Goal: Task Accomplishment & Management: Manage account settings

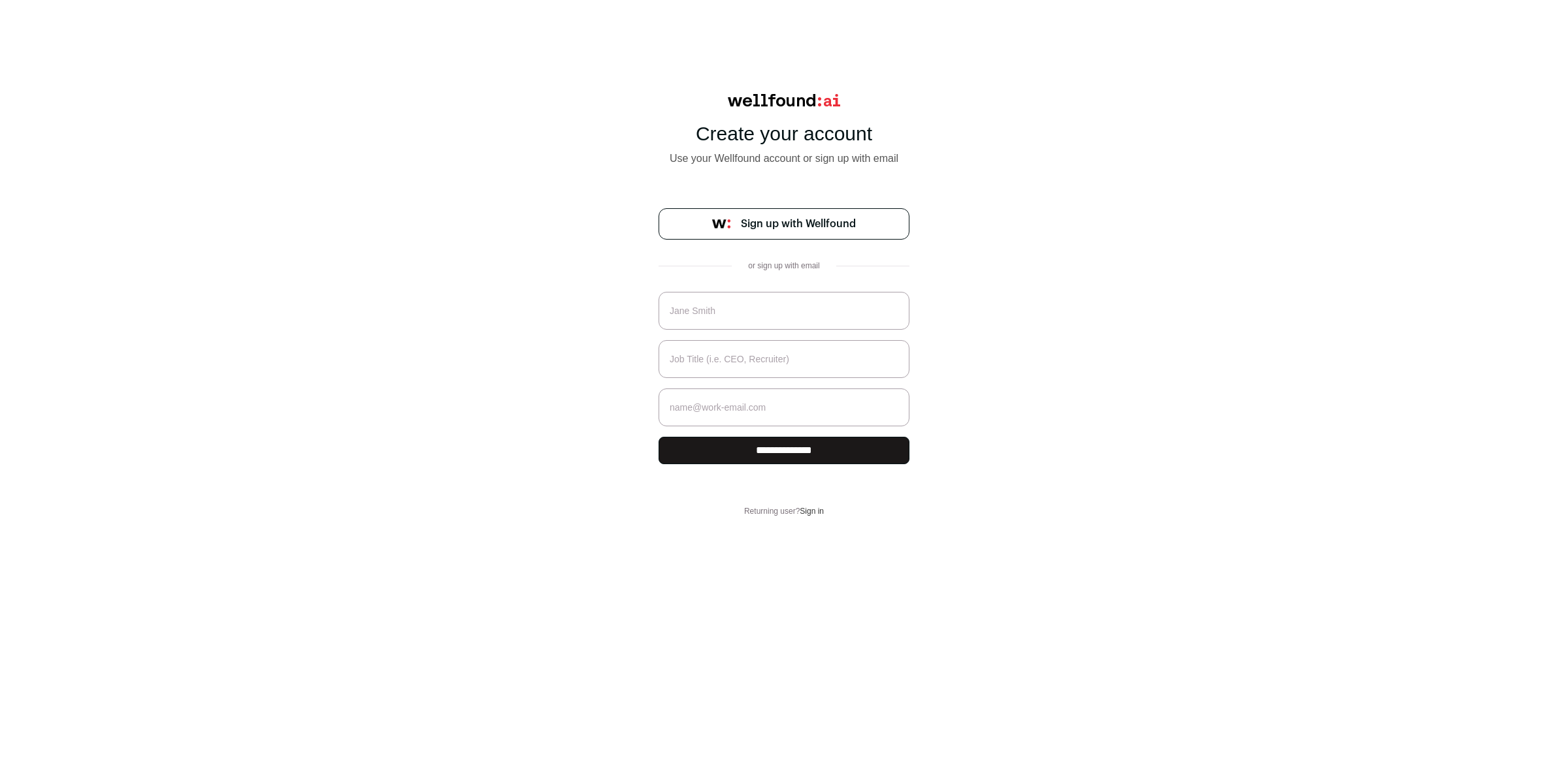
click at [783, 227] on span "Sign up with Wellfound" at bounding box center [798, 224] width 115 height 15
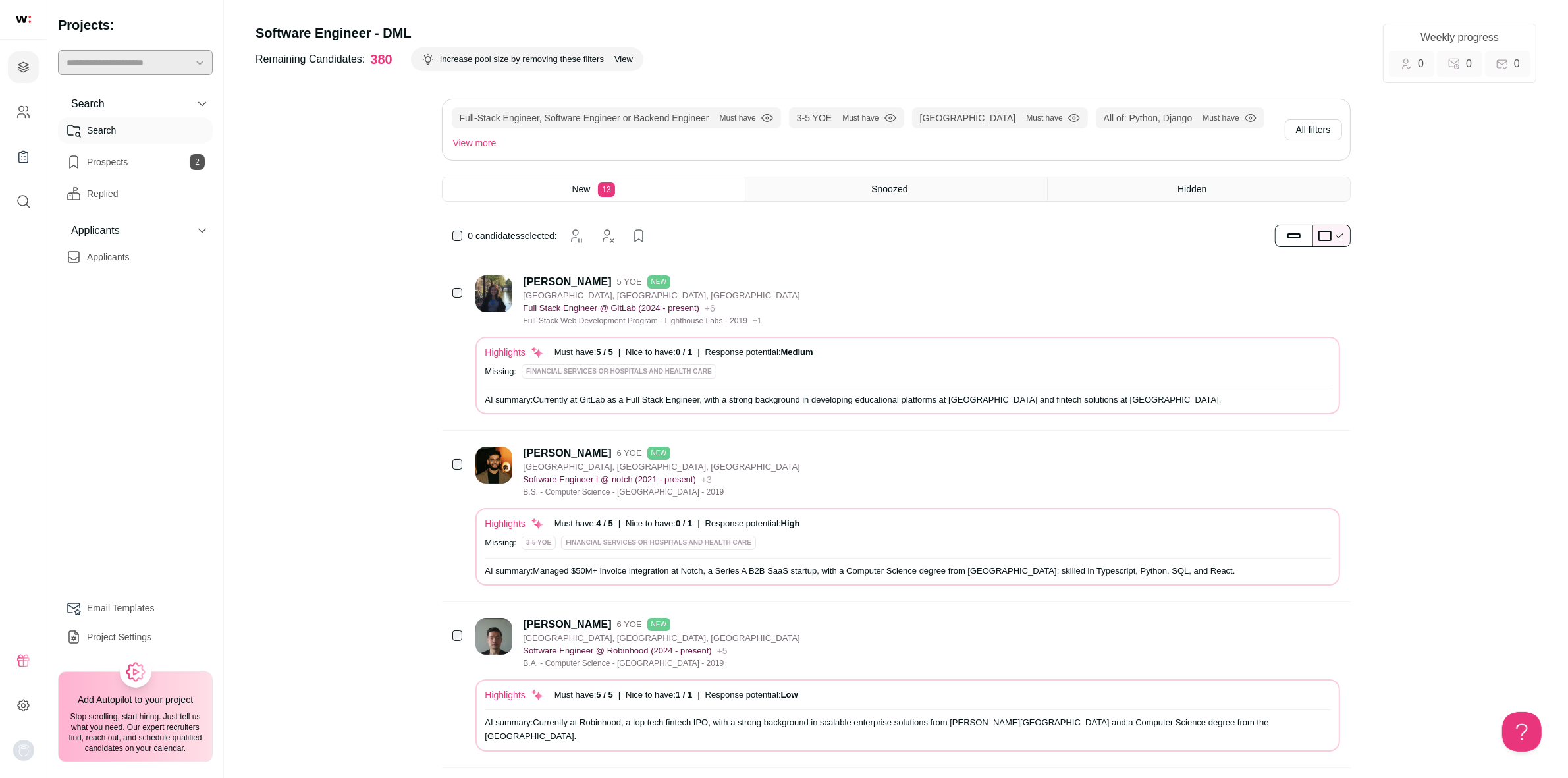
click at [101, 156] on link "Prospects 2" at bounding box center [136, 161] width 155 height 26
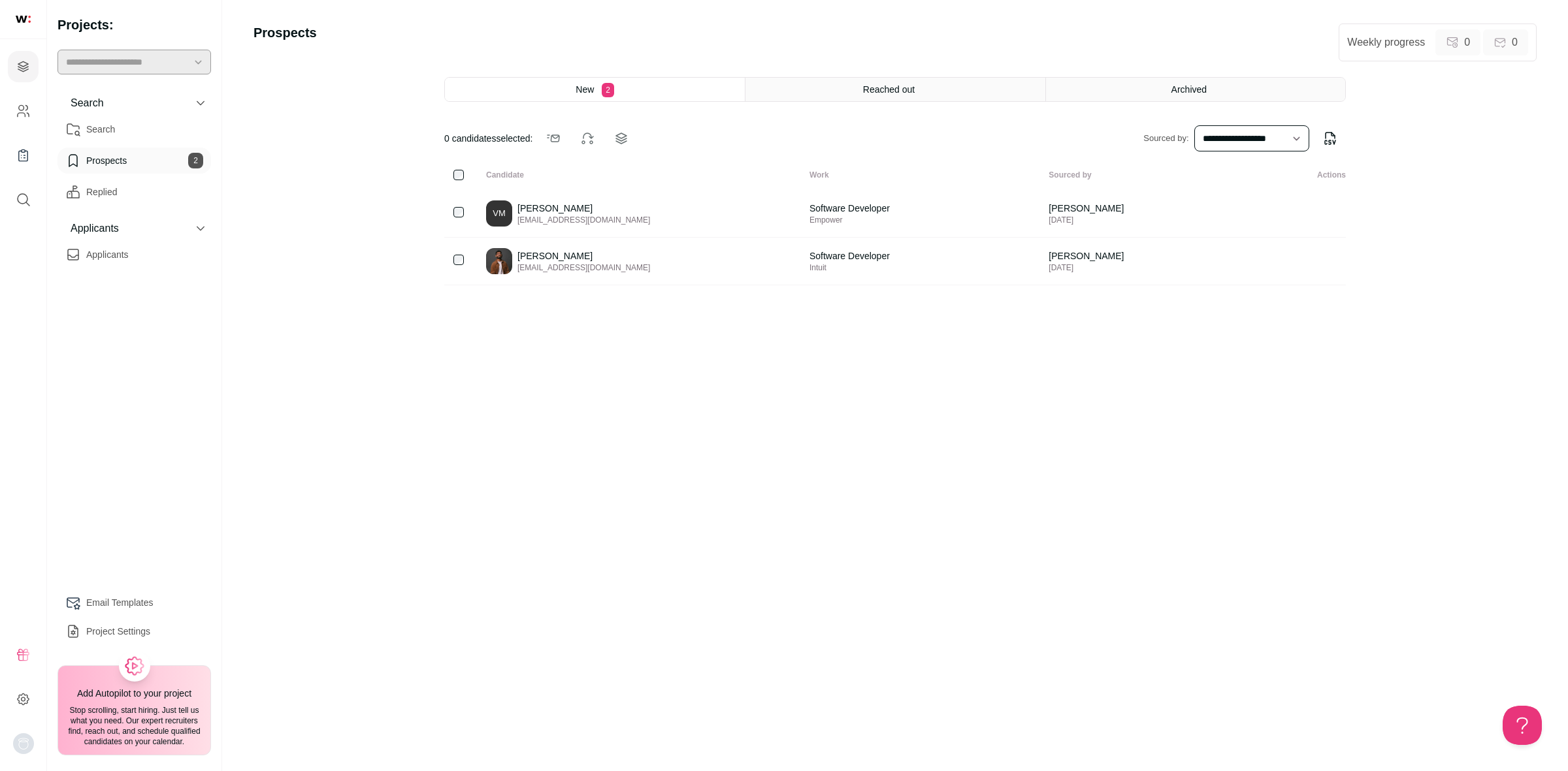
click at [585, 87] on span "New" at bounding box center [584, 89] width 18 height 11
click at [858, 91] on div "Reached out" at bounding box center [895, 89] width 299 height 23
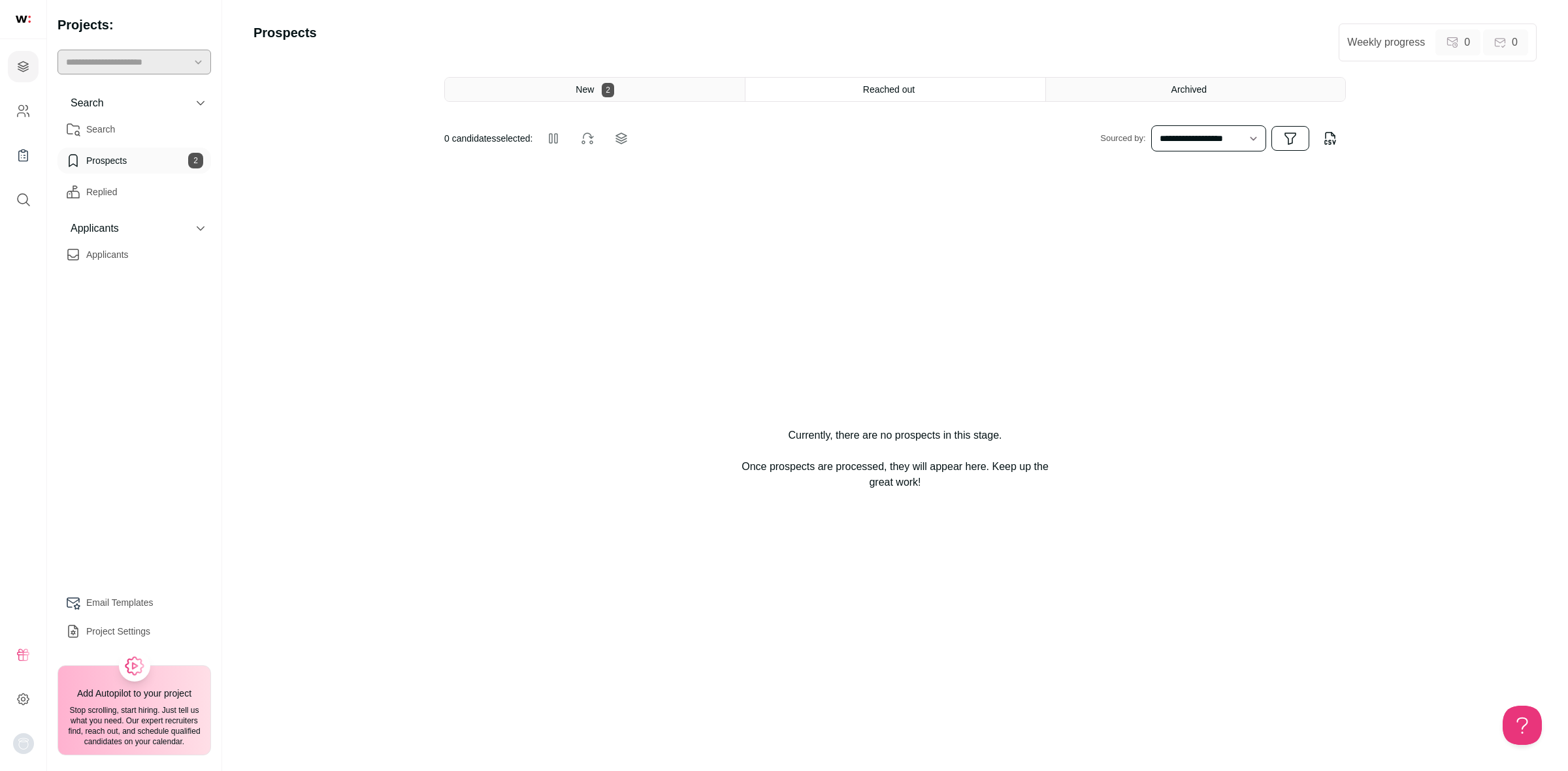
click at [567, 92] on div "New 2" at bounding box center [594, 89] width 300 height 23
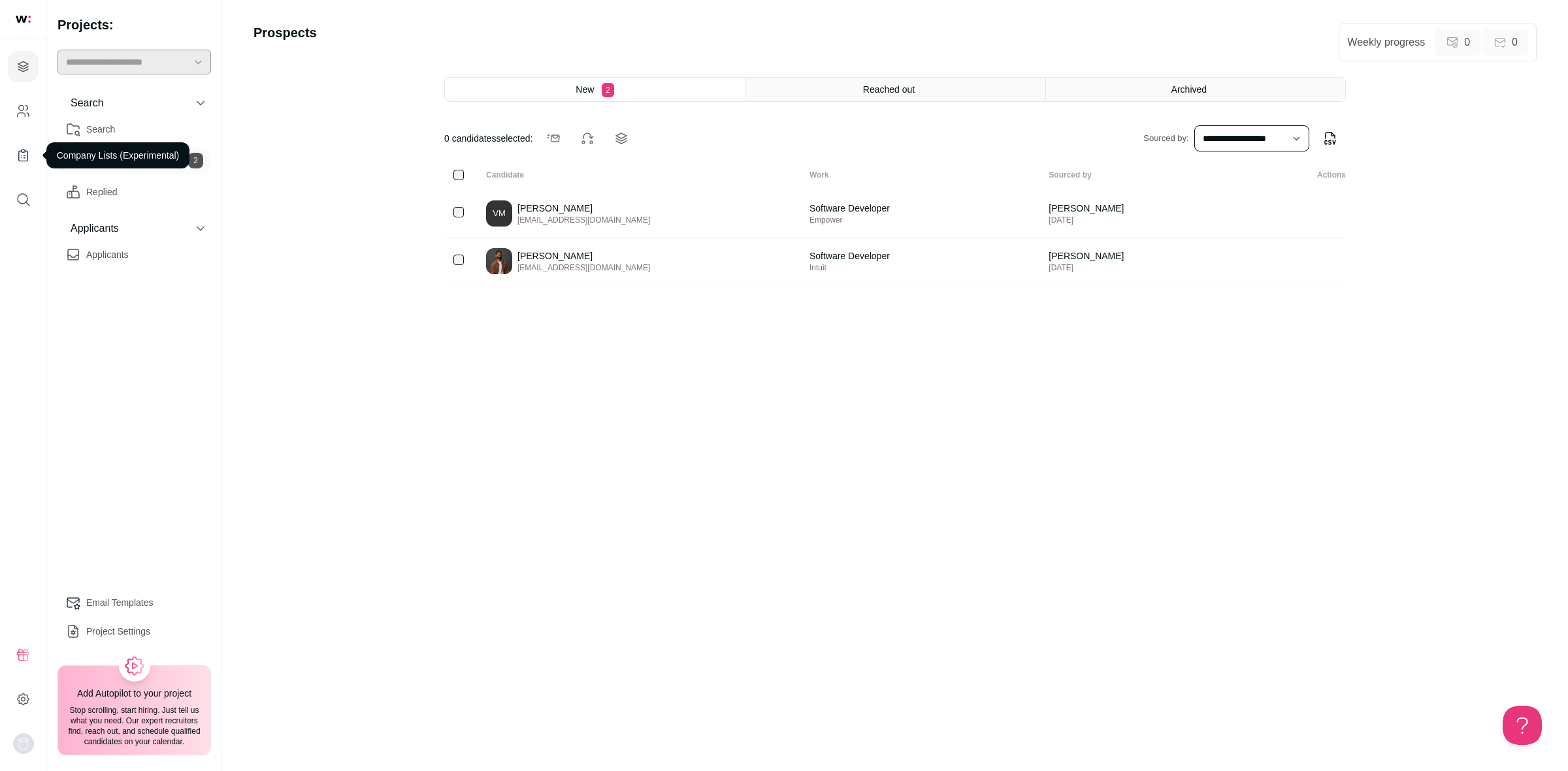
click at [25, 160] on icon "Company Lists" at bounding box center [23, 155] width 15 height 15
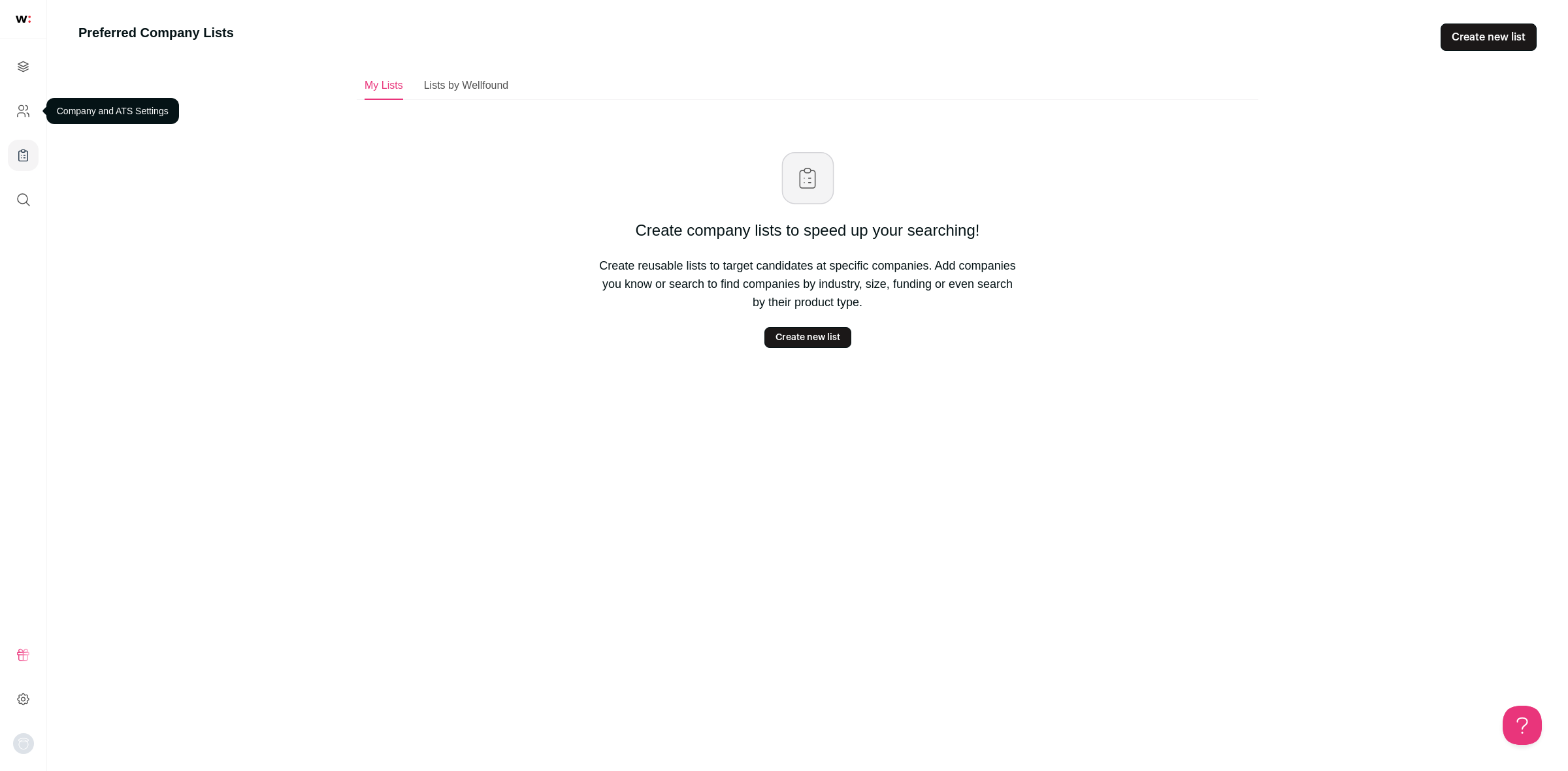
click at [19, 109] on icon "Company and ATS Settings" at bounding box center [23, 111] width 15 height 15
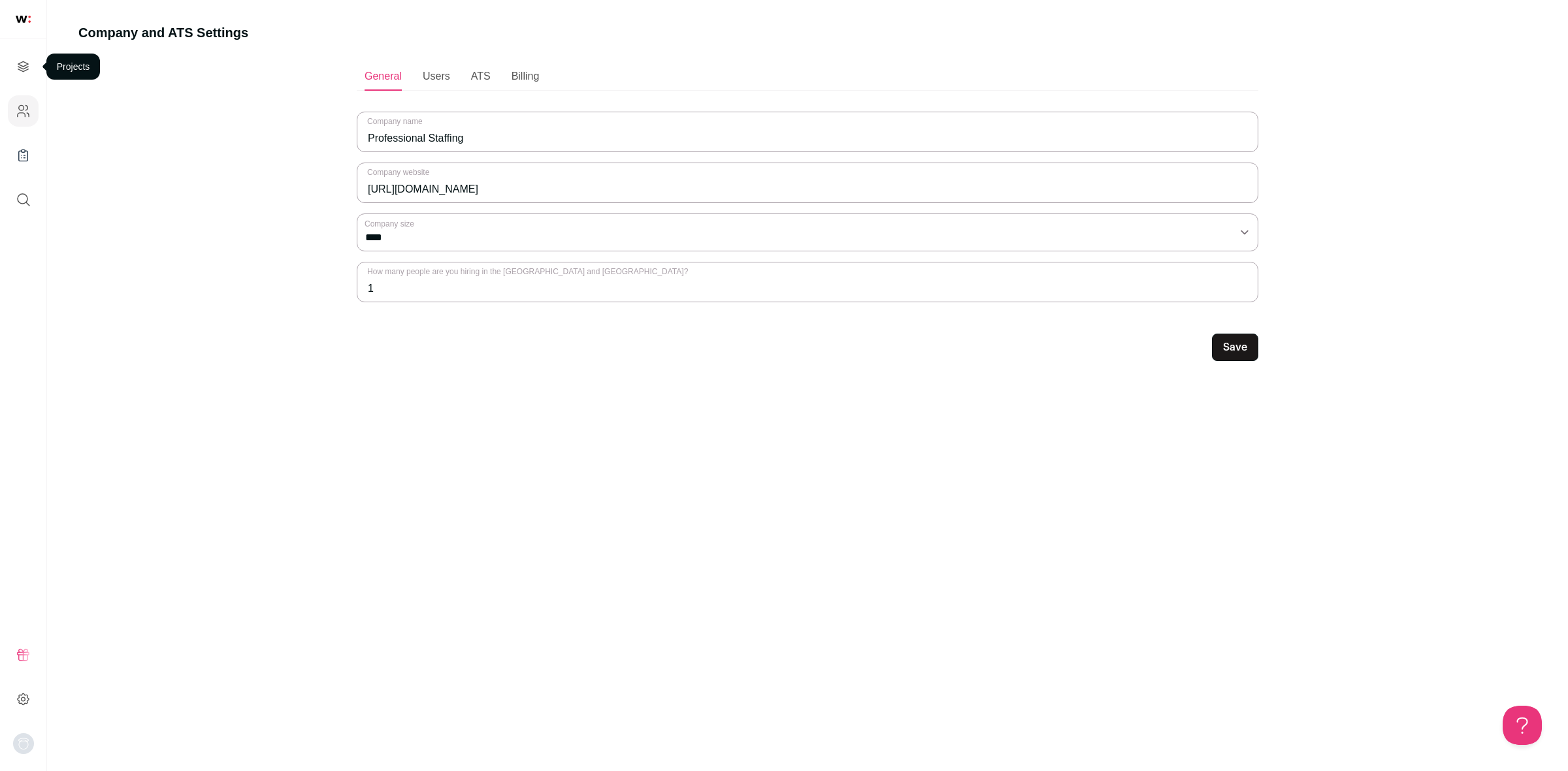
click at [26, 64] on icon "Projects" at bounding box center [23, 66] width 15 height 15
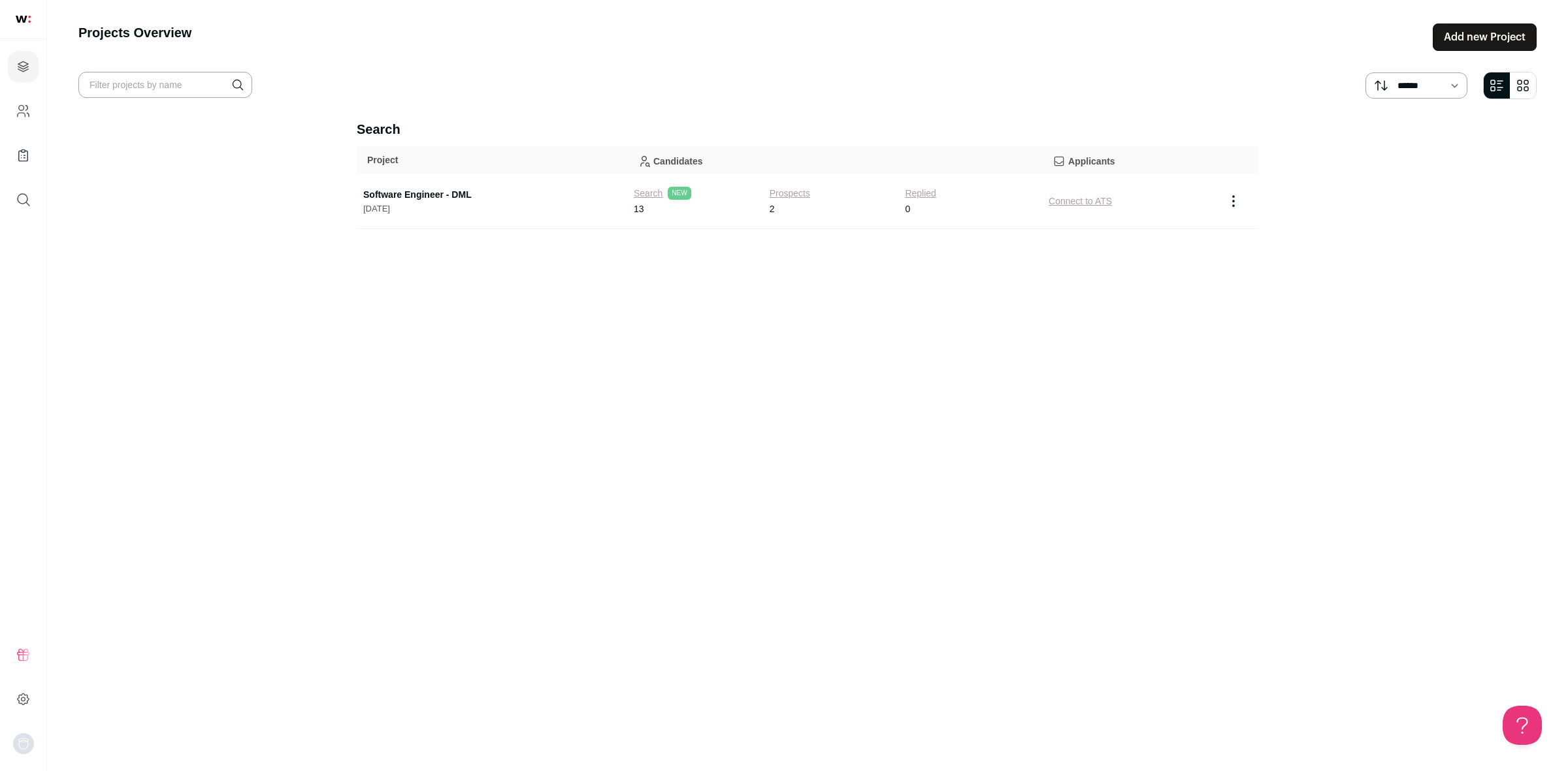
click at [430, 197] on link "Software Engineer - DML" at bounding box center [493, 195] width 258 height 13
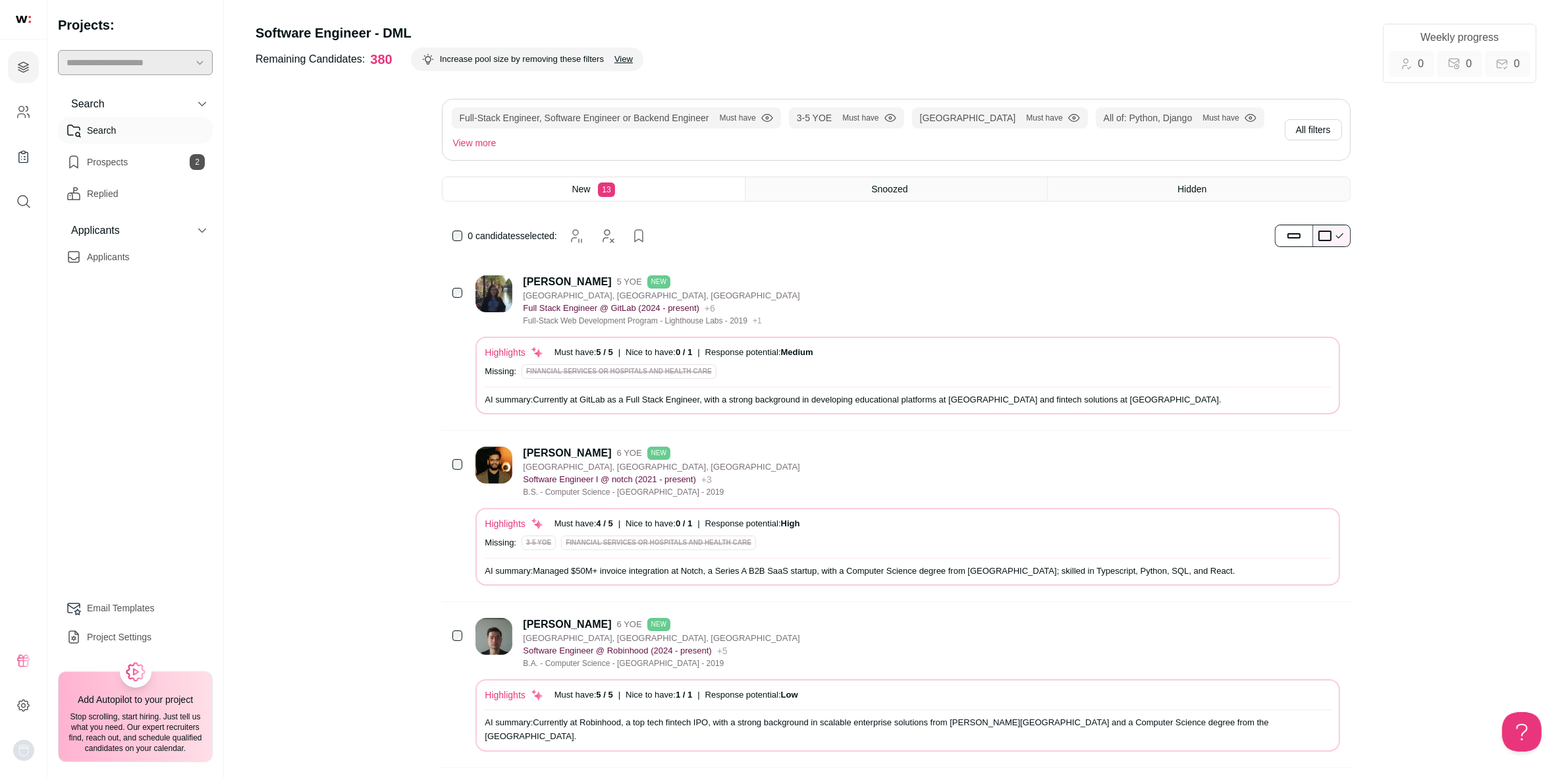
click at [574, 193] on span "New" at bounding box center [581, 188] width 18 height 11
click at [494, 292] on img at bounding box center [494, 294] width 37 height 37
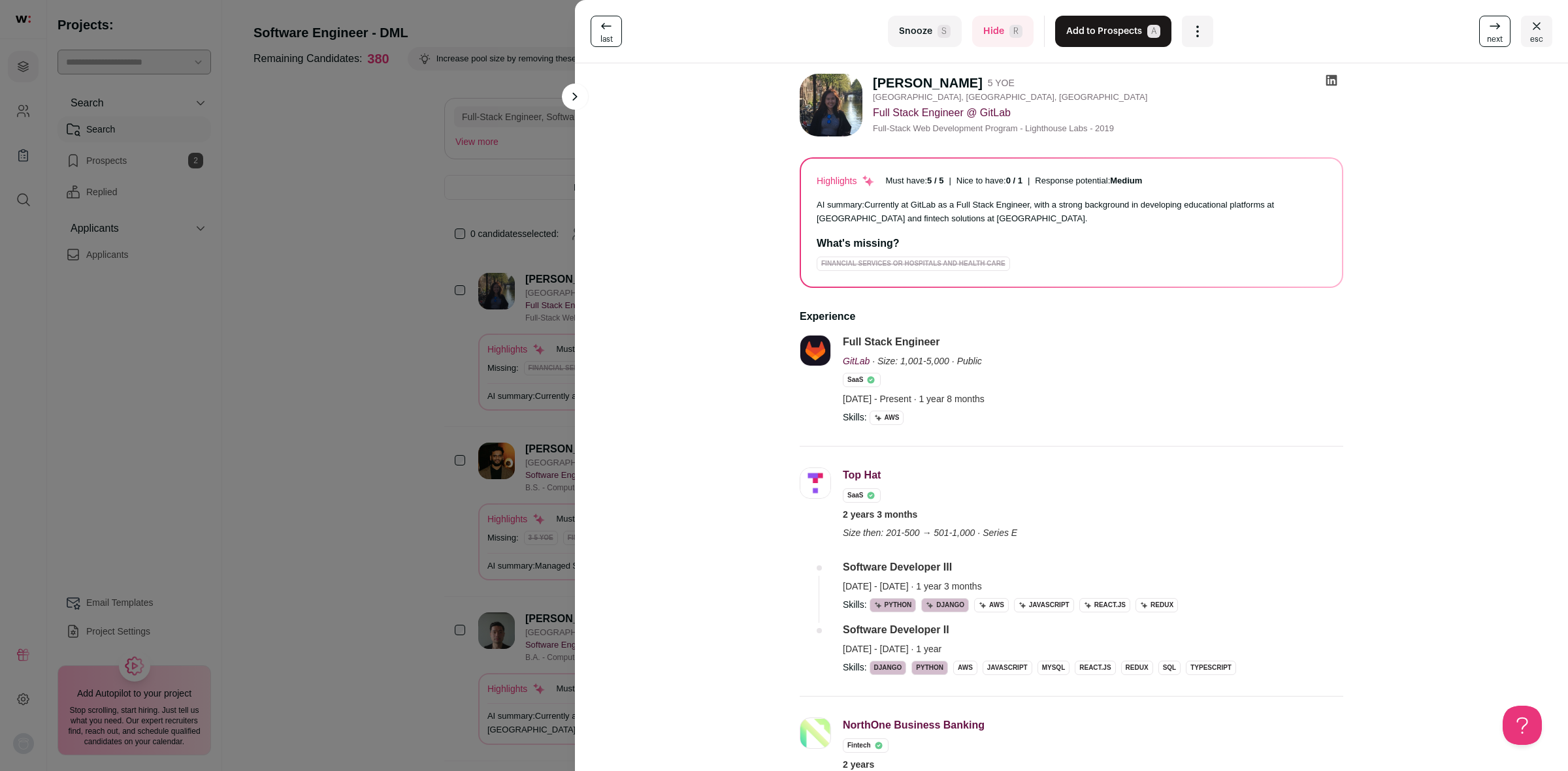
click at [1487, 34] on icon at bounding box center [1495, 26] width 15 height 15
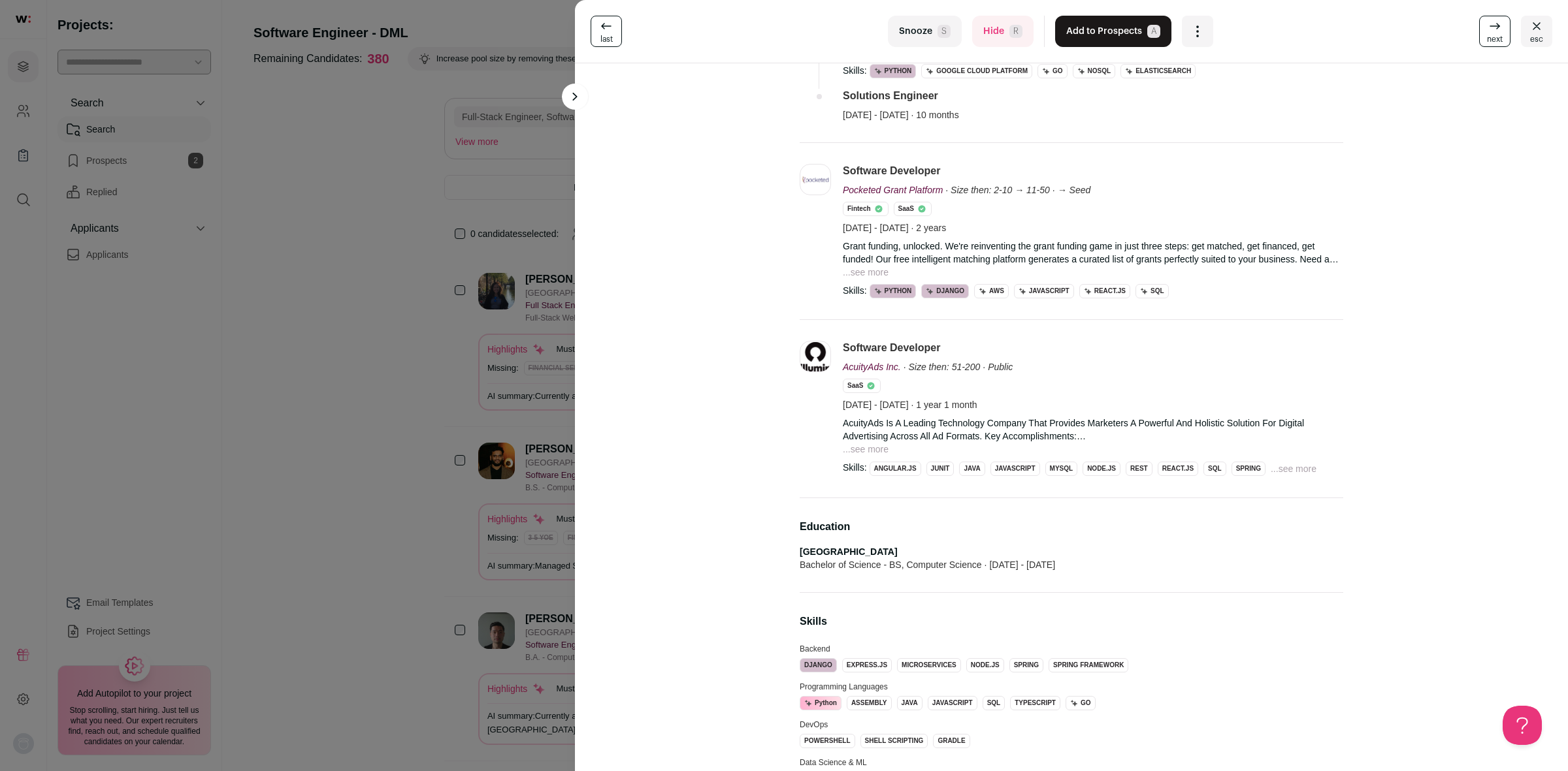
scroll to position [408, 0]
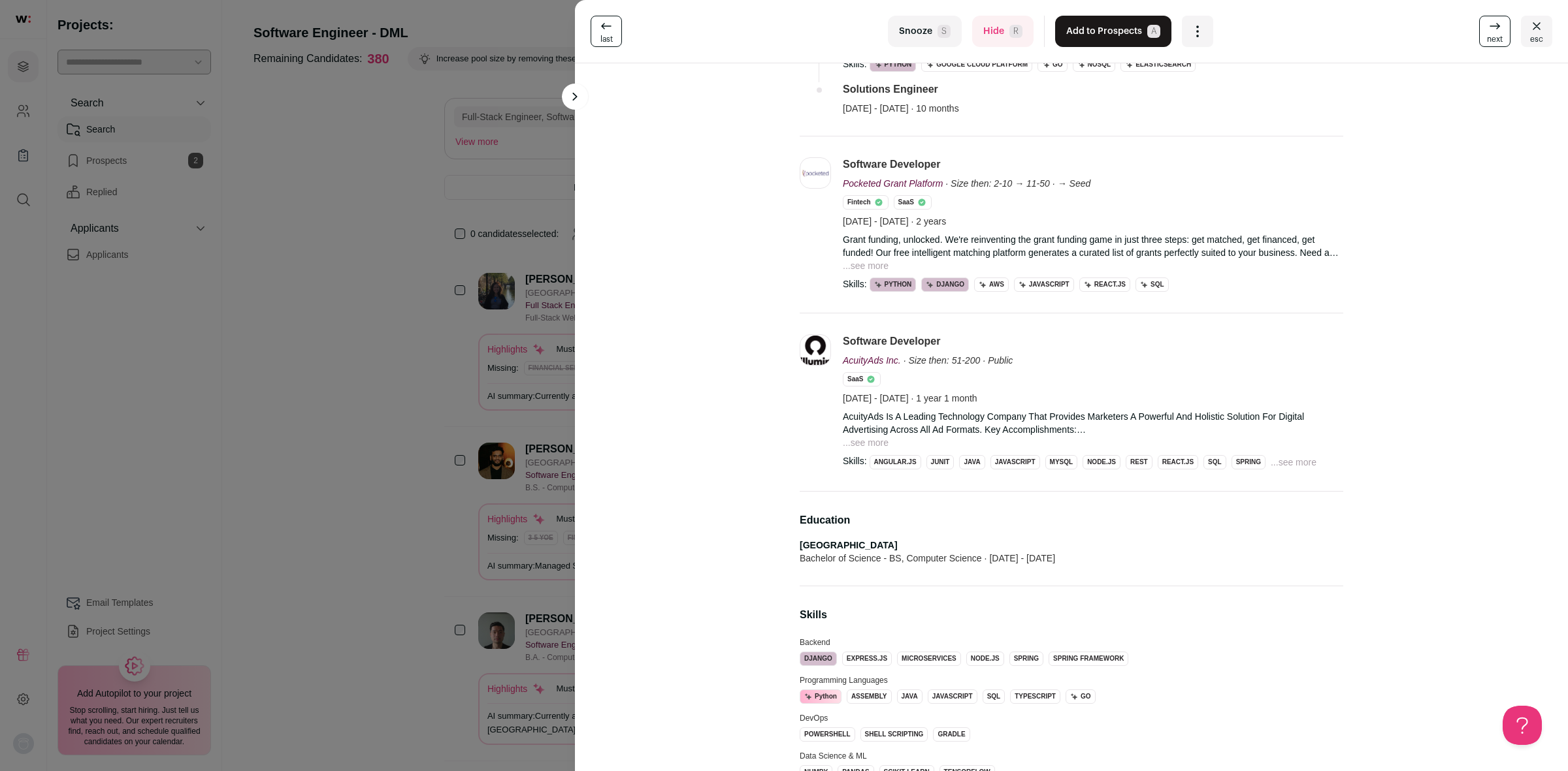
click at [876, 445] on button "...see more" at bounding box center [866, 443] width 46 height 13
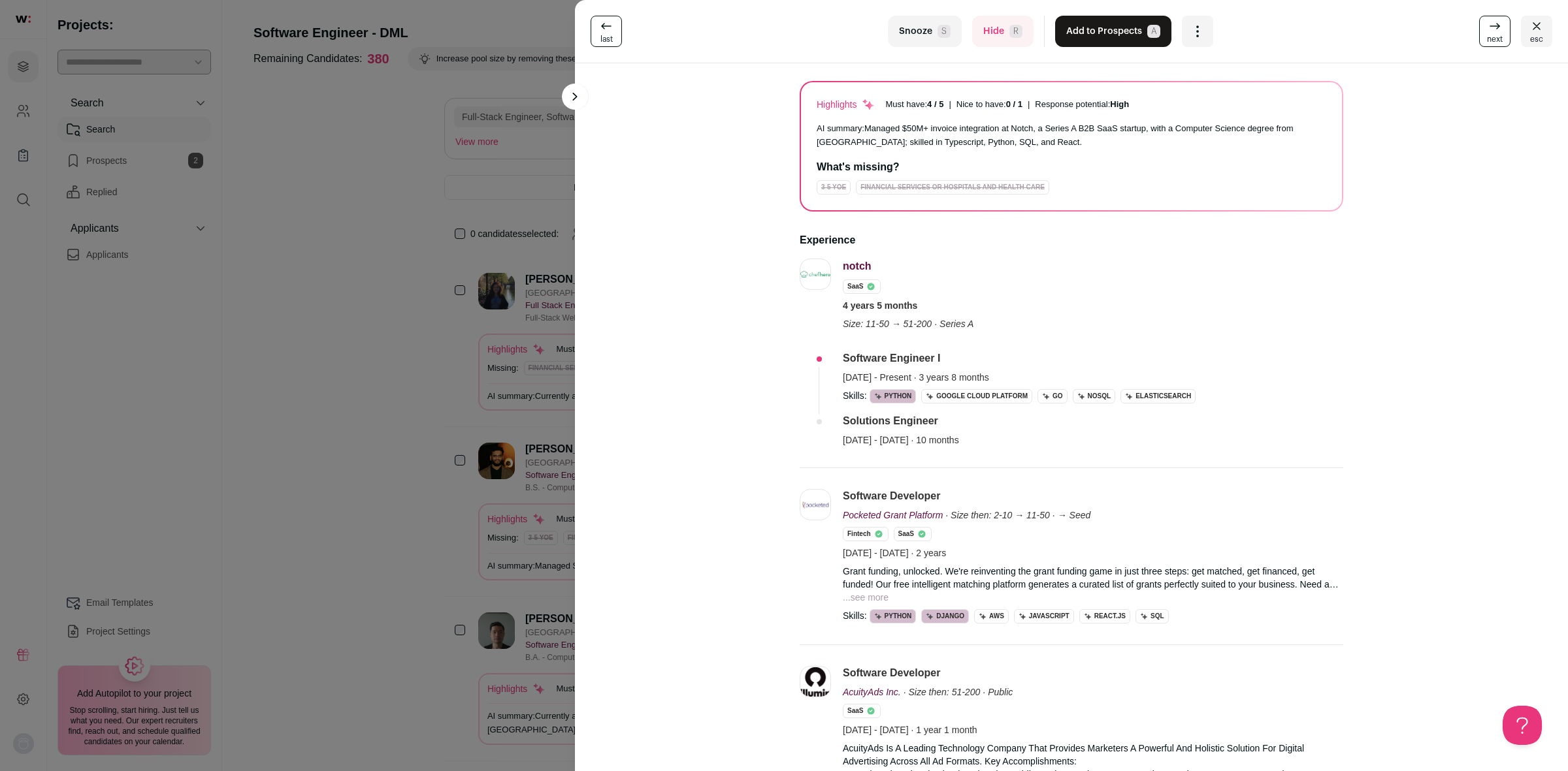
scroll to position [0, 0]
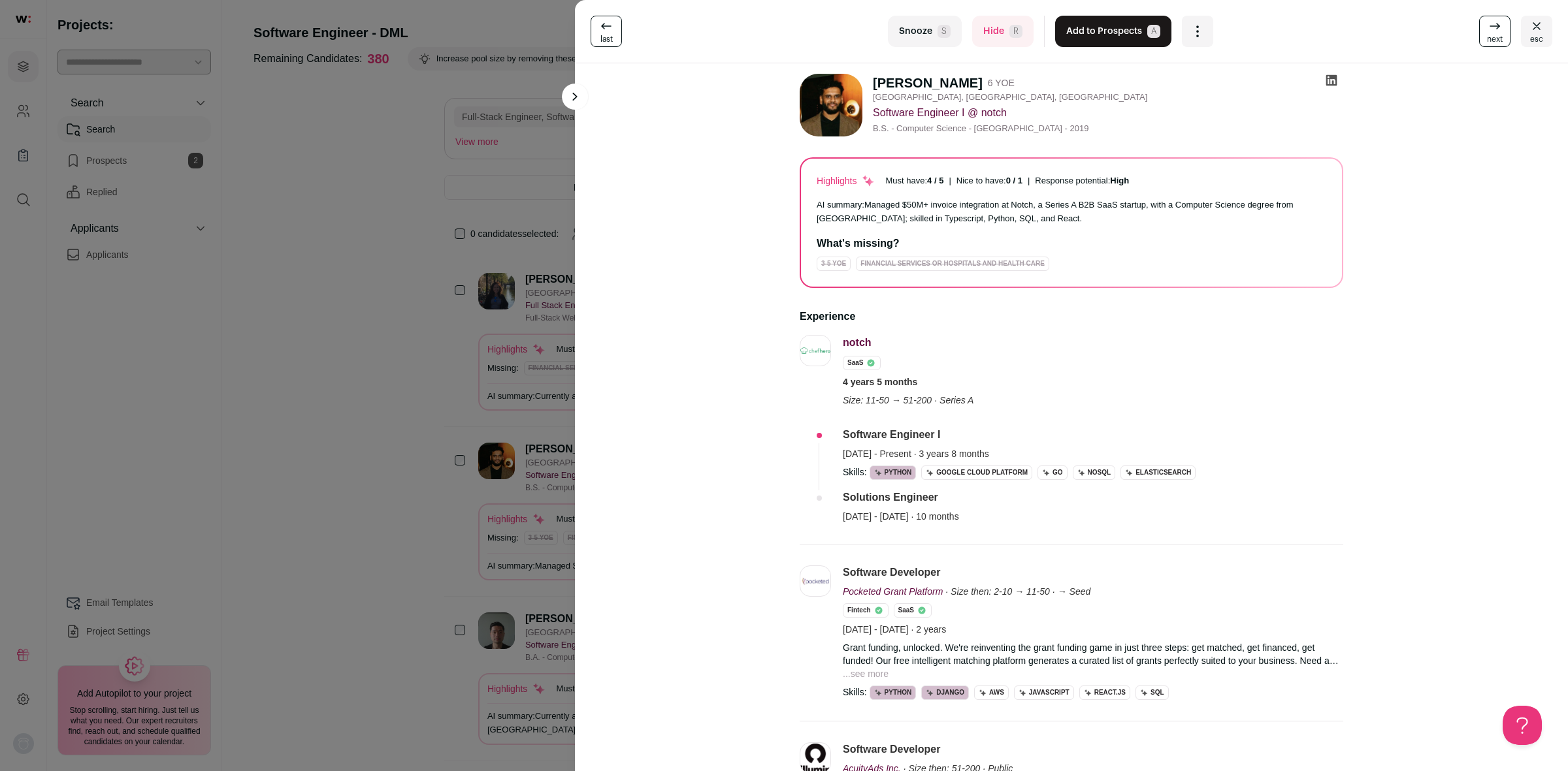
click at [1487, 30] on icon at bounding box center [1495, 26] width 15 height 15
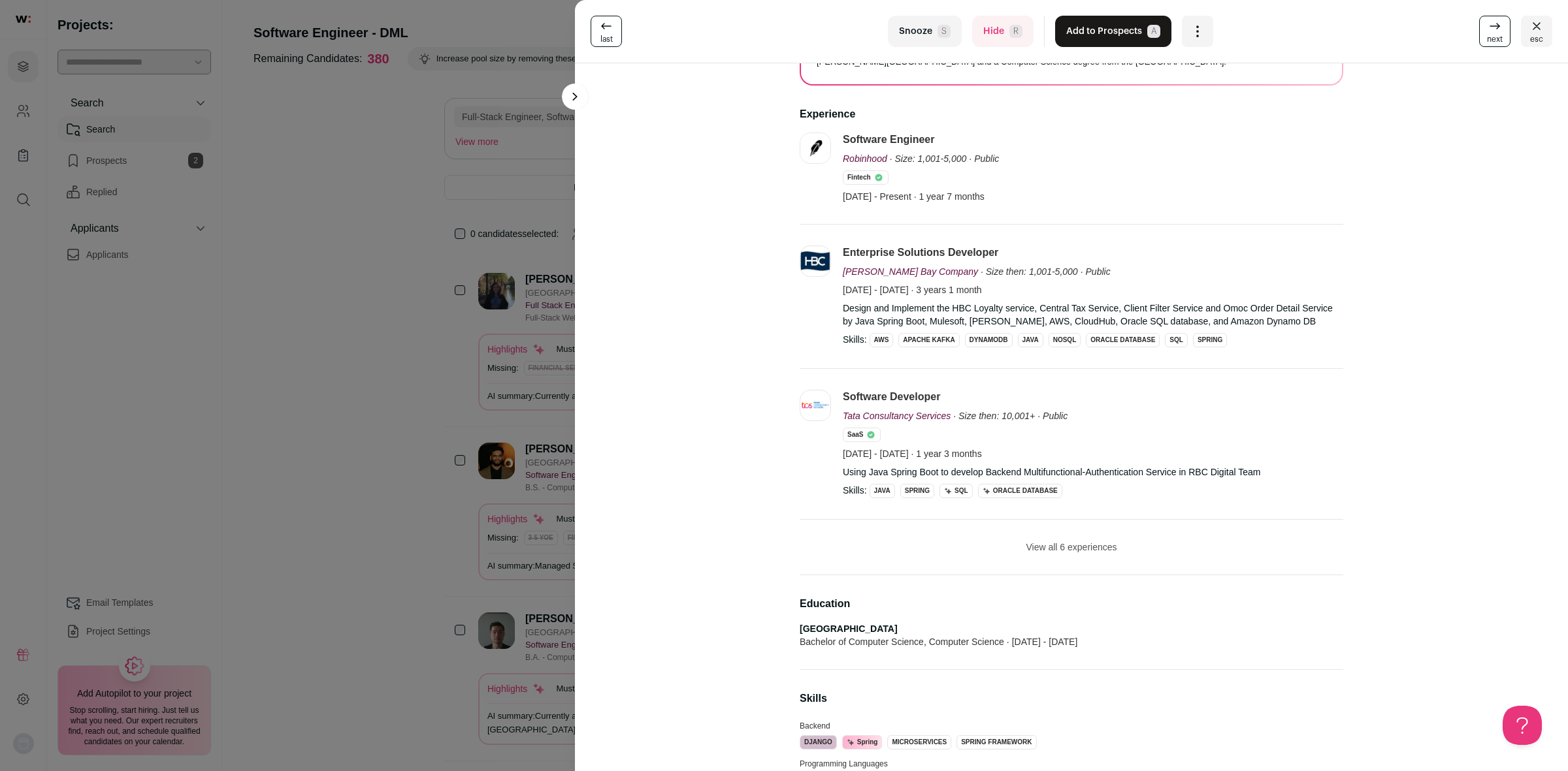
scroll to position [163, 0]
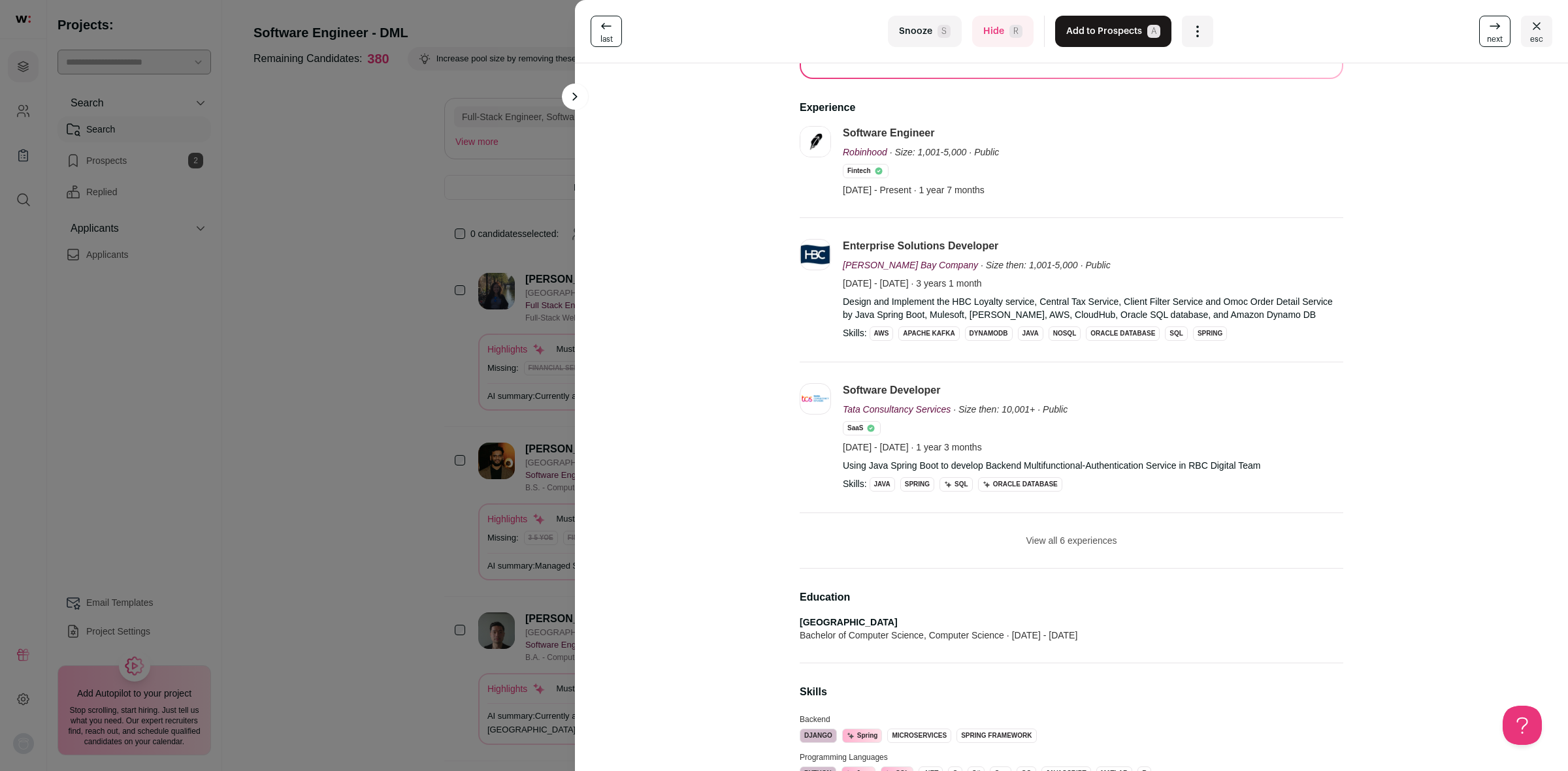
click at [1056, 532] on li "View all 6 experiences View less" at bounding box center [1071, 541] width 544 height 56
click at [1059, 540] on button "View all 6 experiences" at bounding box center [1071, 541] width 90 height 13
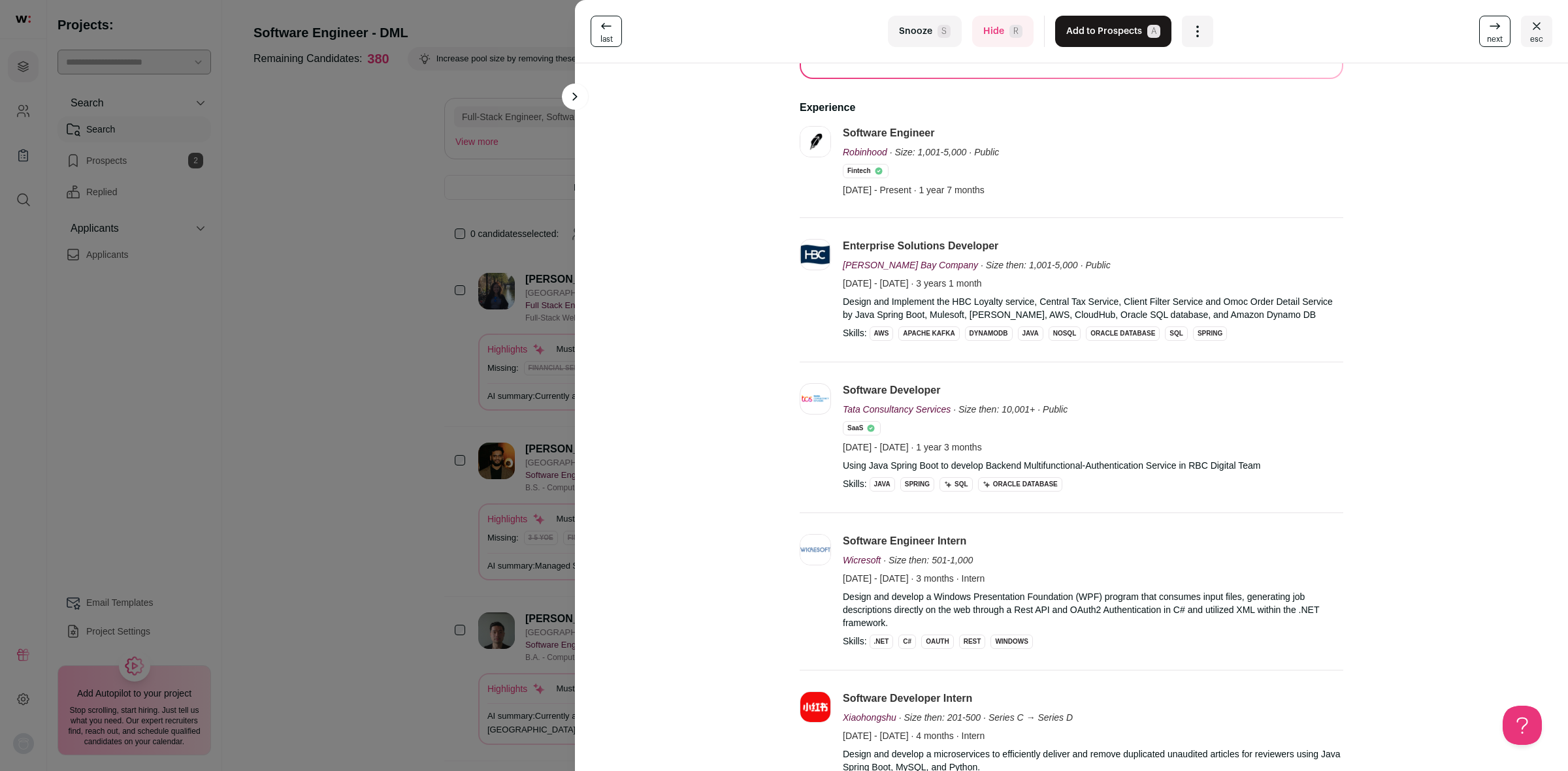
scroll to position [0, 0]
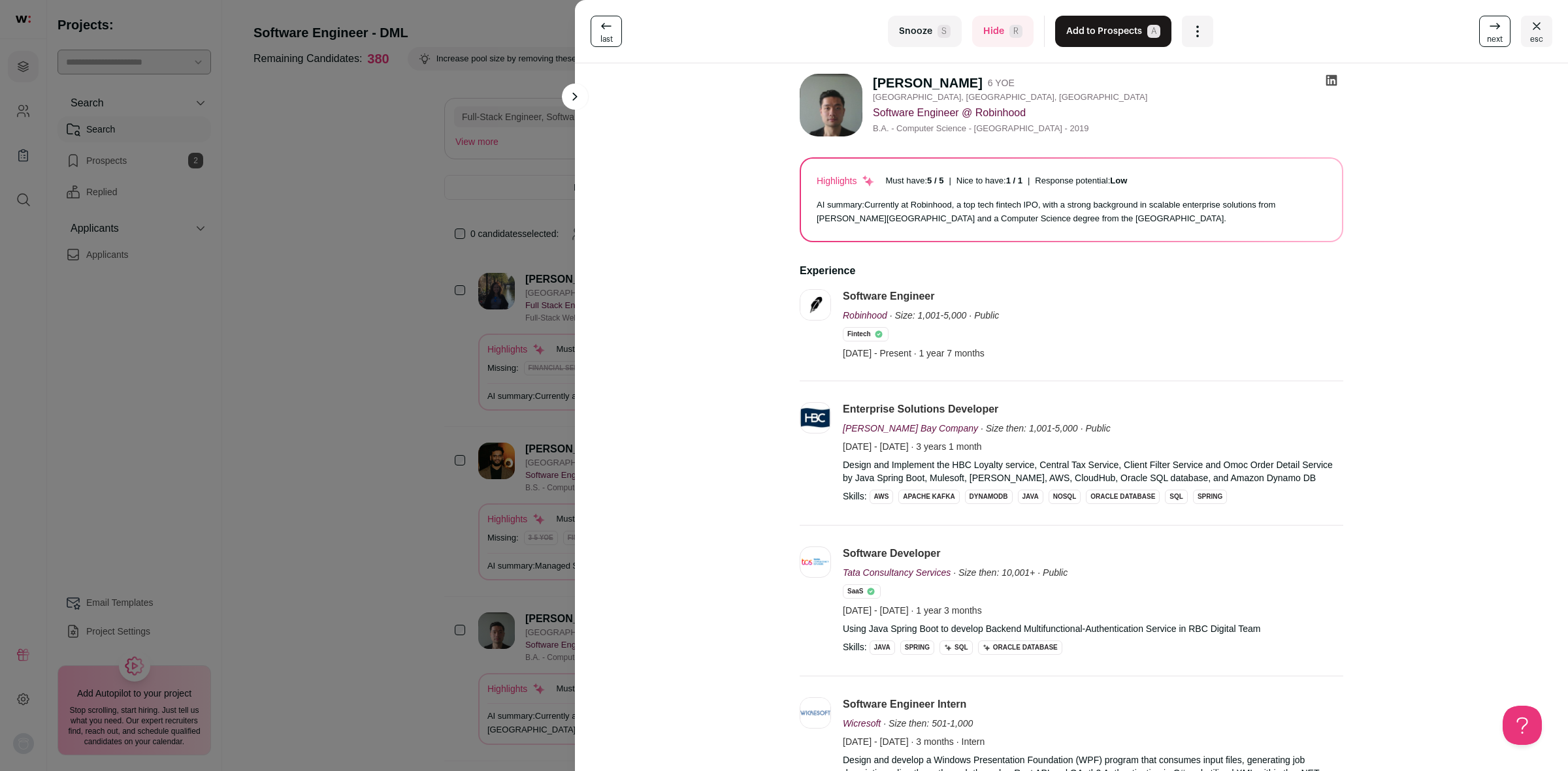
click at [1487, 31] on icon at bounding box center [1495, 26] width 15 height 15
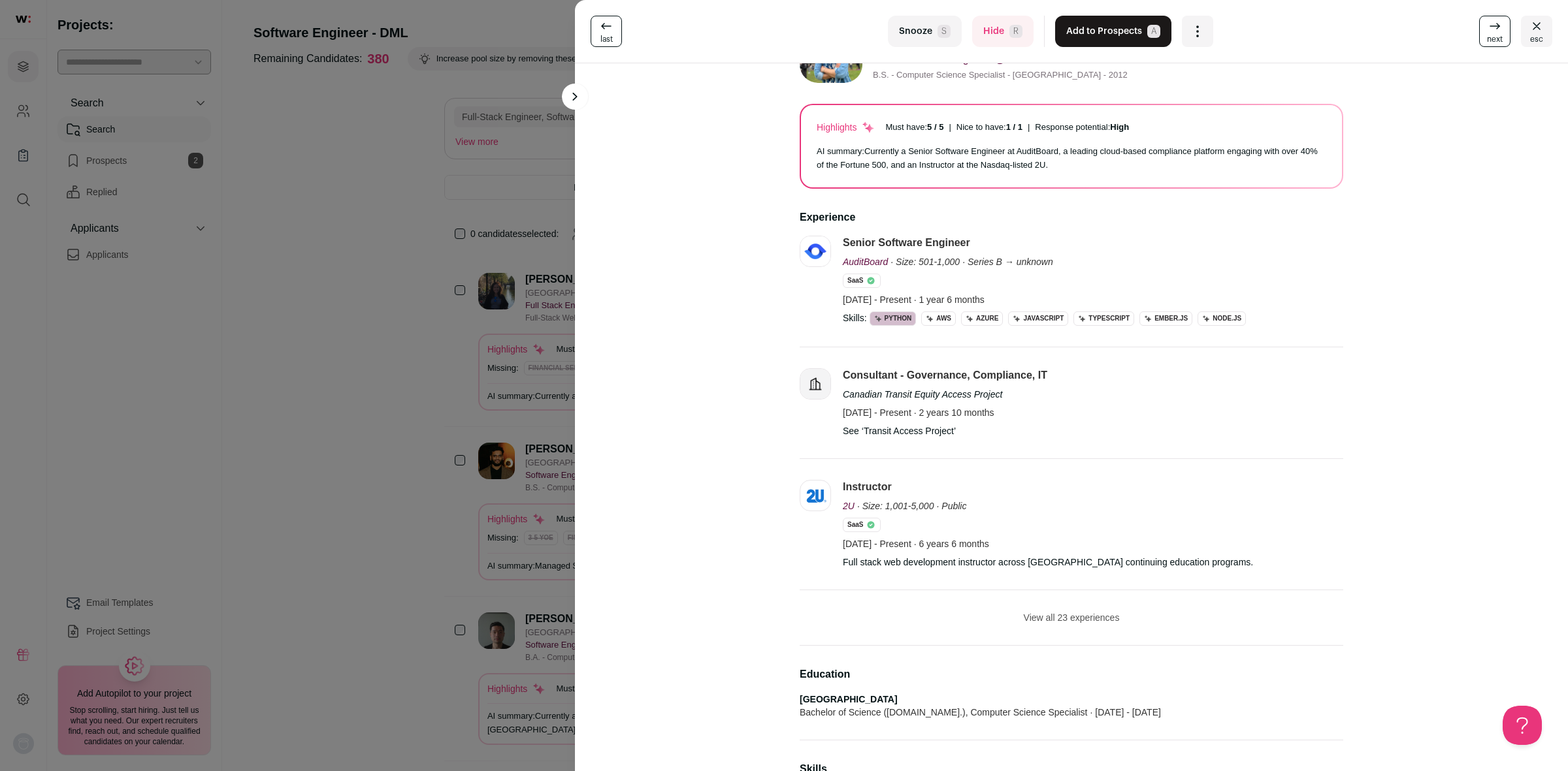
scroll to position [82, 0]
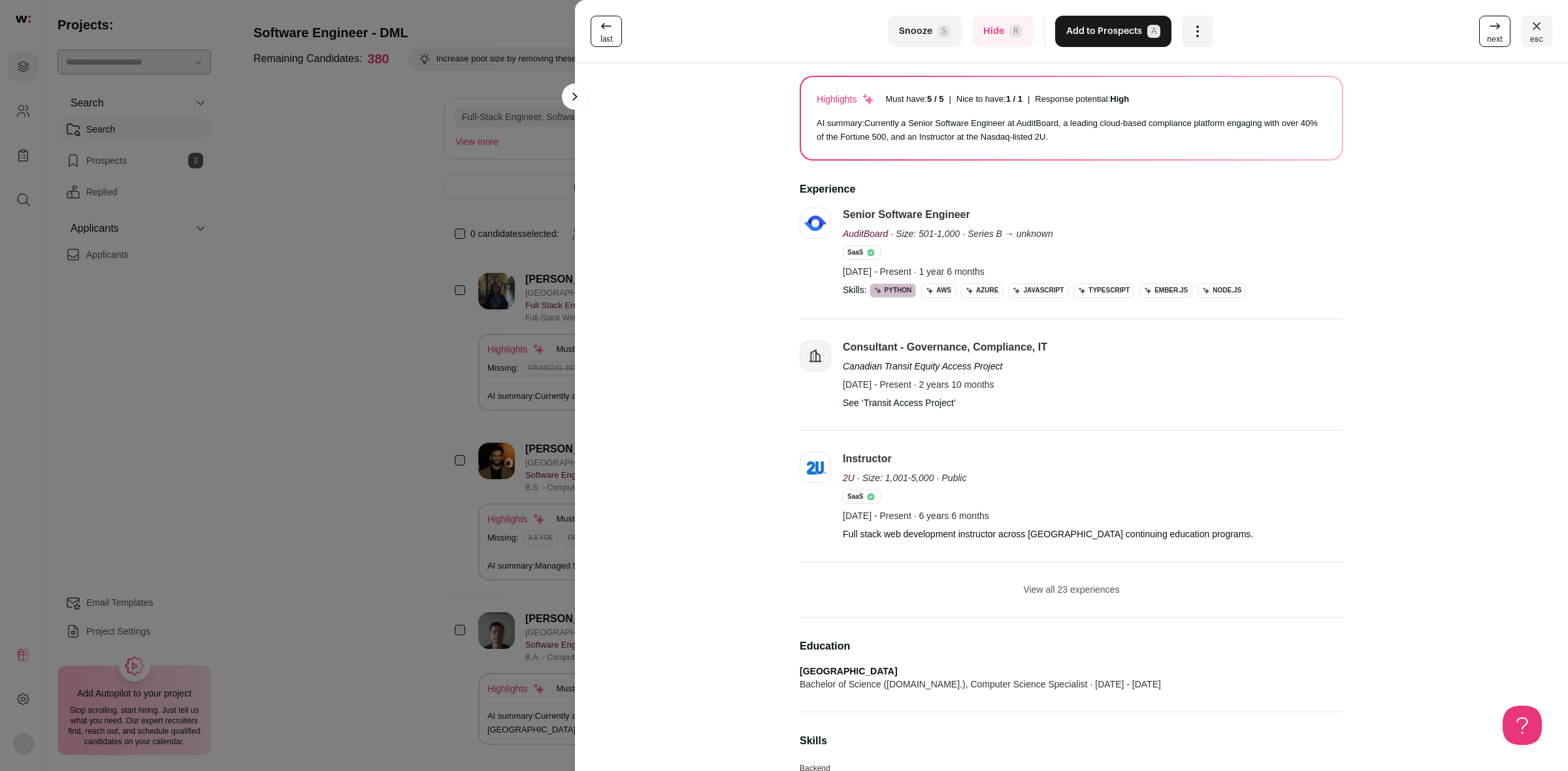
click at [1068, 591] on button "View all 23 experiences" at bounding box center [1072, 589] width 96 height 13
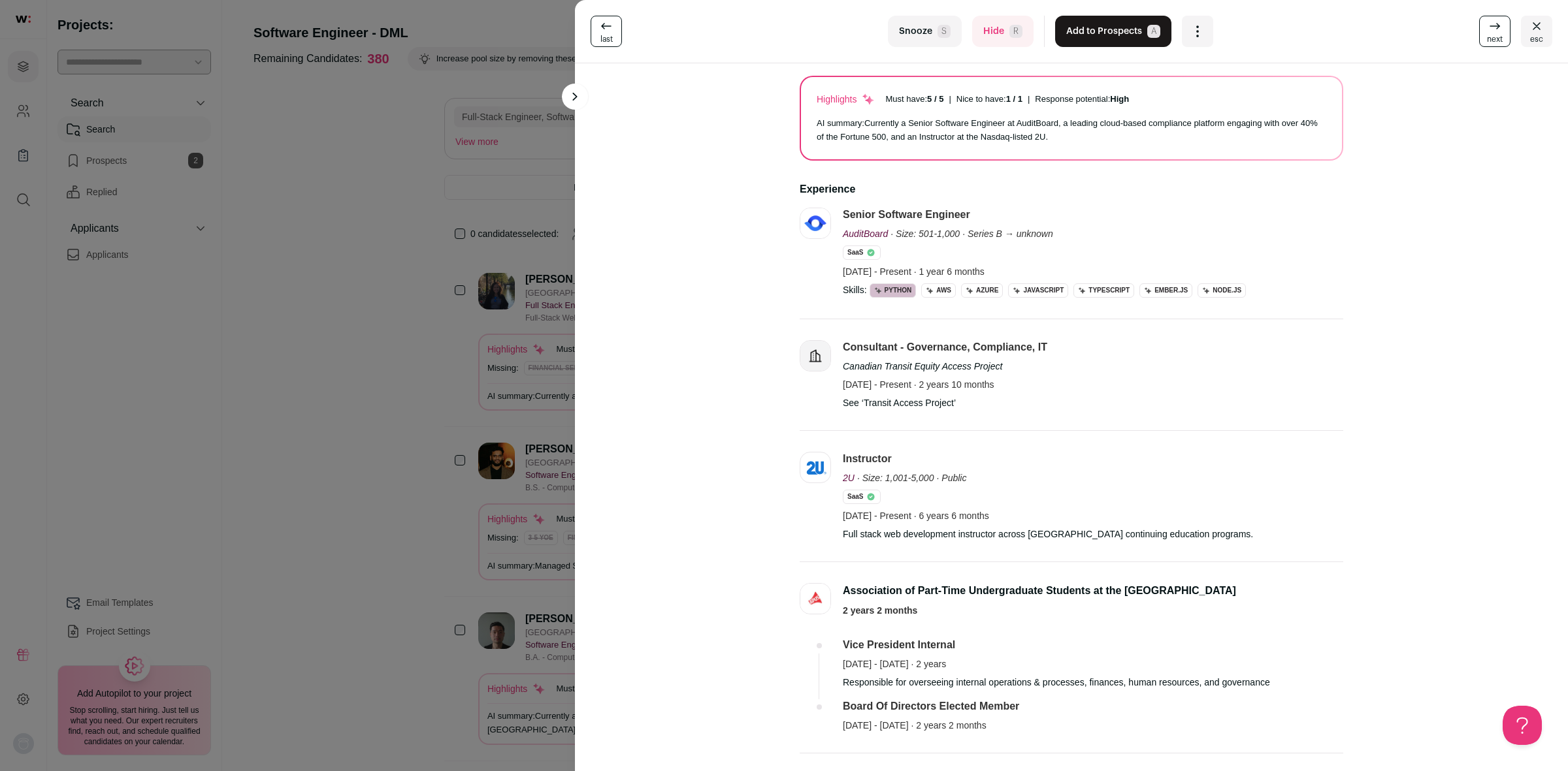
click at [1487, 30] on icon at bounding box center [1495, 26] width 15 height 15
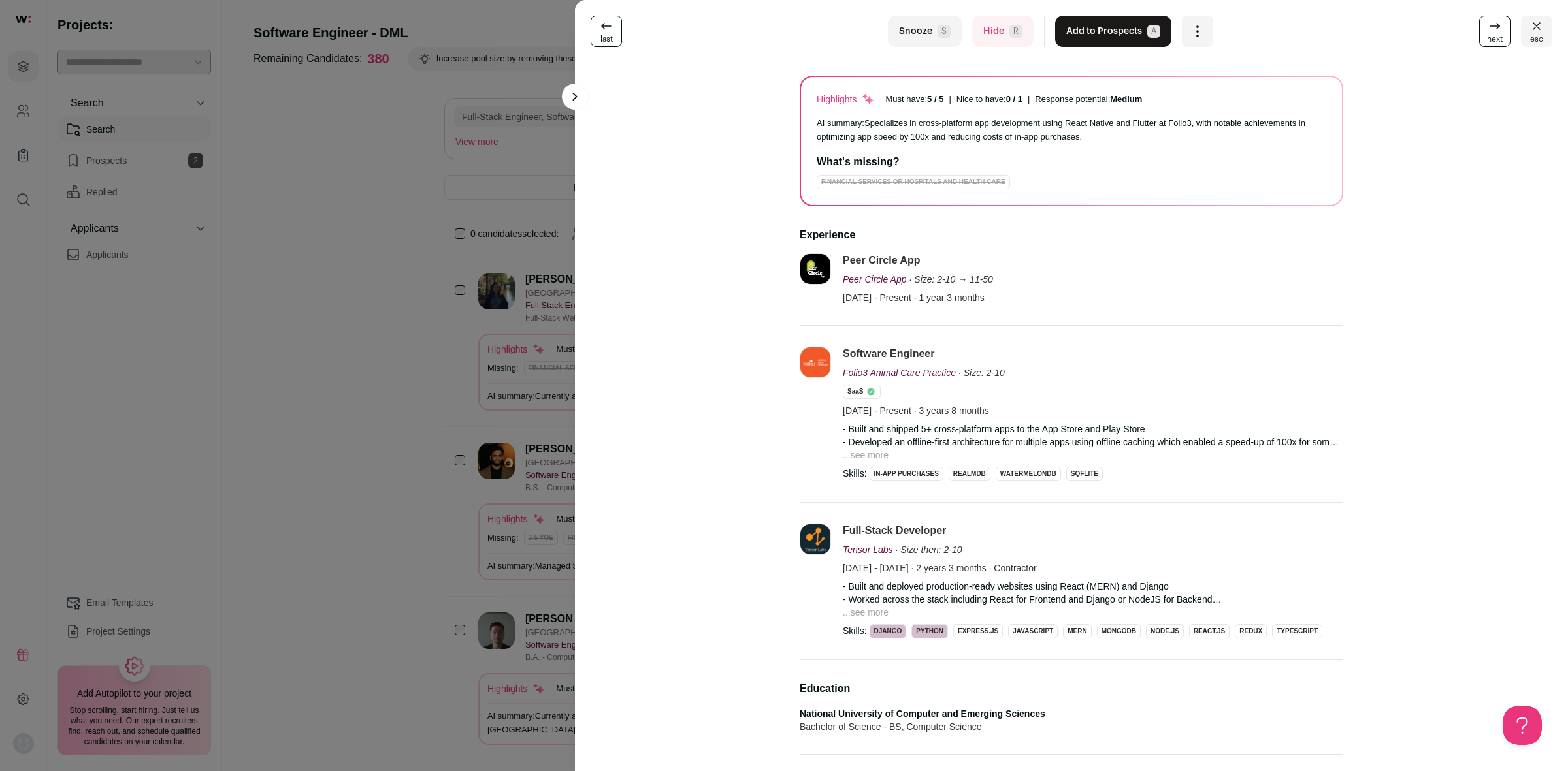
scroll to position [0, 0]
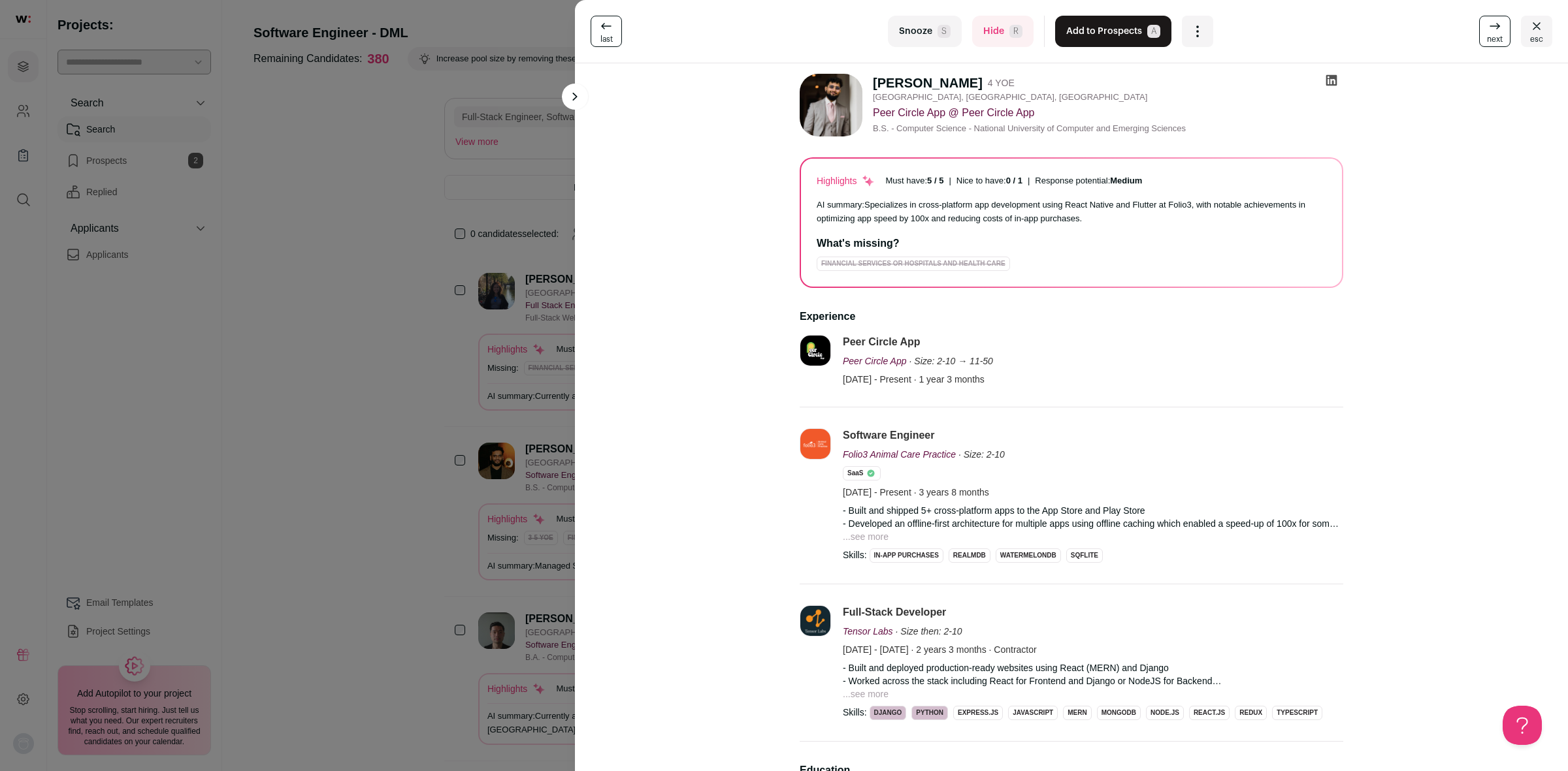
click at [1487, 20] on icon at bounding box center [1495, 26] width 15 height 15
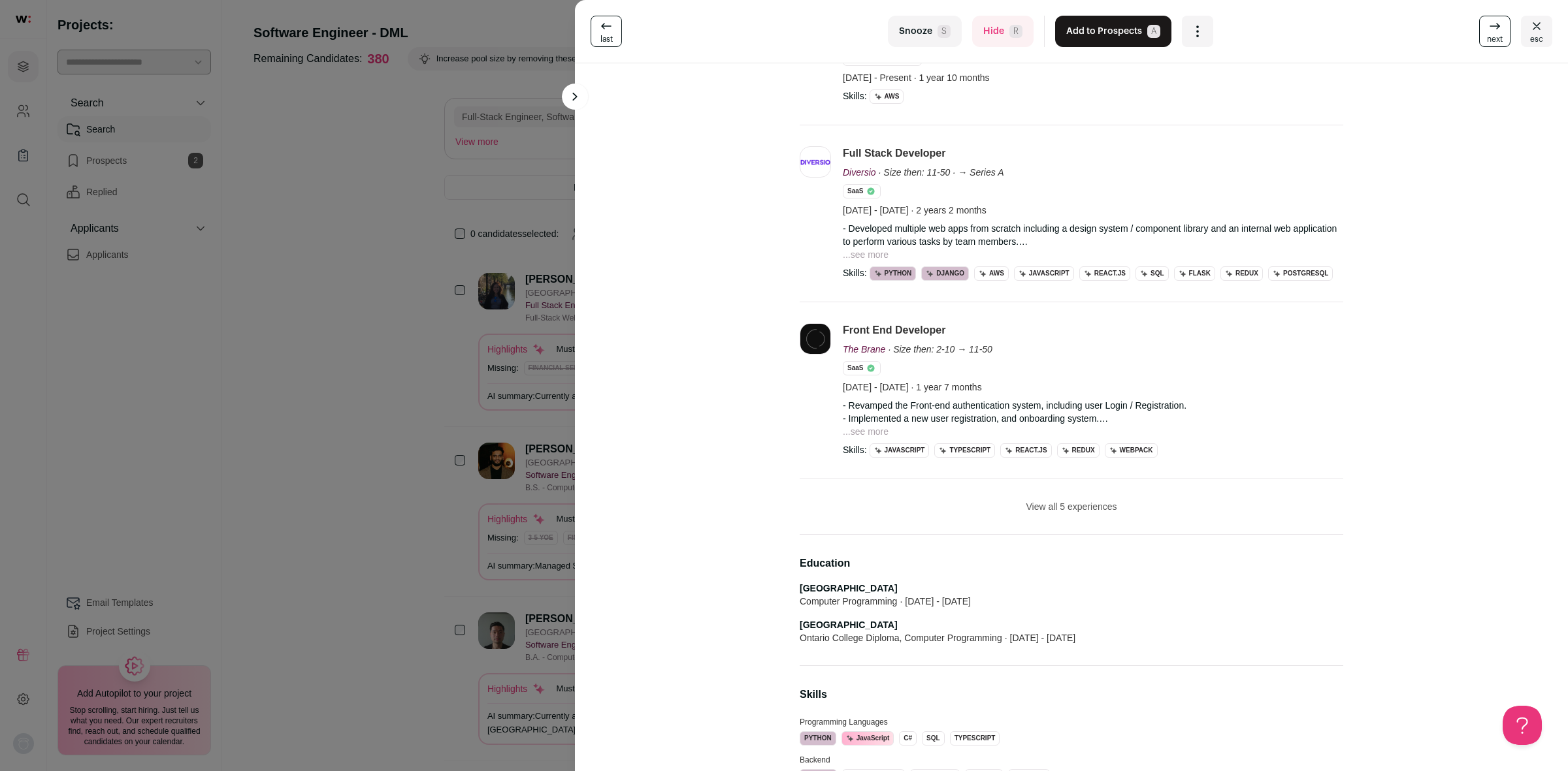
scroll to position [327, 0]
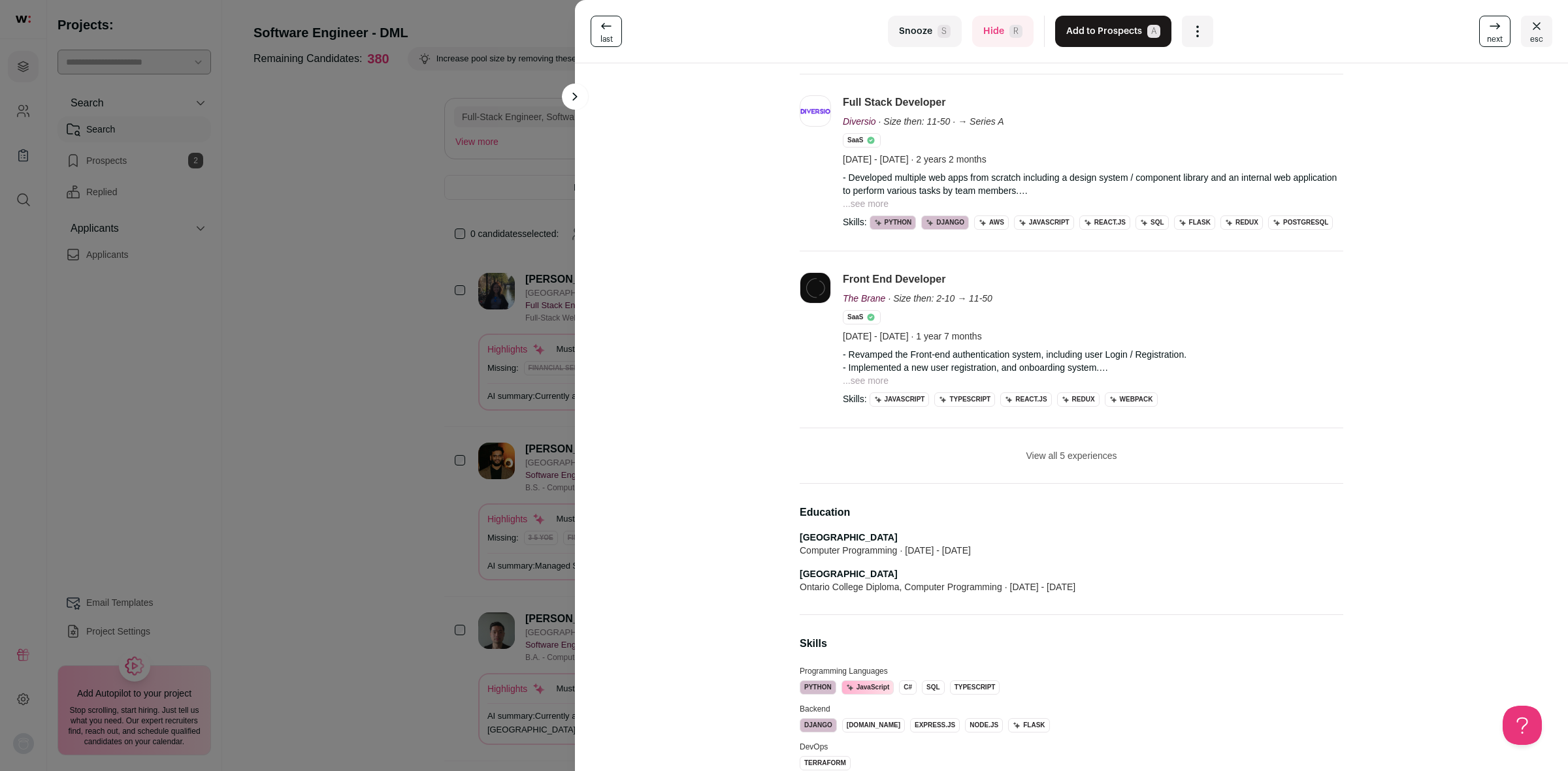
click at [1088, 451] on li "View all 5 experiences View less" at bounding box center [1071, 456] width 544 height 56
click at [1082, 459] on button "View all 5 experiences" at bounding box center [1071, 456] width 90 height 13
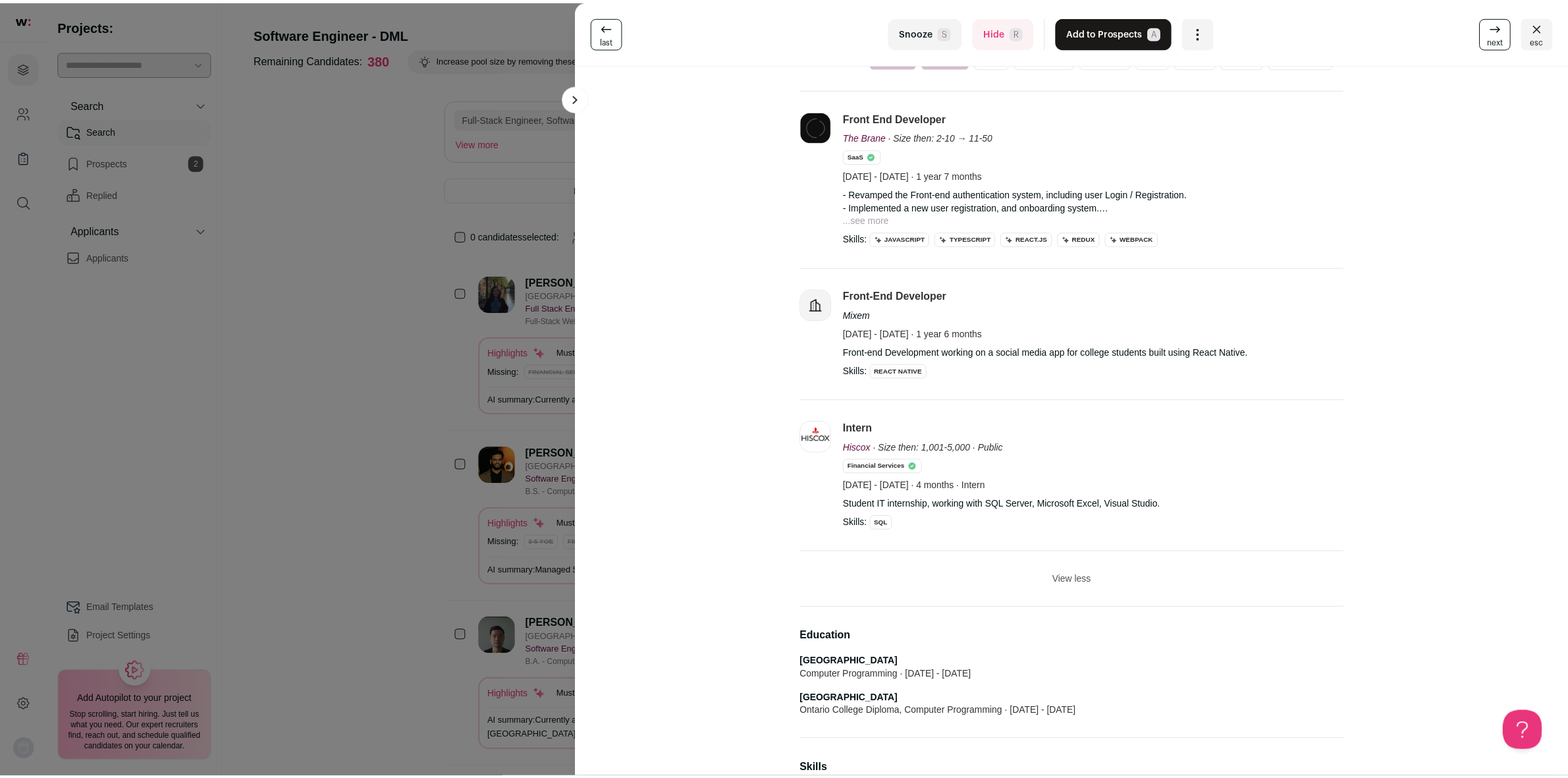
scroll to position [0, 0]
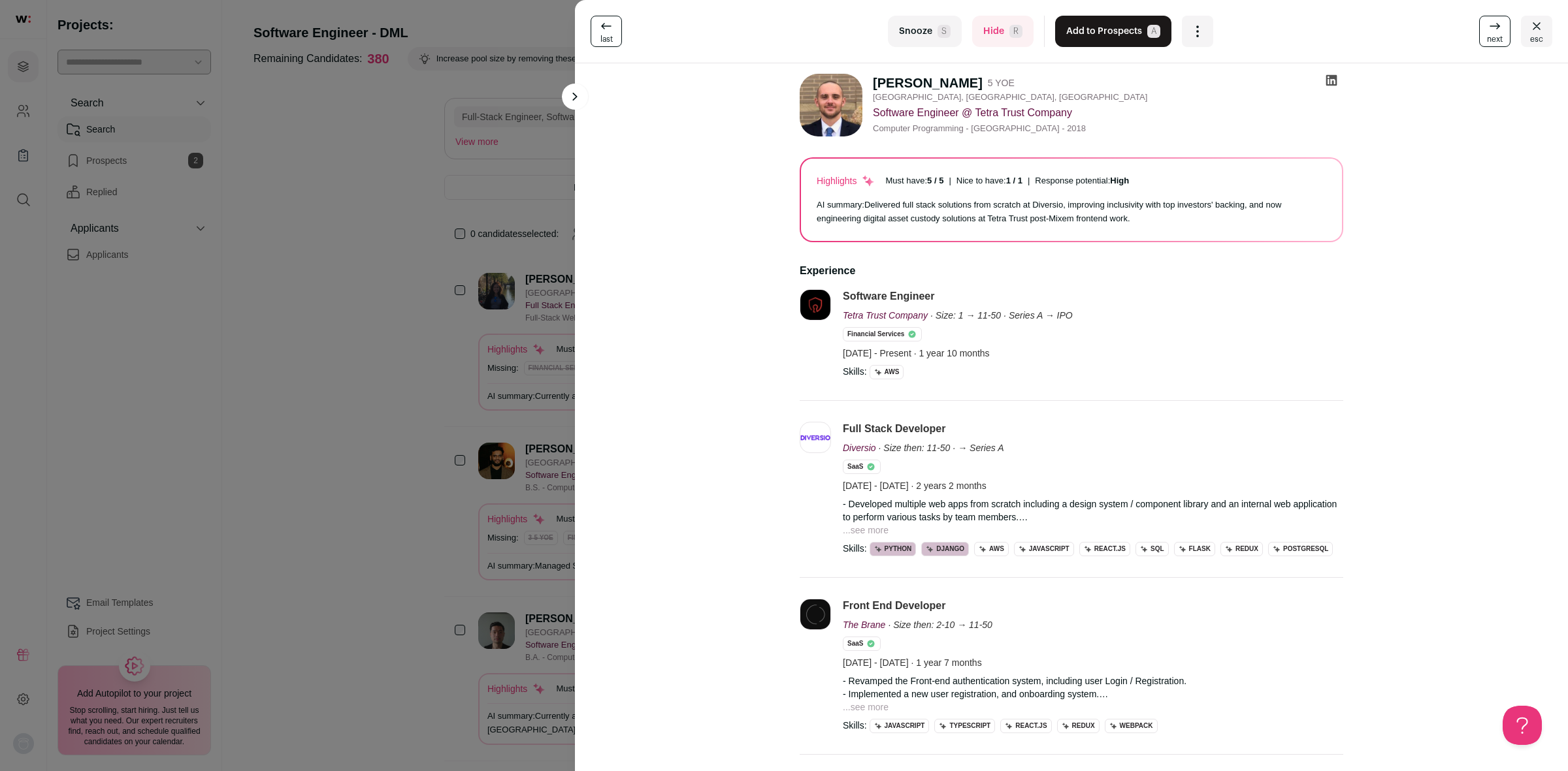
click at [1532, 23] on icon "Close" at bounding box center [1536, 25] width 8 height 7
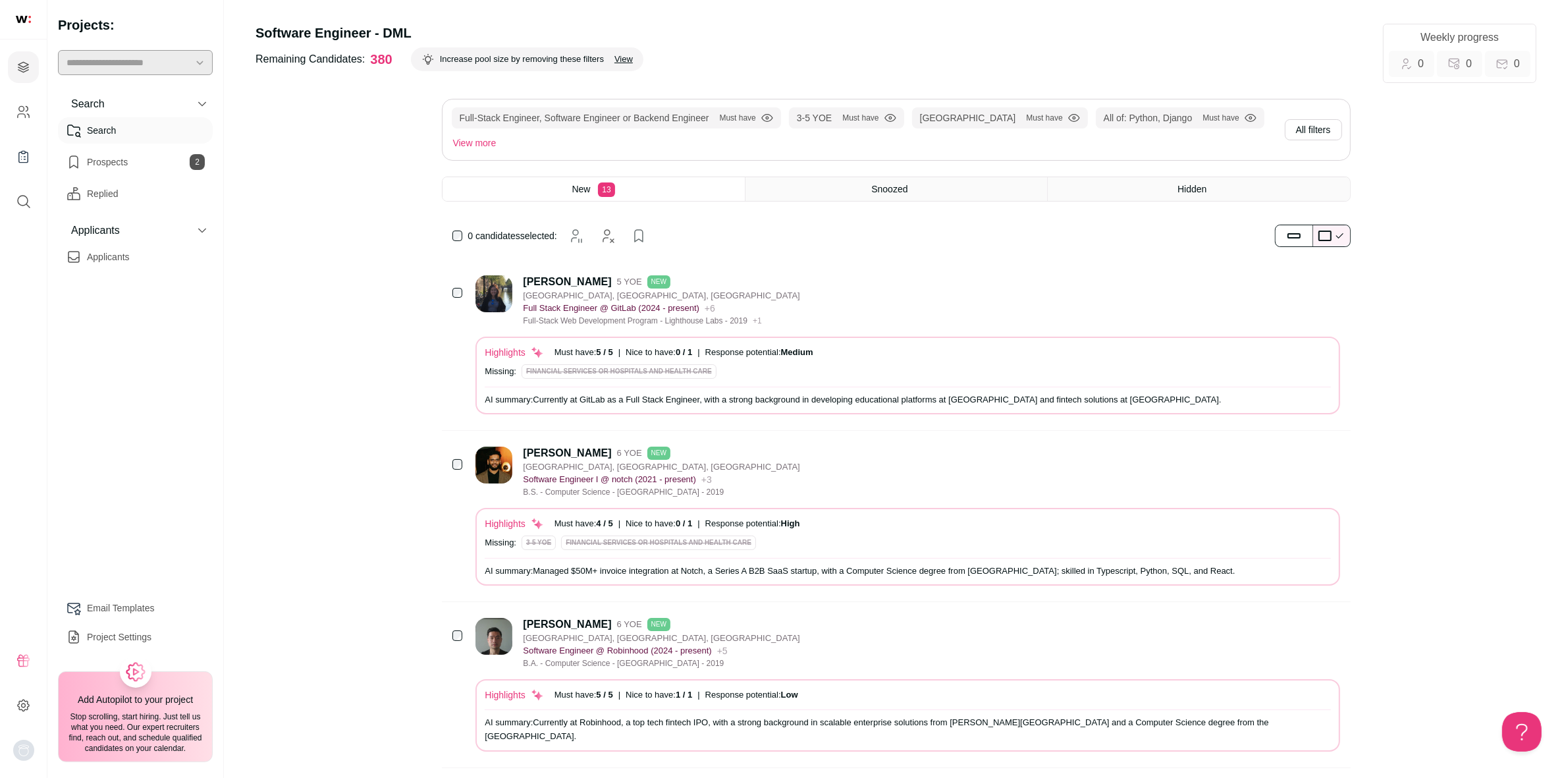
click at [471, 145] on button "View more" at bounding box center [475, 143] width 48 height 18
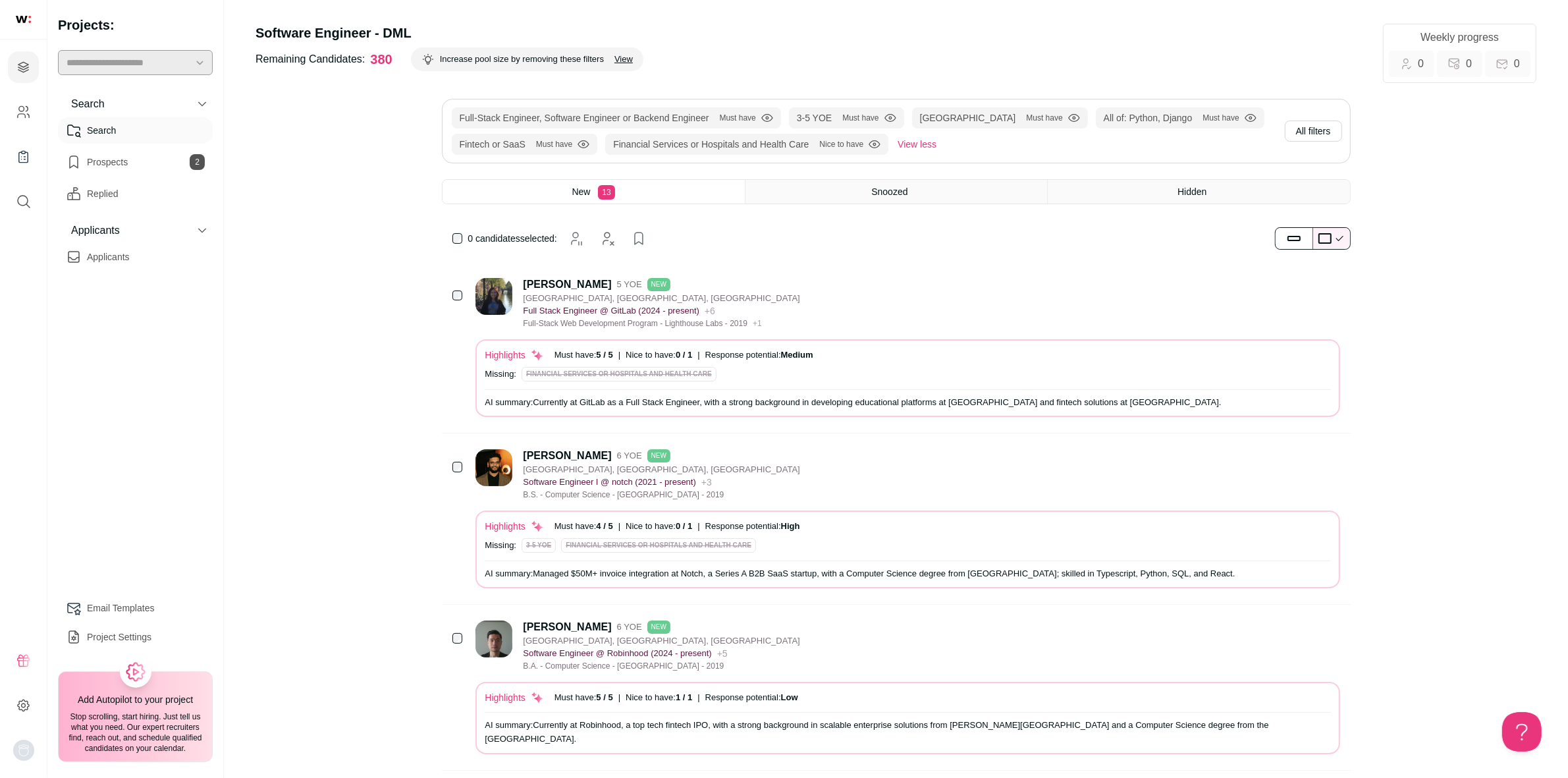
click at [1308, 132] on button "All filters" at bounding box center [1313, 131] width 57 height 21
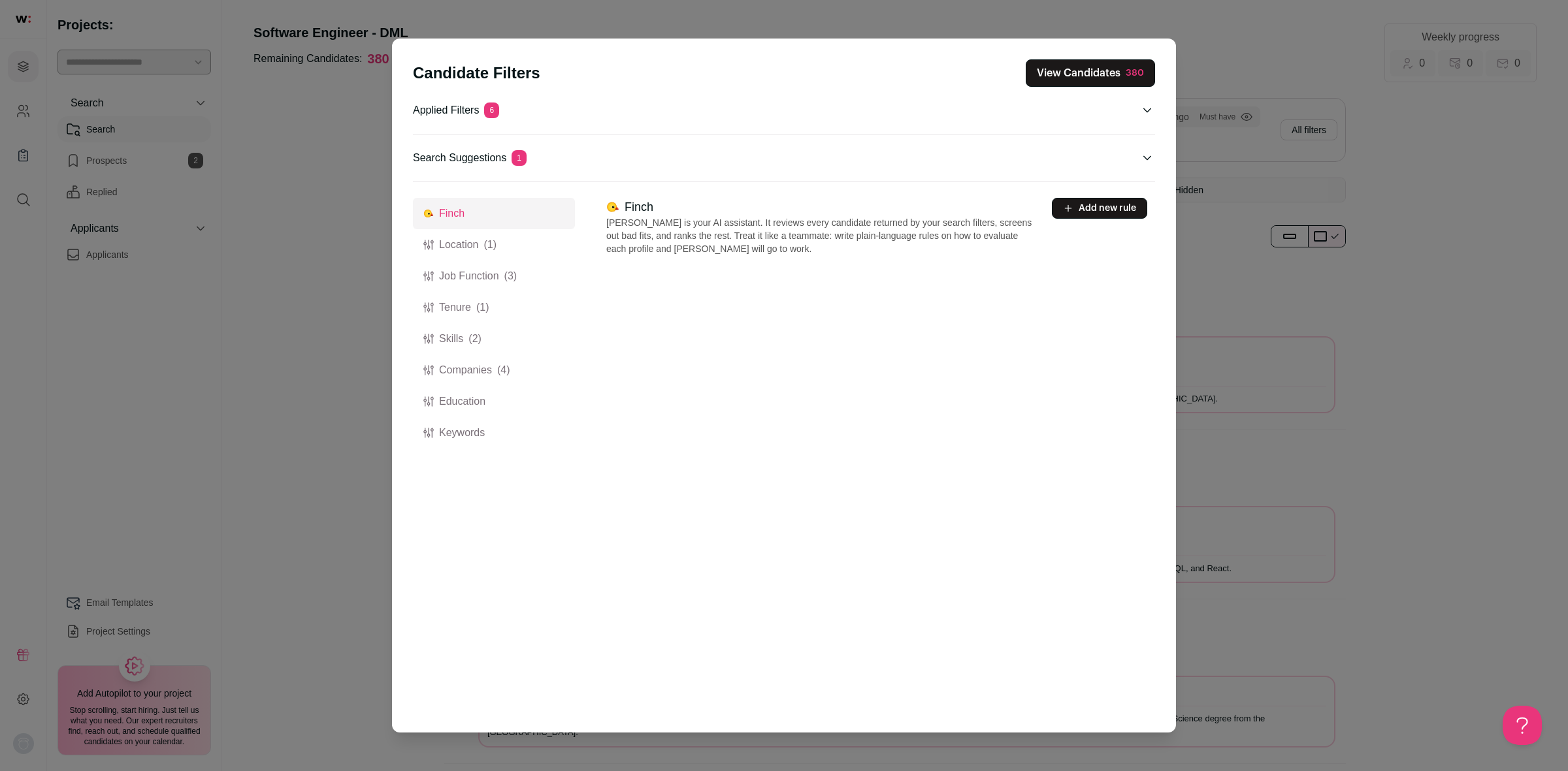
click at [1147, 106] on icon "Open applied filters" at bounding box center [1147, 110] width 11 height 11
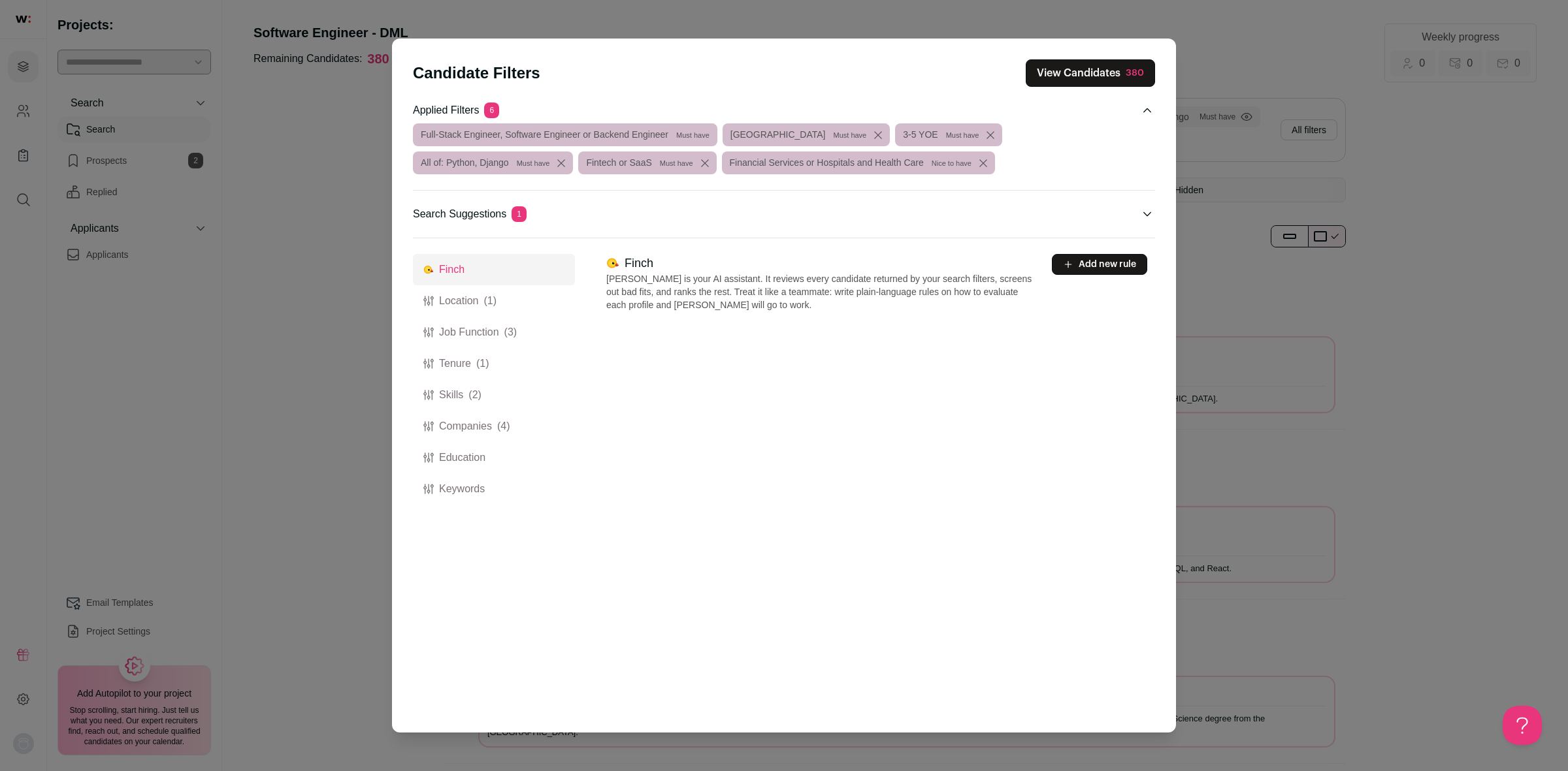
click at [550, 158] on span "Must have" at bounding box center [533, 162] width 34 height 11
click at [565, 160] on icon "Close modal via background" at bounding box center [561, 163] width 8 height 8
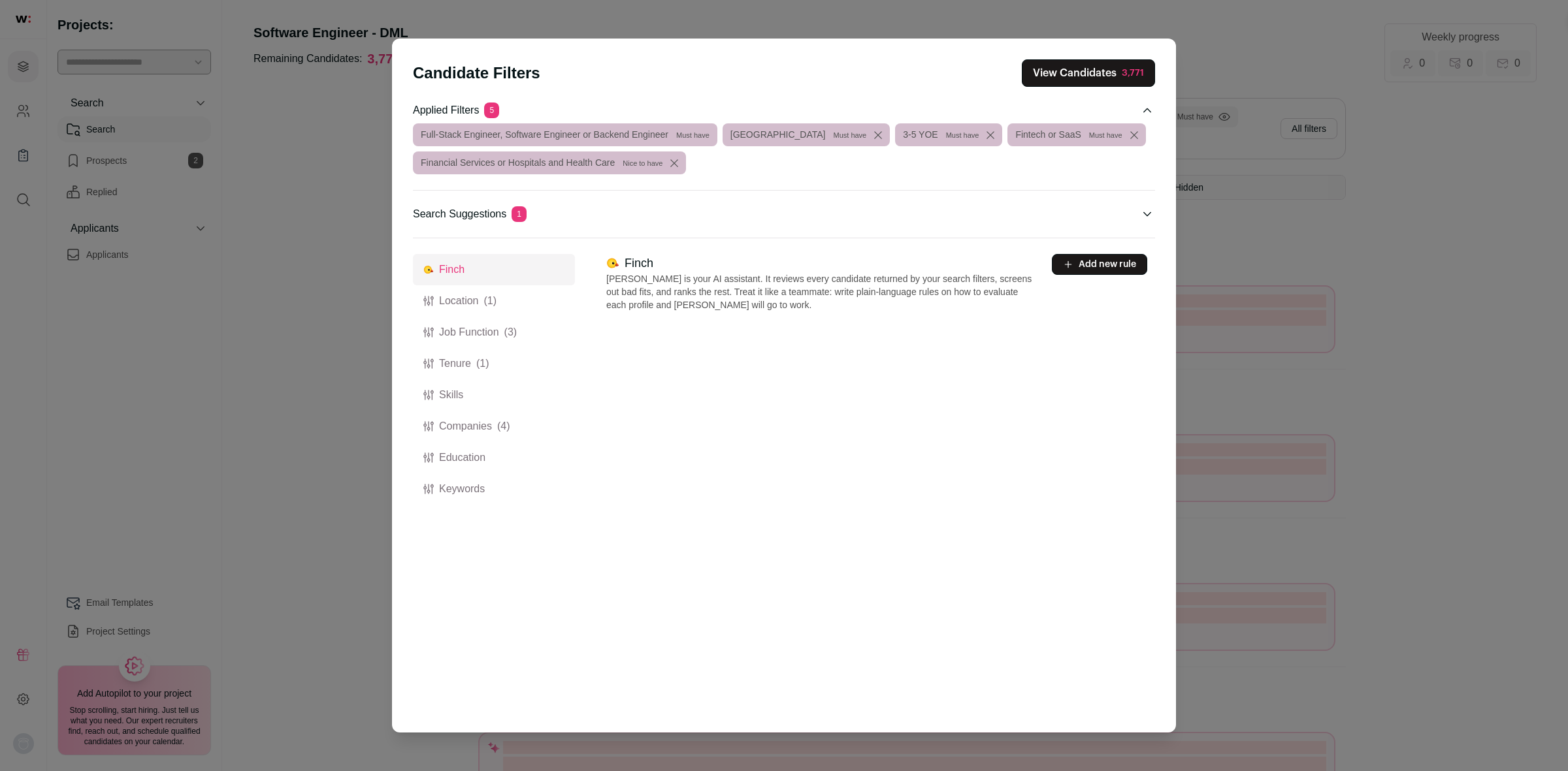
click at [770, 162] on div "Full-Stack Engineer, Software Engineer or Backend Engineer Must have [GEOGRAPHI…" at bounding box center [783, 148] width 742 height 51
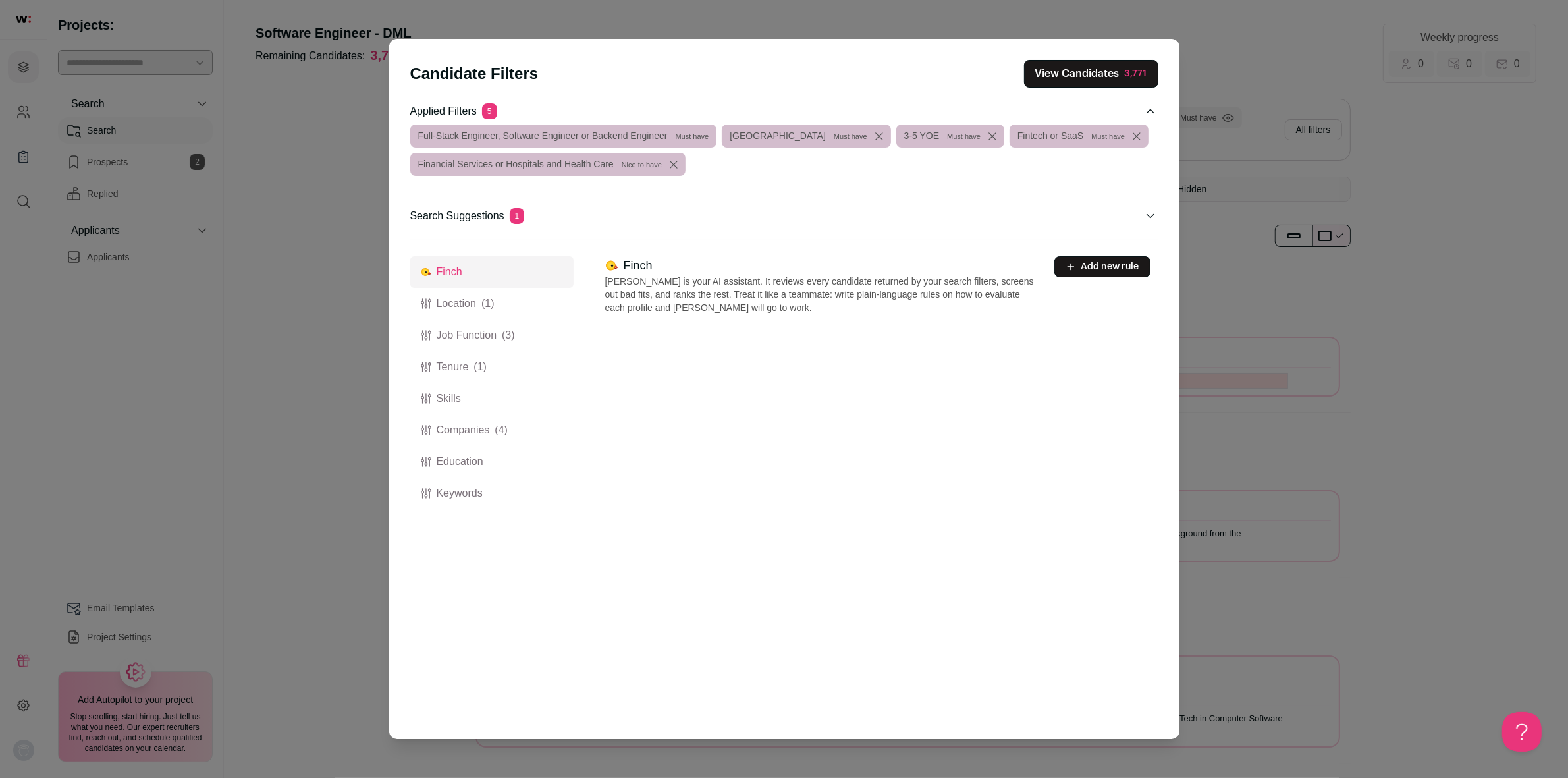
click at [446, 112] on p "Applied Filters 5" at bounding box center [454, 112] width 87 height 16
click at [525, 217] on span "1" at bounding box center [518, 216] width 16 height 16
click at [1152, 109] on icon "Close applied filters" at bounding box center [1150, 111] width 11 height 11
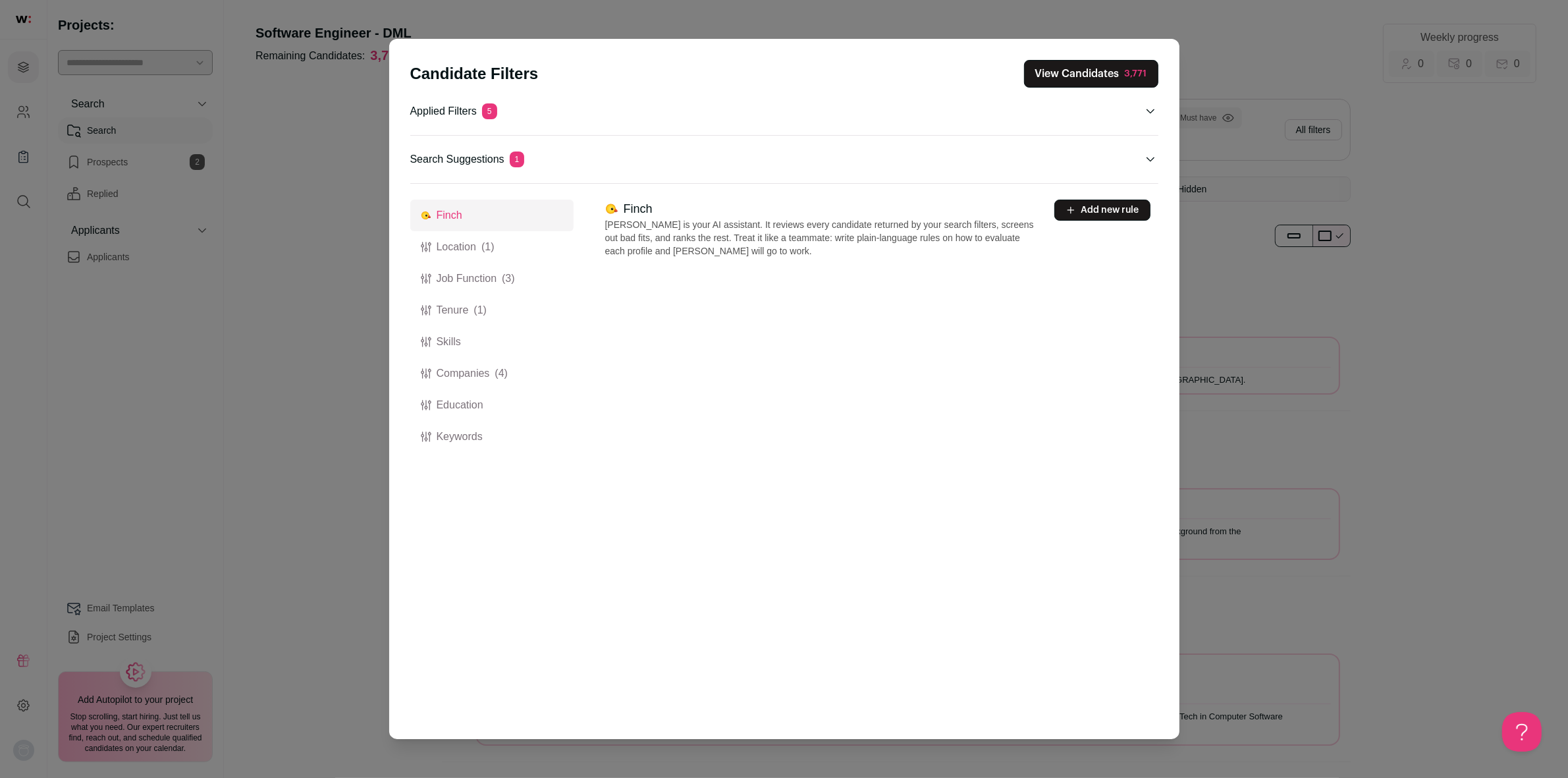
click at [1152, 109] on icon "Open applied filters" at bounding box center [1150, 111] width 11 height 11
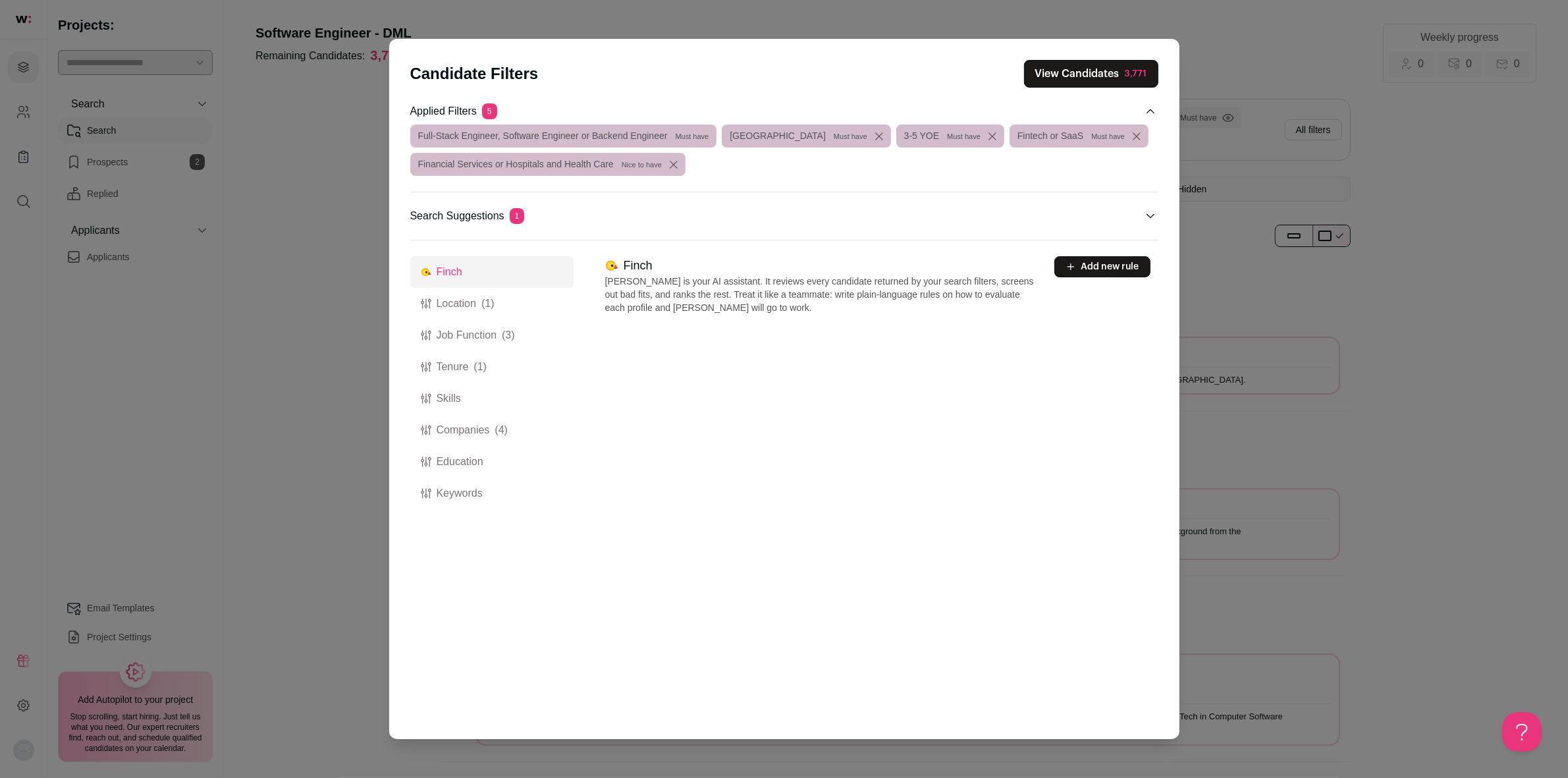
click at [453, 302] on button "Location (1)" at bounding box center [492, 304] width 163 height 32
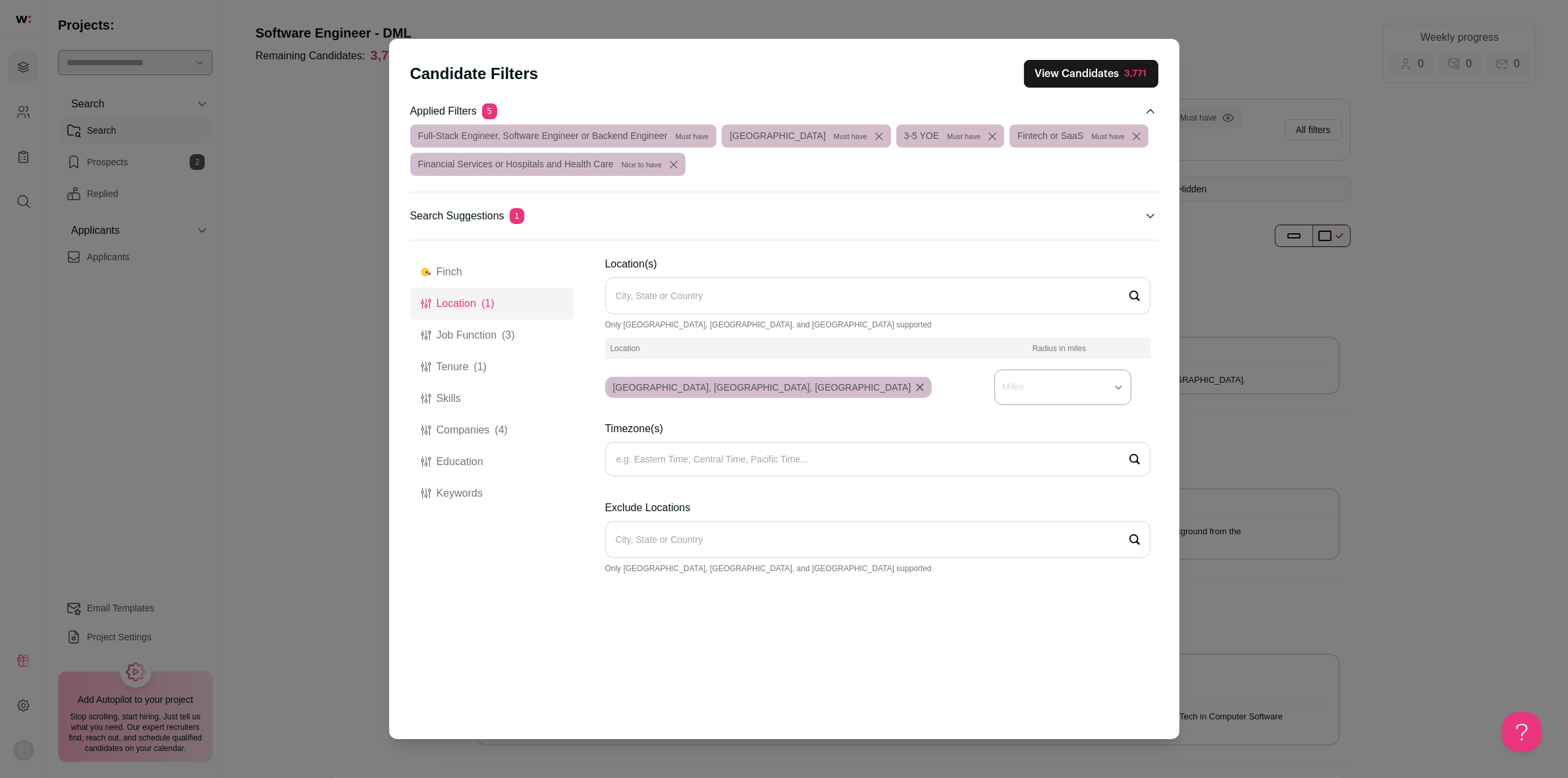
click at [455, 341] on button "Job Function (3)" at bounding box center [492, 335] width 163 height 32
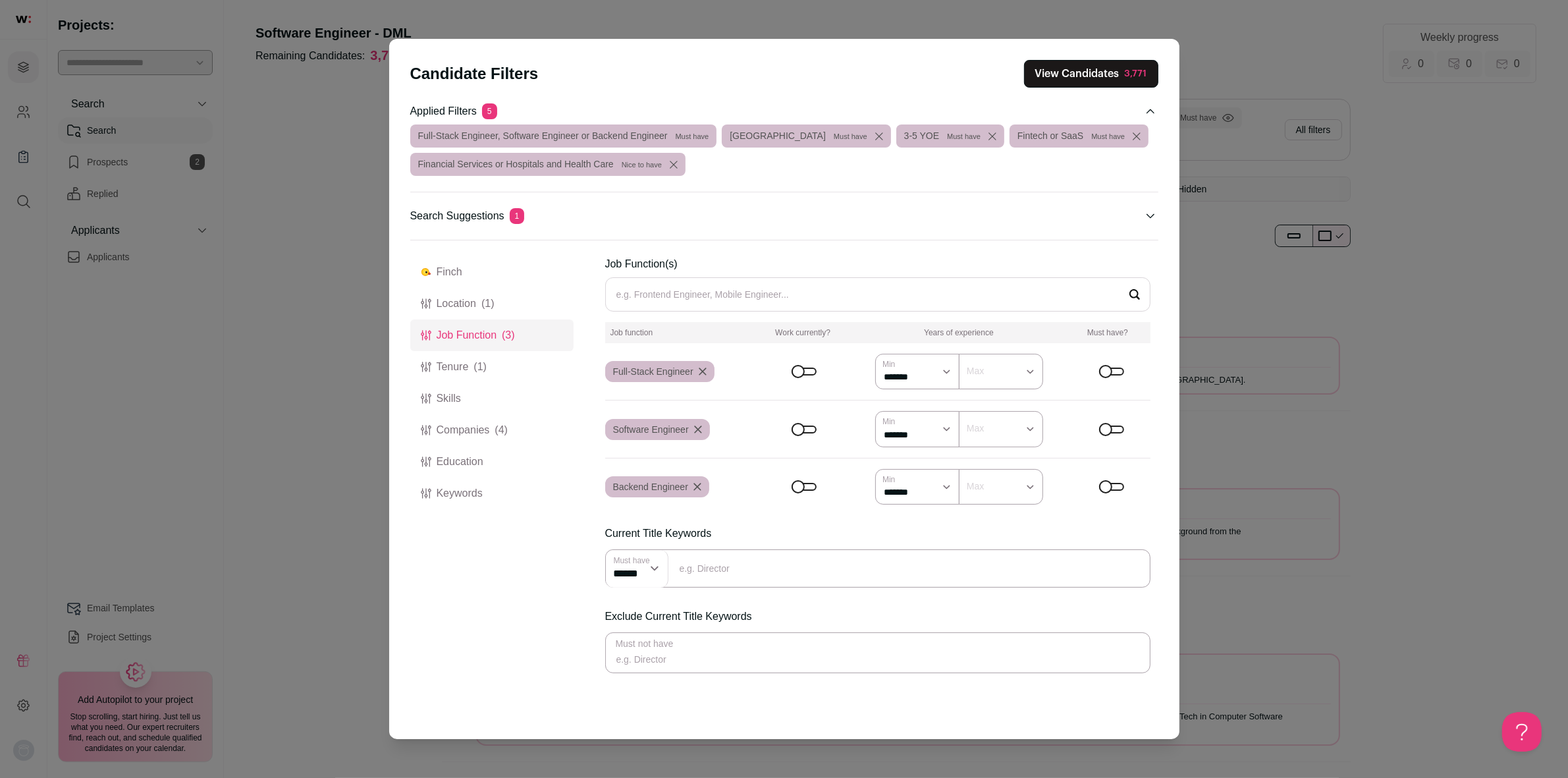
click at [706, 371] on icon "Close modal via background" at bounding box center [703, 372] width 8 height 8
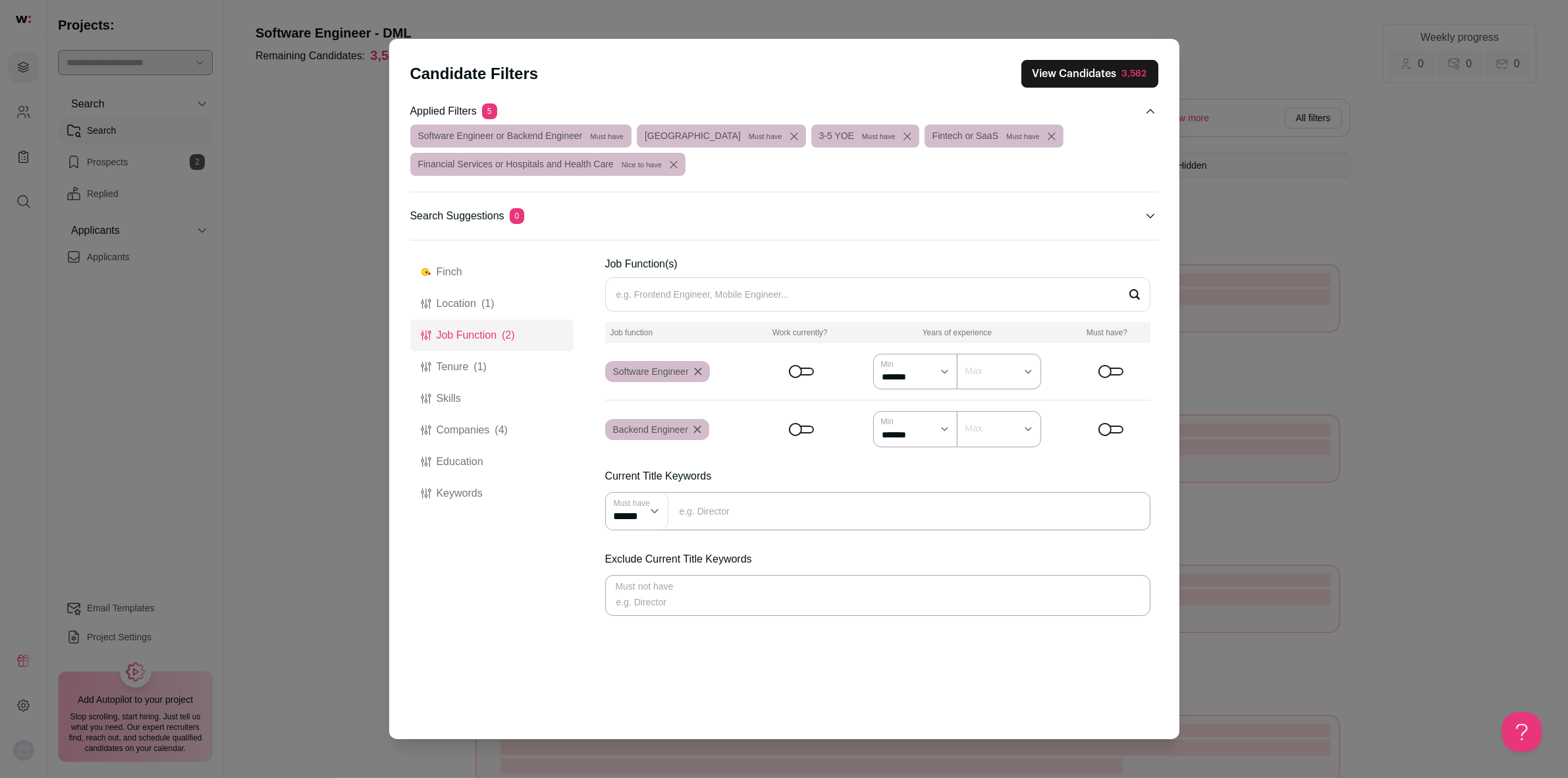
click at [701, 371] on icon "Close modal via background" at bounding box center [697, 372] width 7 height 7
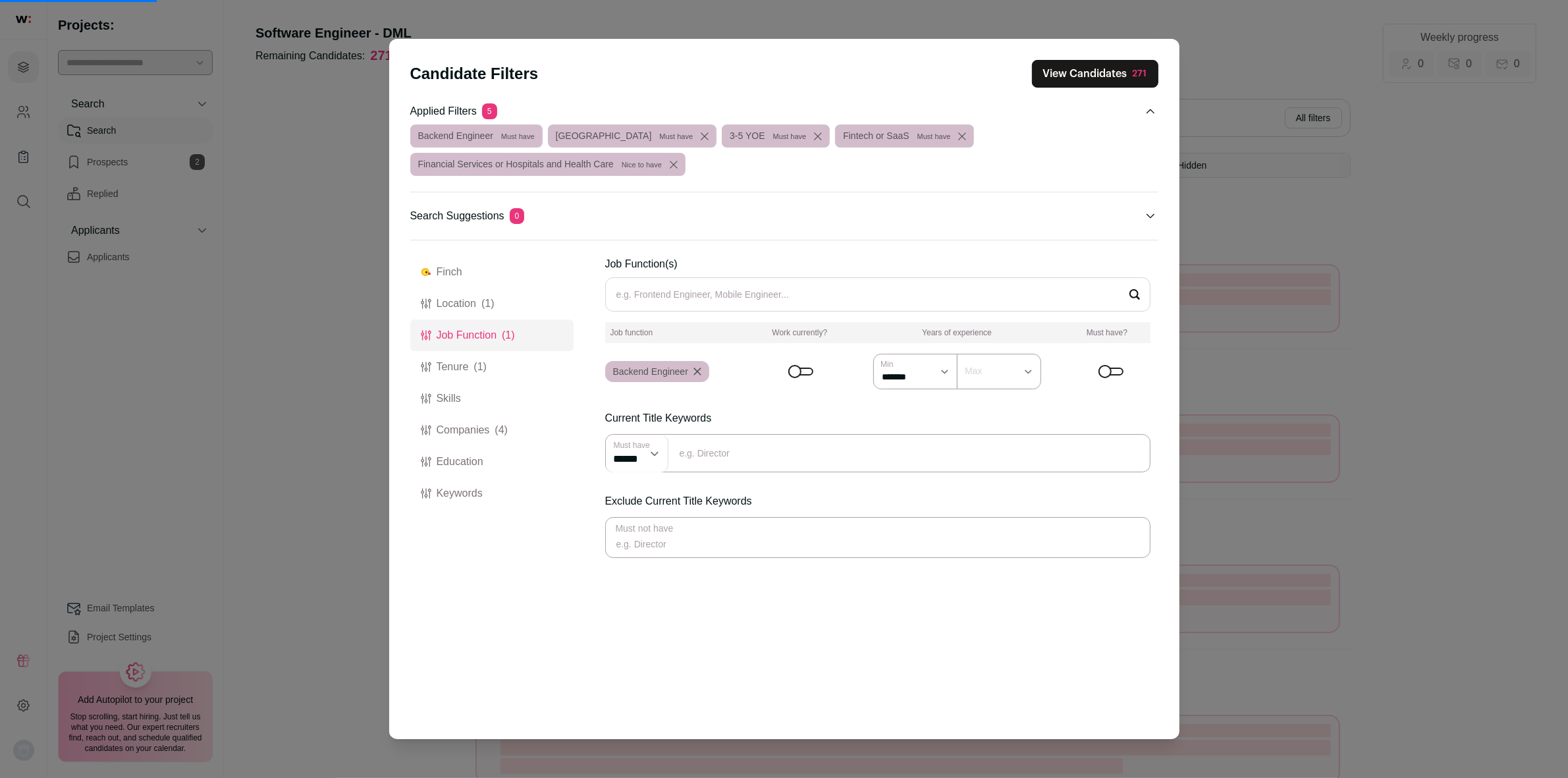
click at [706, 371] on div "Backend Engineer" at bounding box center [656, 372] width 104 height 21
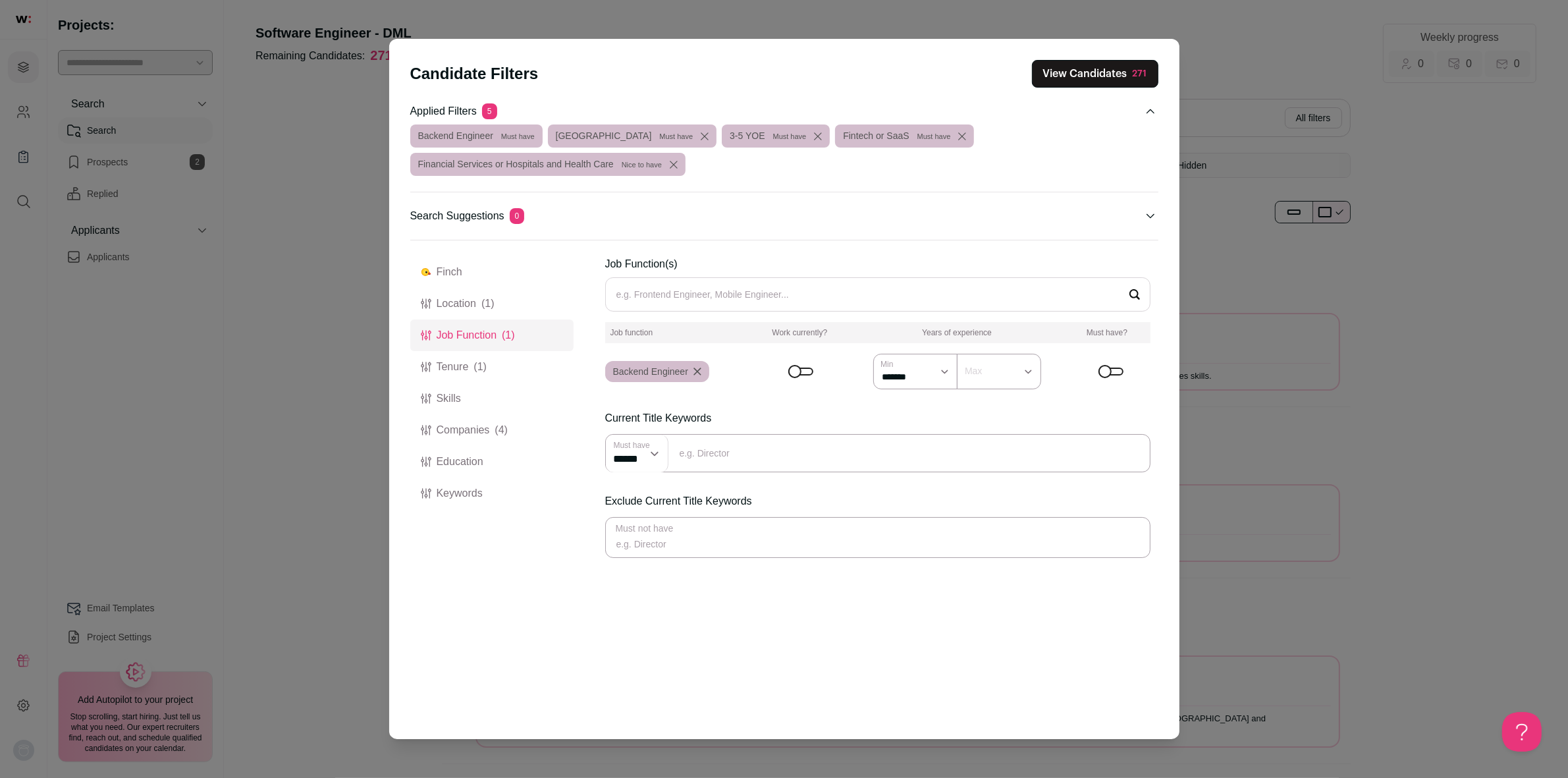
click at [701, 373] on icon "Close modal via background" at bounding box center [697, 372] width 7 height 7
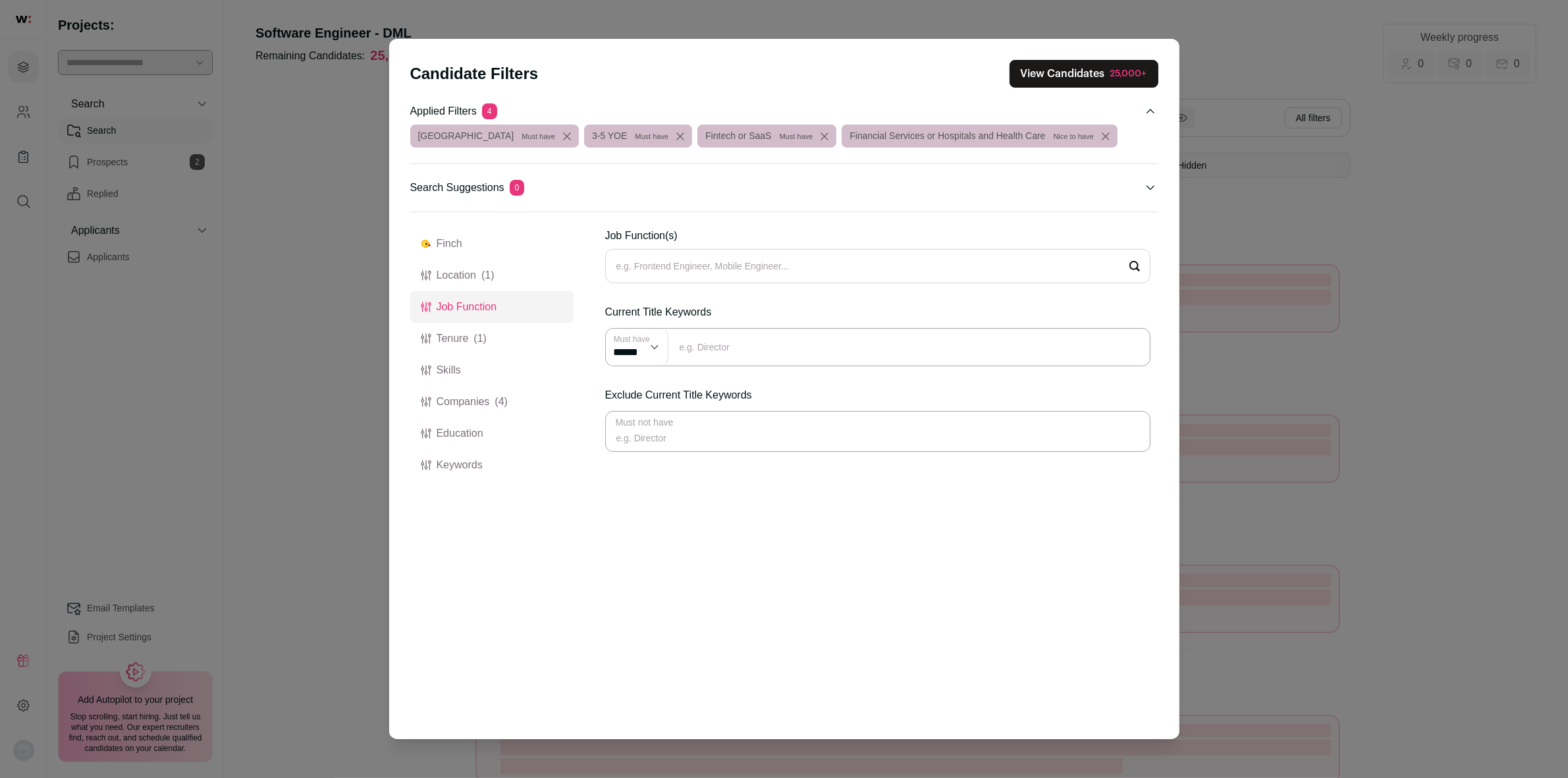
click at [720, 344] on input "Close modal via background" at bounding box center [878, 346] width 545 height 38
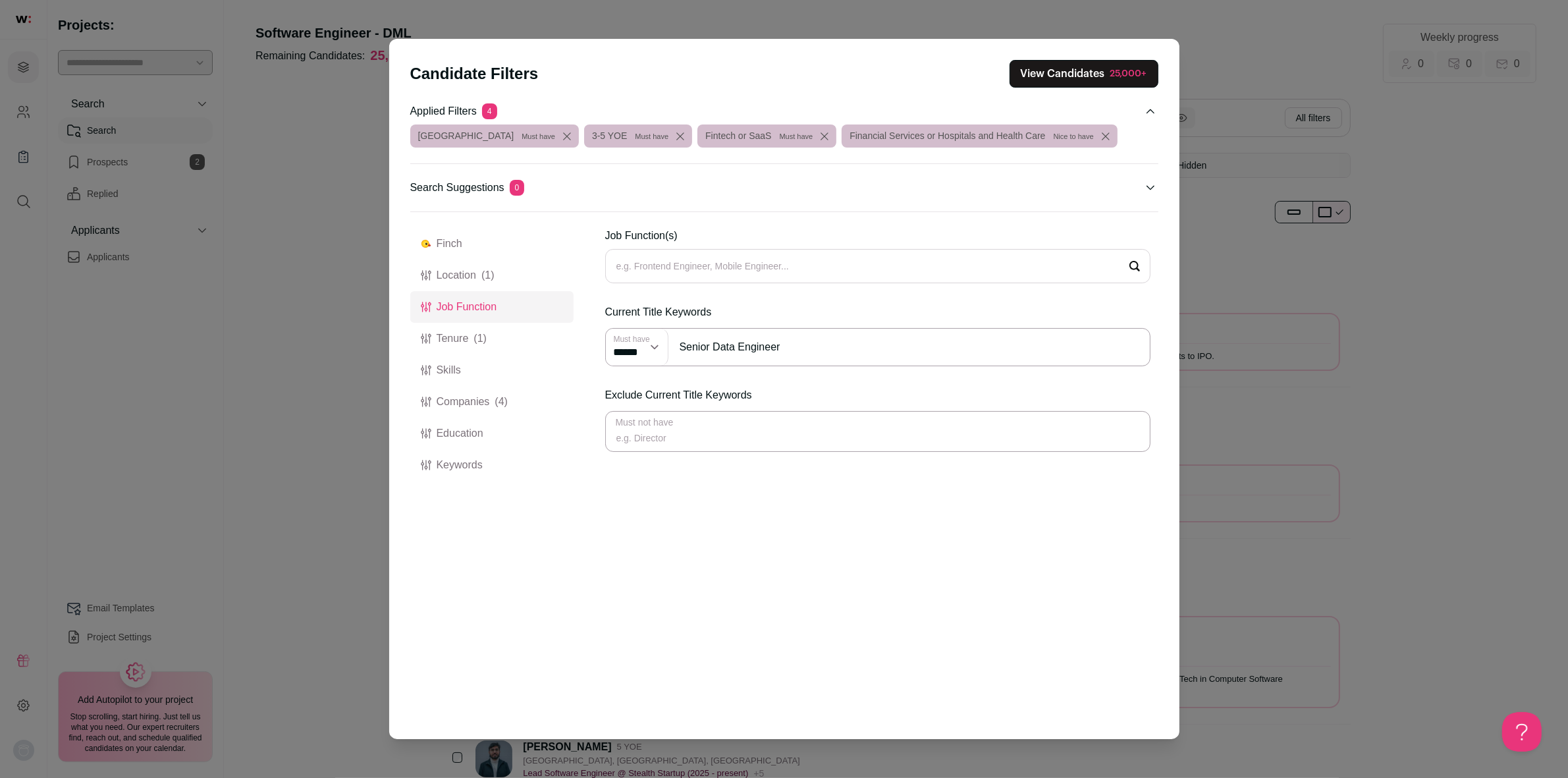
type input "Senior Data Engineer"
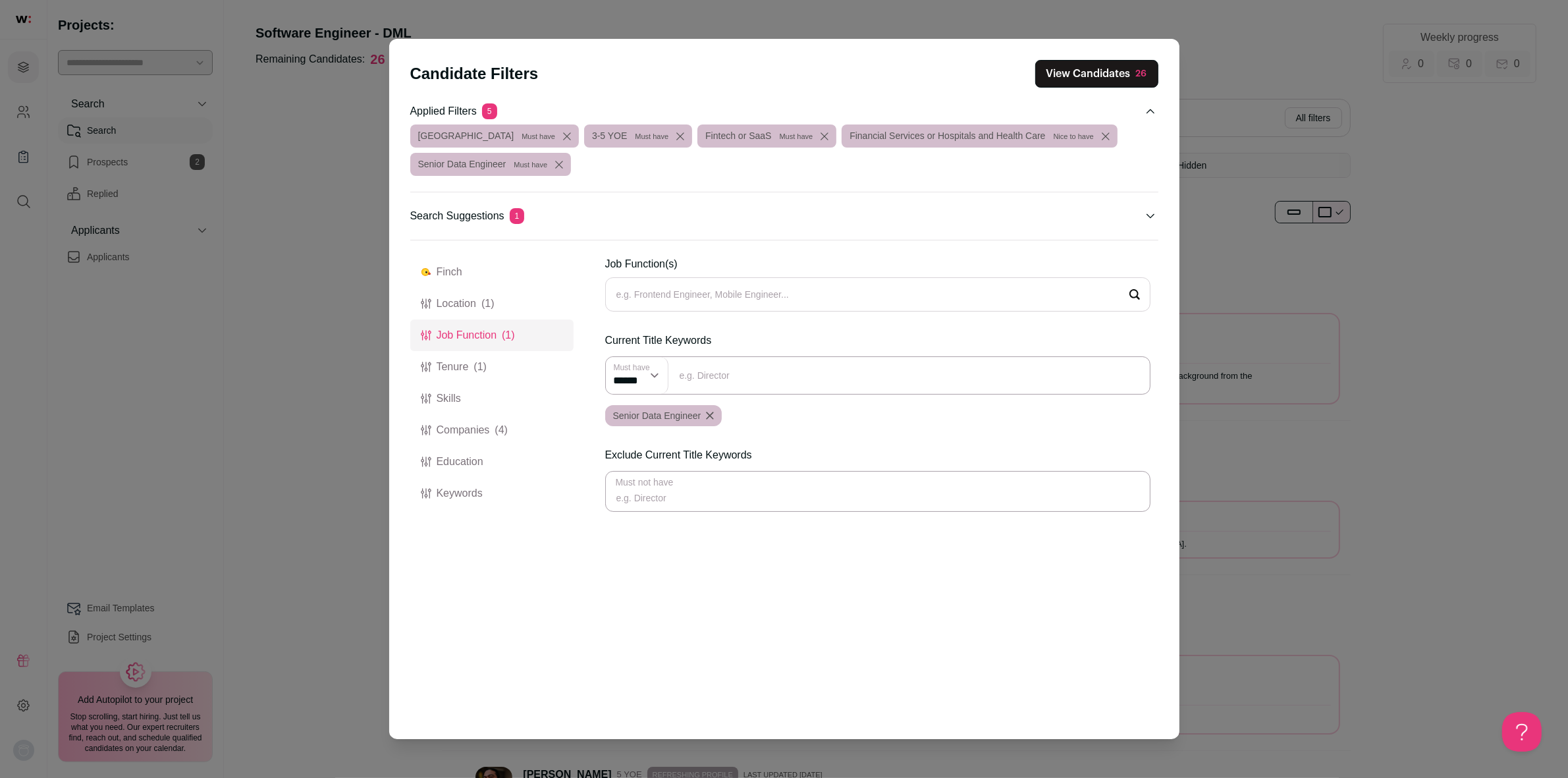
click at [790, 499] on input "Close modal via background" at bounding box center [878, 492] width 545 height 41
type input "Intern OR Co-Op"
click at [722, 297] on input "Job Function(s)" at bounding box center [878, 294] width 545 height 34
click at [463, 369] on button "Tenure (1)" at bounding box center [492, 367] width 163 height 32
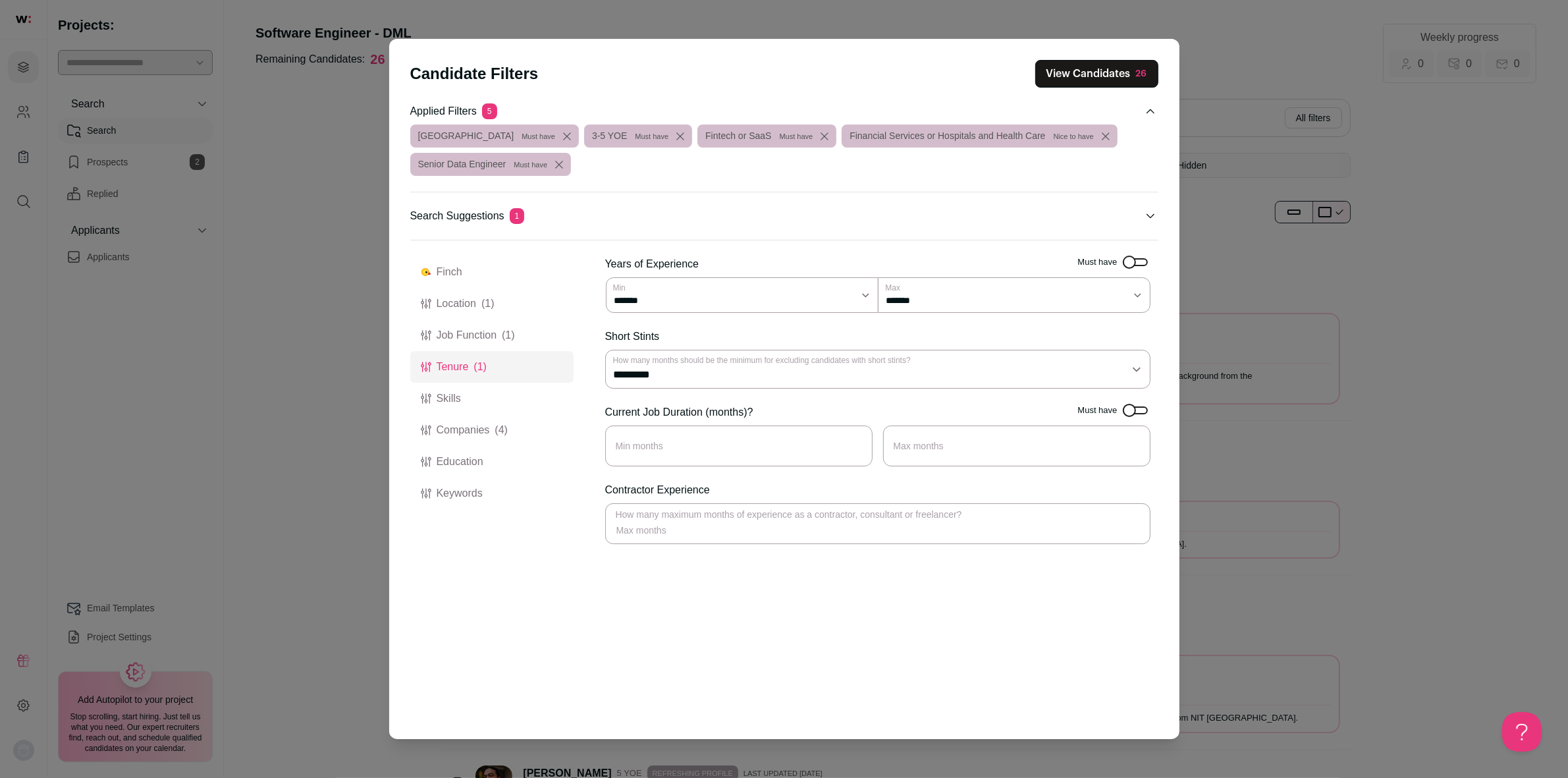
click at [471, 330] on button "Job Function (1)" at bounding box center [492, 335] width 163 height 32
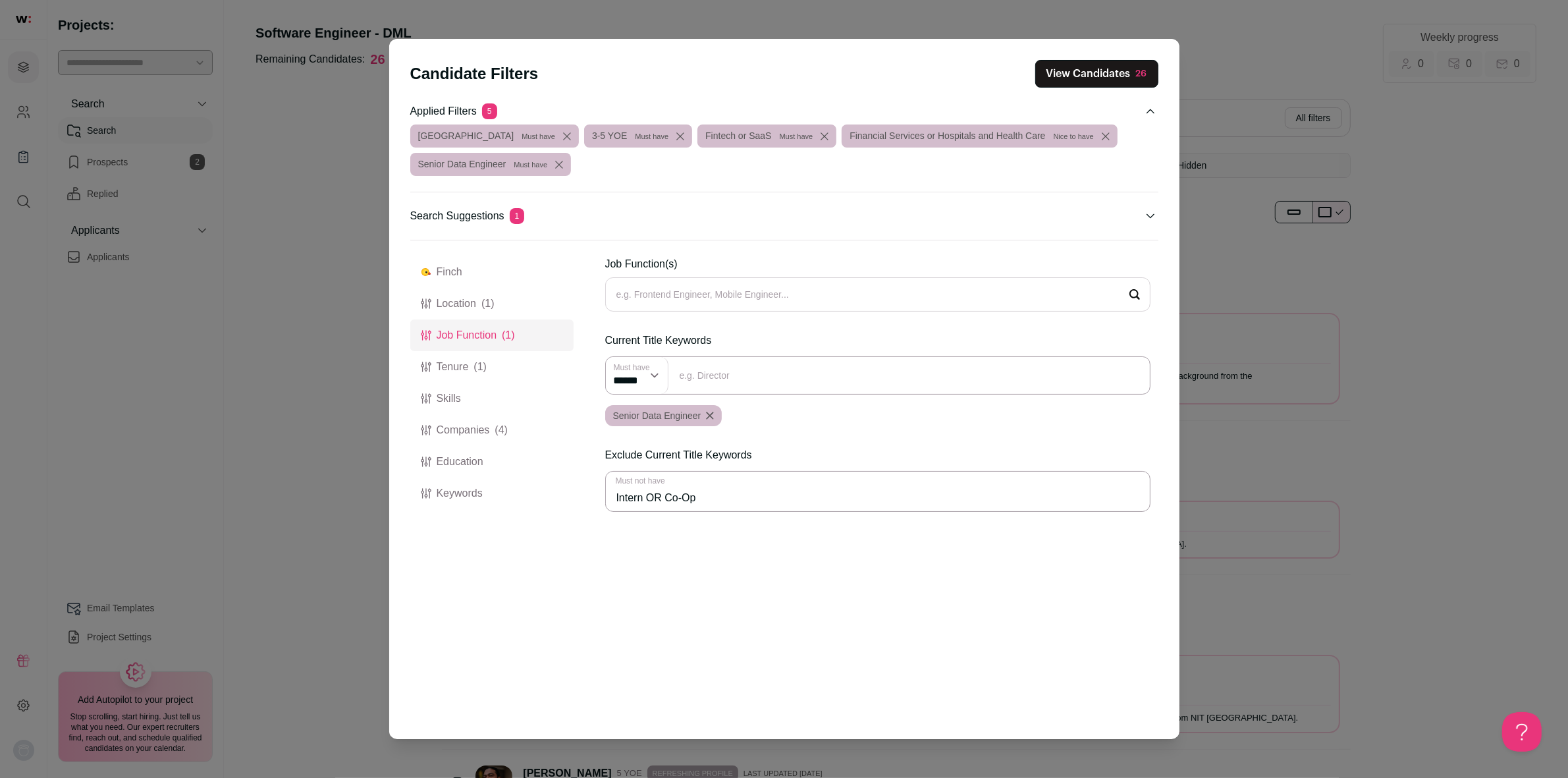
click at [787, 485] on input "Intern OR Co-Op" at bounding box center [878, 492] width 545 height 41
click at [456, 370] on button "Tenure (1)" at bounding box center [492, 367] width 163 height 32
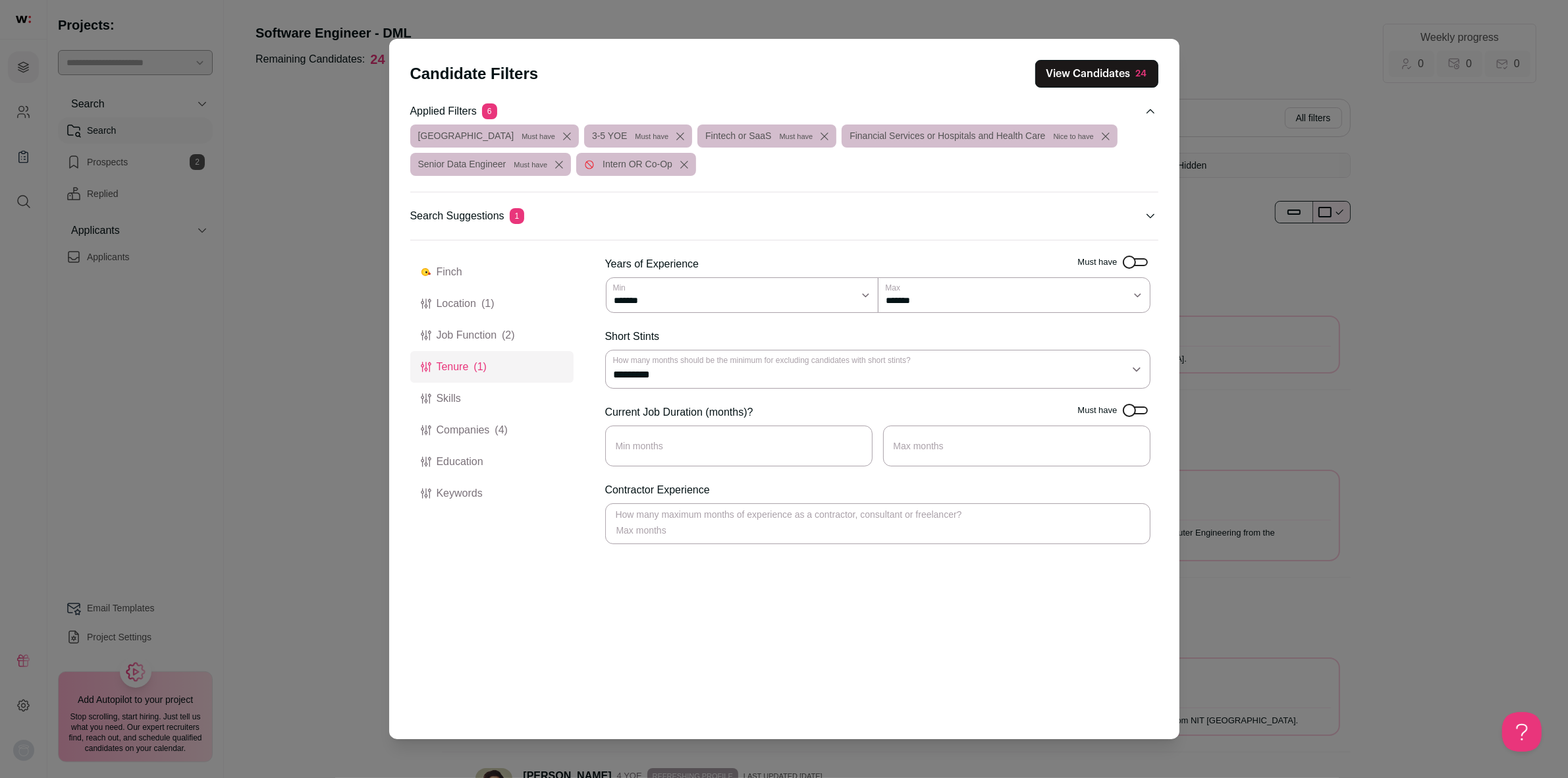
click at [1012, 299] on select "******* ******* ******* ******* ******* ******* ******** ******** ******** ****…" at bounding box center [1013, 295] width 272 height 36
select select "**"
click at [878, 277] on select "******* ******* ******* ******* ******* ******* ******** ******** ******** ****…" at bounding box center [1013, 295] width 272 height 36
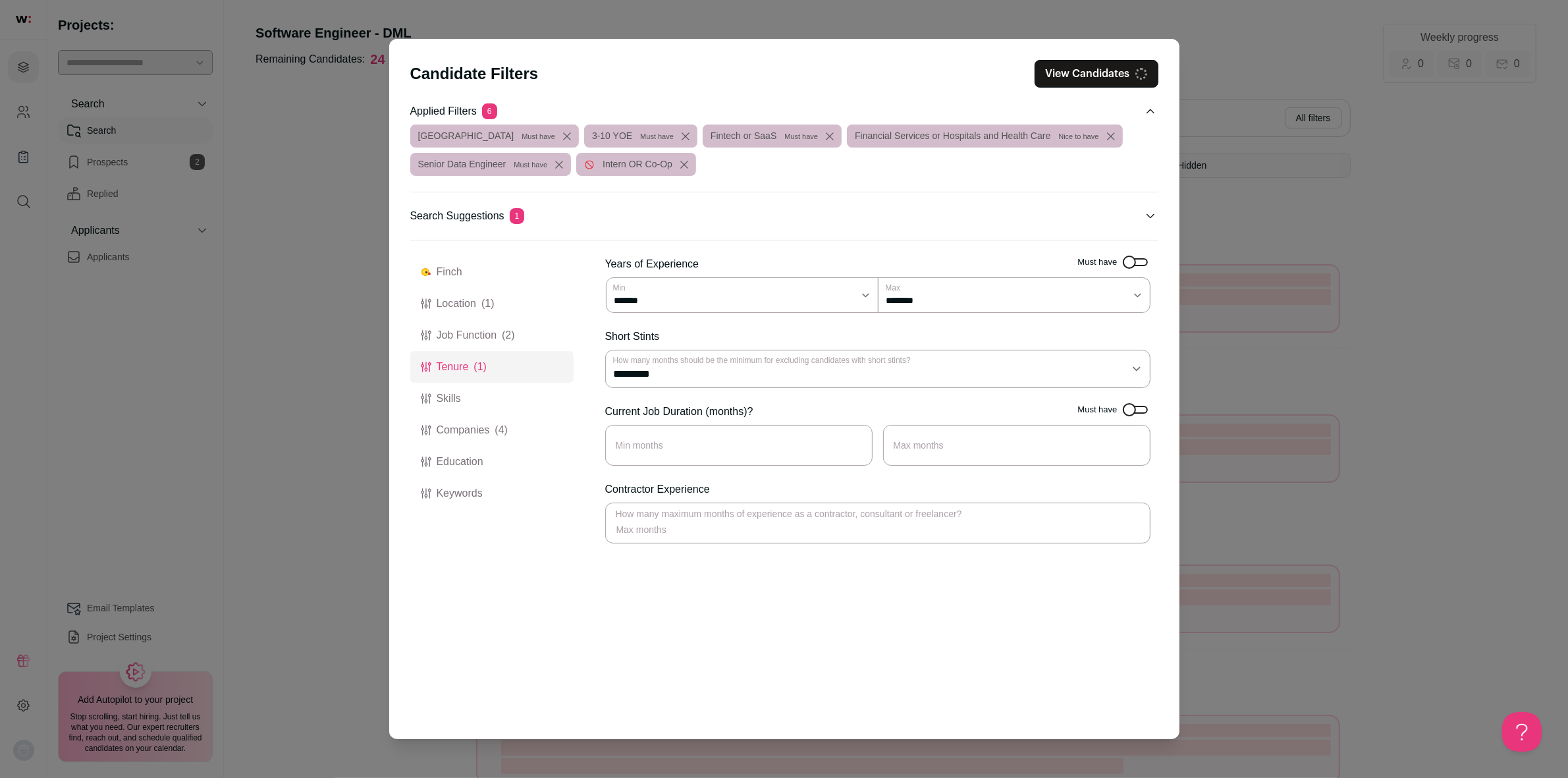
click at [927, 299] on select "******* ******* ******* ******* ******* ******* ******** ******** ******** ****…" at bounding box center [1013, 295] width 272 height 36
select select "**"
click at [878, 277] on select "******* ******* ******* ******* ******* ******* ******** ******** ******** ****…" at bounding box center [1013, 295] width 272 height 36
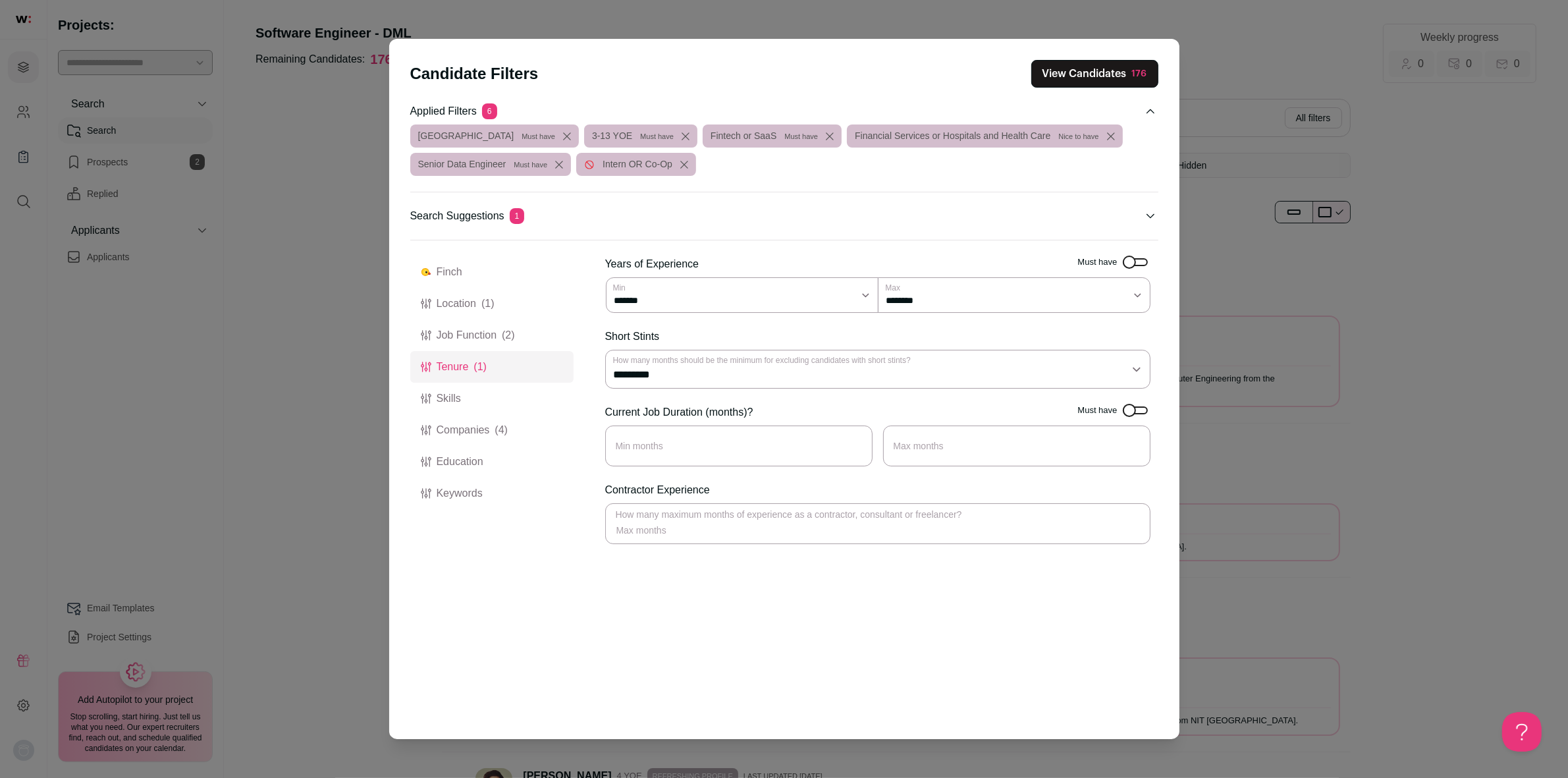
click at [452, 395] on button "Skills" at bounding box center [492, 399] width 163 height 32
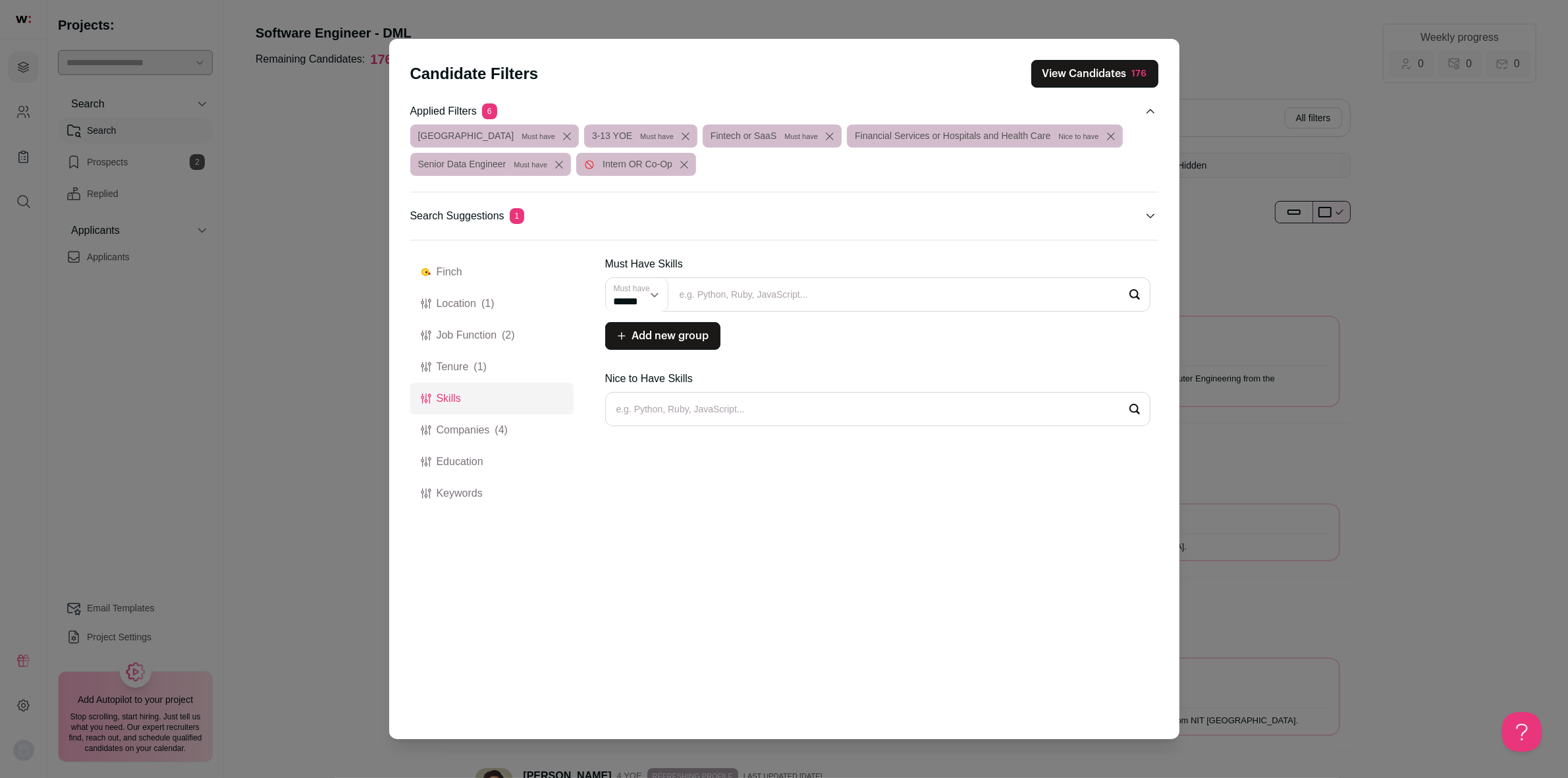
click at [742, 292] on input "Close modal via background" at bounding box center [878, 294] width 545 height 34
type input "Python"
click at [653, 340] on li "Python" at bounding box center [878, 330] width 544 height 35
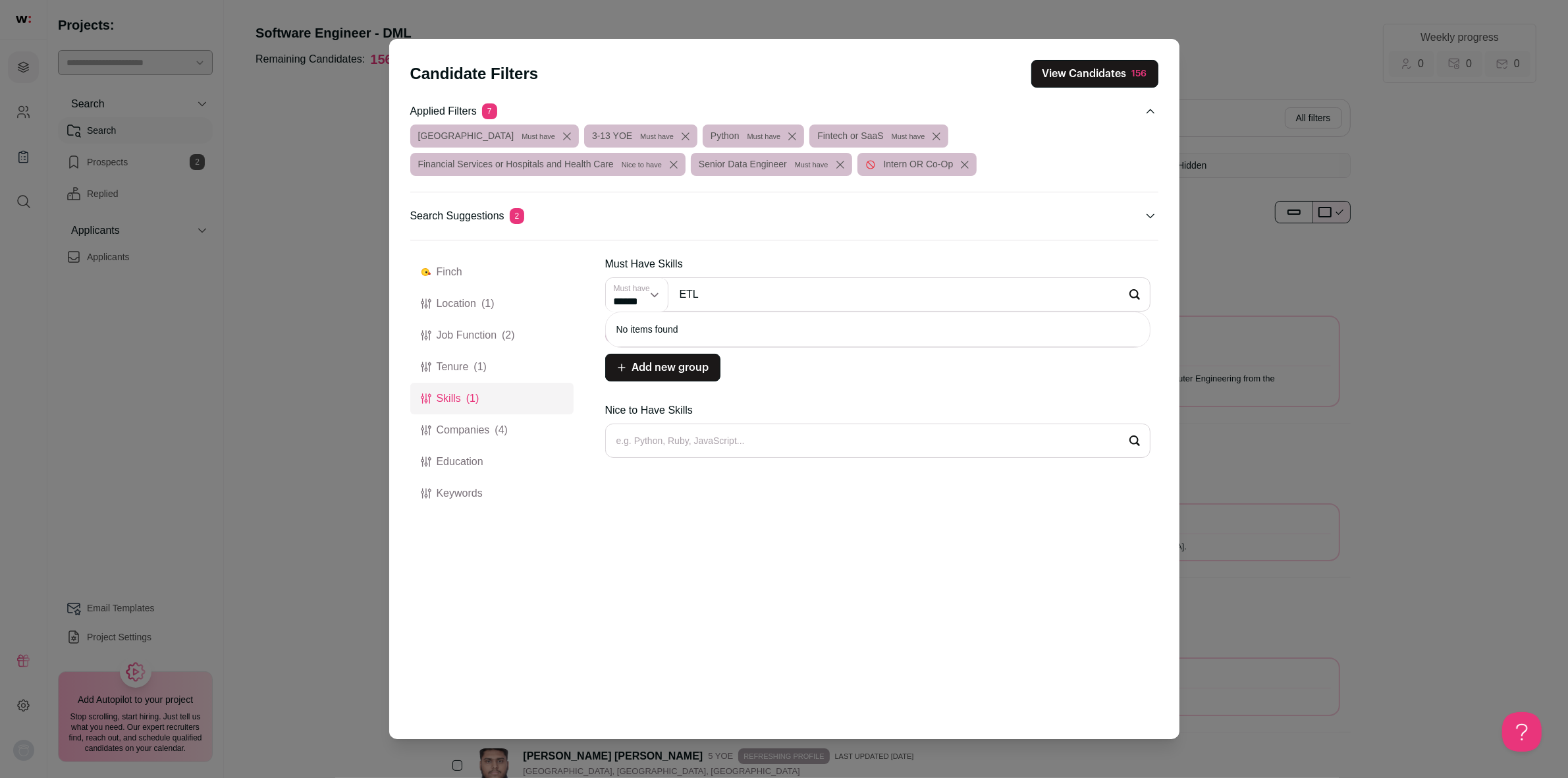
type input "ETL"
click at [627, 333] on li "ETL" at bounding box center [878, 330] width 544 height 35
click at [474, 459] on button "Education" at bounding box center [492, 462] width 163 height 32
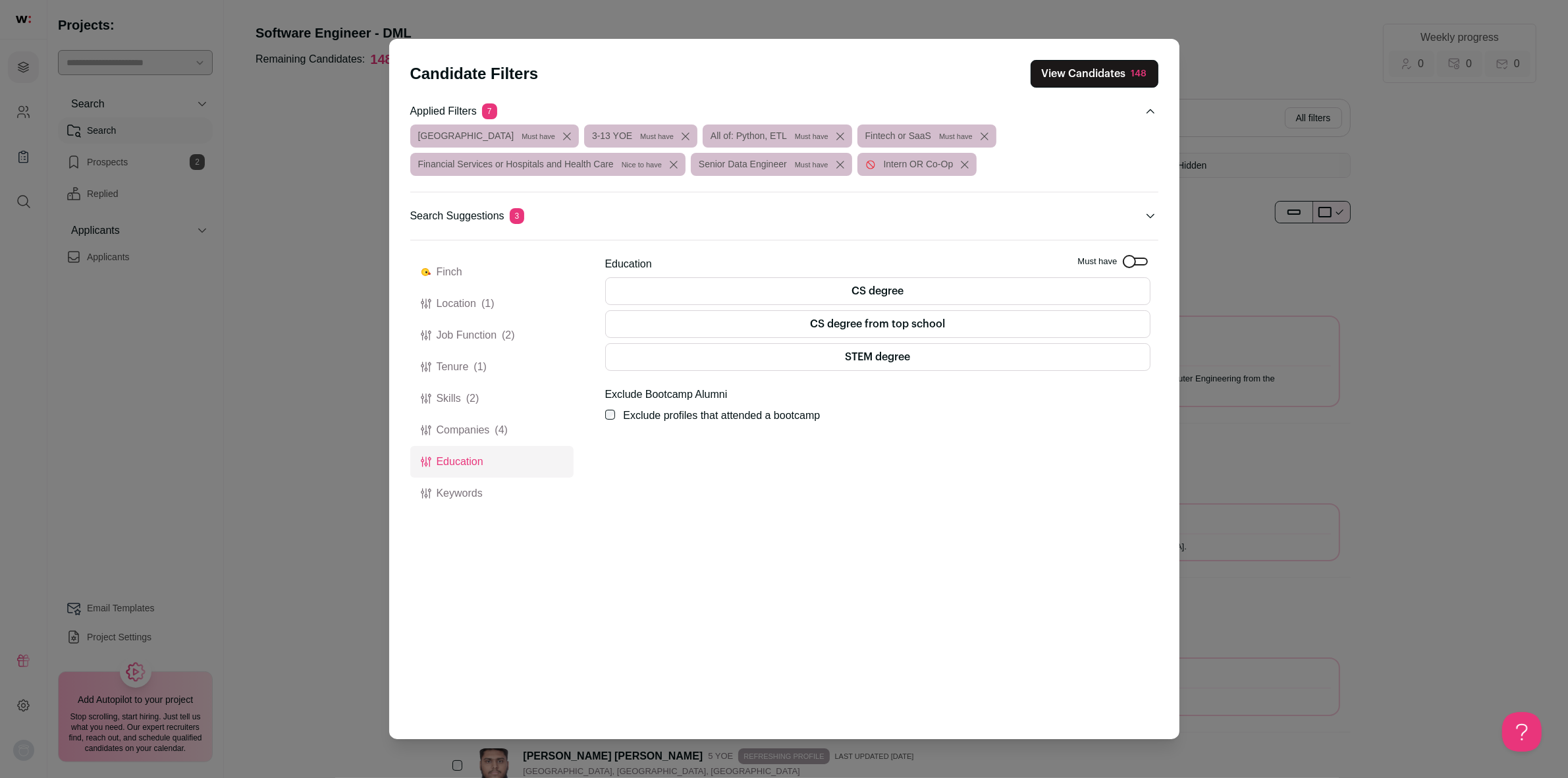
click at [900, 295] on label "CS degree" at bounding box center [878, 291] width 545 height 28
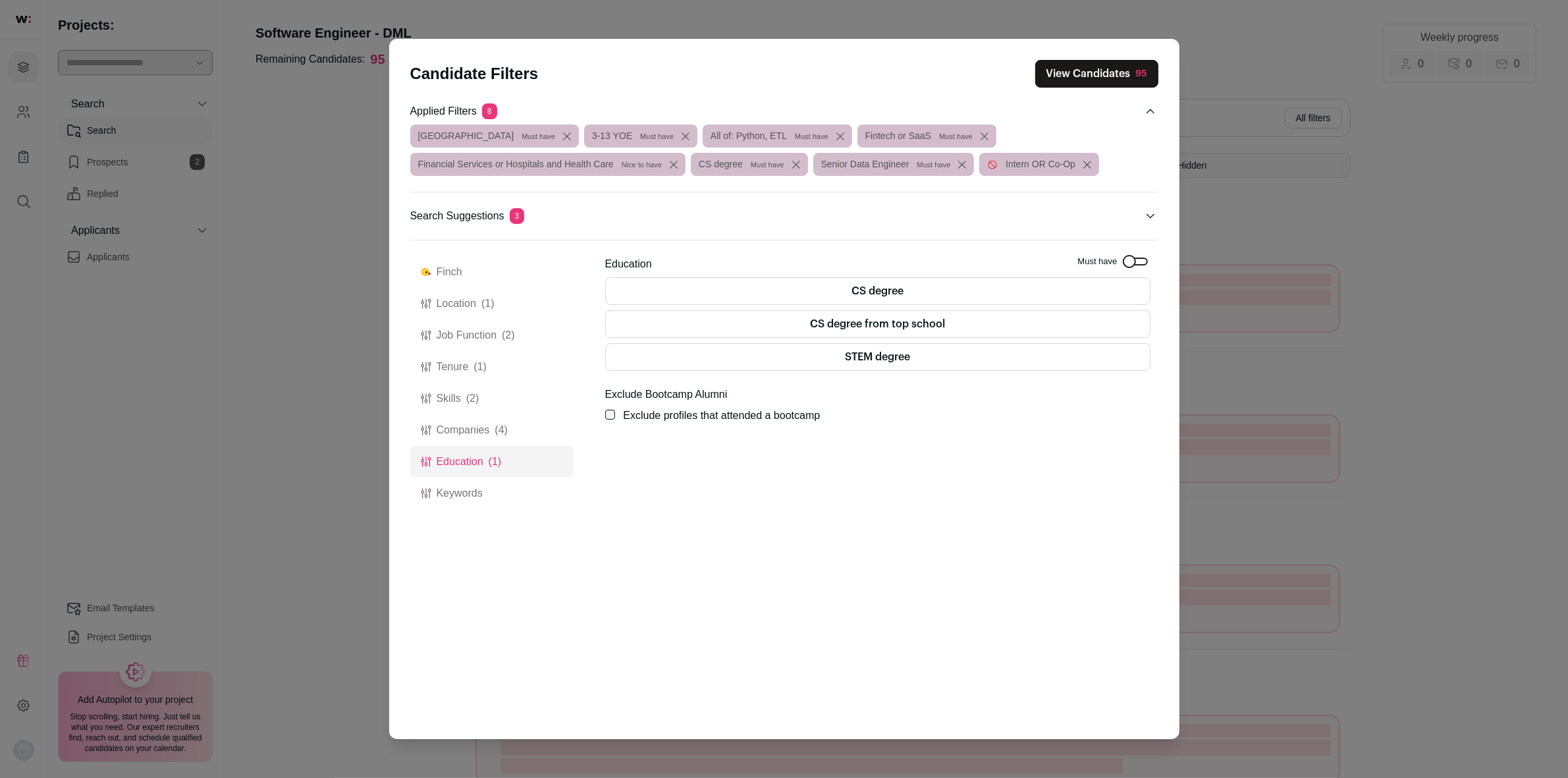
click at [891, 328] on label "CS degree from top school" at bounding box center [878, 324] width 545 height 28
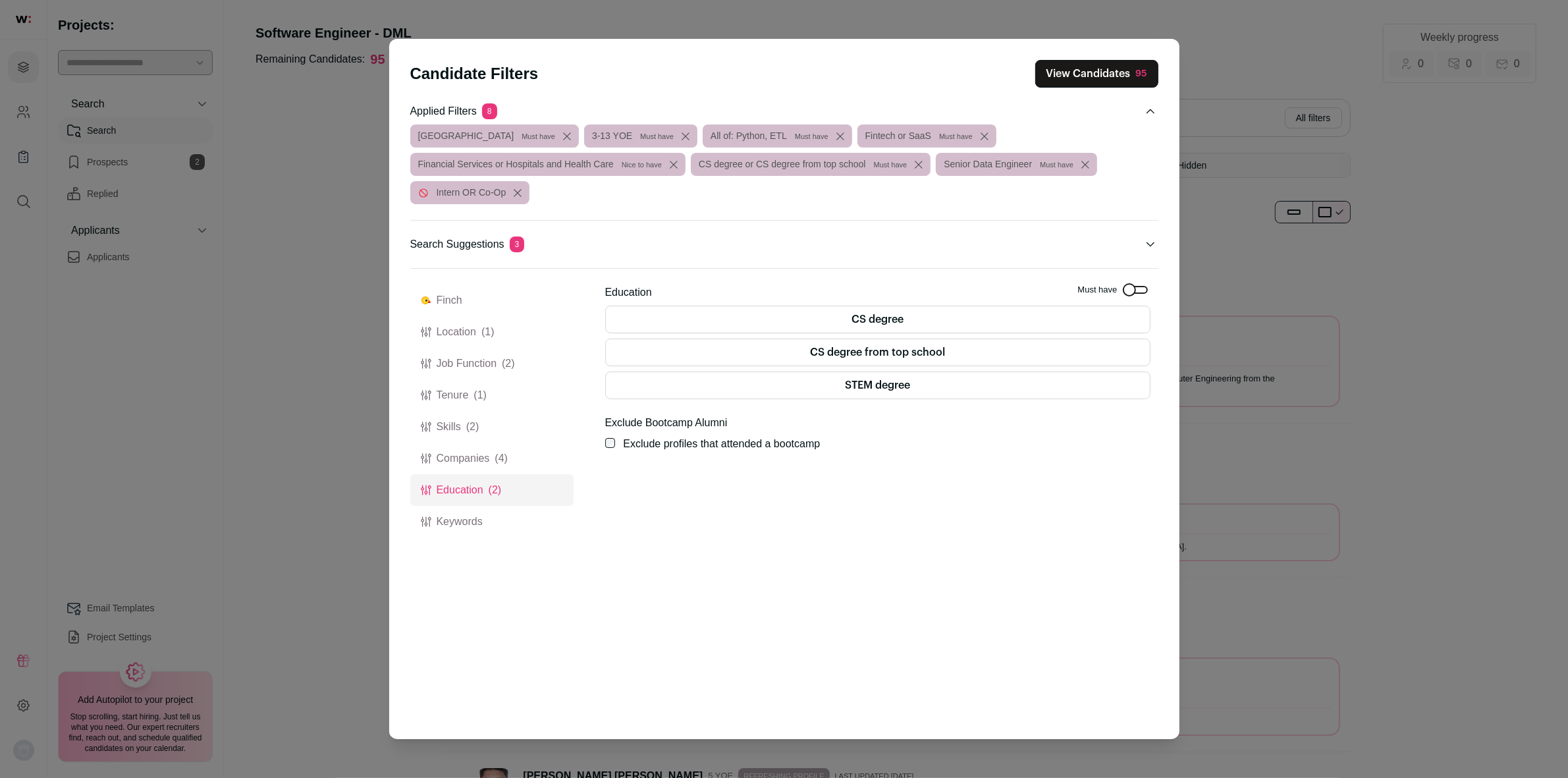
click at [864, 386] on label "STEM degree" at bounding box center [878, 385] width 545 height 28
click at [475, 528] on button "Keywords" at bounding box center [492, 522] width 163 height 32
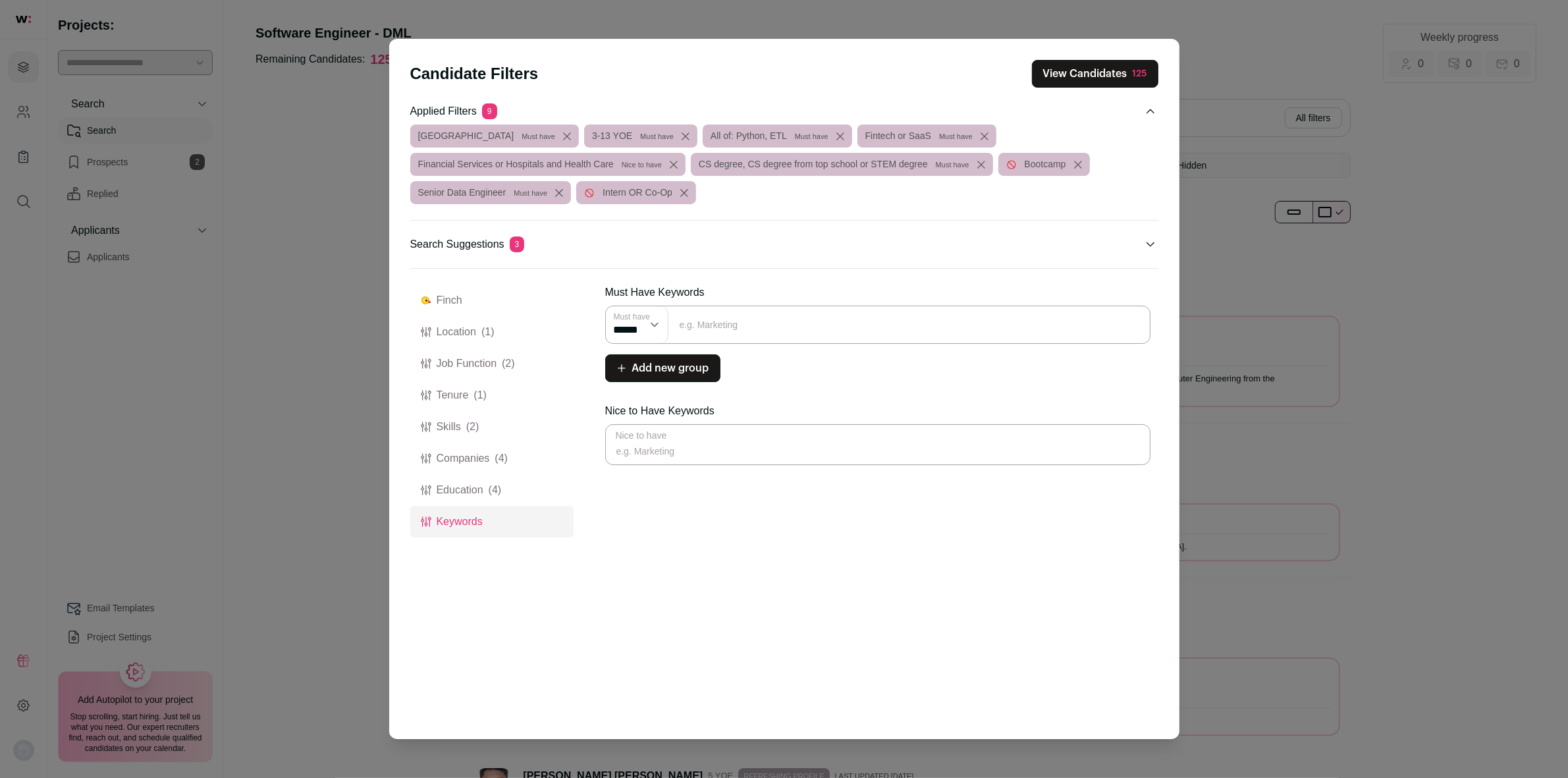
click at [1110, 77] on button "View Candidates 125" at bounding box center [1095, 74] width 126 height 28
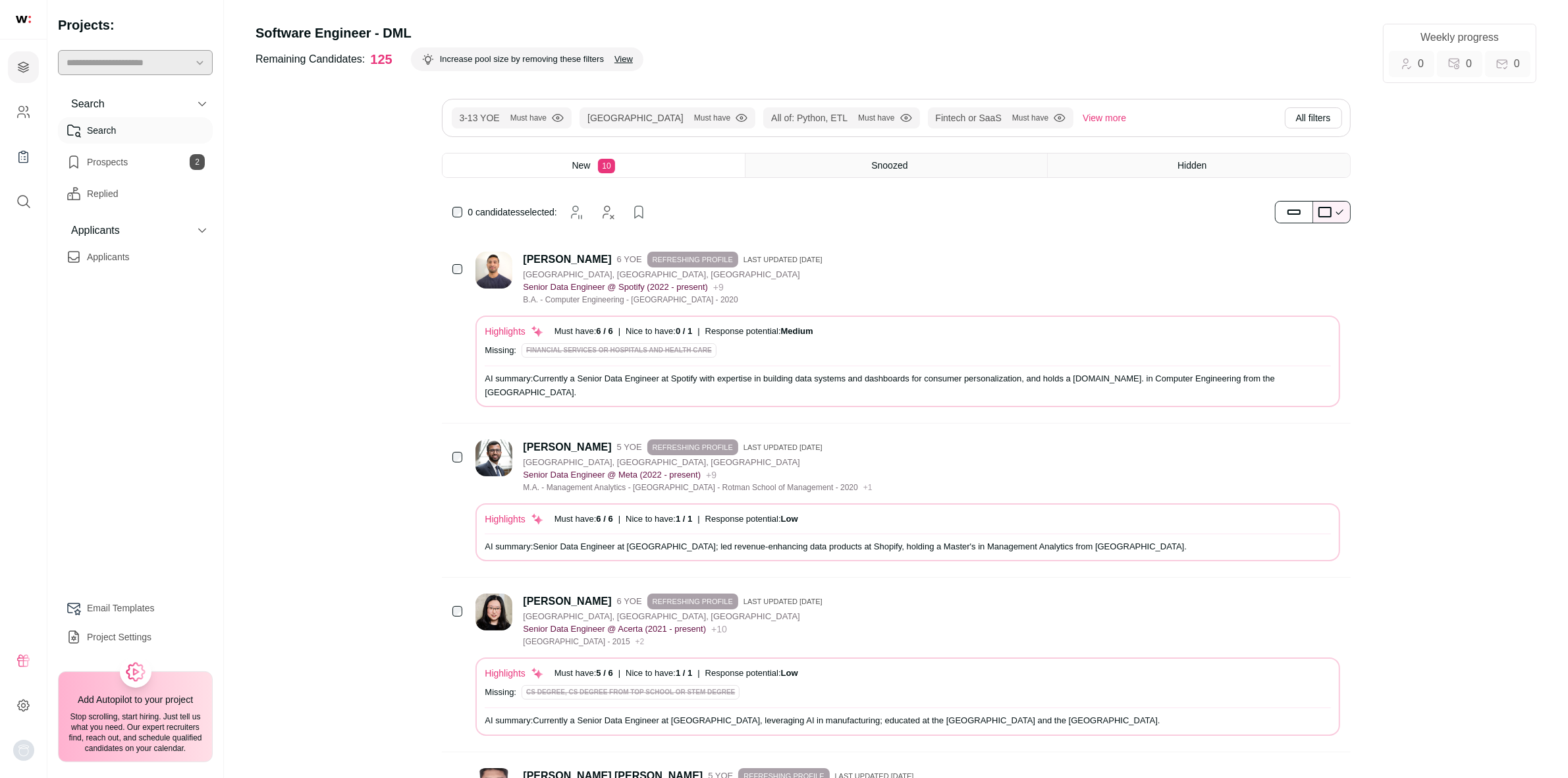
click at [566, 257] on div "[PERSON_NAME]" at bounding box center [566, 260] width 88 height 14
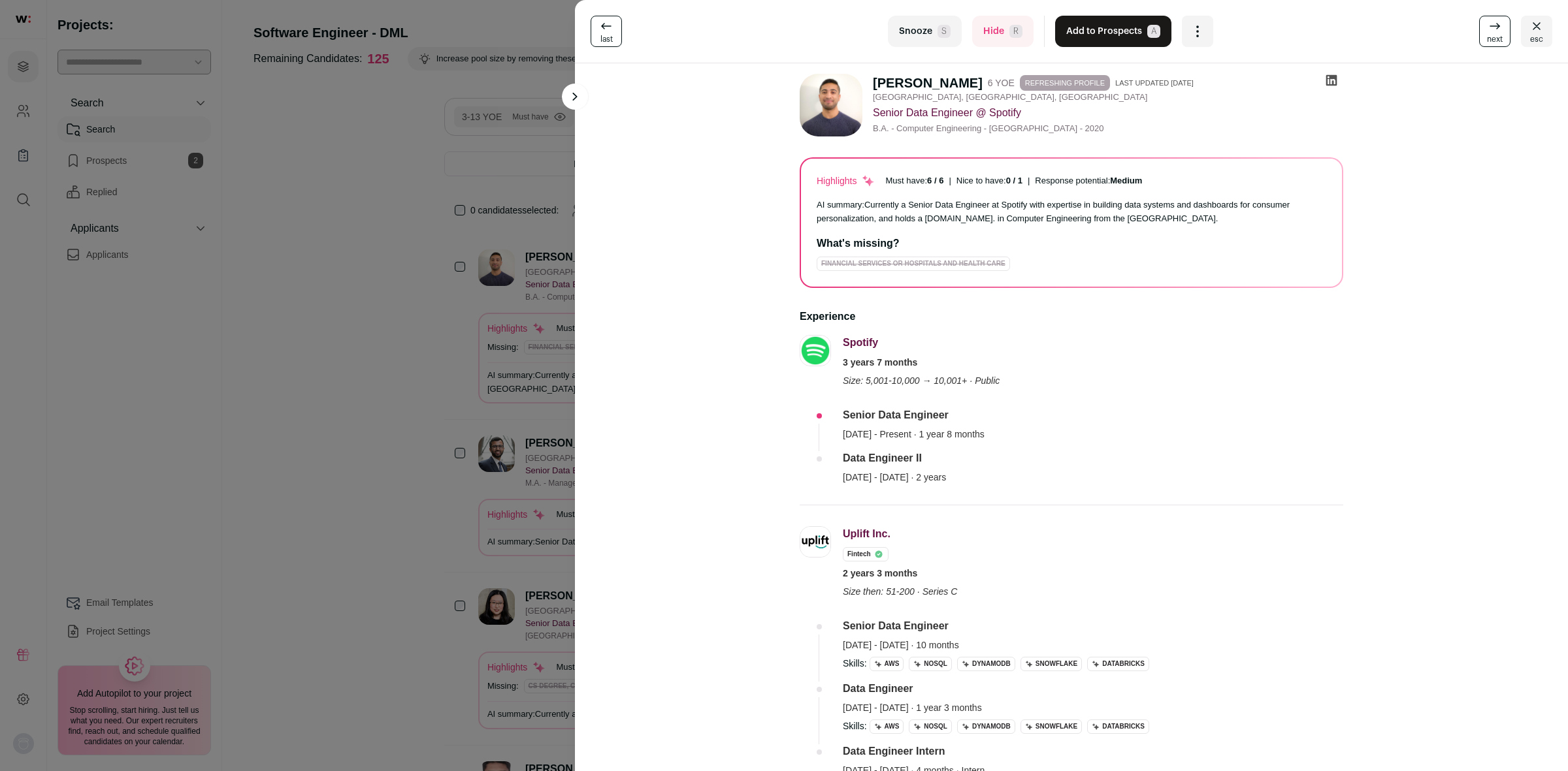
click at [1328, 80] on icon at bounding box center [1331, 81] width 13 height 13
click at [1493, 30] on link "next" at bounding box center [1494, 31] width 32 height 32
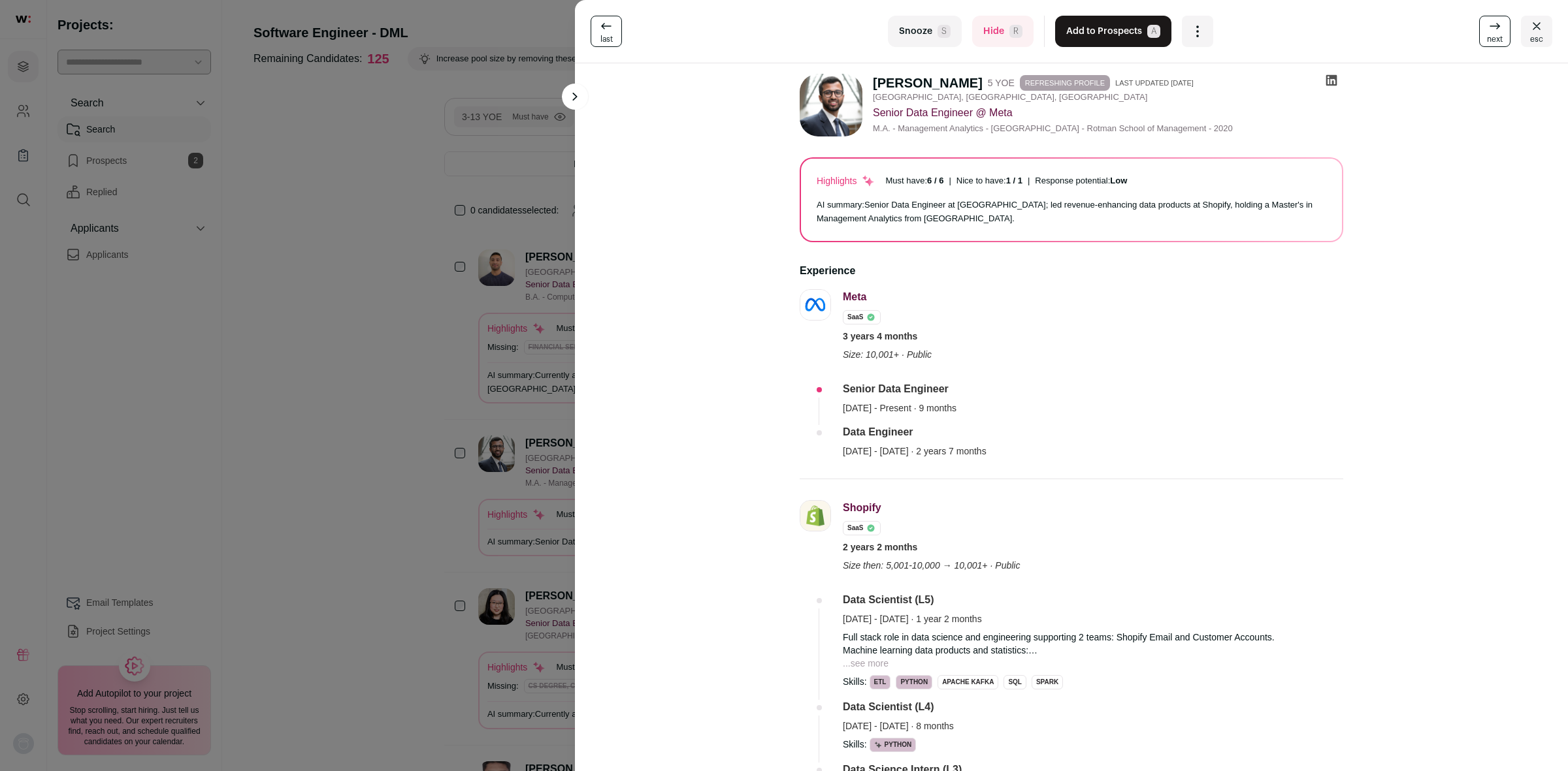
click at [1328, 82] on icon at bounding box center [1331, 81] width 13 height 13
click at [1190, 35] on icon "Open dropdown" at bounding box center [1198, 31] width 15 height 15
click at [1530, 34] on span "esc" at bounding box center [1536, 38] width 13 height 11
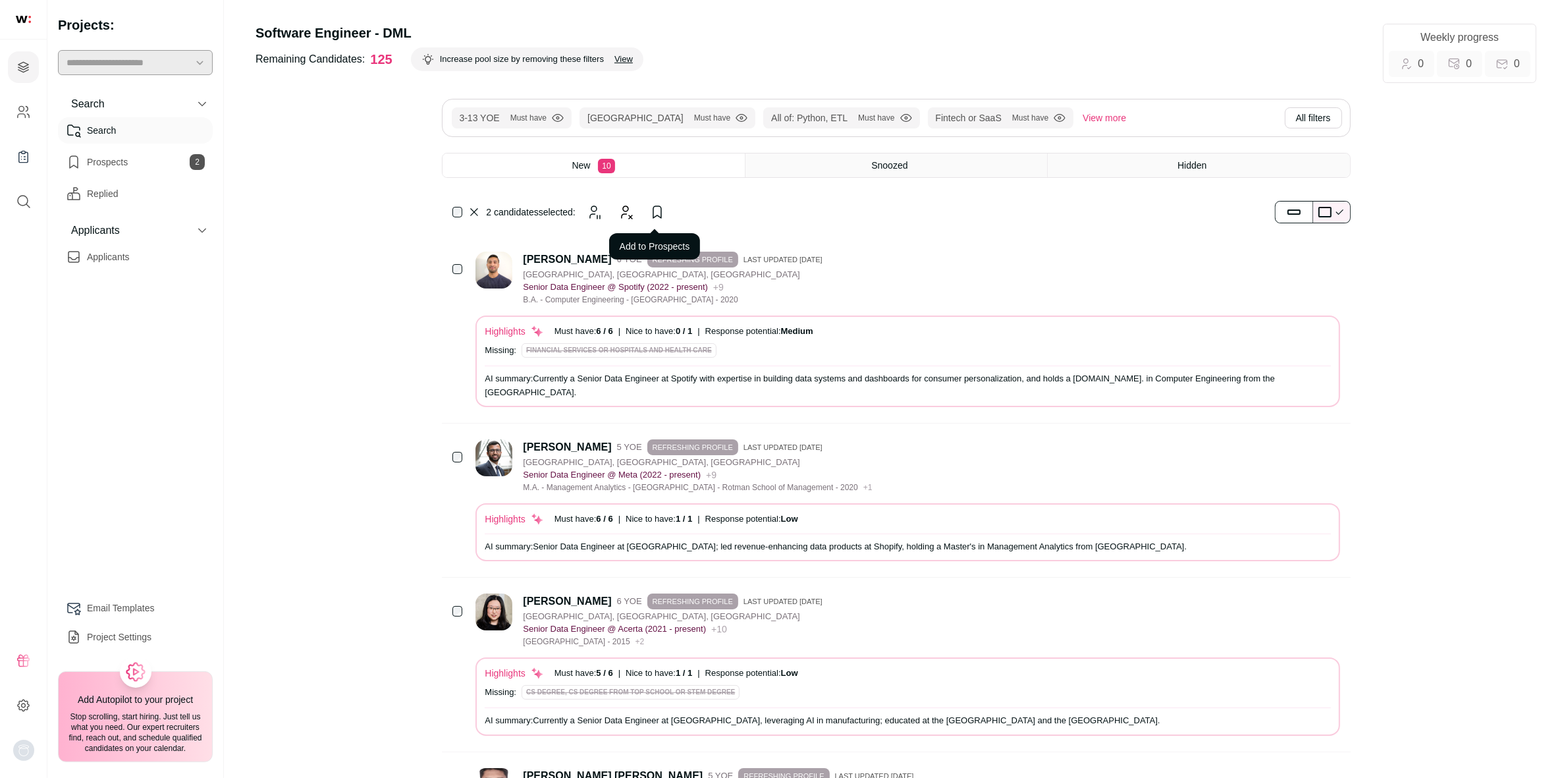
click at [665, 216] on icon "Add to Prospects" at bounding box center [657, 212] width 16 height 16
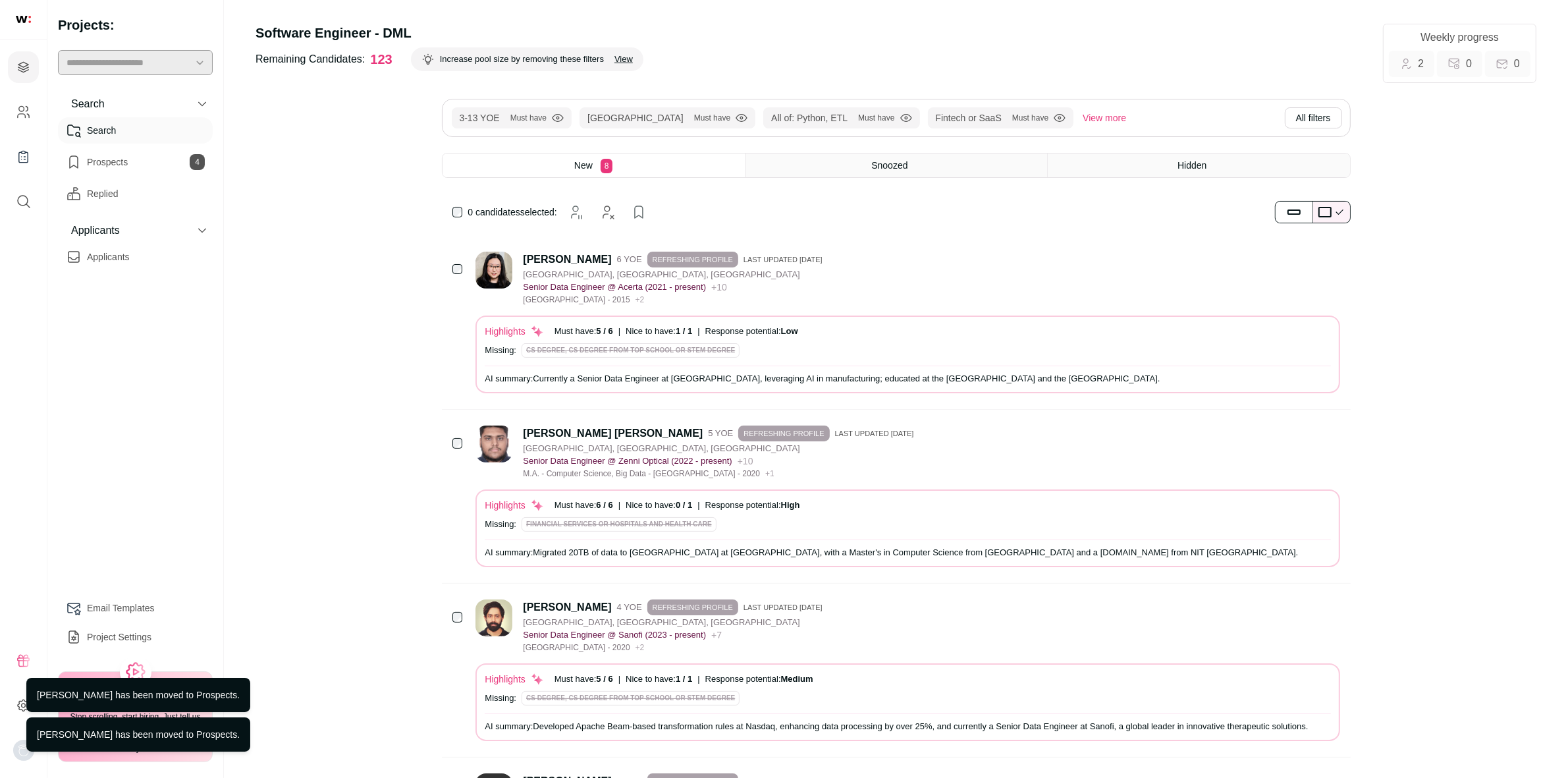
click at [530, 257] on div "[PERSON_NAME]" at bounding box center [566, 260] width 88 height 14
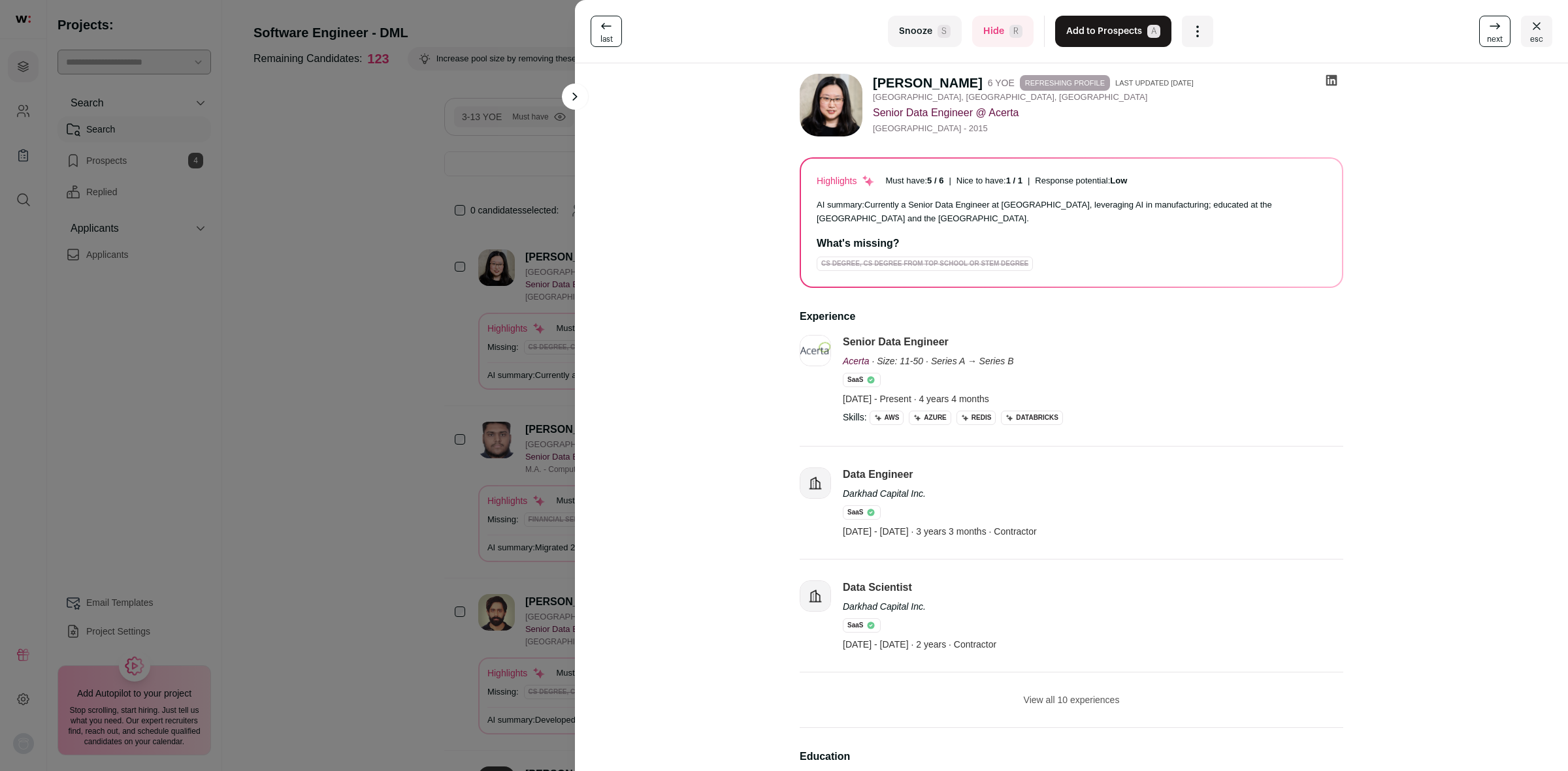
click at [1330, 79] on icon at bounding box center [1332, 81] width 12 height 12
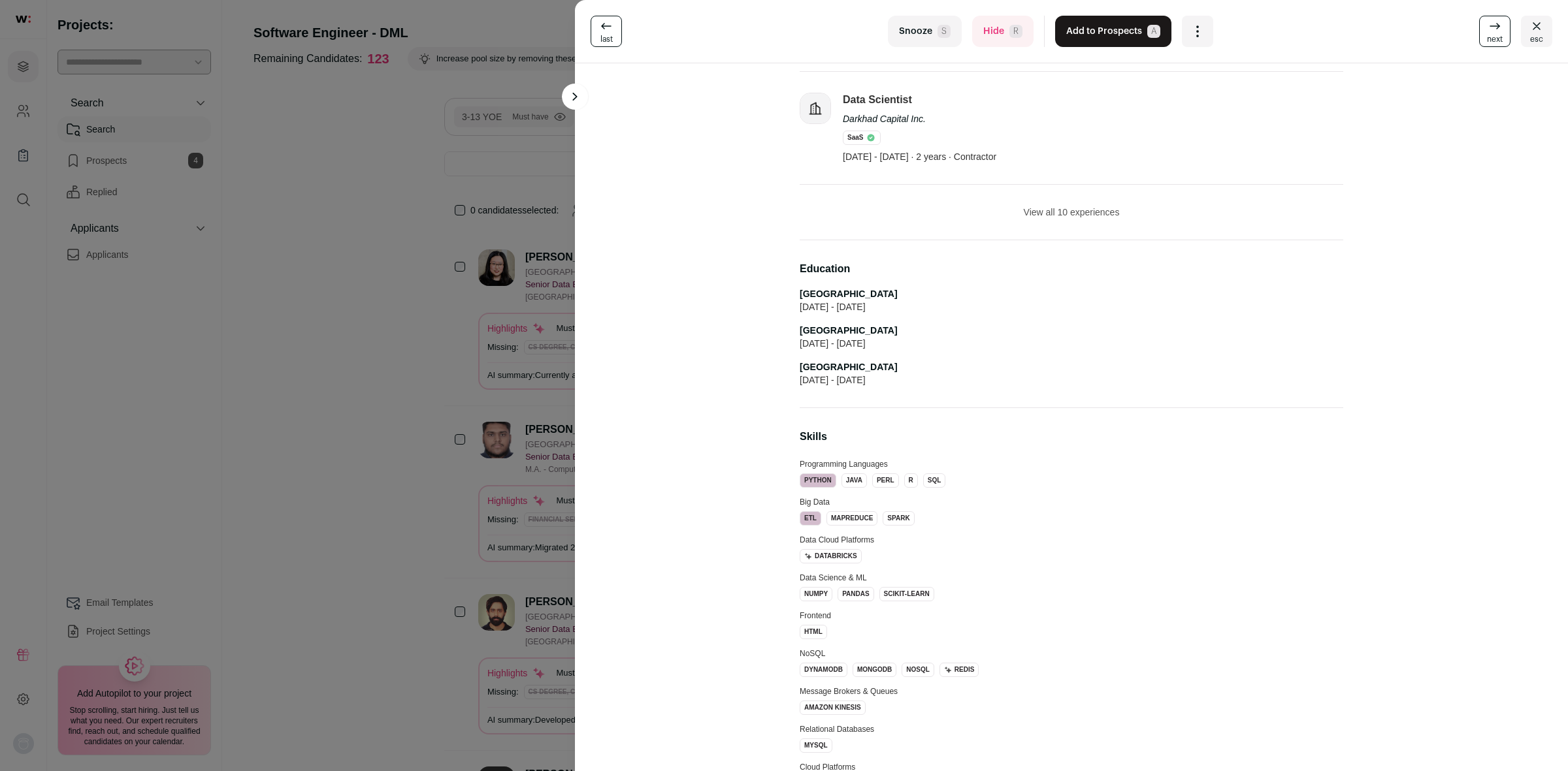
scroll to position [489, 0]
click at [1479, 21] on link "next" at bounding box center [1494, 31] width 32 height 32
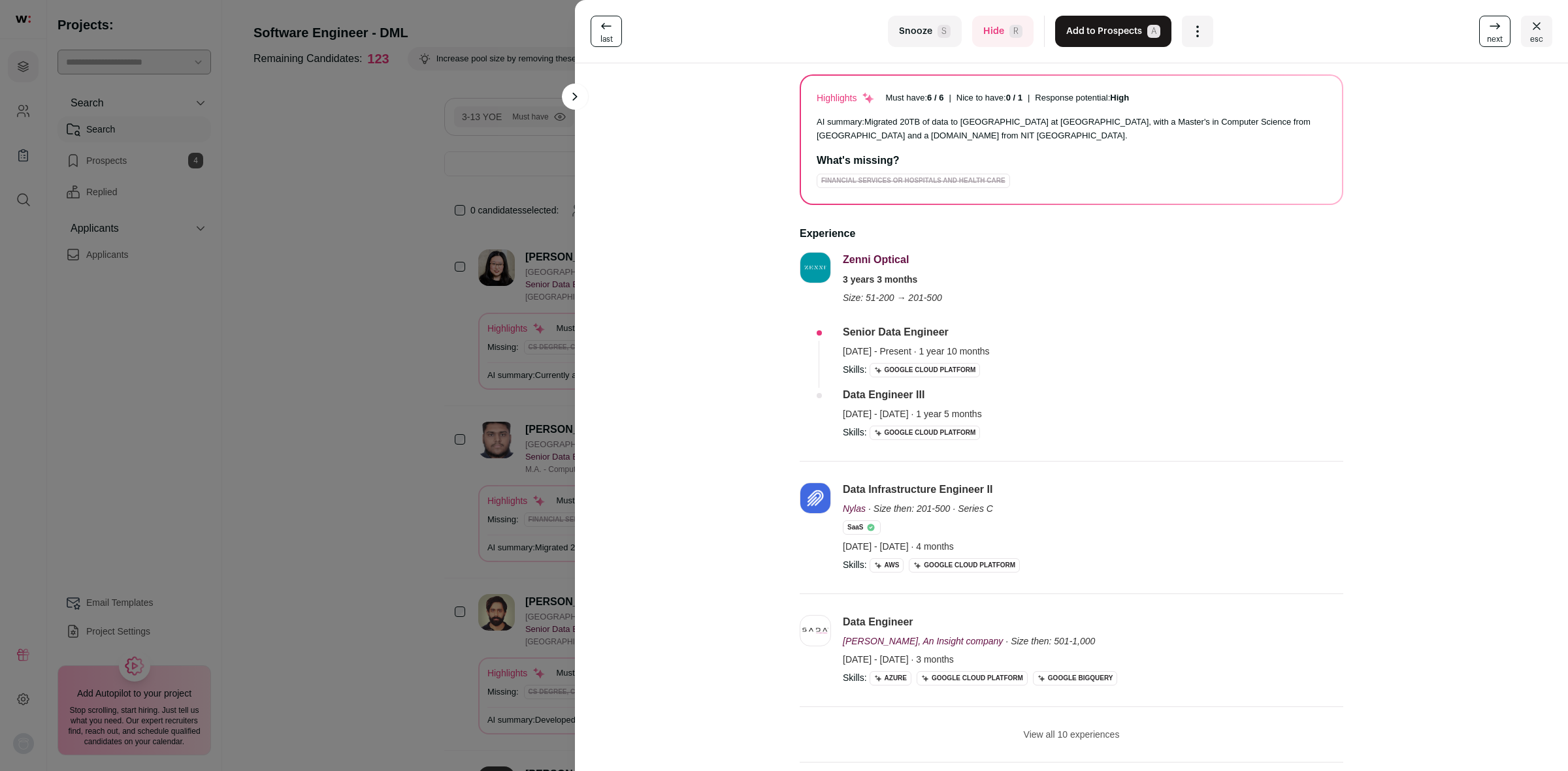
scroll to position [163, 0]
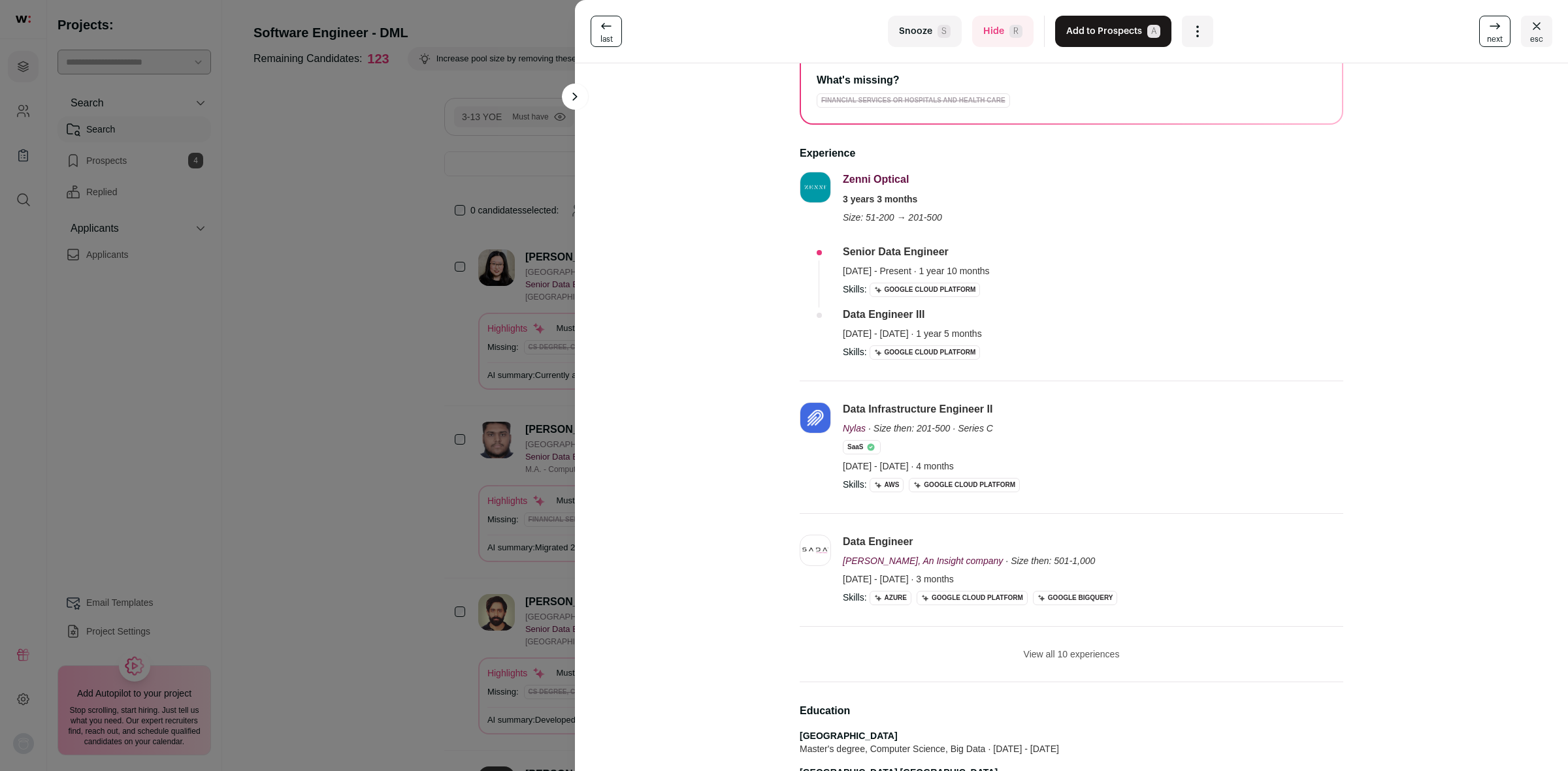
drag, startPoint x: 1477, startPoint y: 28, endPoint x: 1441, endPoint y: 50, distance: 42.2
click at [1487, 27] on icon at bounding box center [1495, 26] width 15 height 15
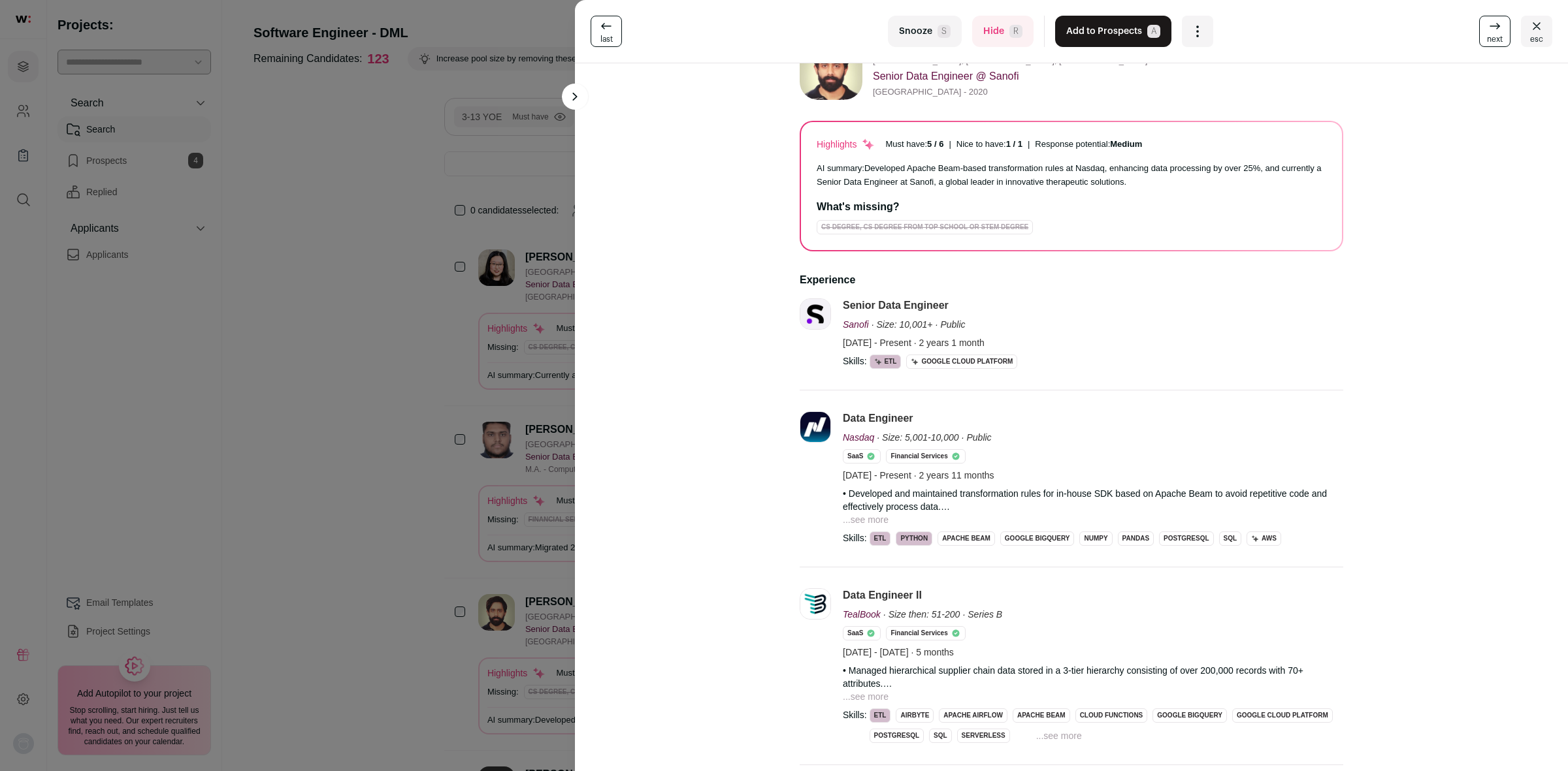
scroll to position [0, 0]
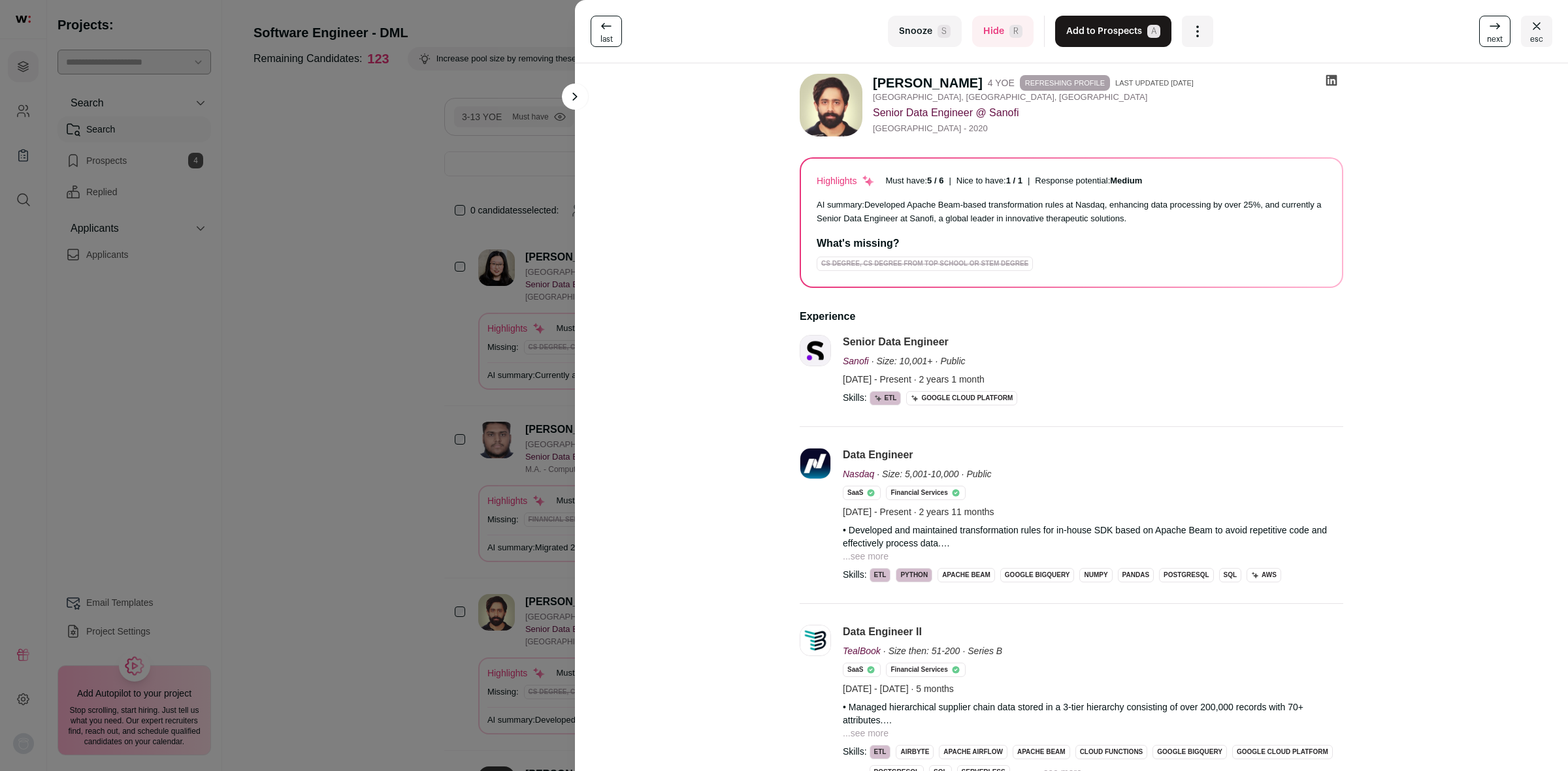
click at [1124, 28] on button "Add to Prospects A" at bounding box center [1113, 31] width 116 height 32
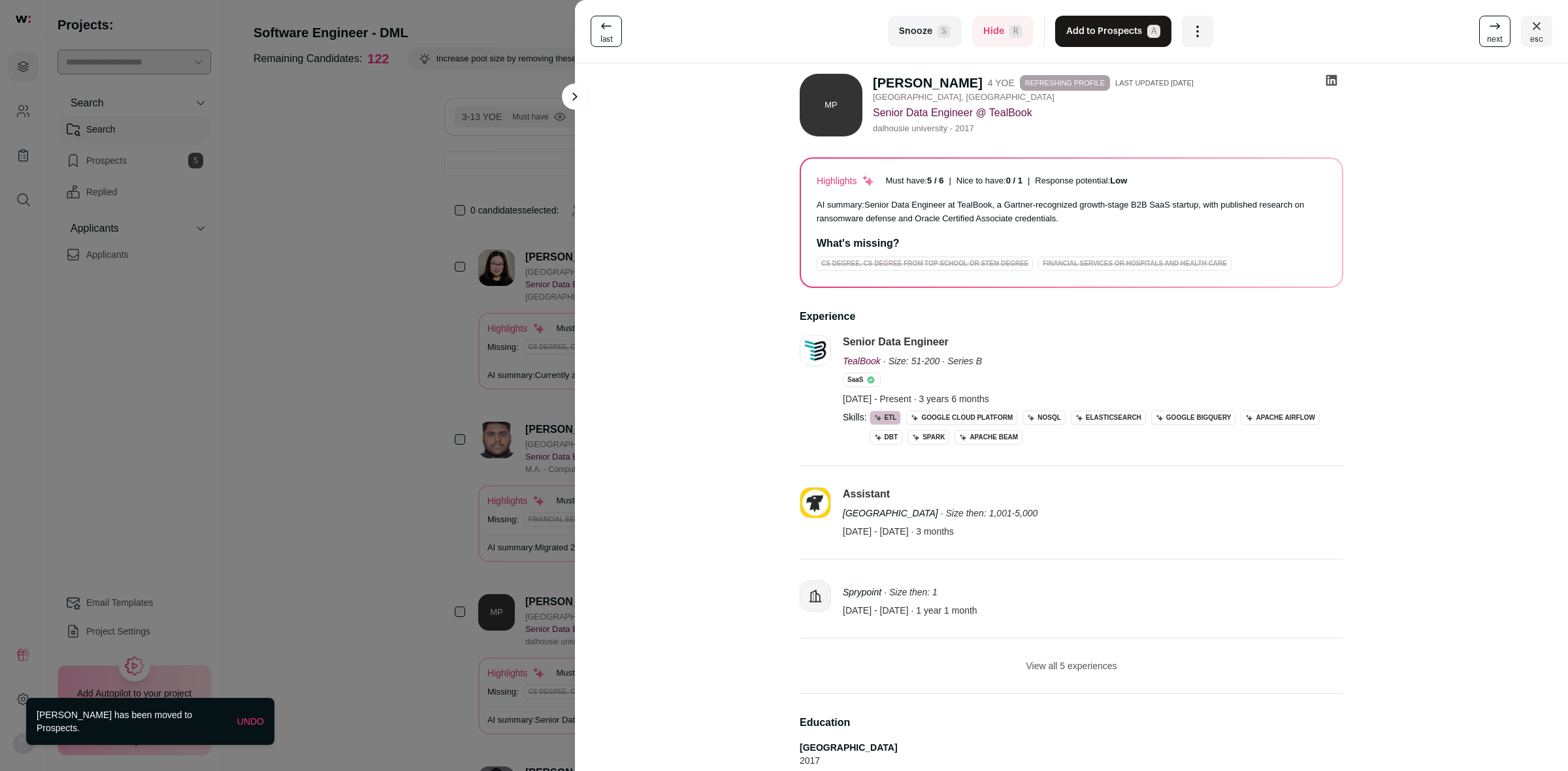
click at [1081, 663] on button "View all 5 experiences" at bounding box center [1071, 666] width 90 height 13
drag, startPoint x: 1471, startPoint y: 27, endPoint x: 1457, endPoint y: 33, distance: 15.2
click at [1479, 27] on link "next" at bounding box center [1494, 31] width 32 height 32
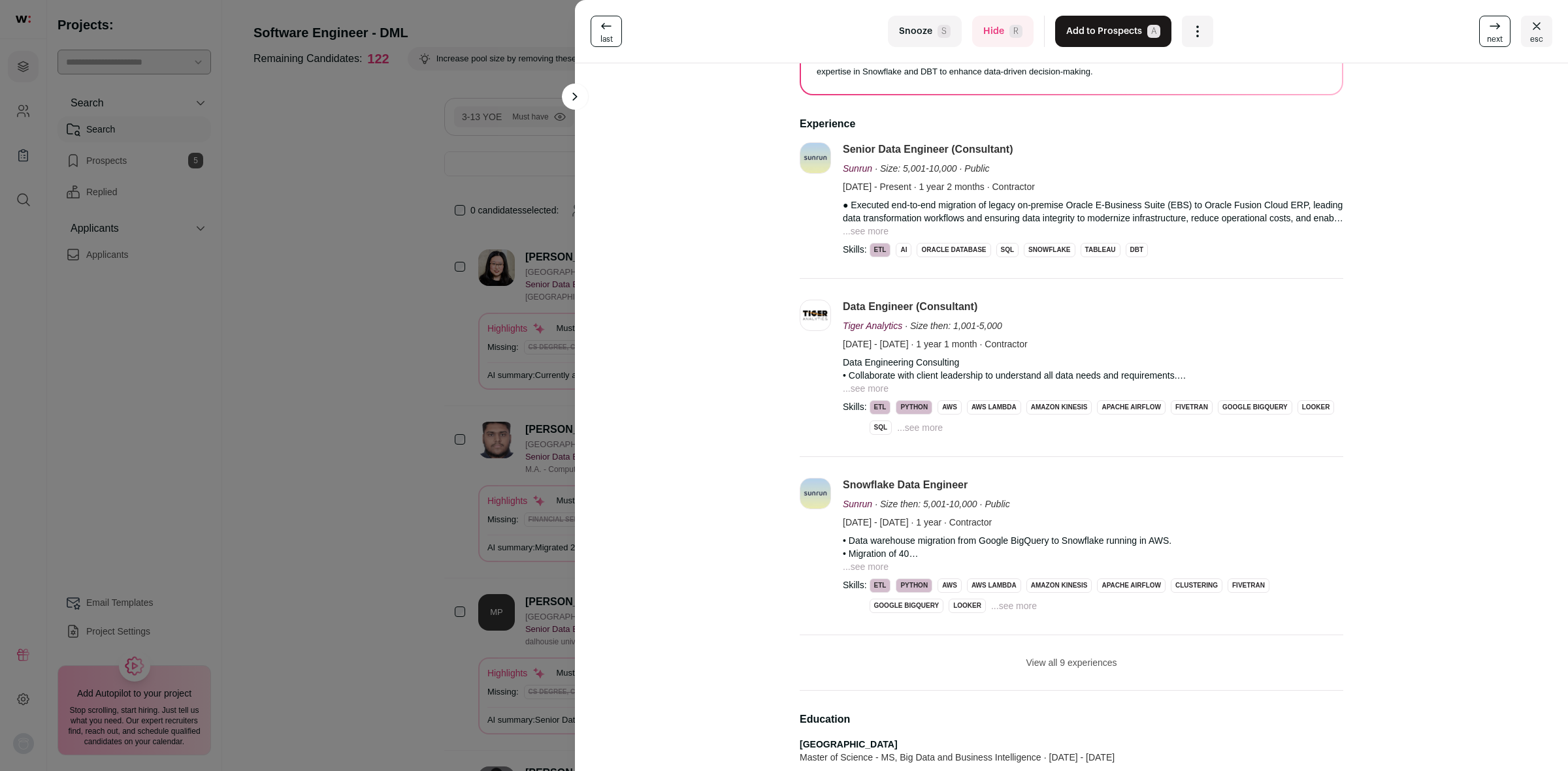
scroll to position [163, 0]
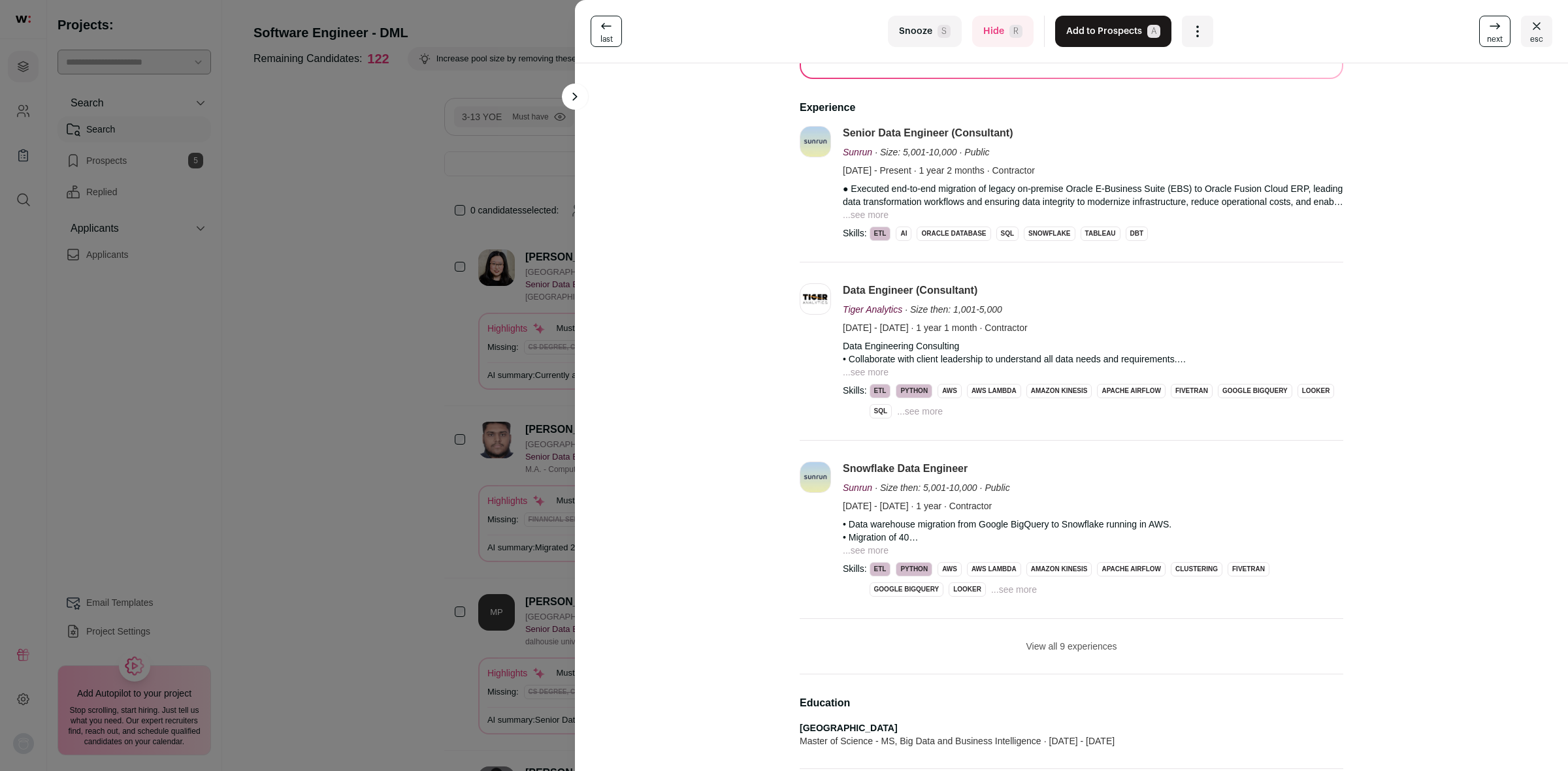
click at [1085, 650] on button "View all 9 experiences" at bounding box center [1071, 647] width 90 height 13
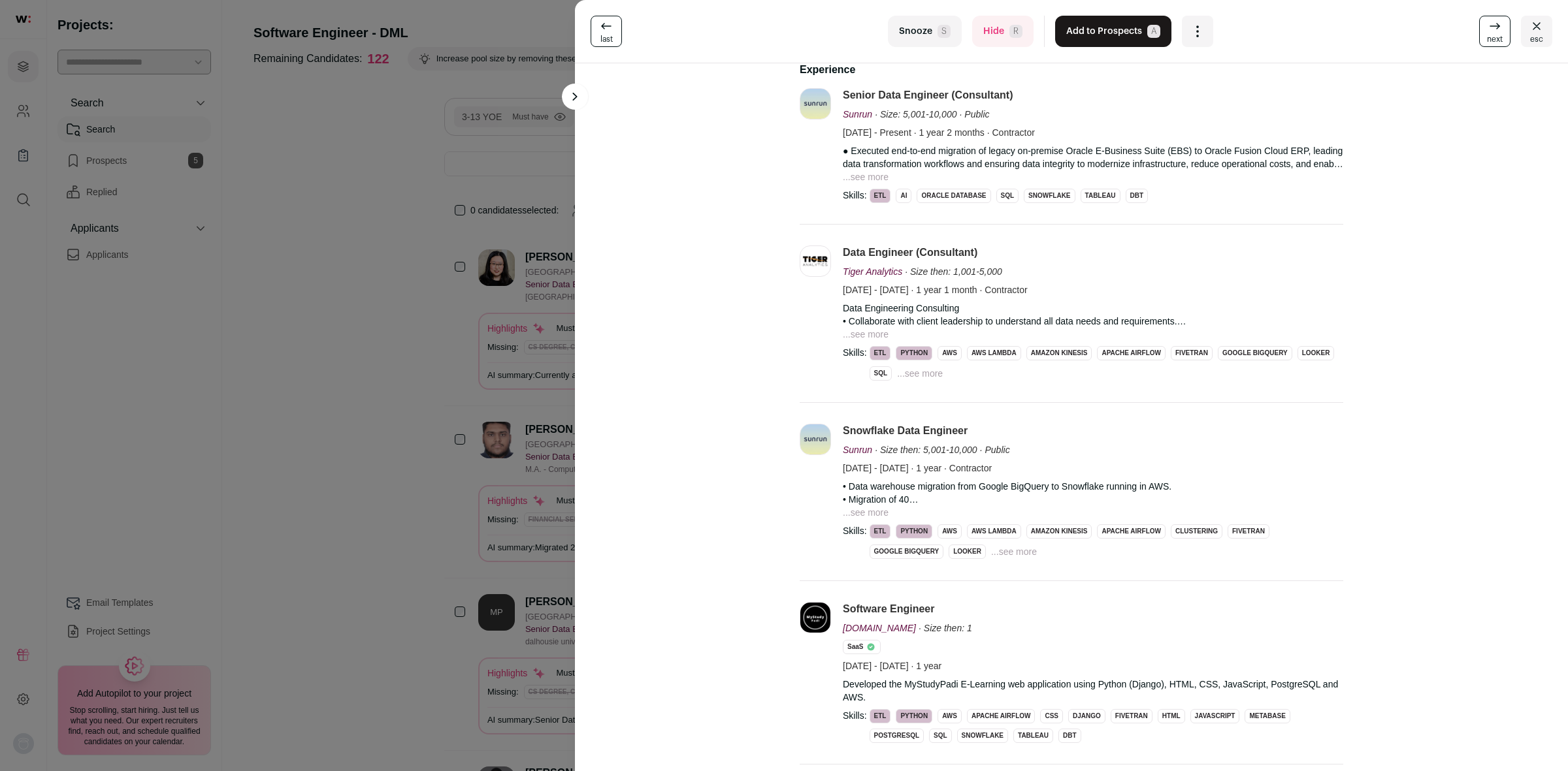
scroll to position [0, 0]
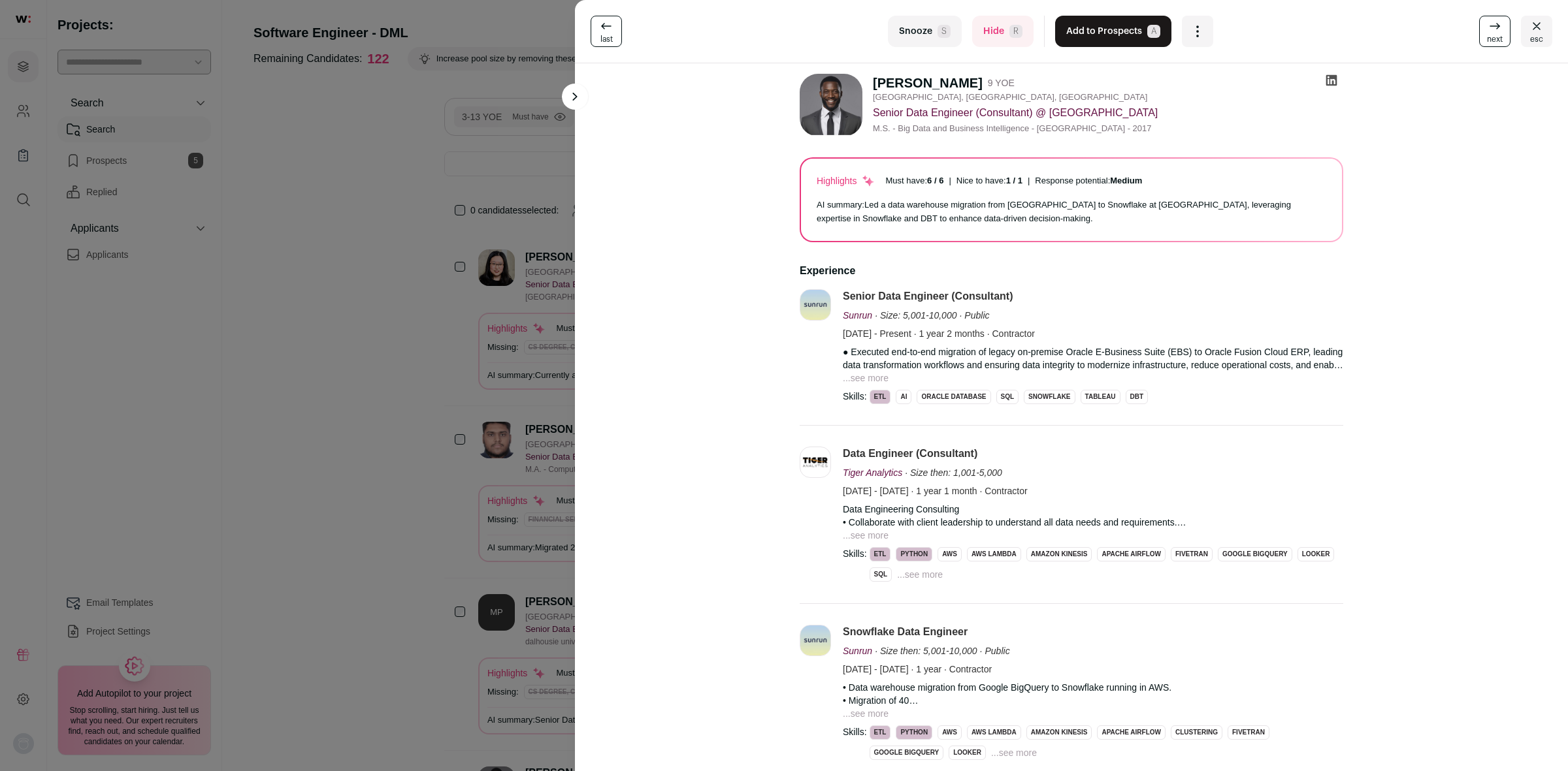
click at [859, 373] on button "...see more" at bounding box center [866, 378] width 46 height 13
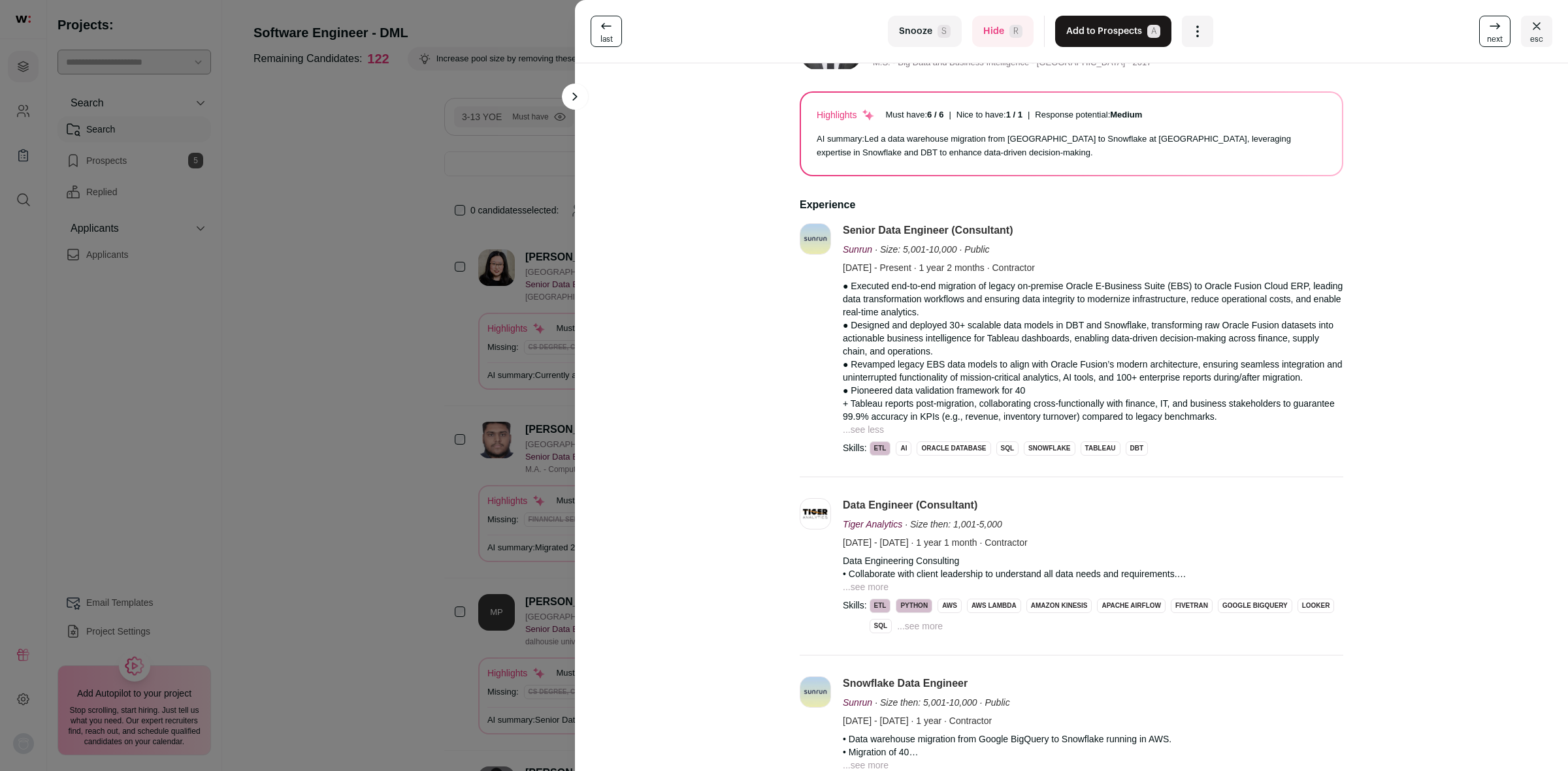
scroll to position [245, 0]
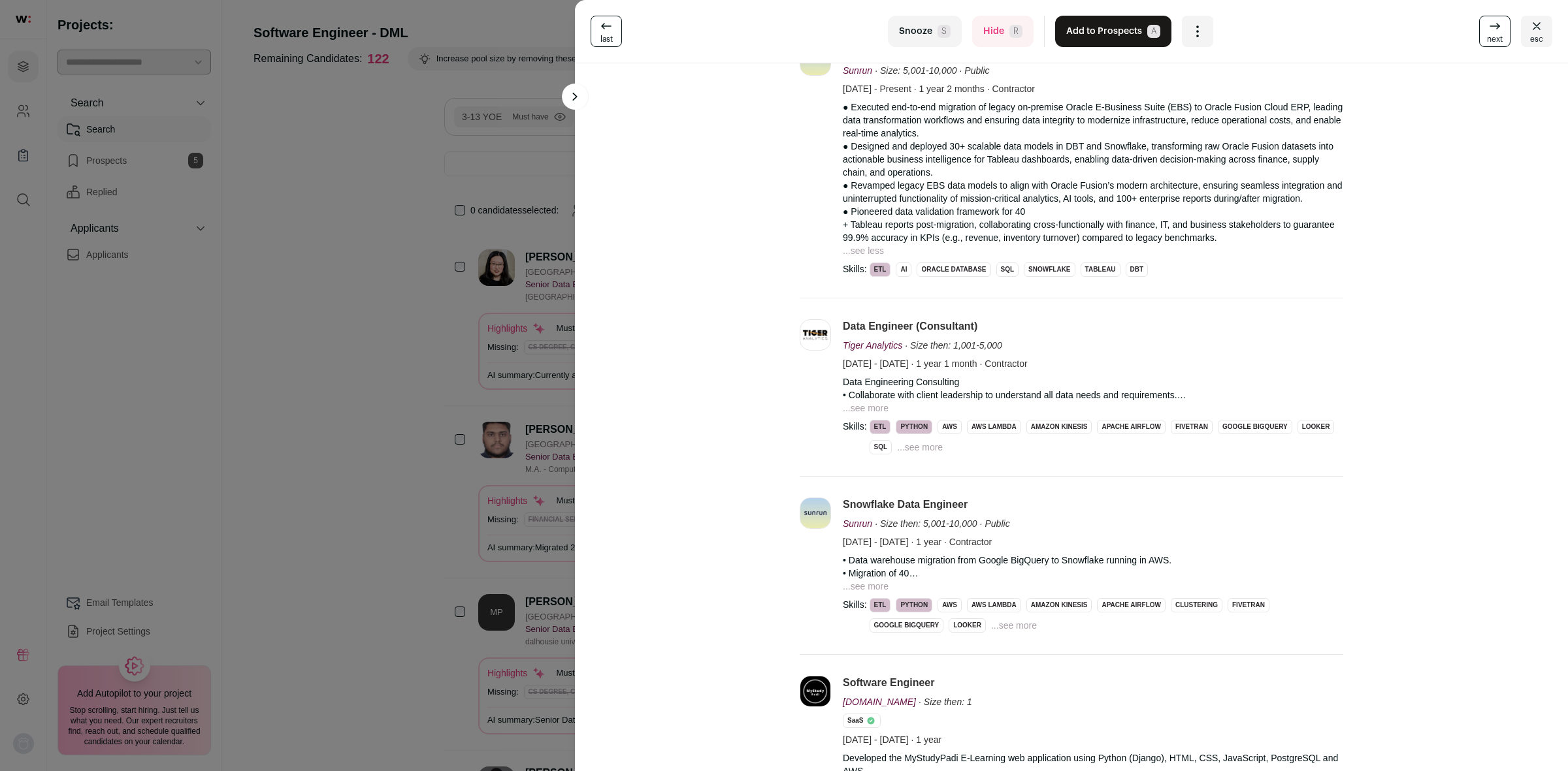
click at [871, 414] on button "...see more" at bounding box center [866, 409] width 46 height 13
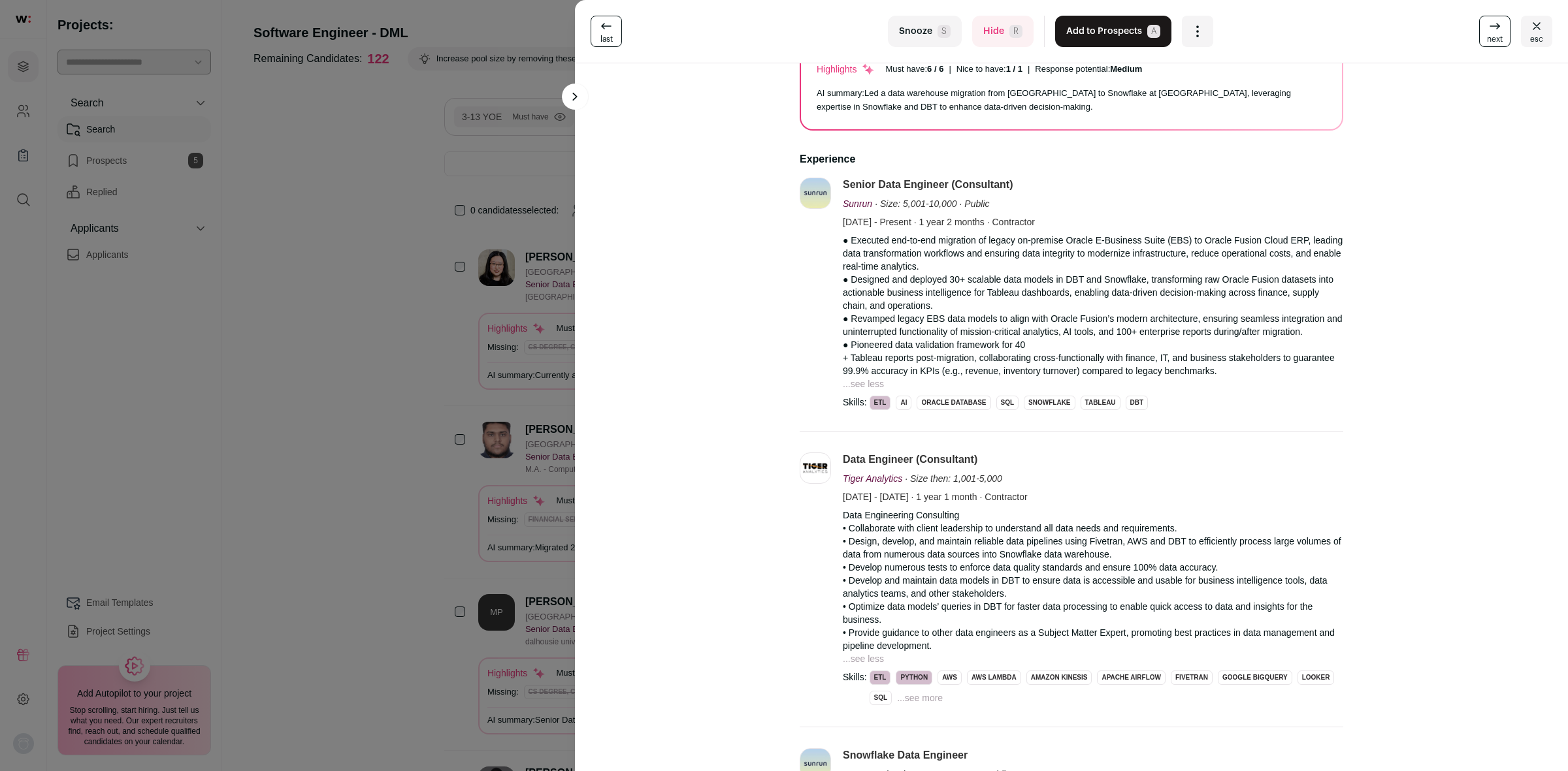
scroll to position [0, 0]
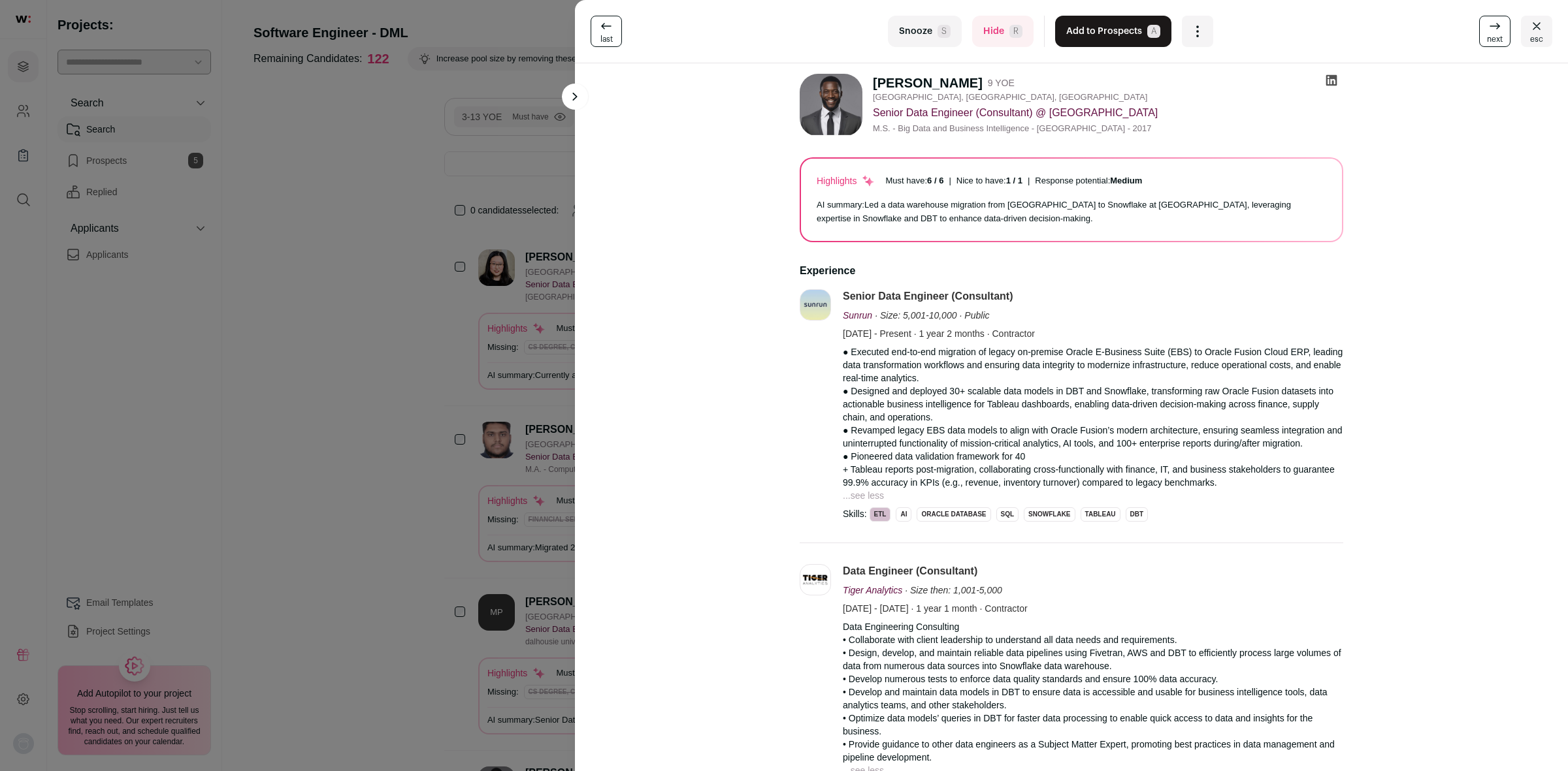
click at [1479, 32] on link "next" at bounding box center [1494, 31] width 32 height 32
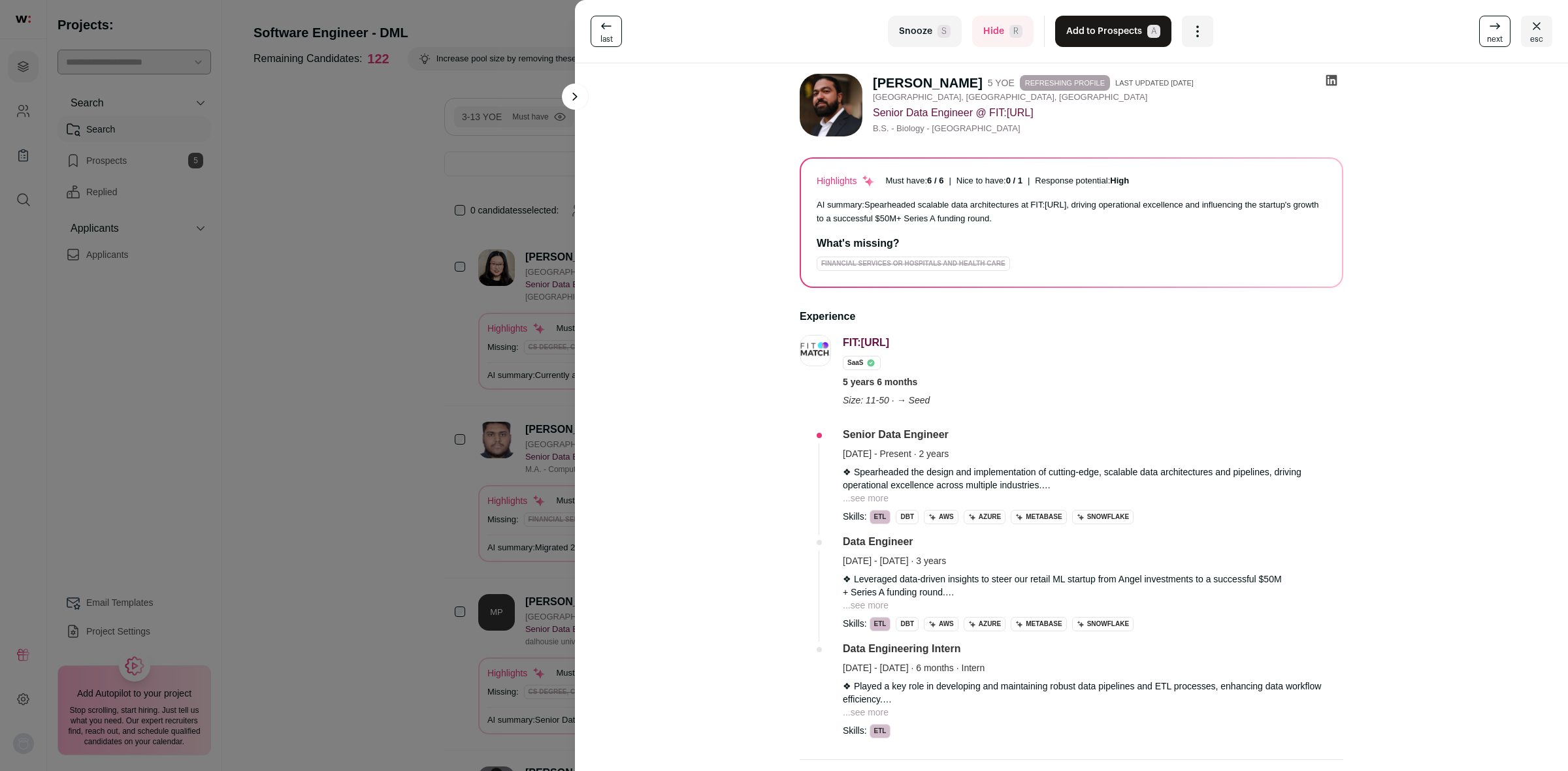
click at [1487, 32] on icon at bounding box center [1495, 26] width 15 height 15
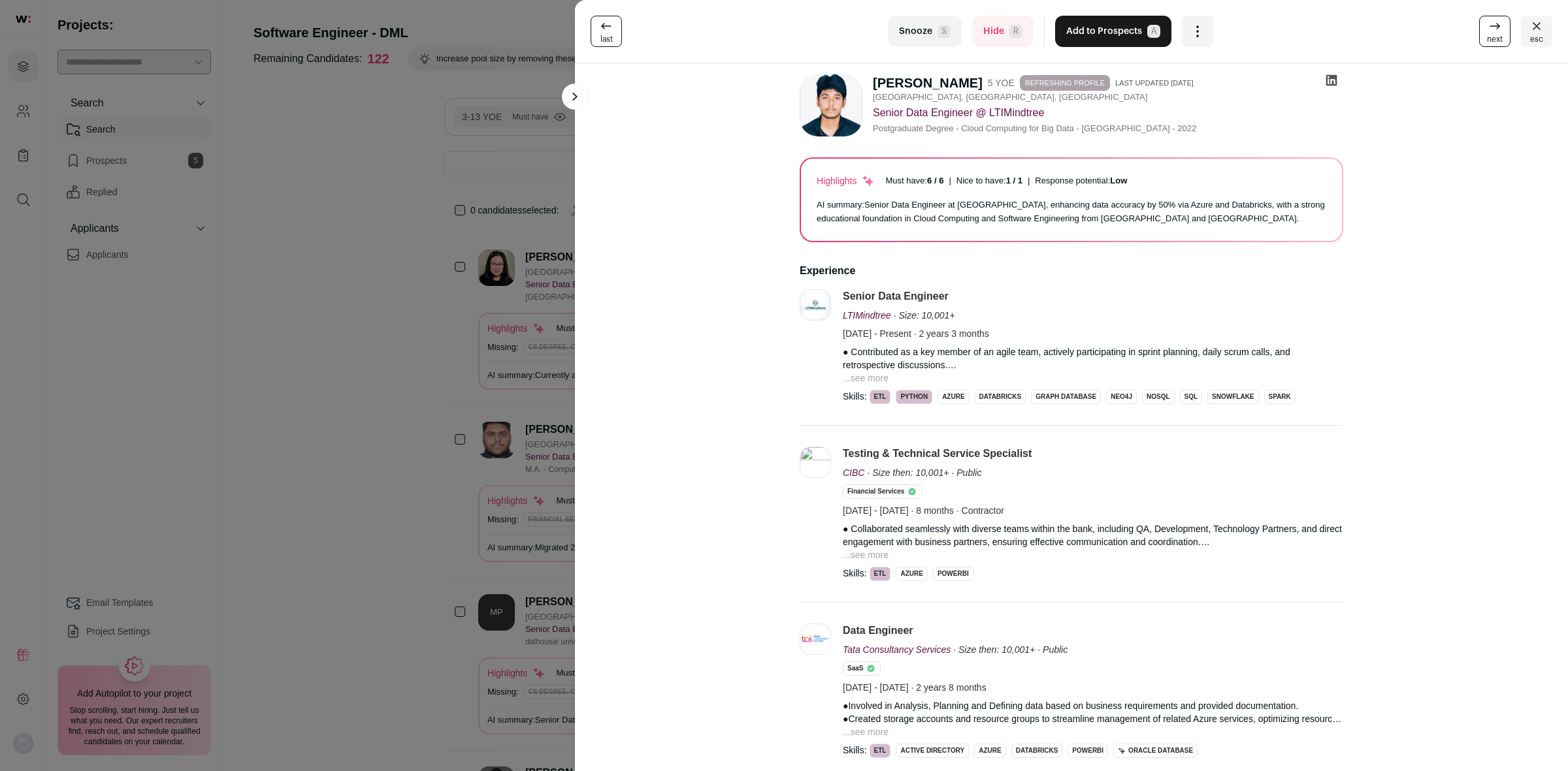
click at [1479, 25] on link "next" at bounding box center [1494, 31] width 32 height 32
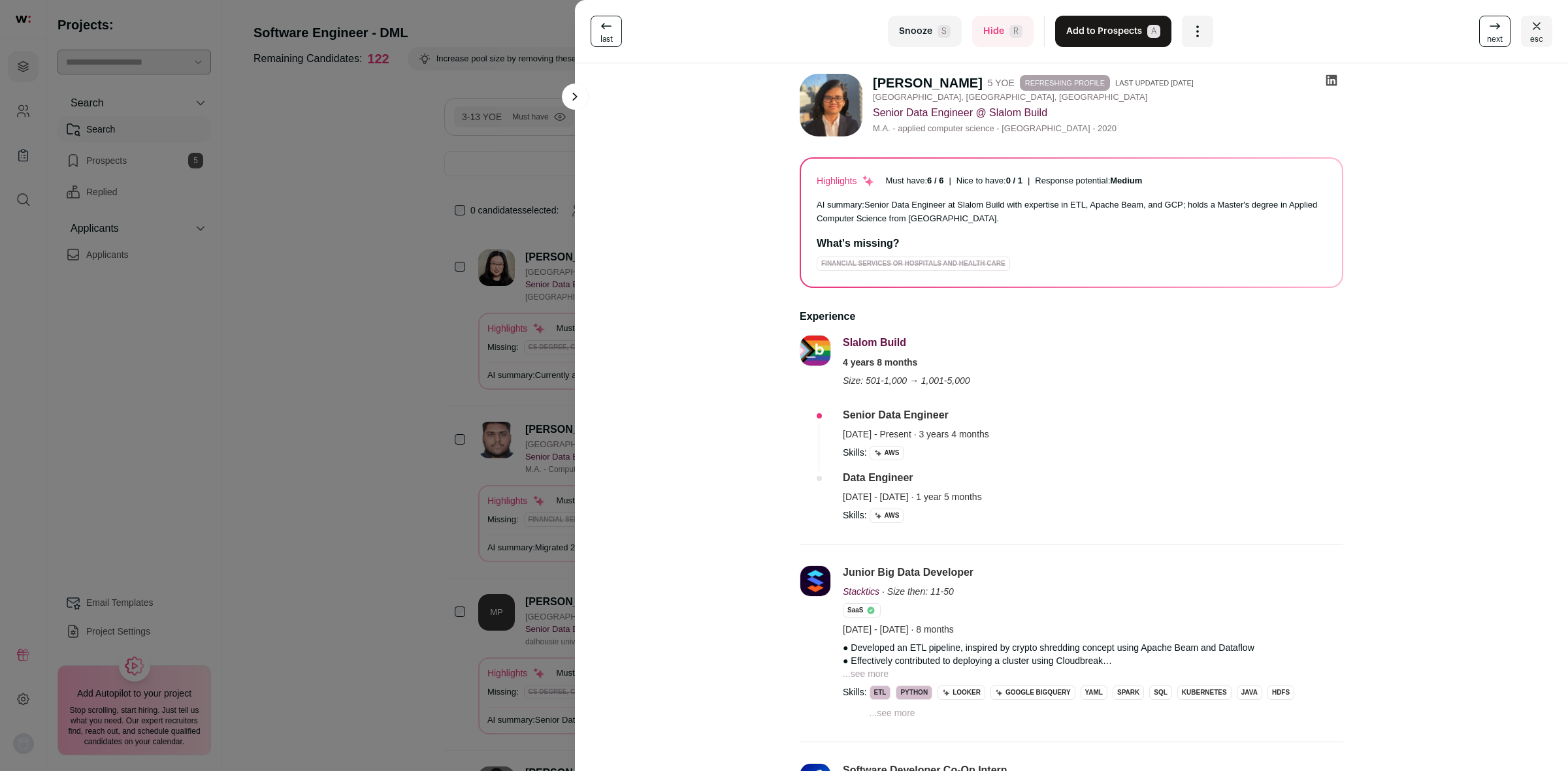
click at [1487, 32] on icon at bounding box center [1495, 26] width 15 height 15
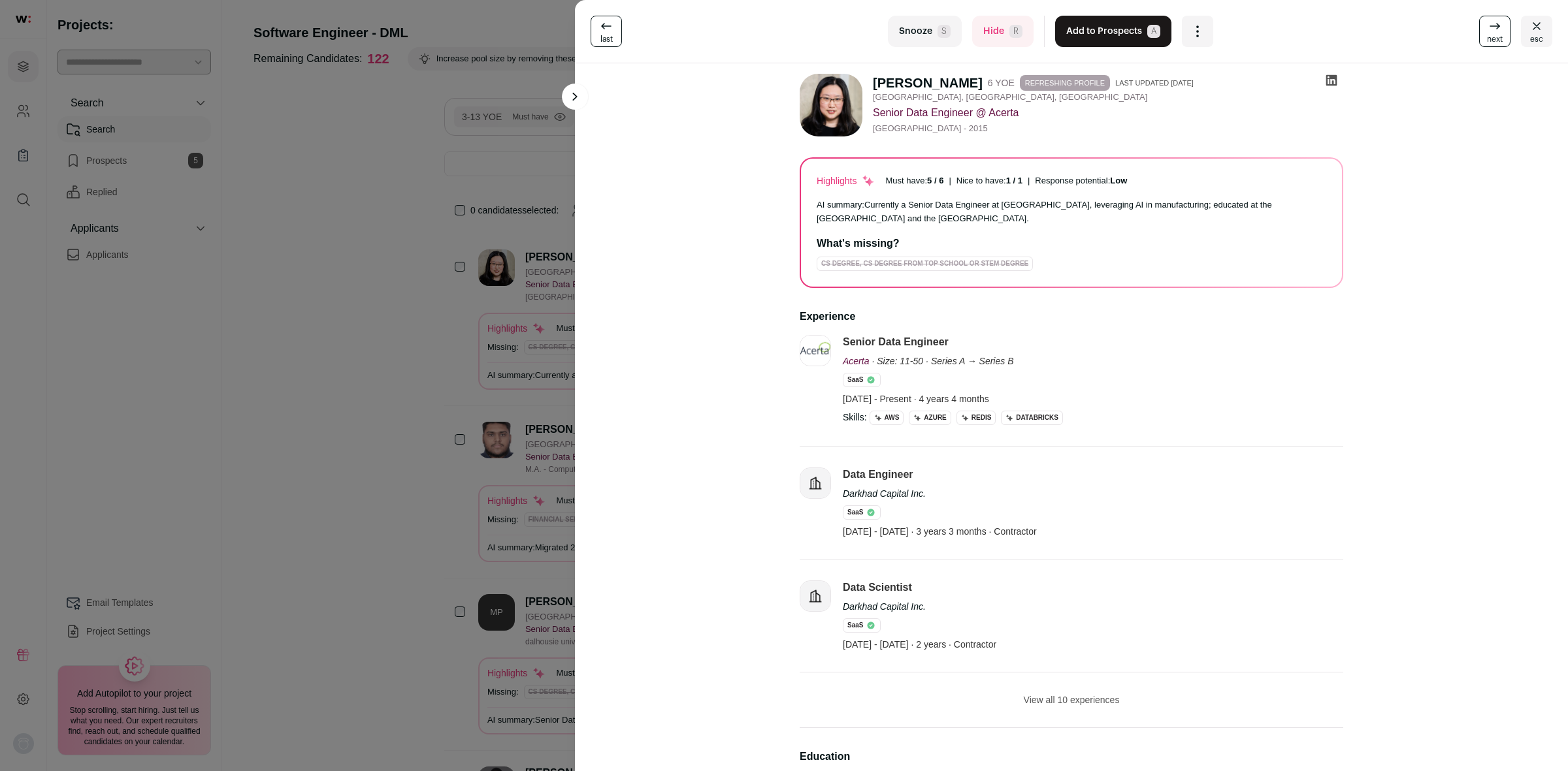
click at [1488, 30] on icon at bounding box center [1495, 26] width 15 height 15
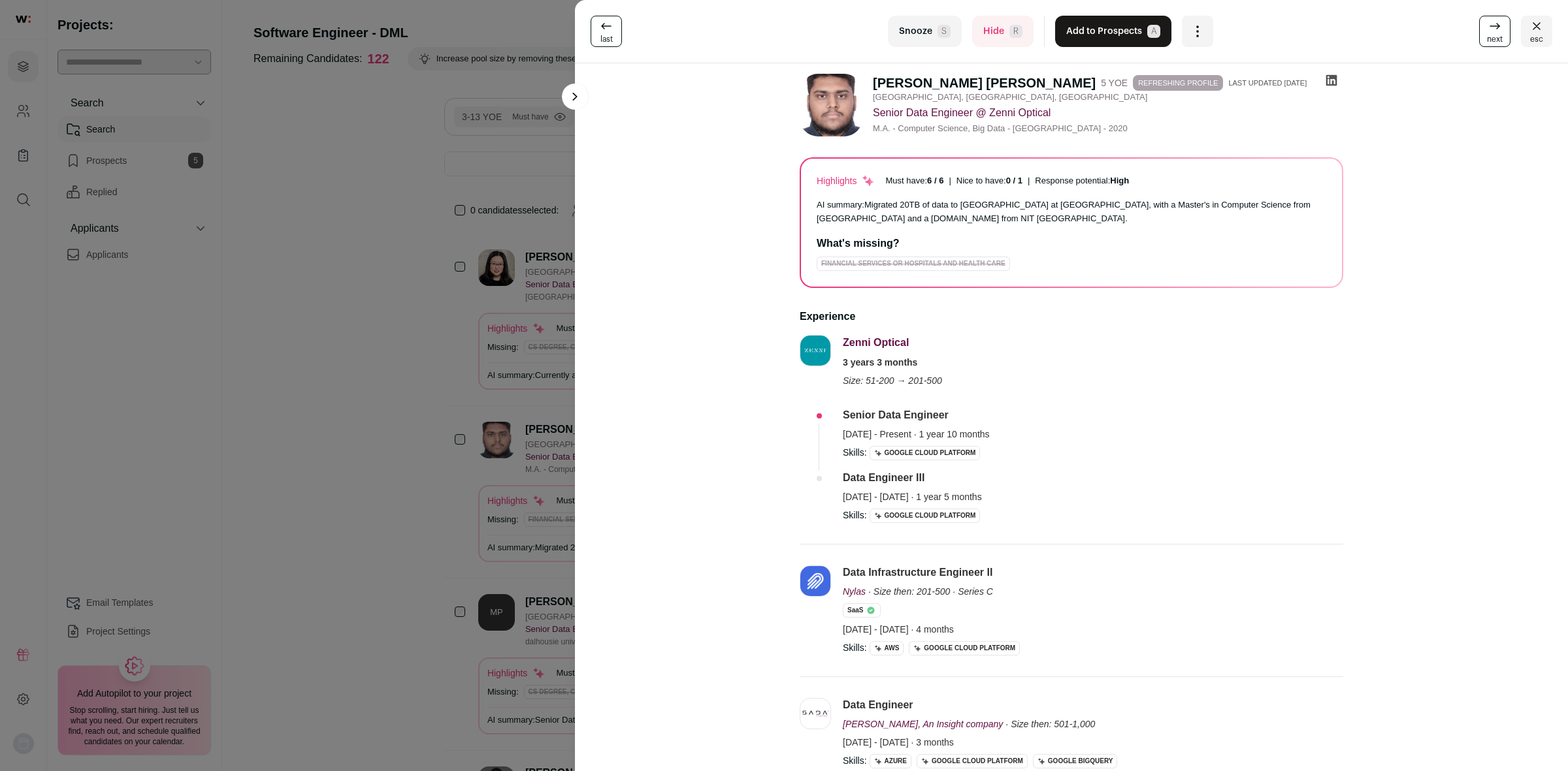
click at [1487, 35] on span "next" at bounding box center [1495, 38] width 15 height 11
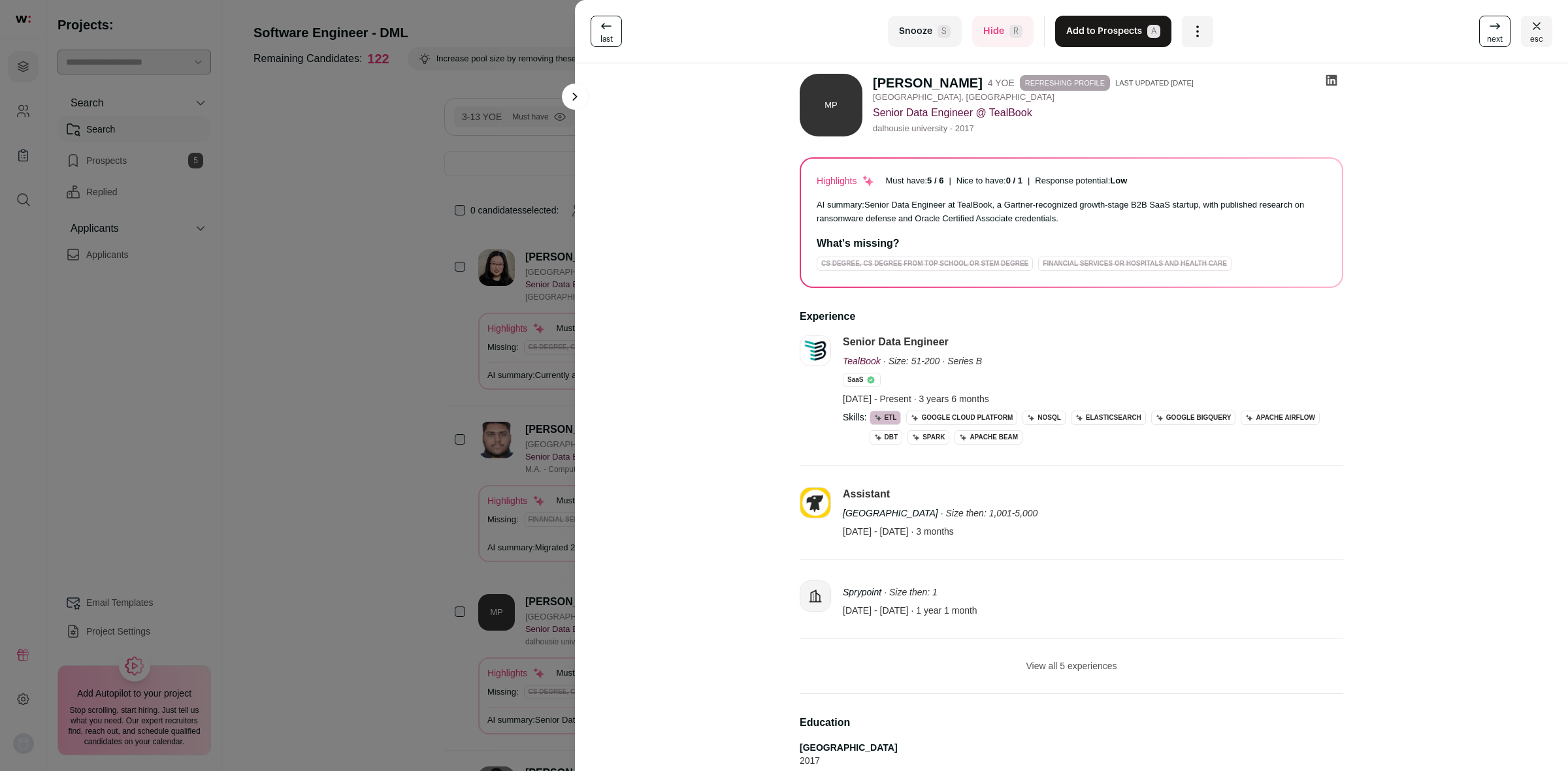
click at [1529, 30] on icon "Close" at bounding box center [1536, 26] width 15 height 15
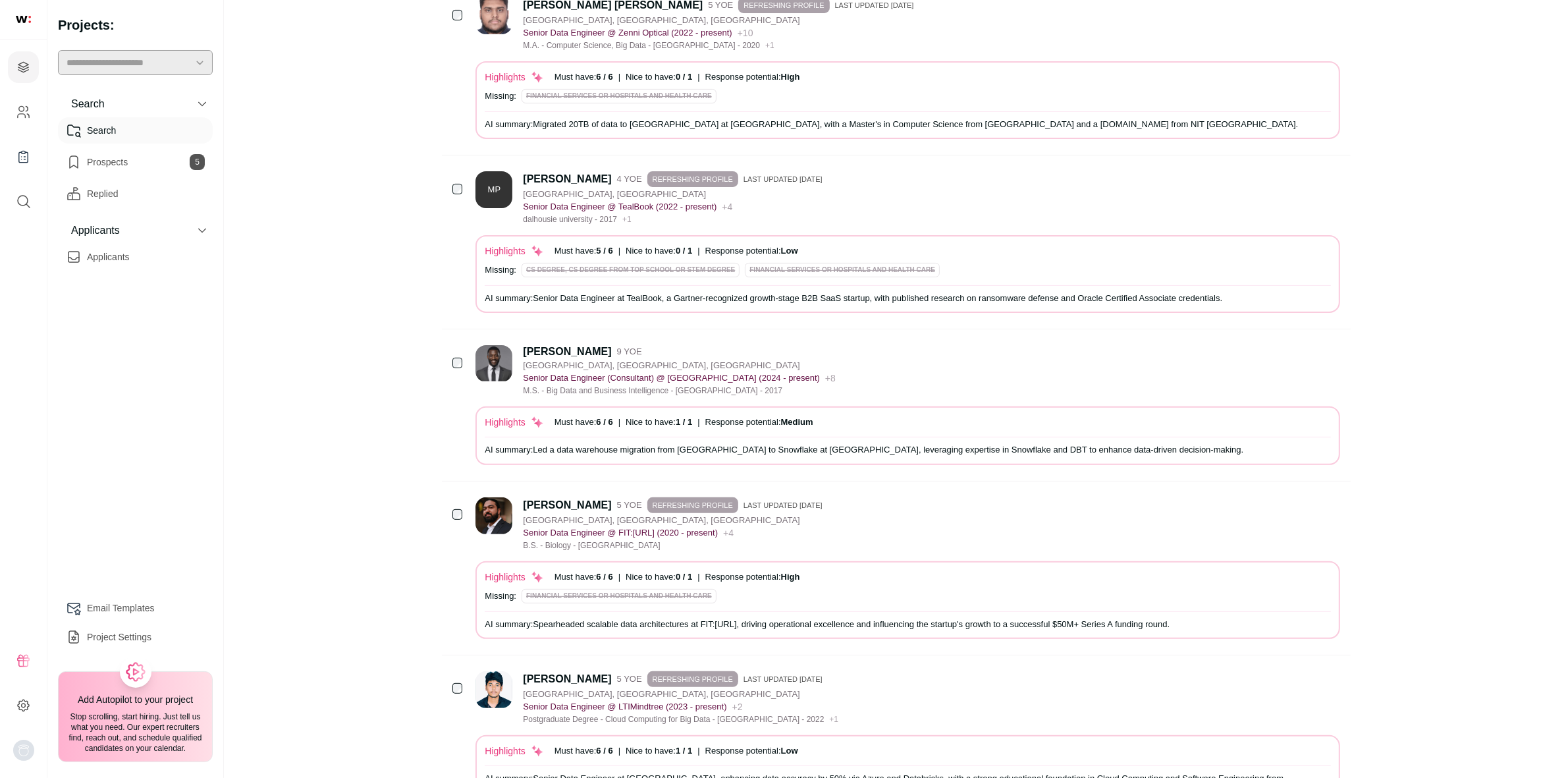
scroll to position [753, 0]
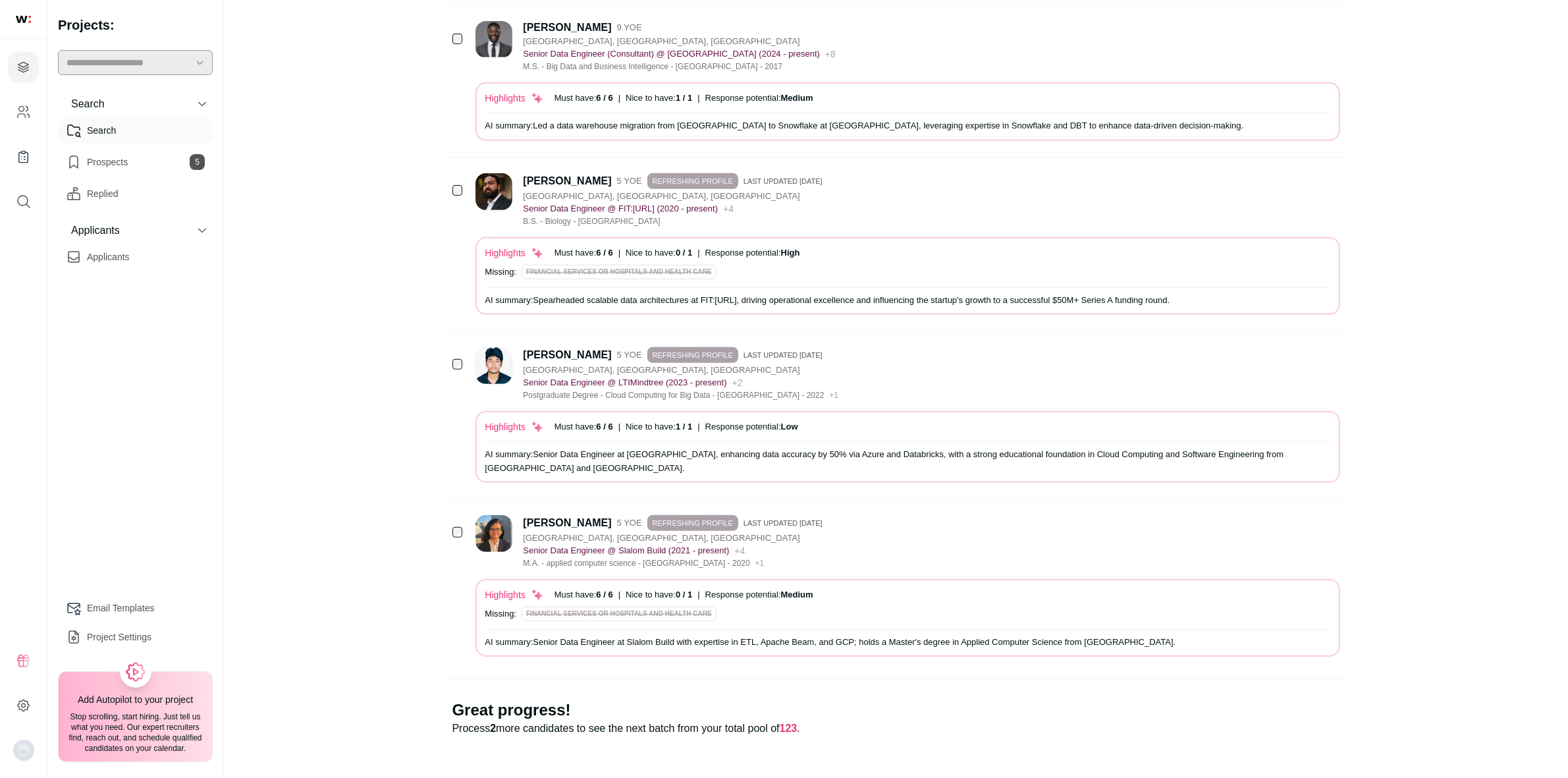
click at [522, 721] on p "Process 2 more candidates to see the next batch from your total pool of 123 ." at bounding box center [896, 729] width 887 height 16
click at [797, 726] on span "123" at bounding box center [788, 729] width 17 height 12
click at [1296, 519] on icon "Hide" at bounding box center [1294, 521] width 16 height 16
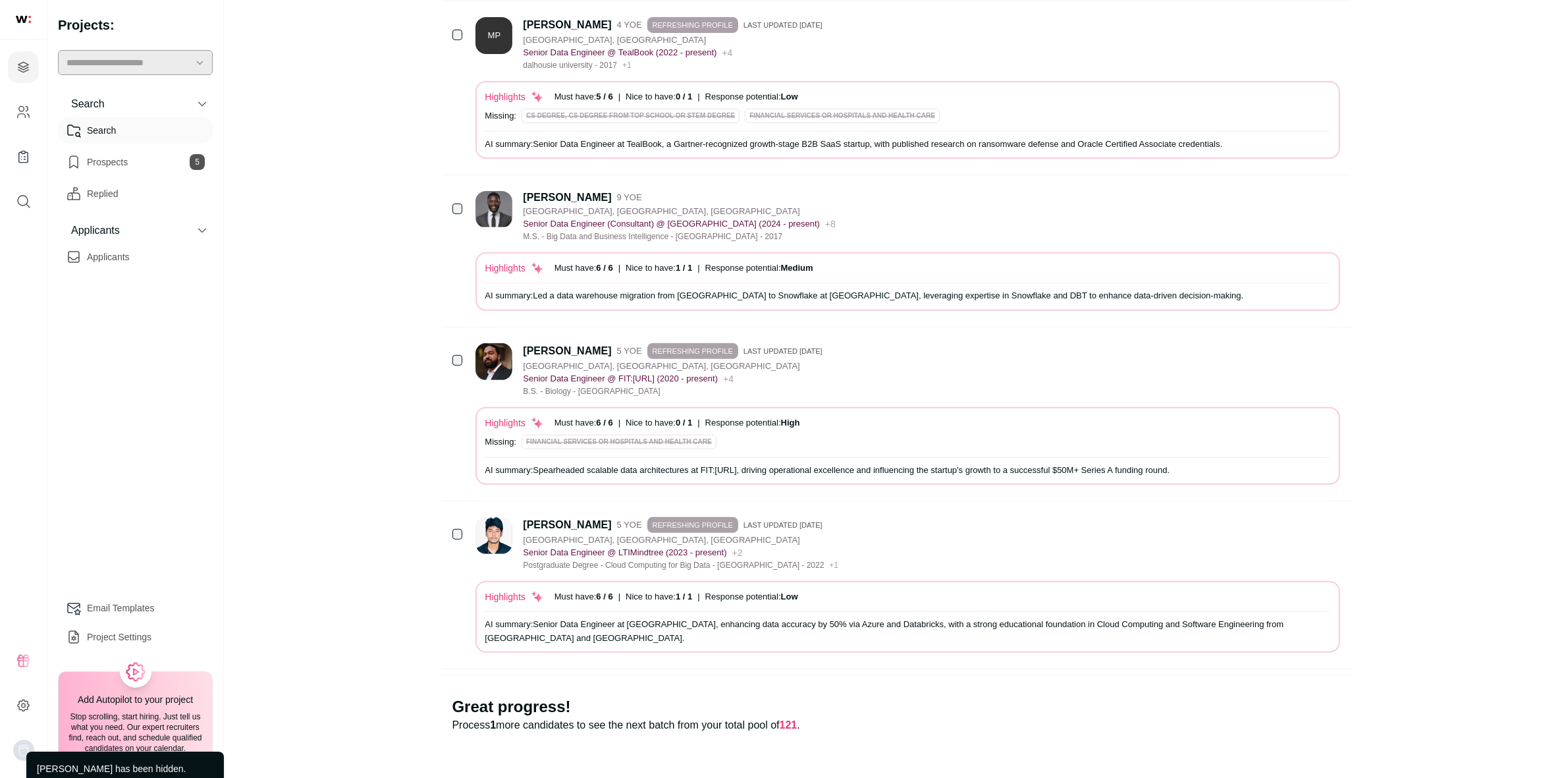
scroll to position [580, 0]
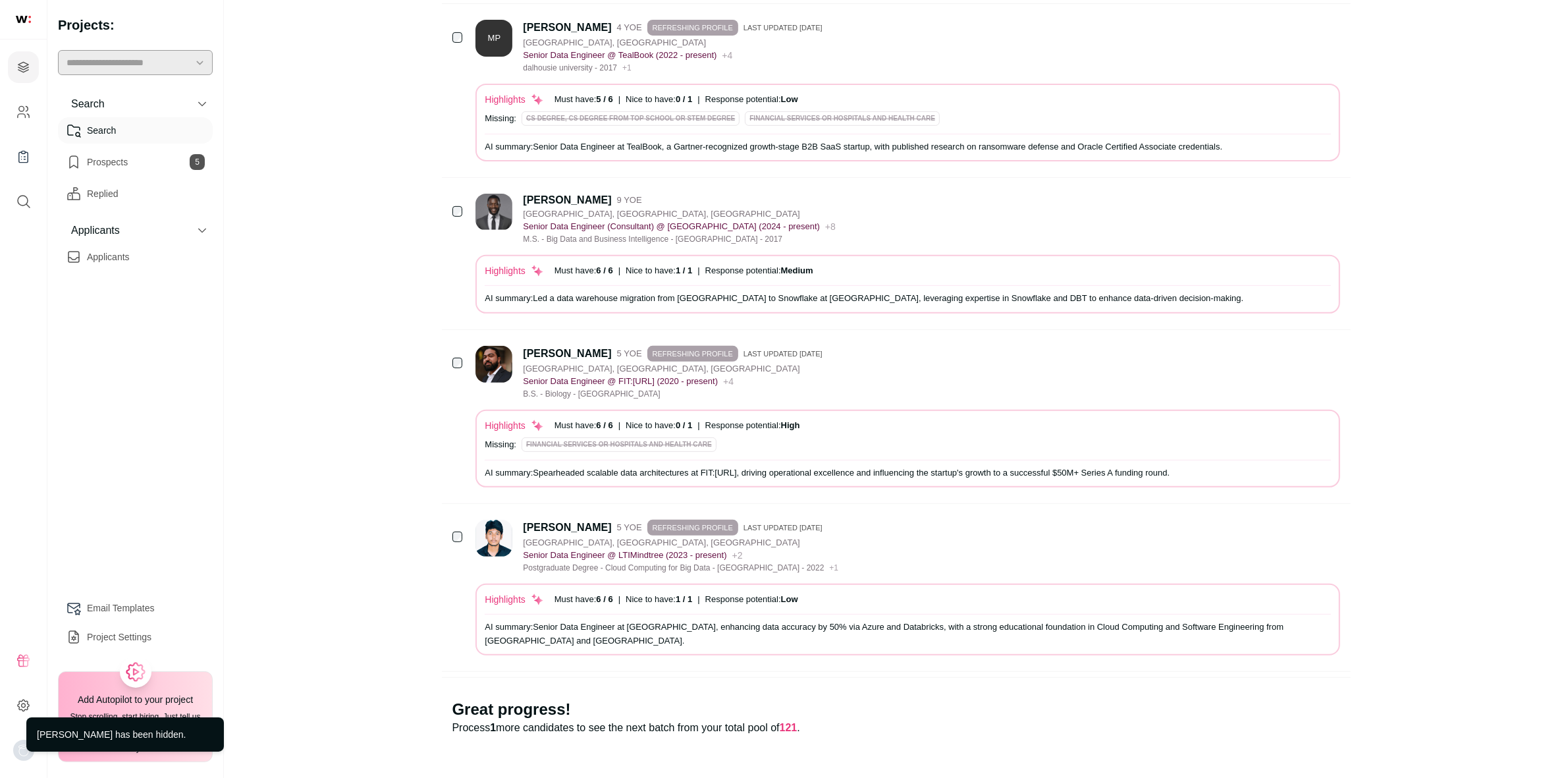
click at [1296, 519] on icon "Hide" at bounding box center [1294, 526] width 16 height 16
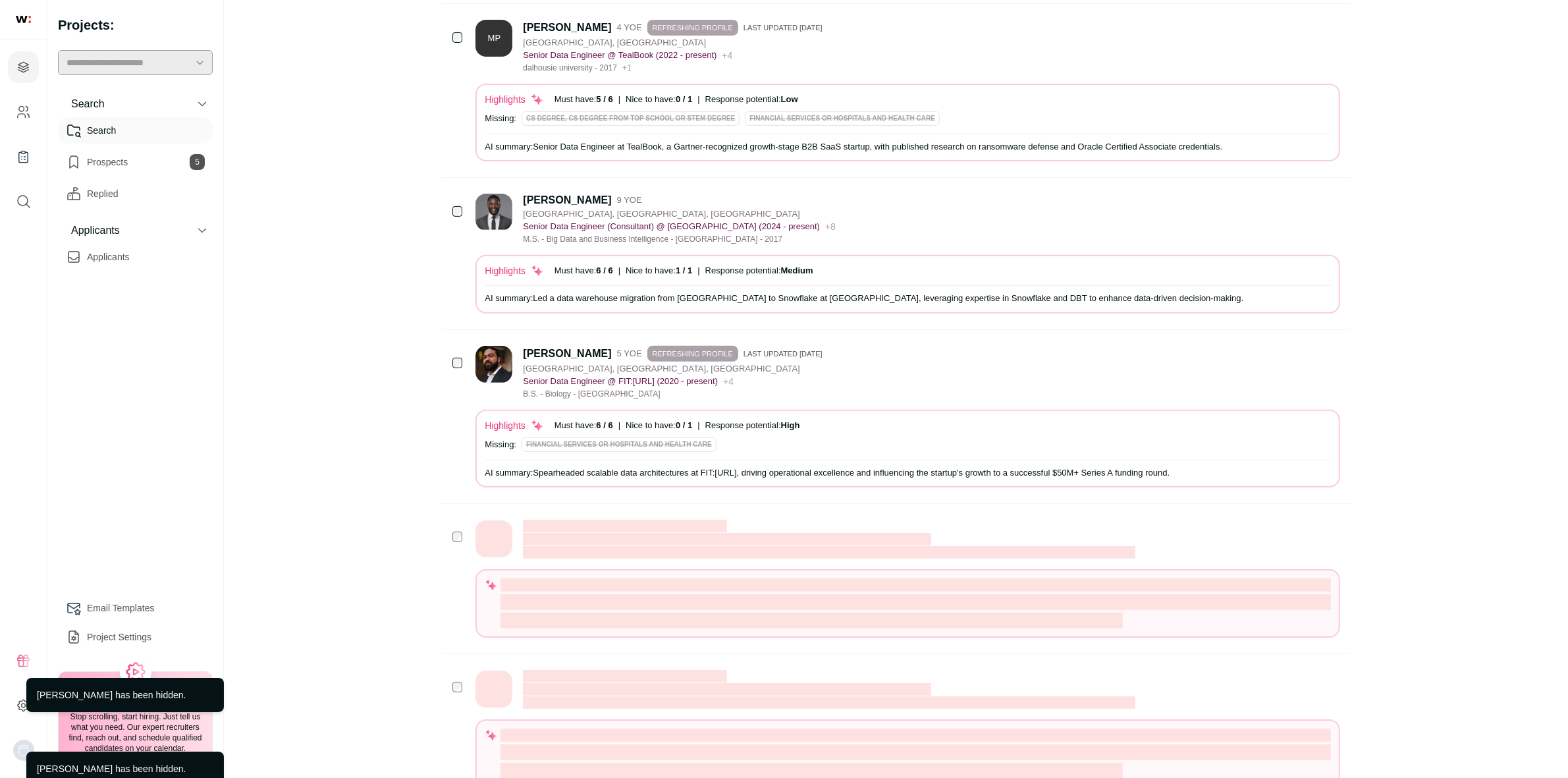
scroll to position [412, 0]
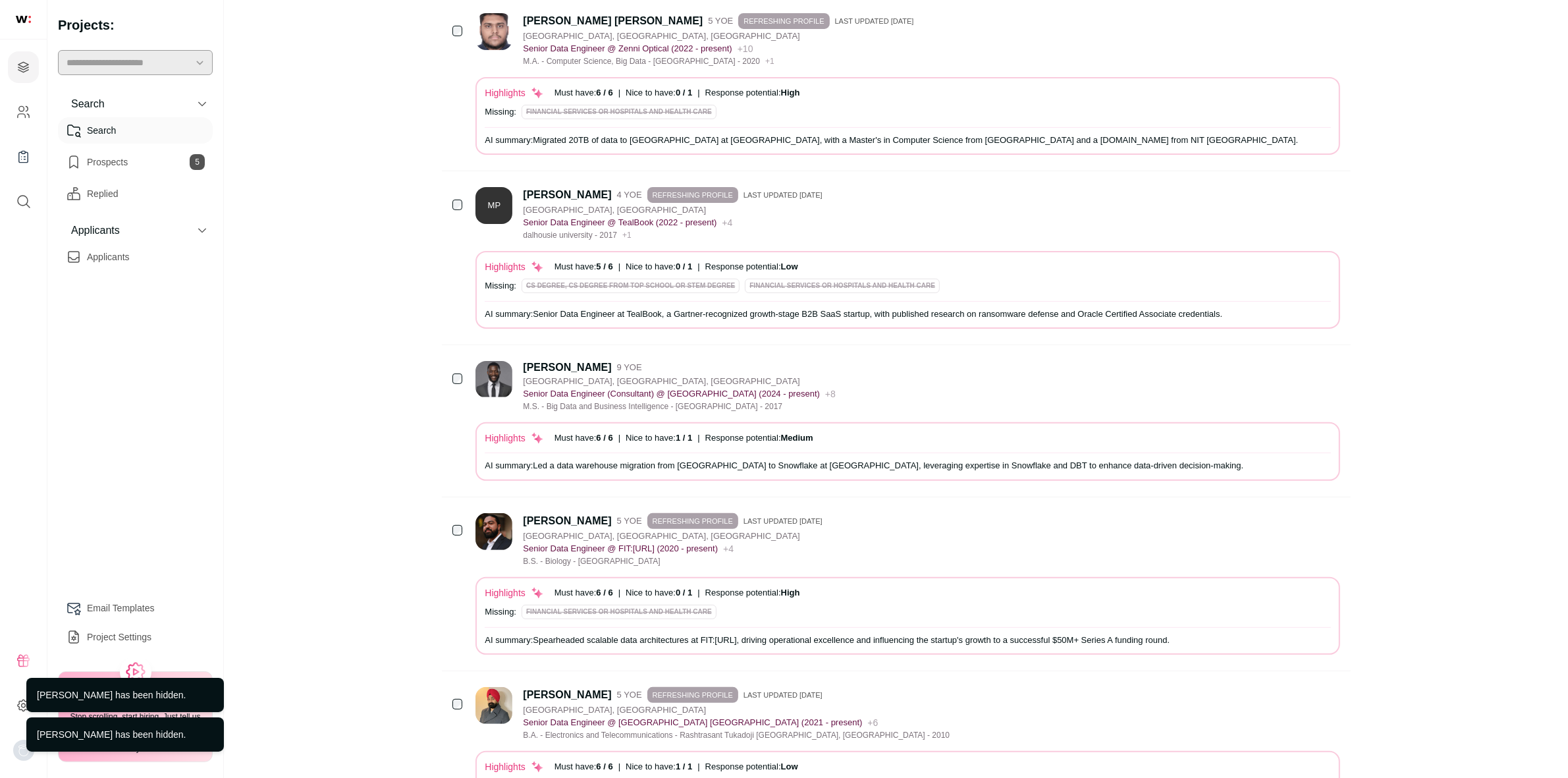
click at [1292, 512] on icon "Hide" at bounding box center [1294, 519] width 16 height 16
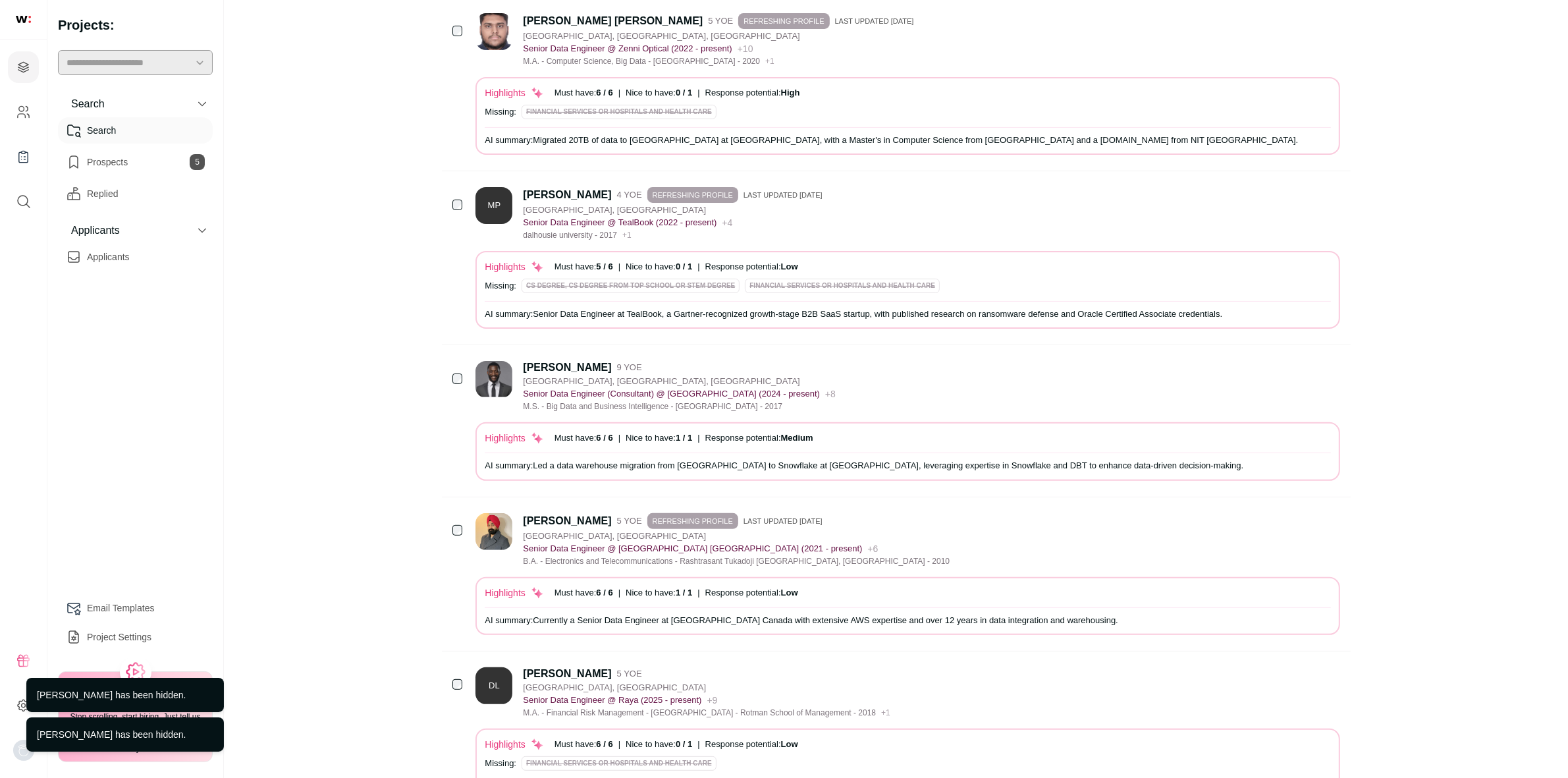
click at [1292, 369] on icon "Hide" at bounding box center [1295, 367] width 11 height 13
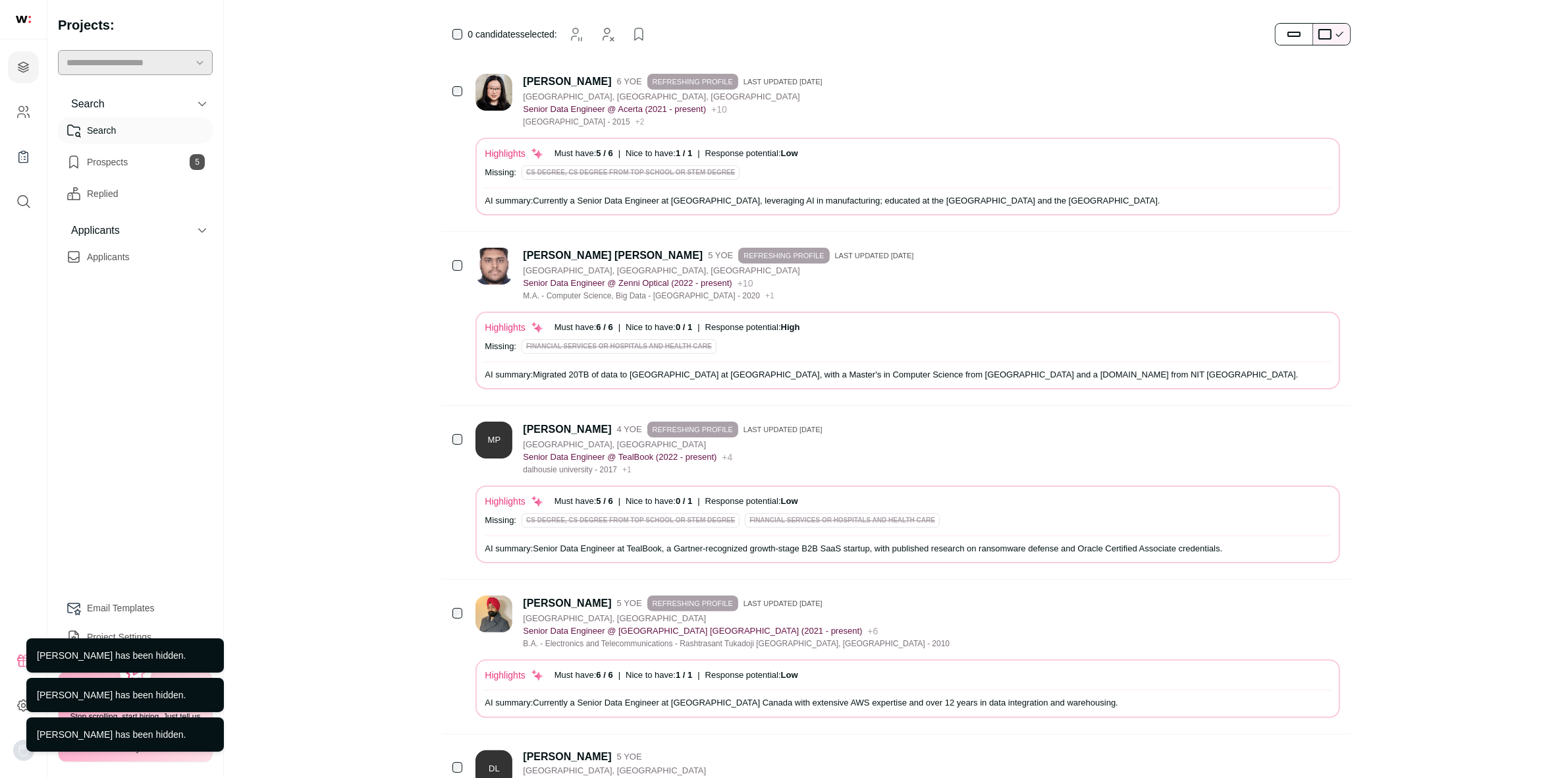
scroll to position [165, 0]
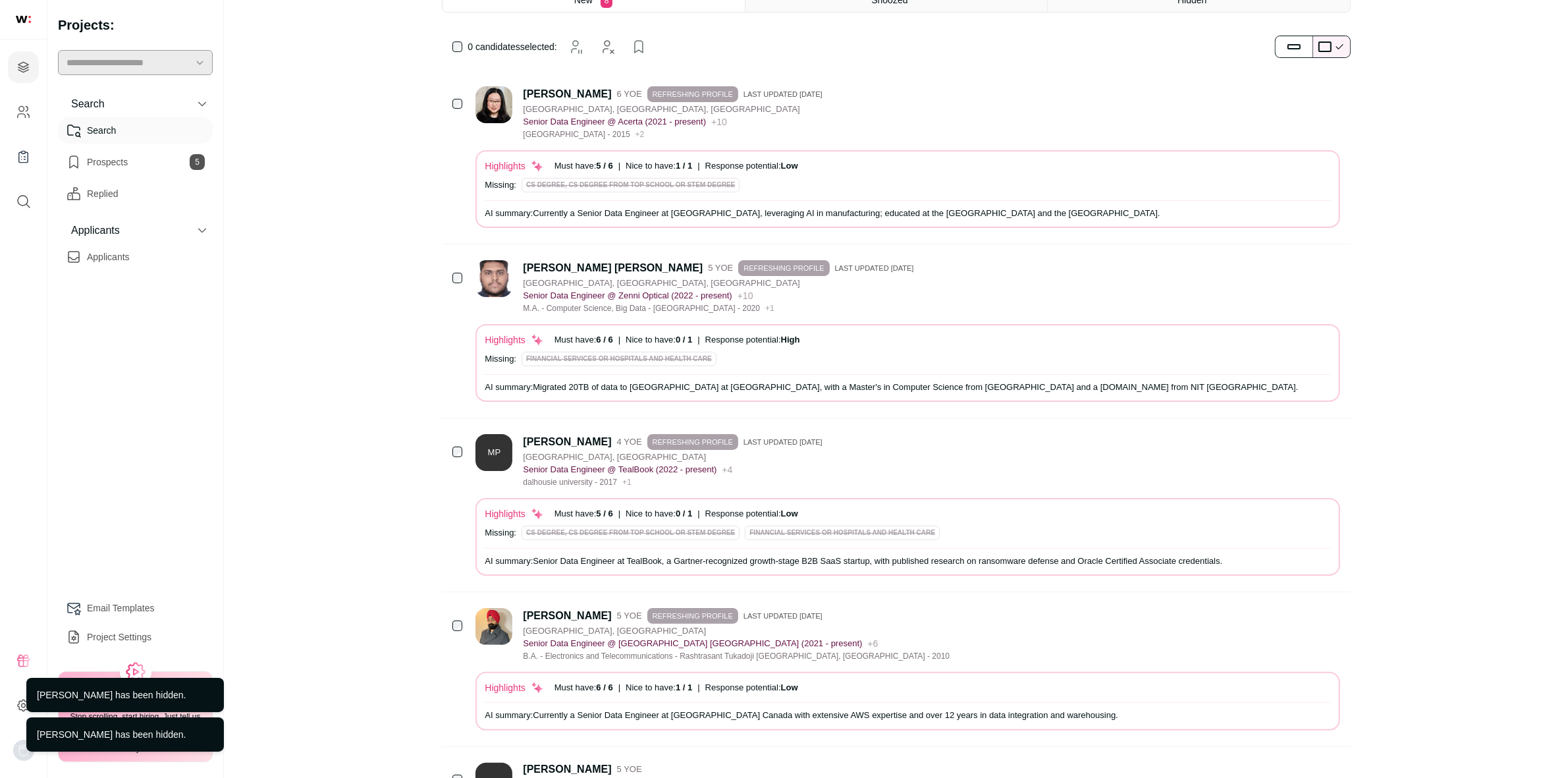
click at [1295, 437] on icon "Hide" at bounding box center [1295, 440] width 11 height 13
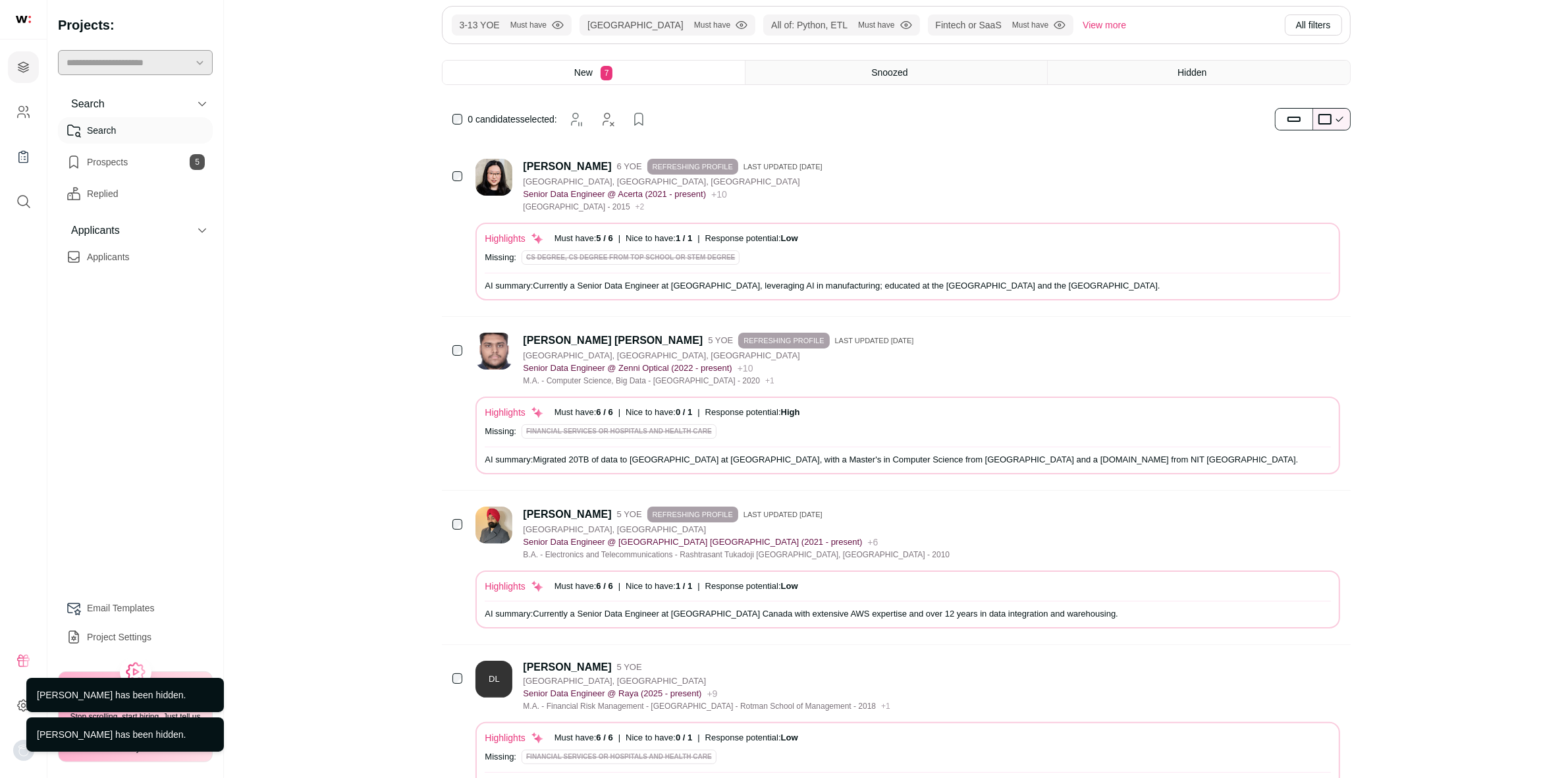
scroll to position [83, 0]
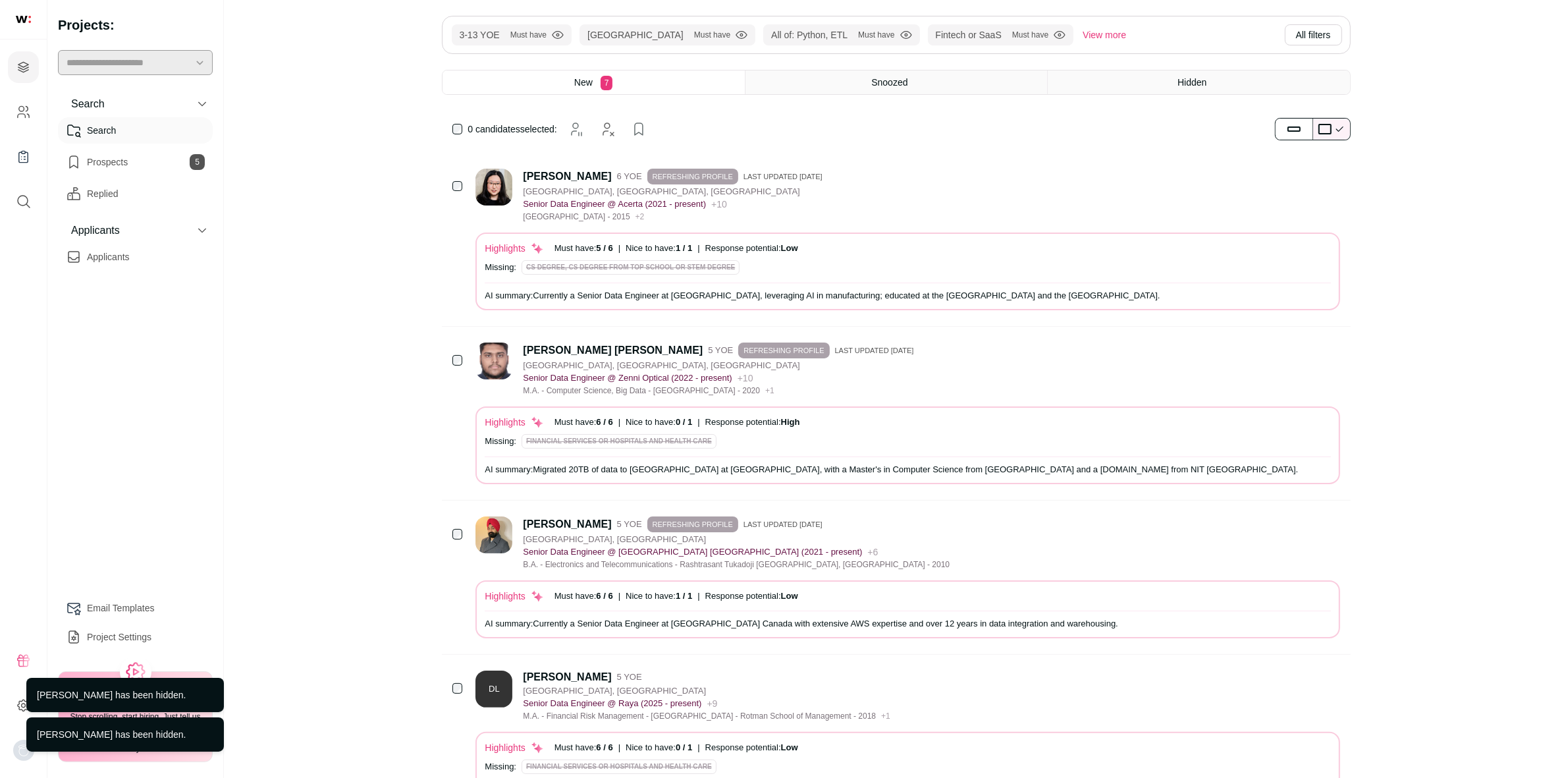
click at [1294, 352] on icon "Hide" at bounding box center [1294, 348] width 16 height 16
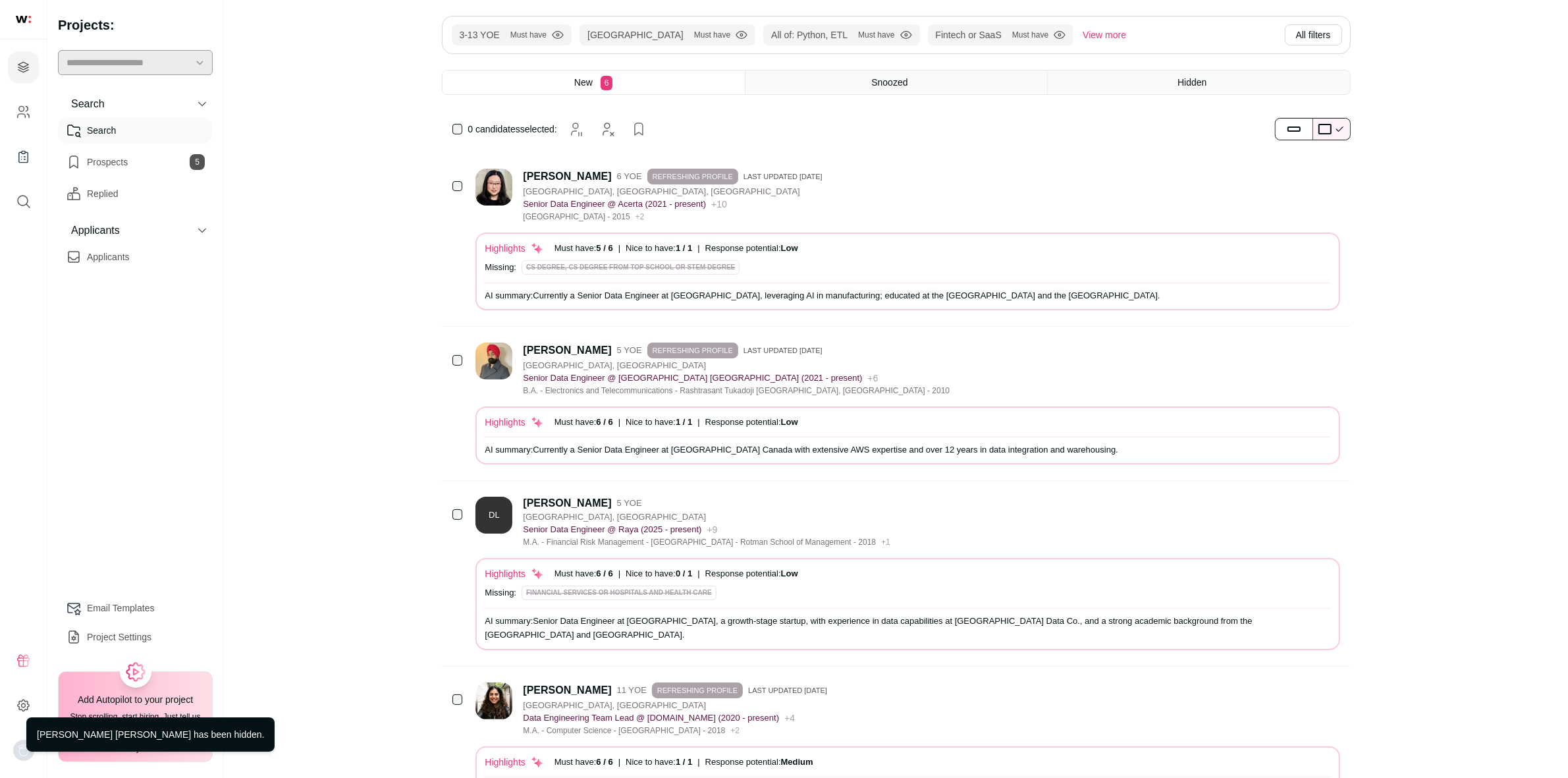
click at [1286, 177] on icon "Hide" at bounding box center [1294, 175] width 16 height 16
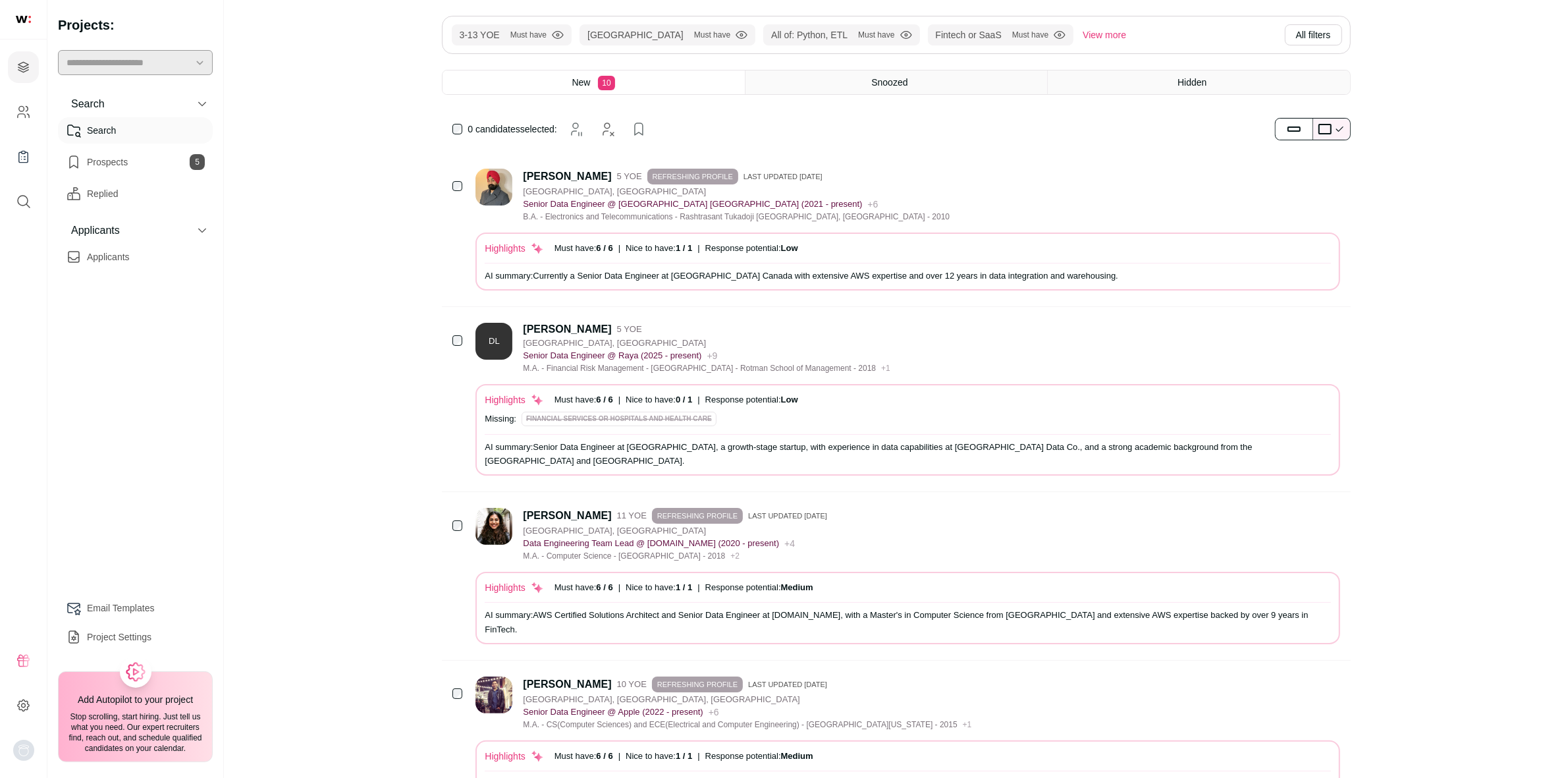
click at [592, 175] on div "[PERSON_NAME]" at bounding box center [566, 177] width 88 height 14
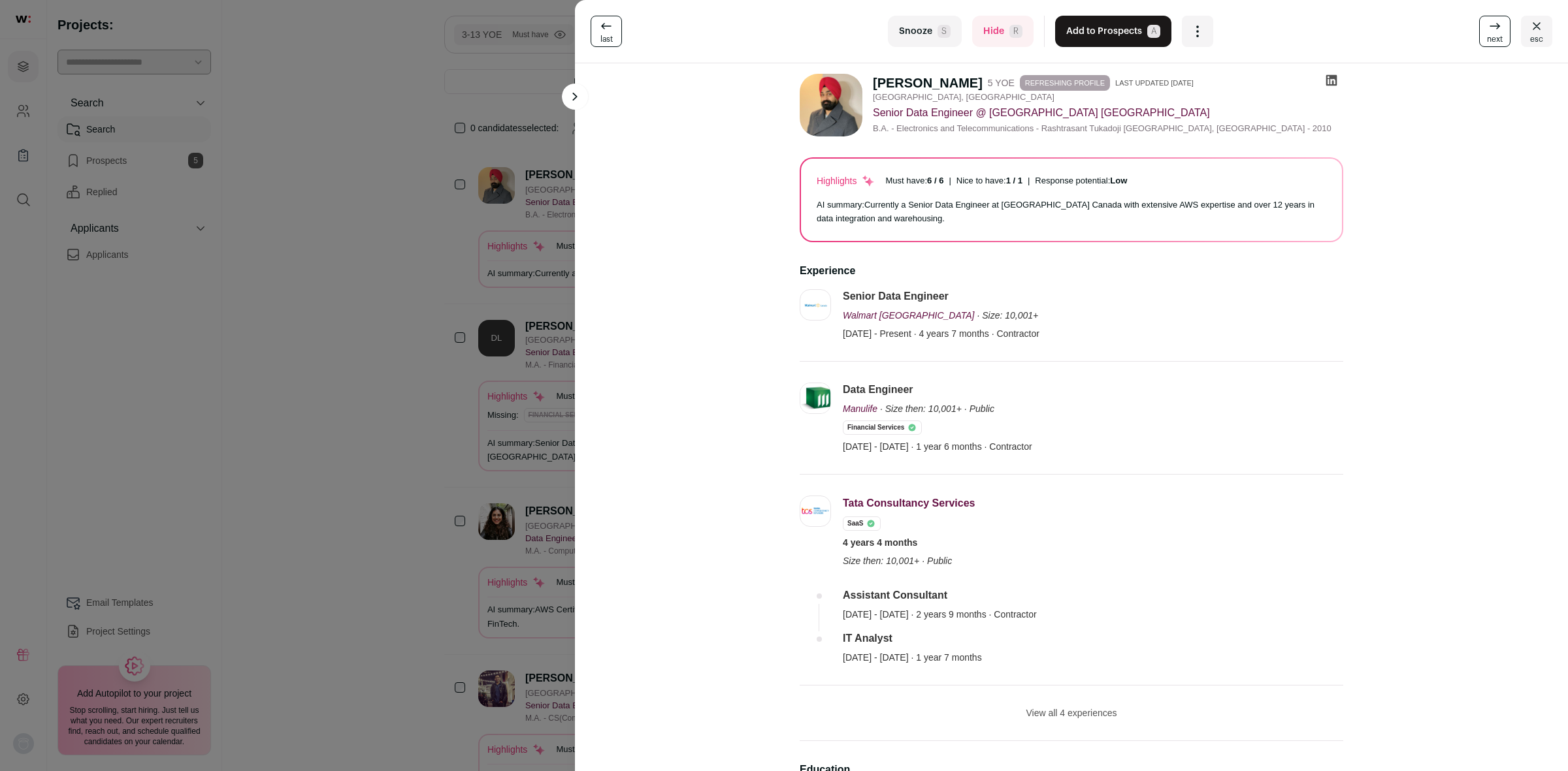
click at [1200, 37] on div "Open dropdown" at bounding box center [1197, 31] width 32 height 32
click at [1330, 40] on div "last Snooze S Hide R Add to Prospects A Are you sure? [PERSON_NAME] is already …" at bounding box center [1072, 31] width 962 height 32
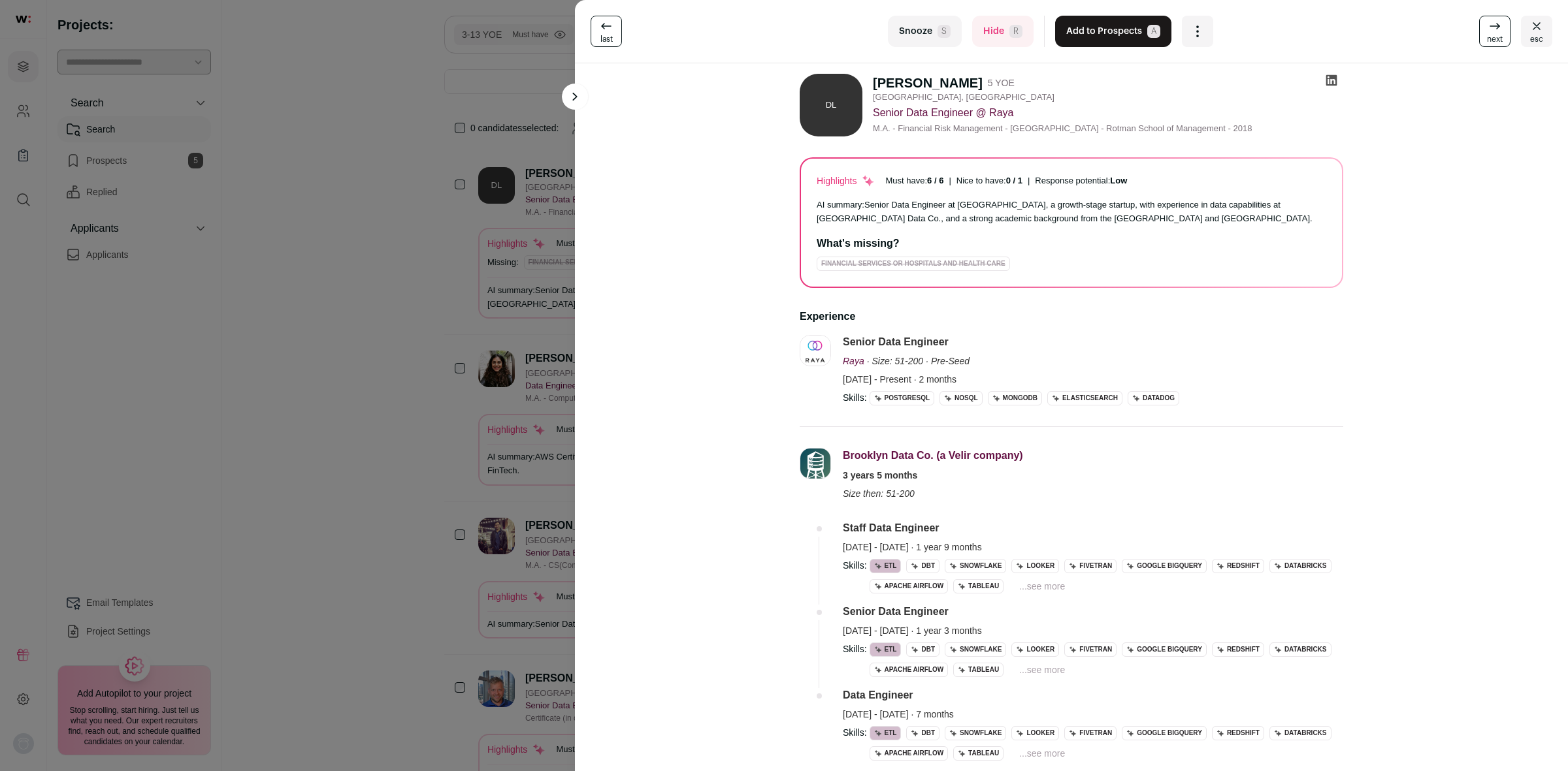
click at [415, 304] on div "last Snooze S Hide R Add to Prospects A Are you sure? [PERSON_NAME] is already …" at bounding box center [784, 386] width 1568 height 771
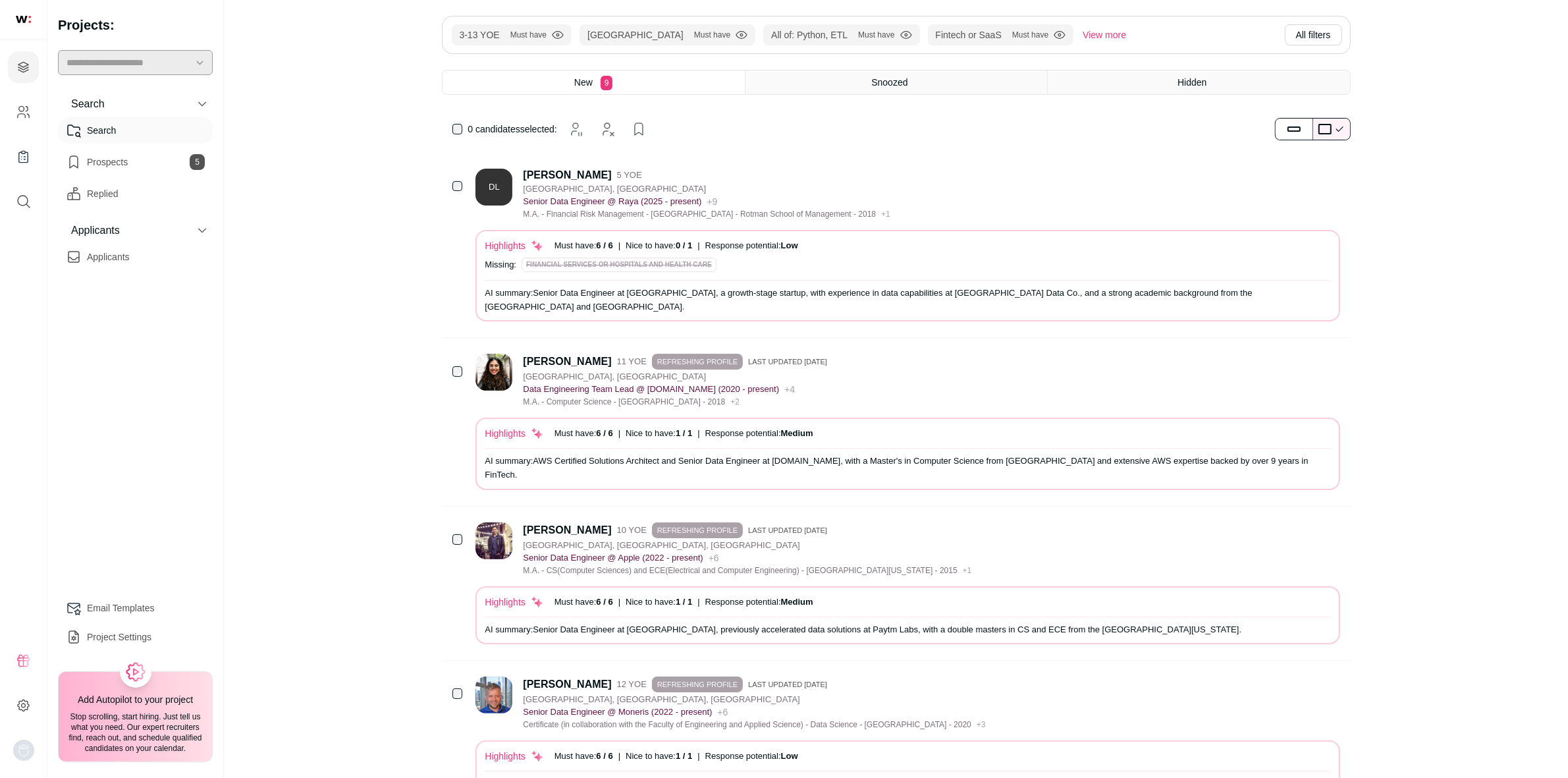
click at [569, 176] on div "[PERSON_NAME]" at bounding box center [566, 176] width 88 height 14
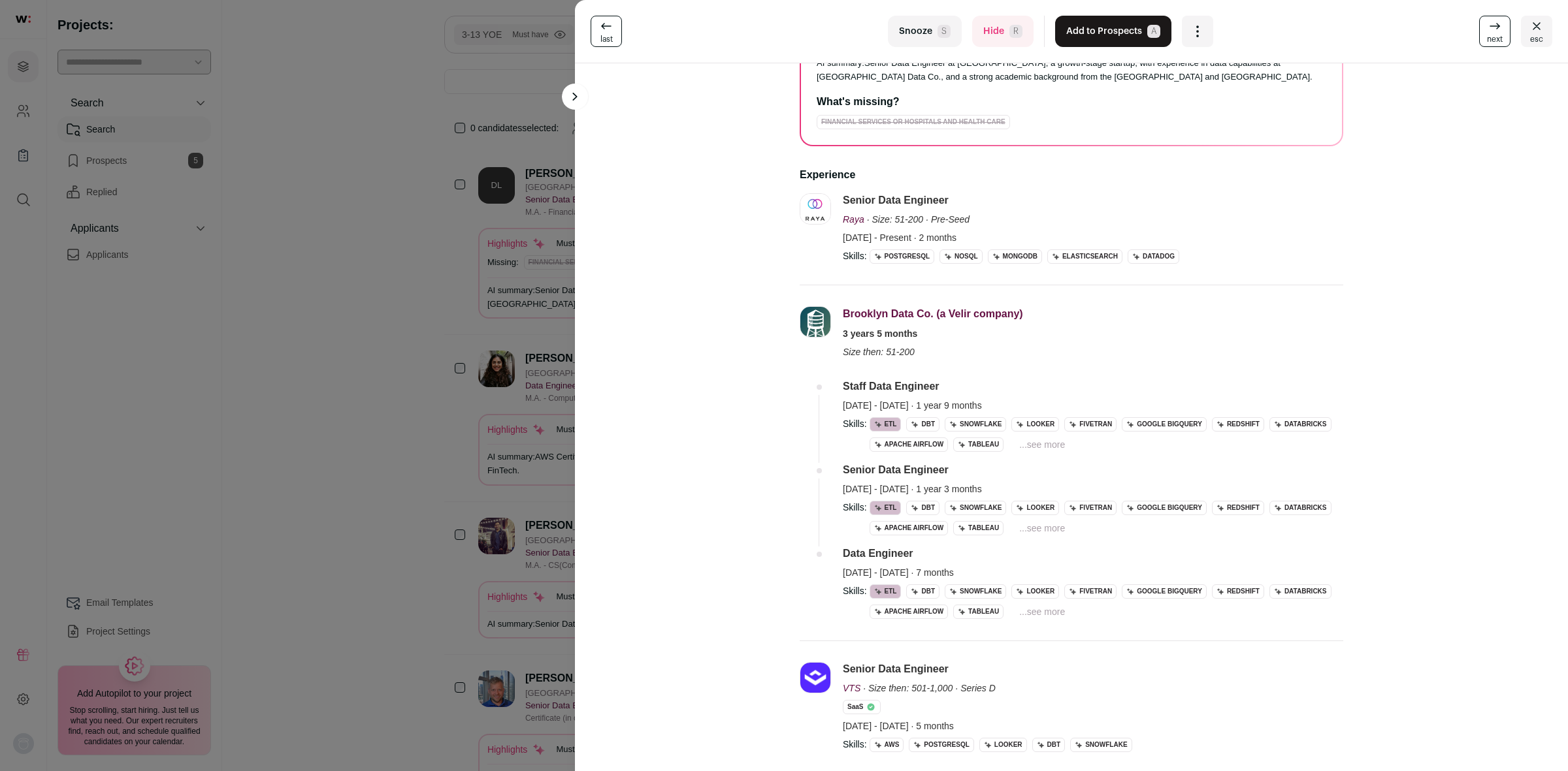
scroll to position [163, 0]
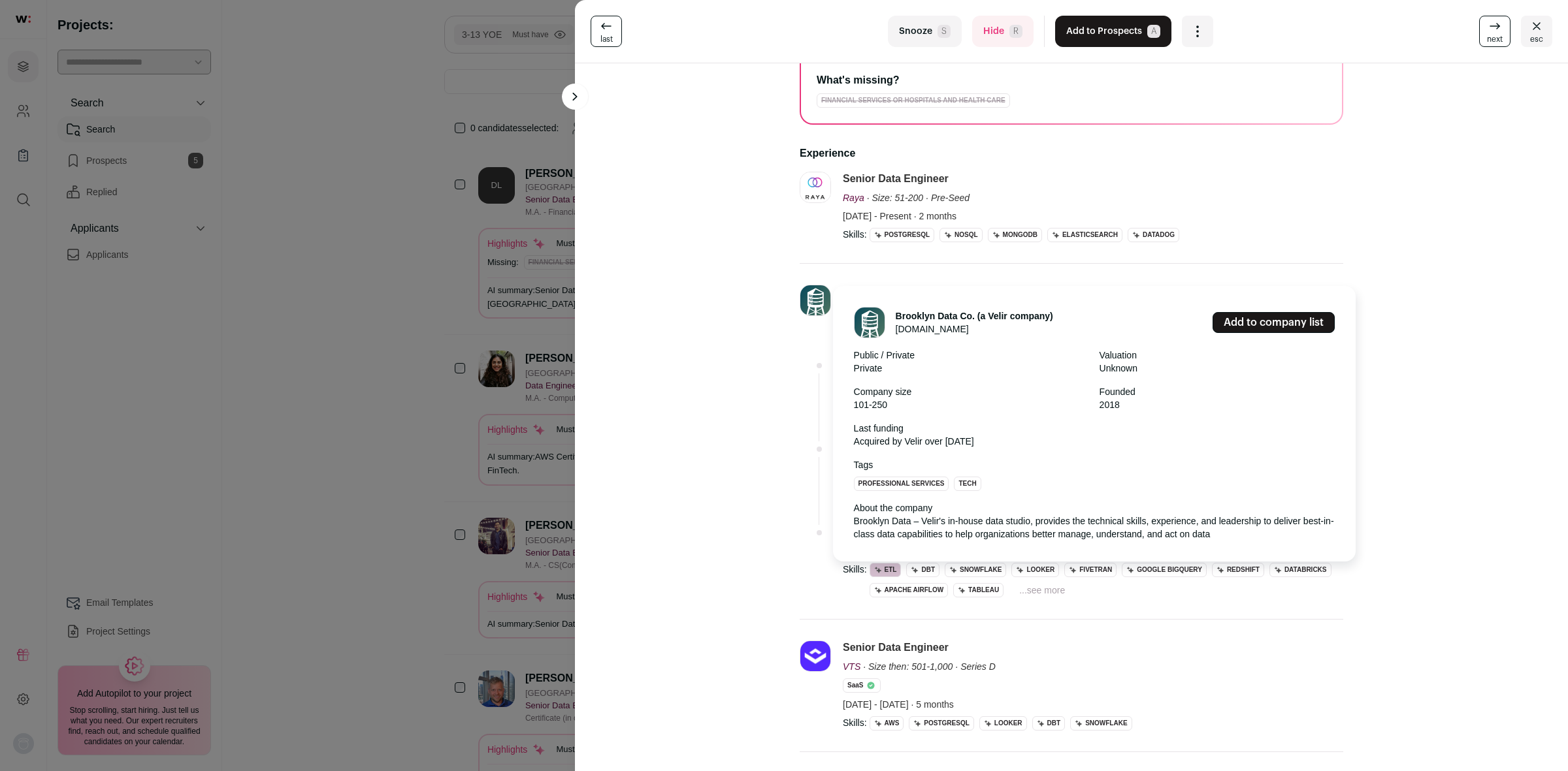
click at [1281, 323] on link "Add to company list" at bounding box center [1273, 323] width 122 height 21
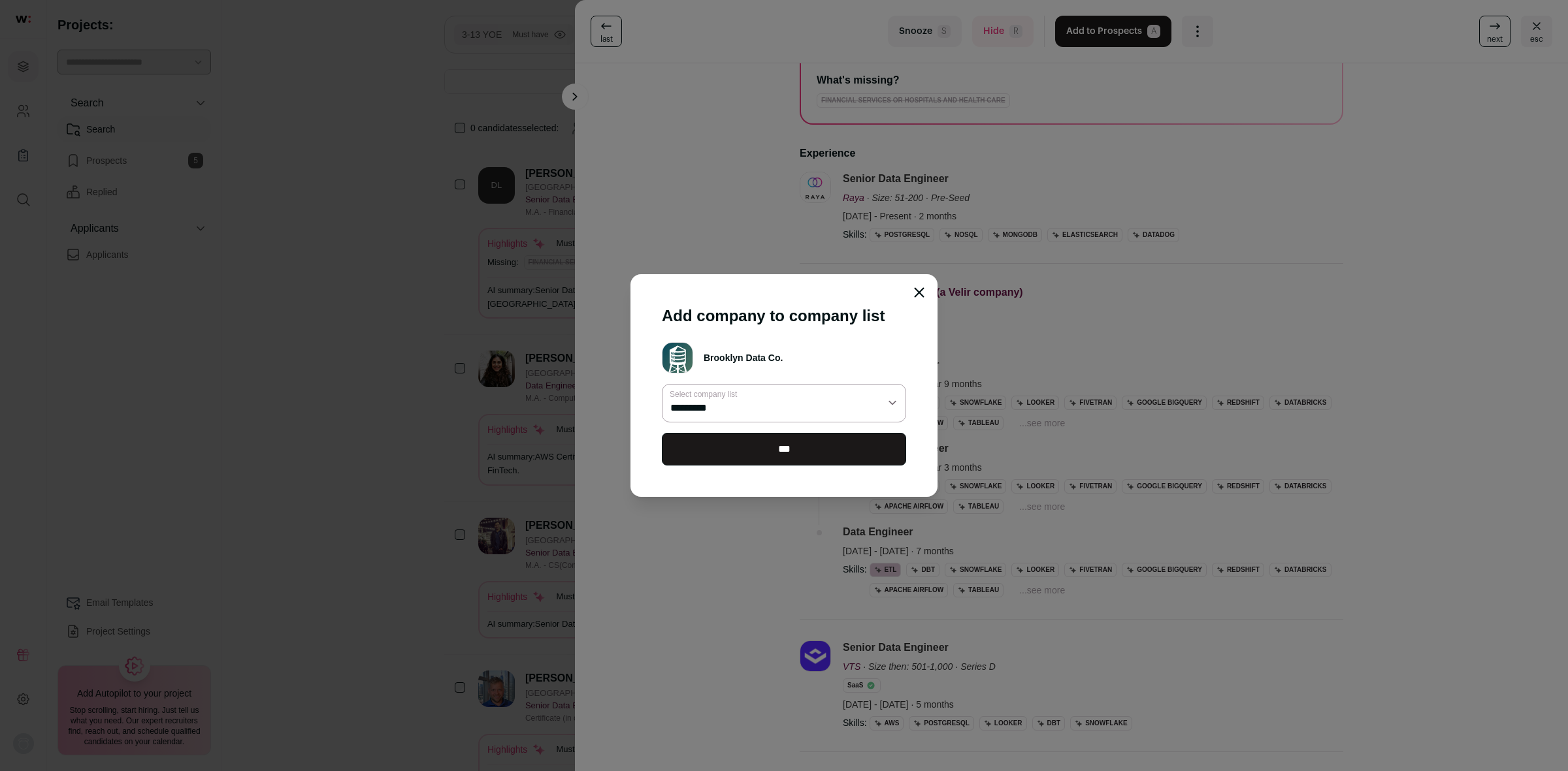
click at [802, 405] on select "*********" at bounding box center [784, 402] width 244 height 37
click at [791, 457] on input "***" at bounding box center [784, 449] width 244 height 33
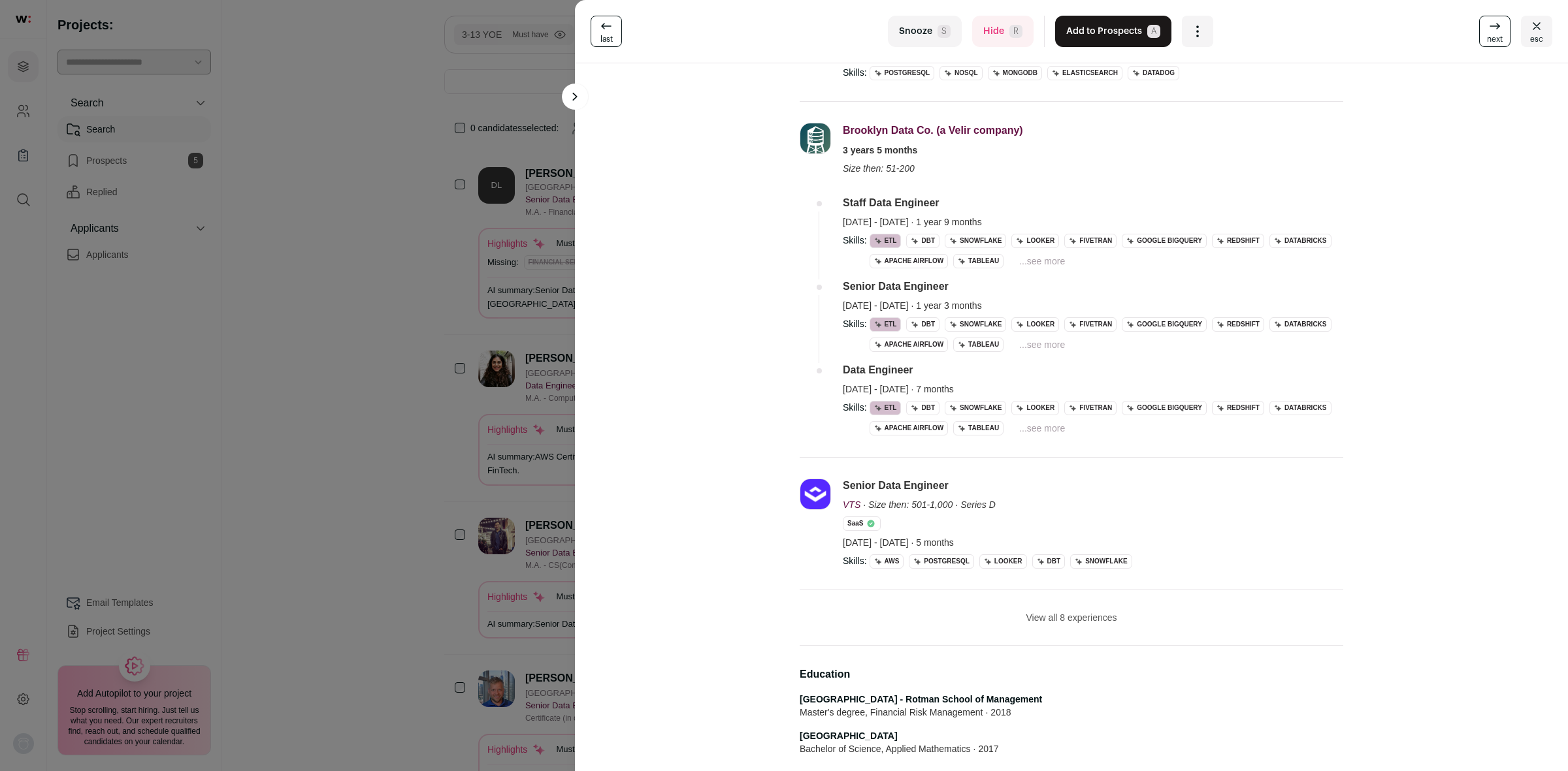
scroll to position [327, 0]
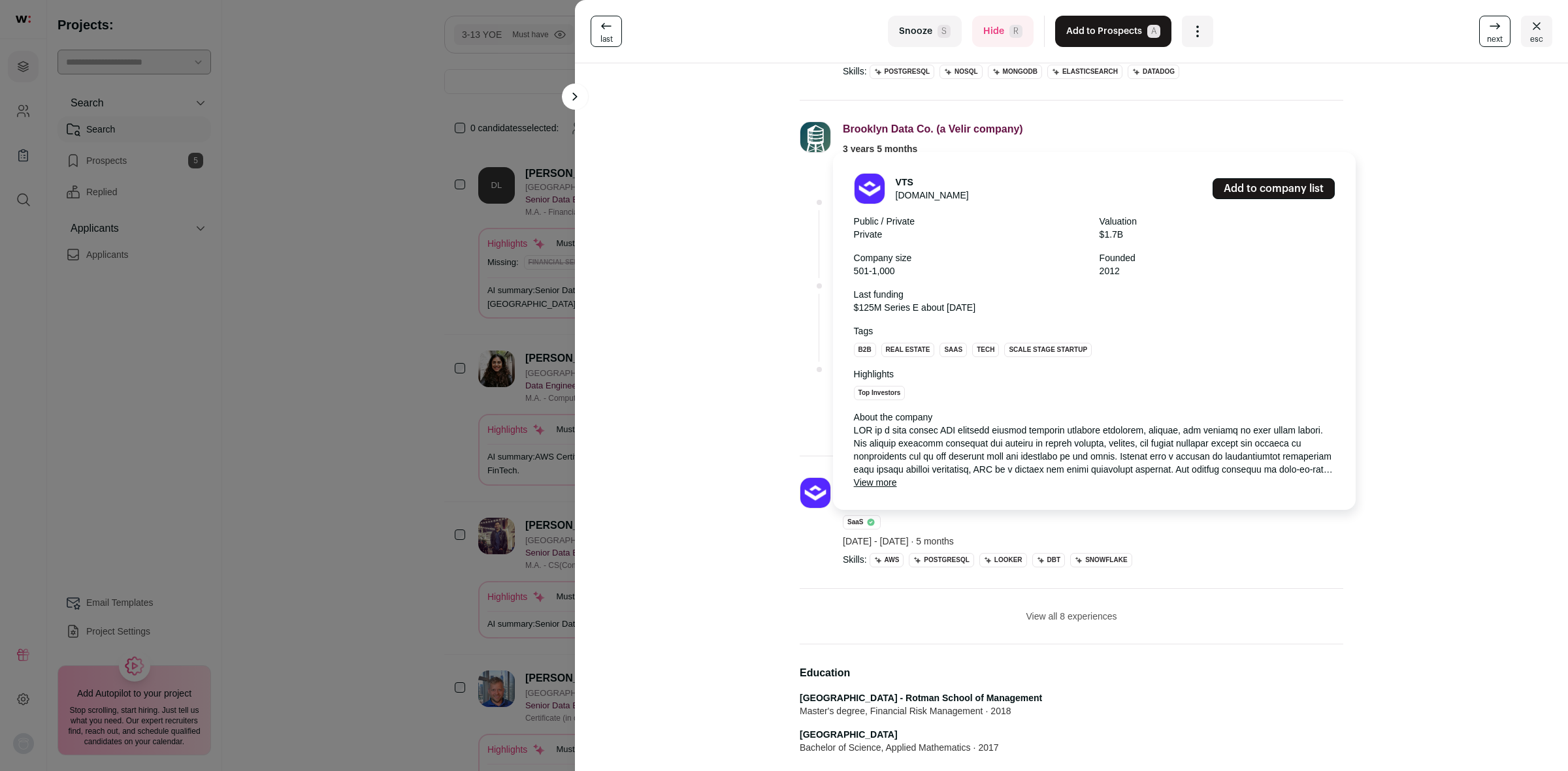
click at [886, 481] on button "View more" at bounding box center [875, 483] width 43 height 13
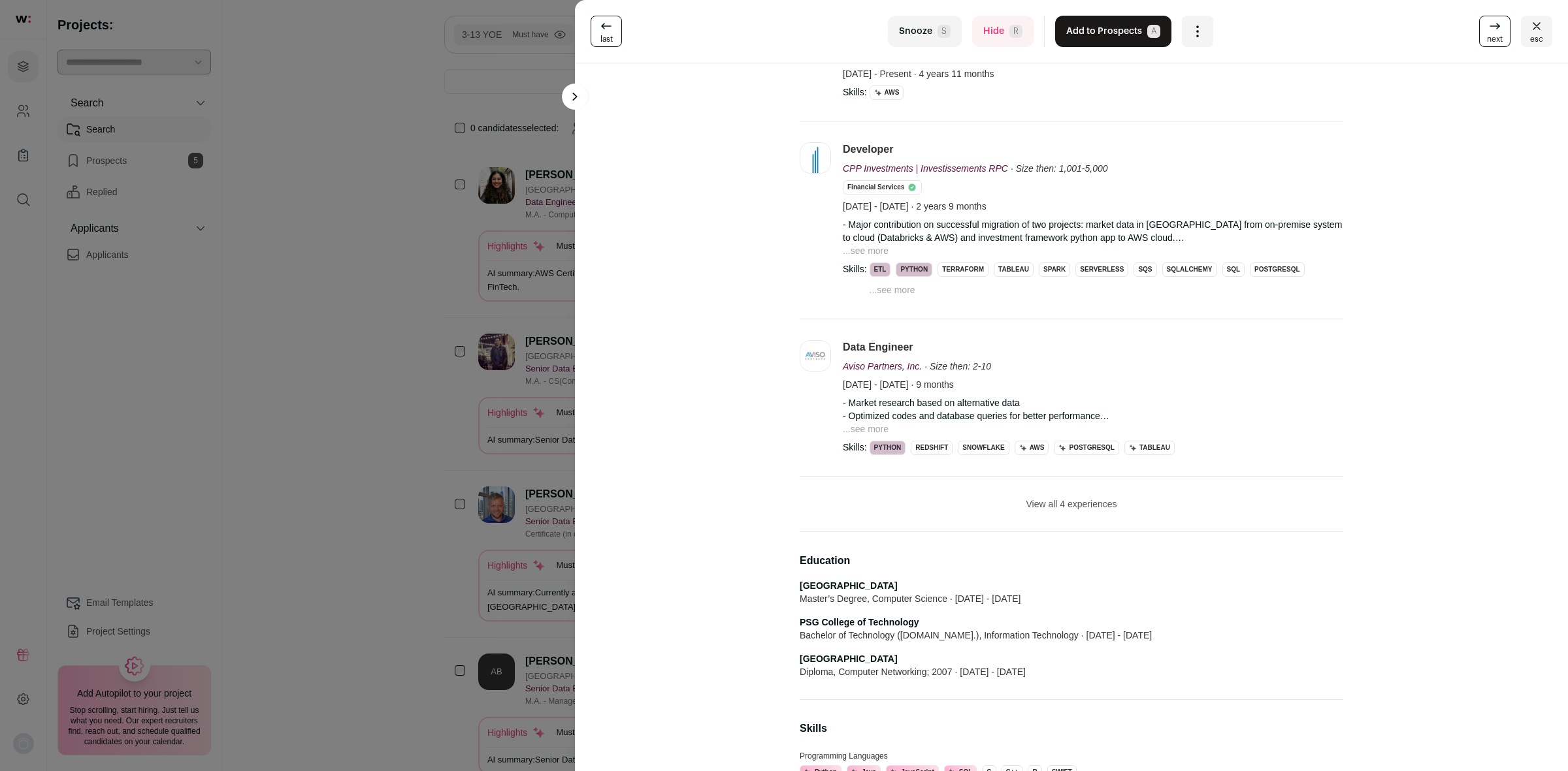
scroll to position [408, 0]
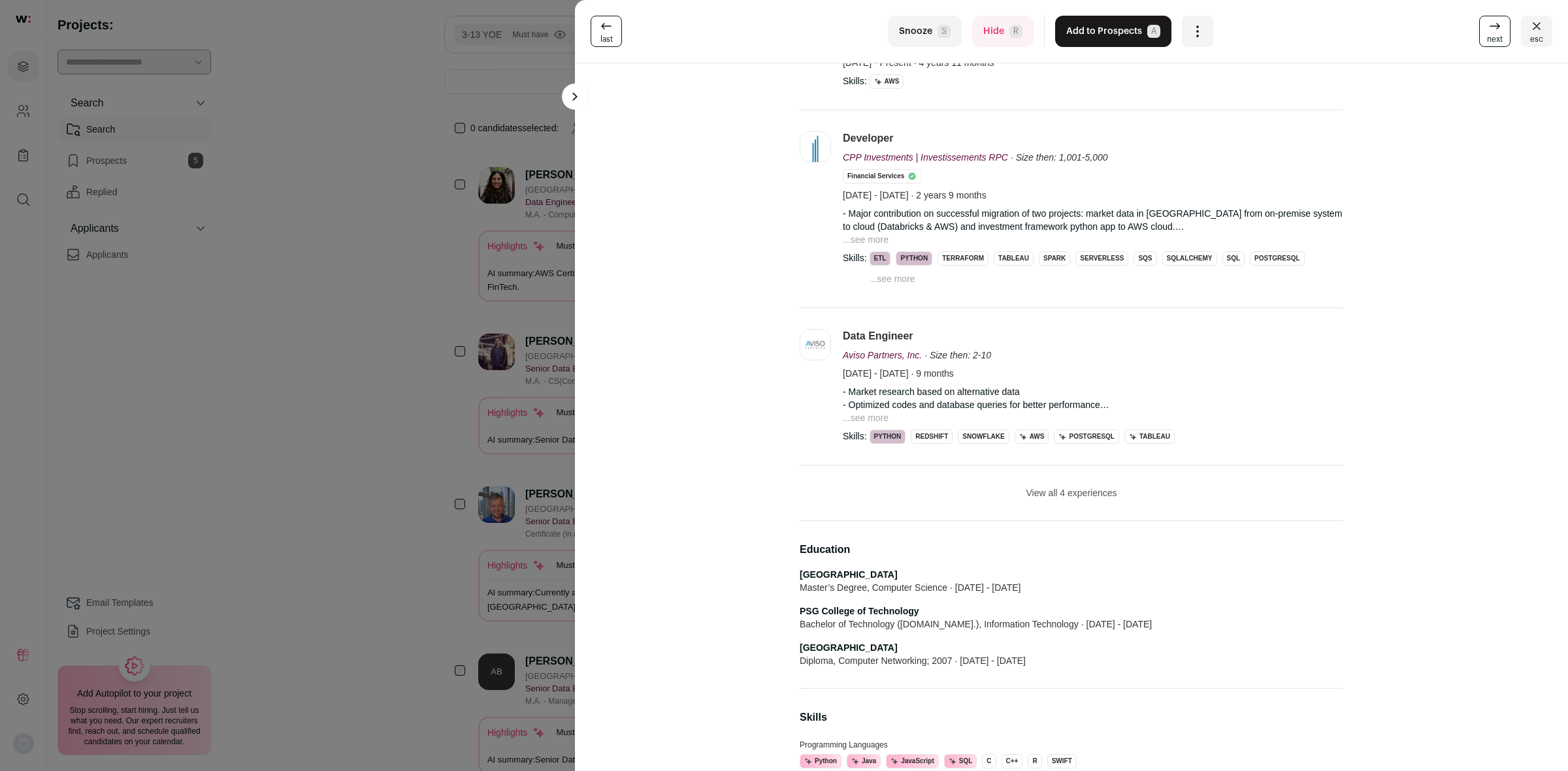
click at [1046, 487] on li "View all 4 experiences View less" at bounding box center [1071, 493] width 544 height 56
click at [1058, 495] on button "View all 4 experiences" at bounding box center [1071, 493] width 90 height 13
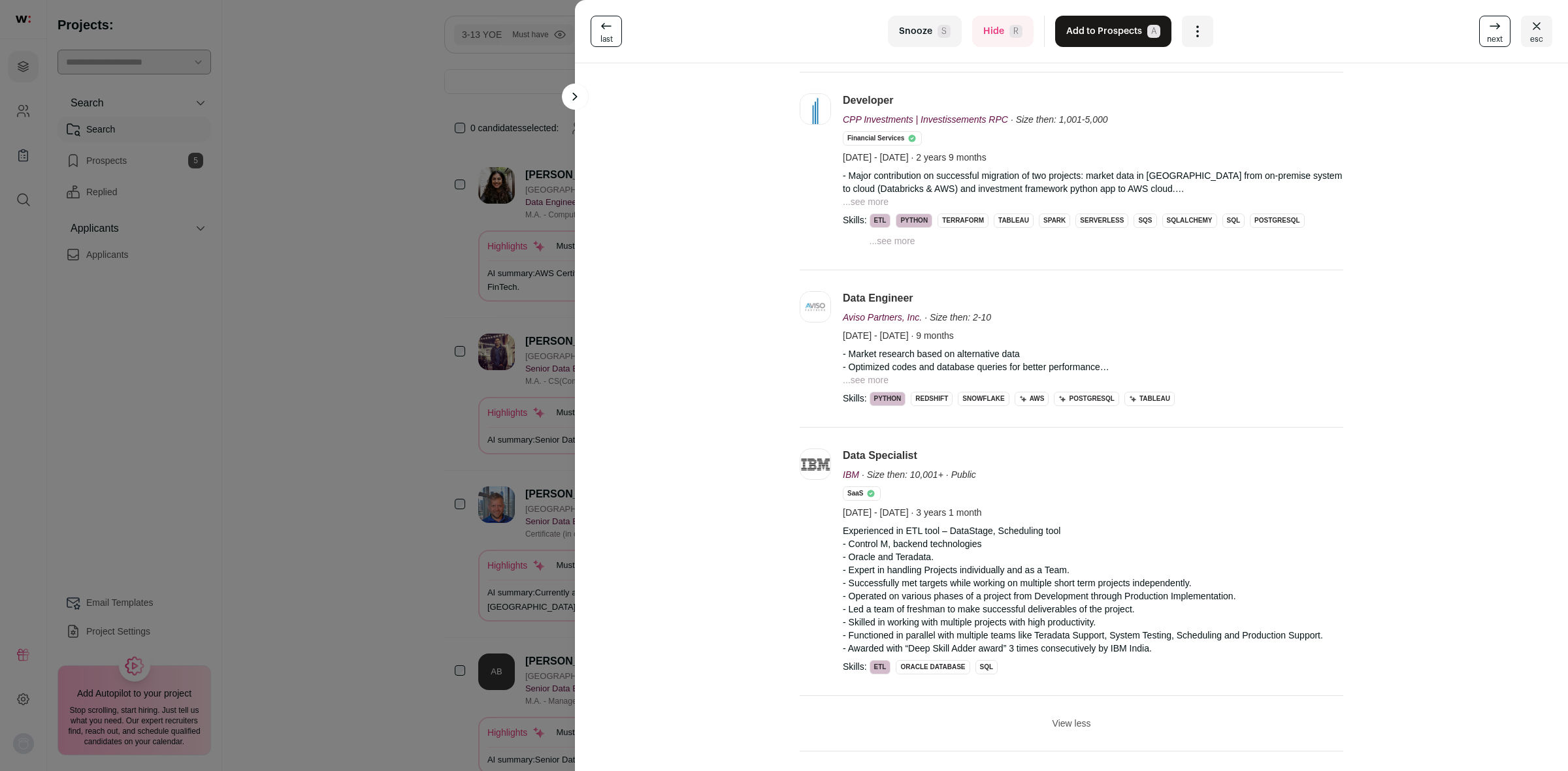
scroll to position [0, 0]
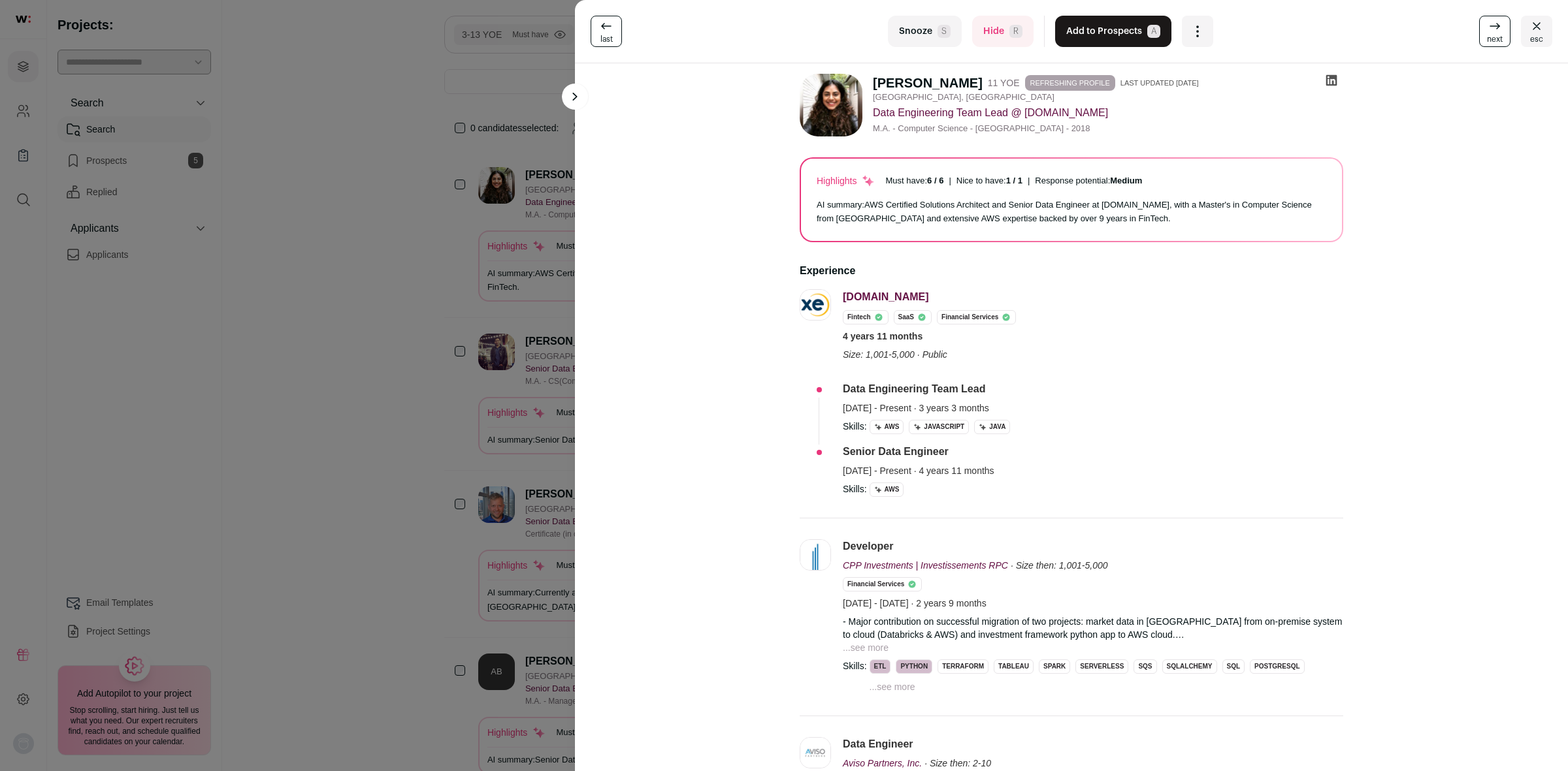
click at [1330, 76] on icon at bounding box center [1331, 81] width 13 height 13
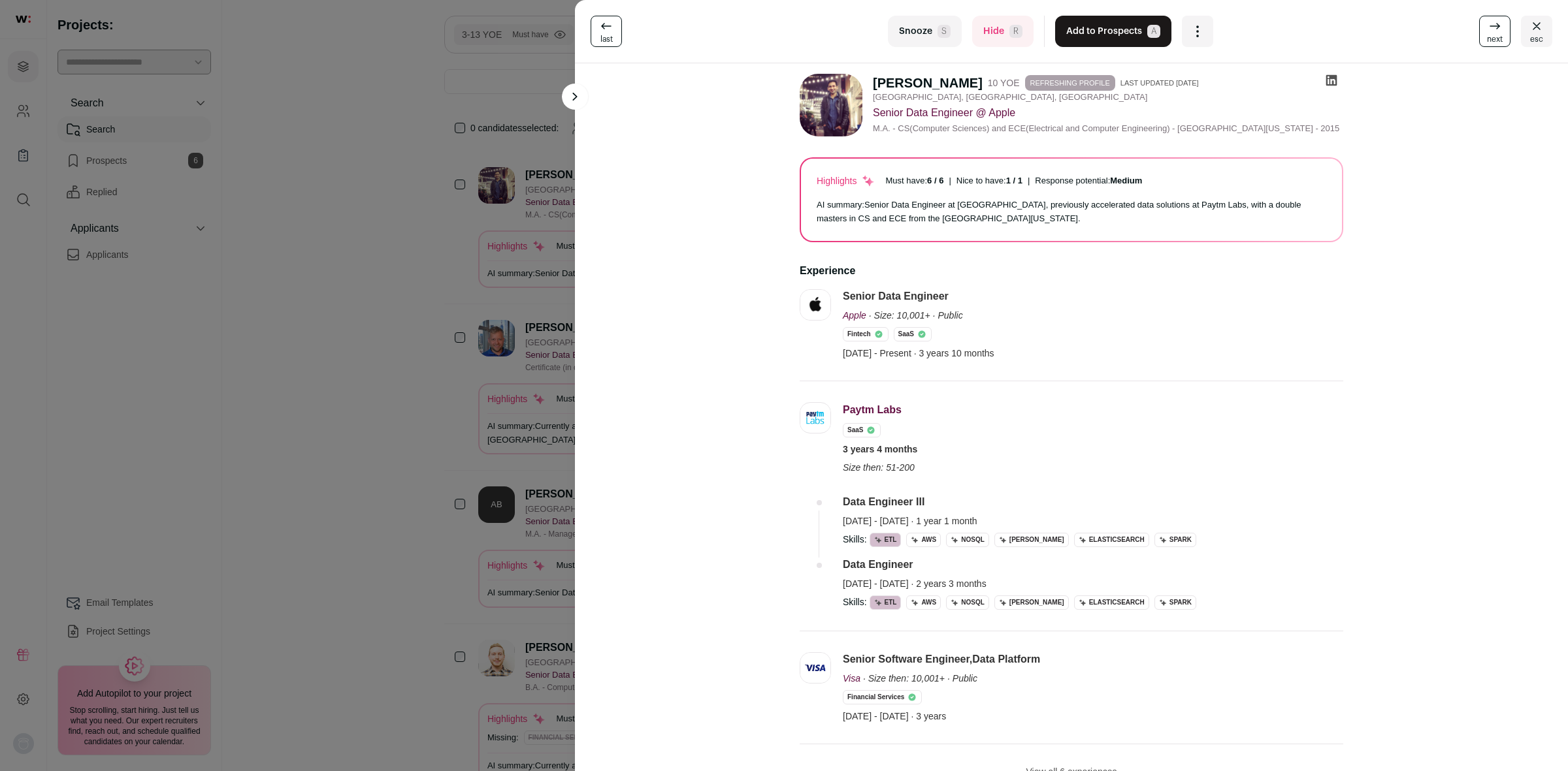
click at [1327, 78] on icon at bounding box center [1332, 81] width 12 height 12
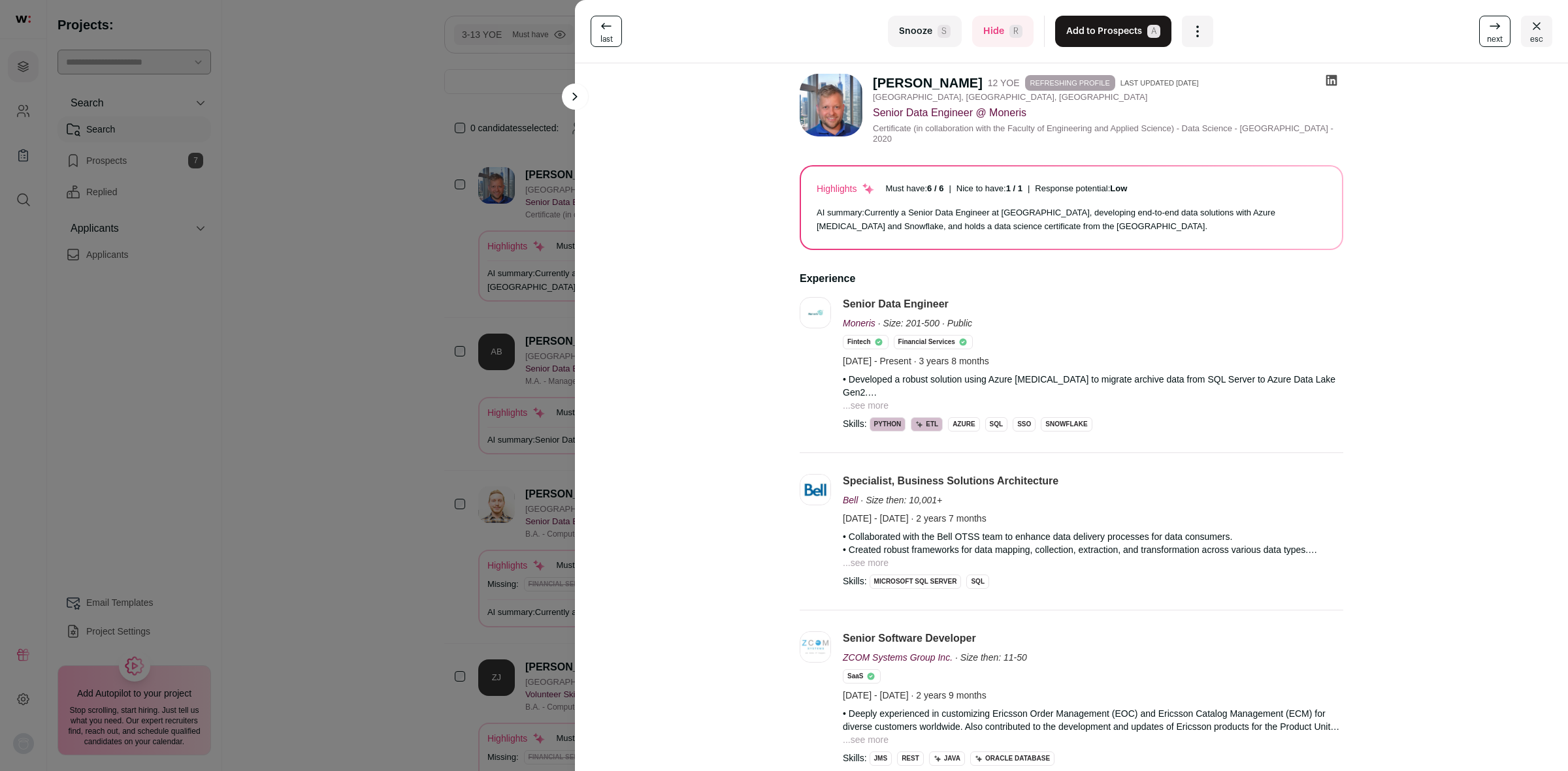
click at [860, 408] on button "...see more" at bounding box center [866, 406] width 46 height 13
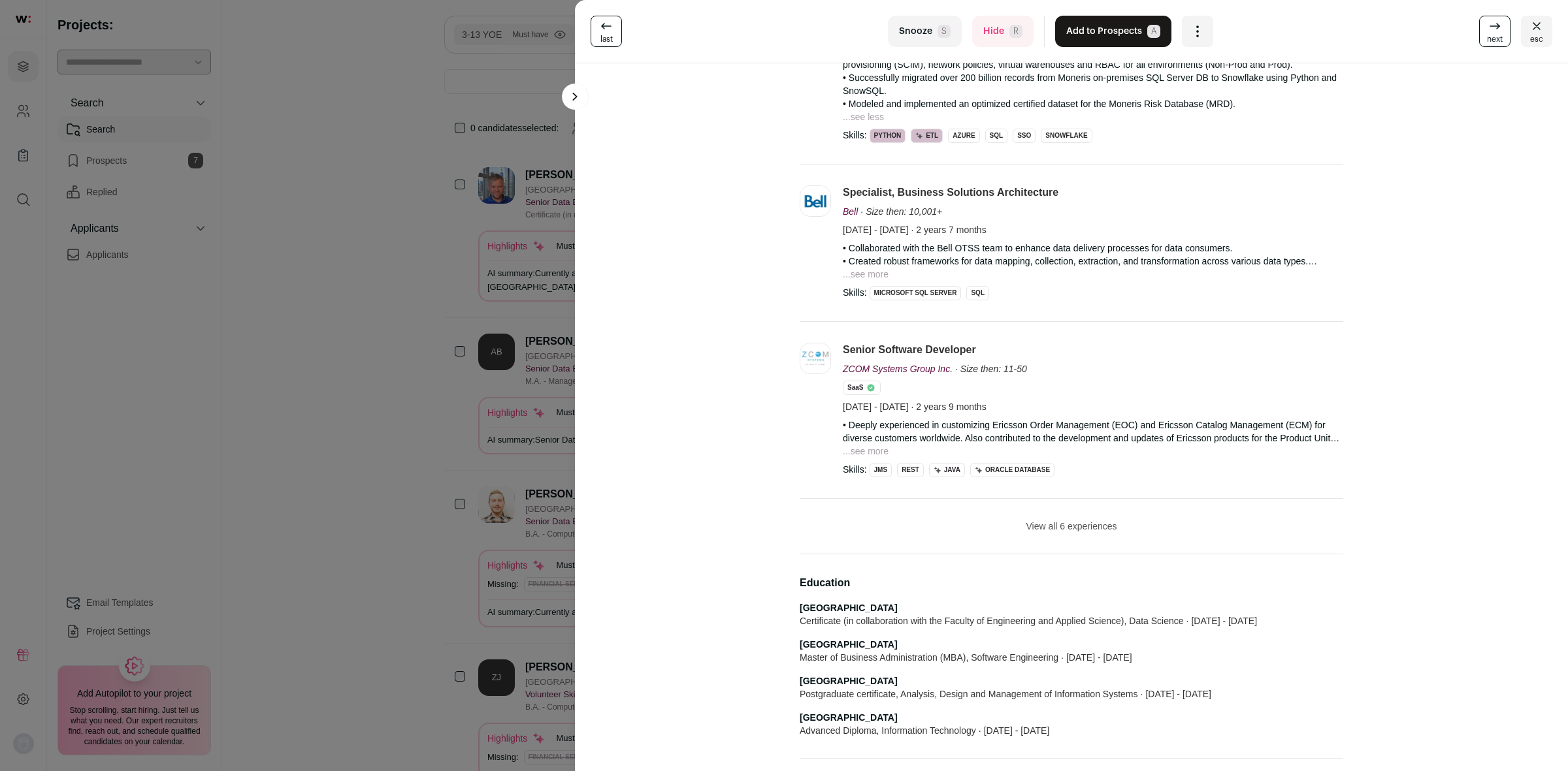
scroll to position [408, 0]
click at [1080, 524] on button "View all 6 experiences" at bounding box center [1071, 525] width 90 height 13
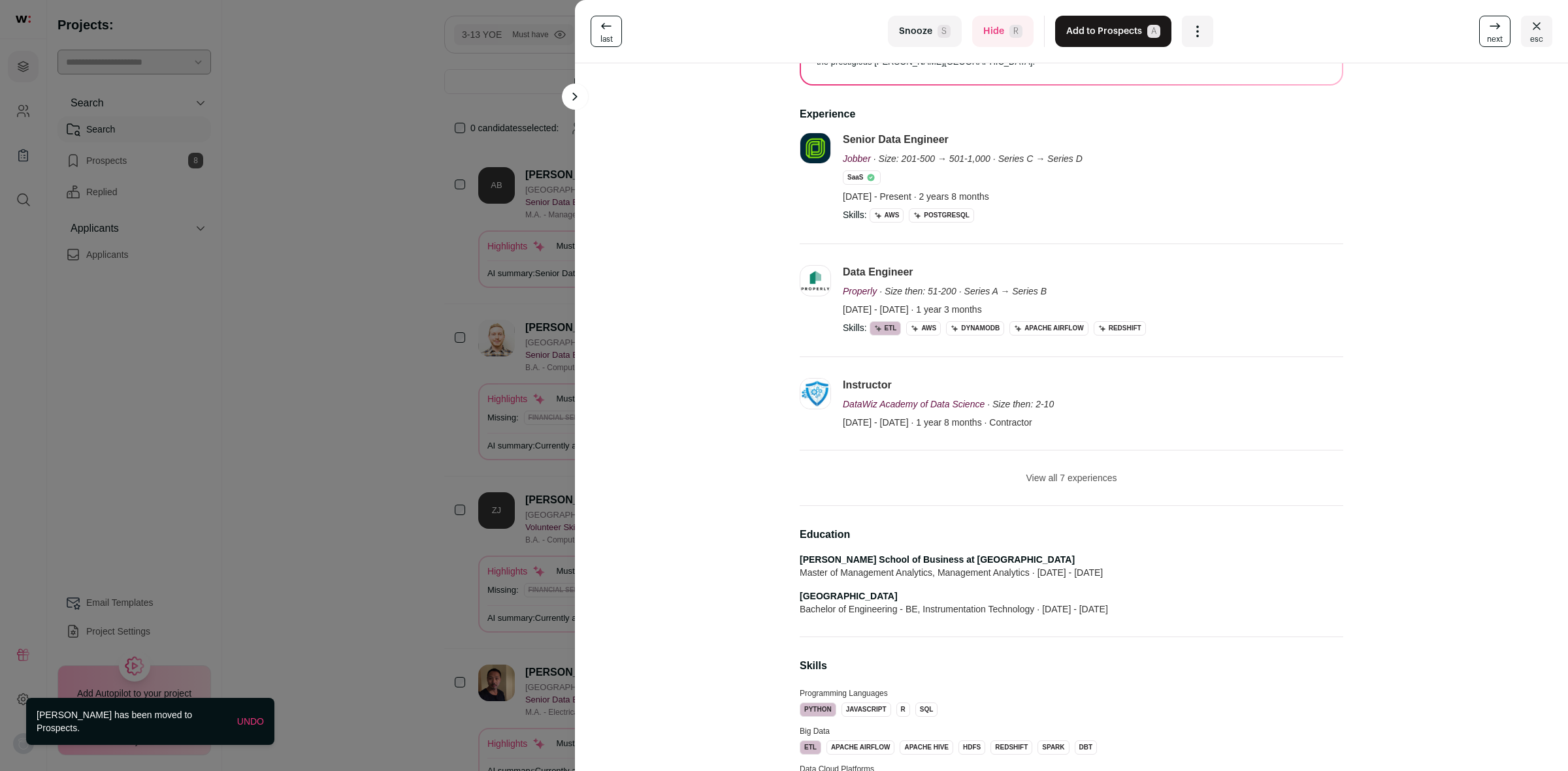
scroll to position [163, 0]
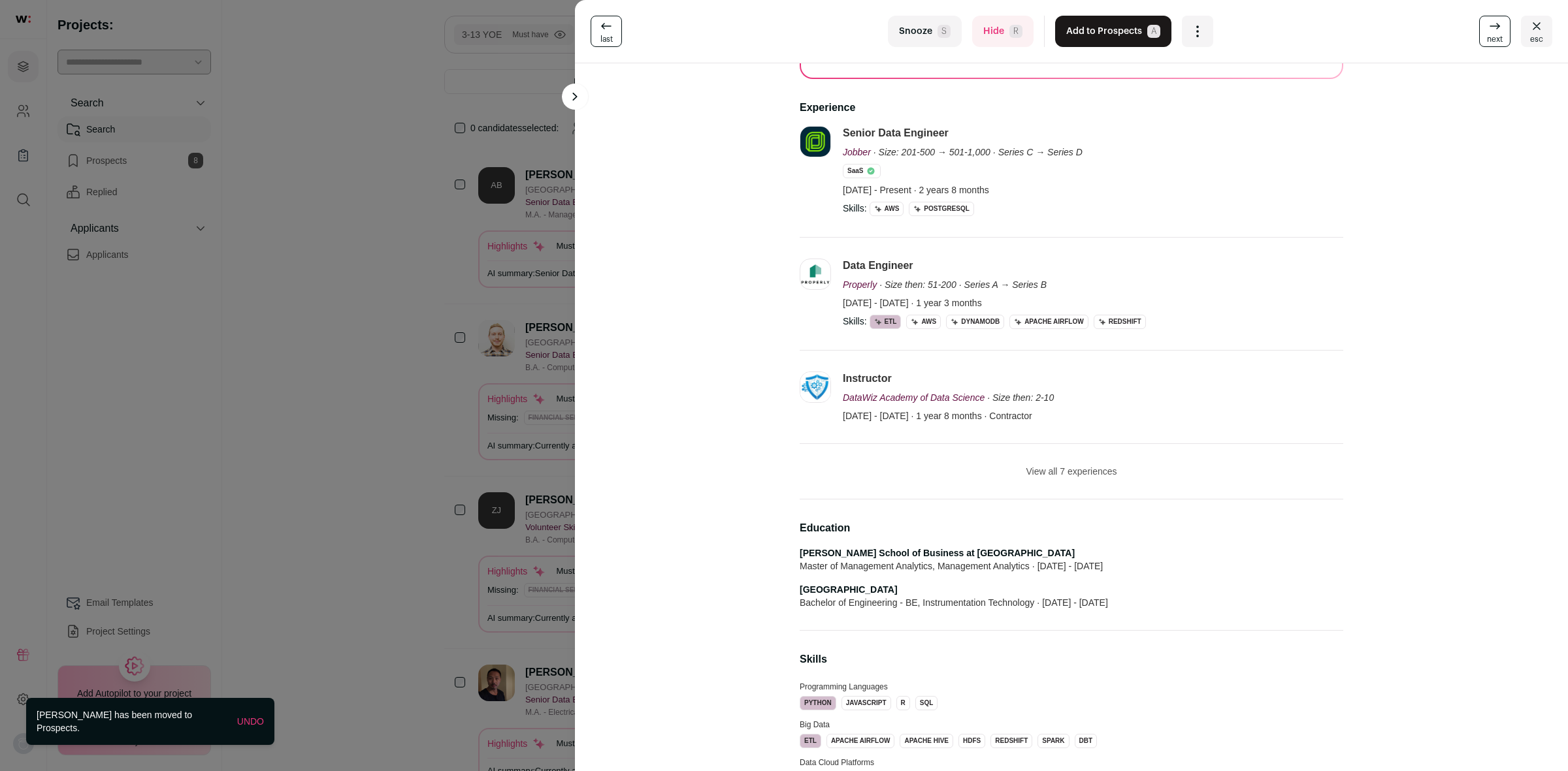
click at [1059, 472] on button "View all 7 experiences" at bounding box center [1071, 472] width 90 height 13
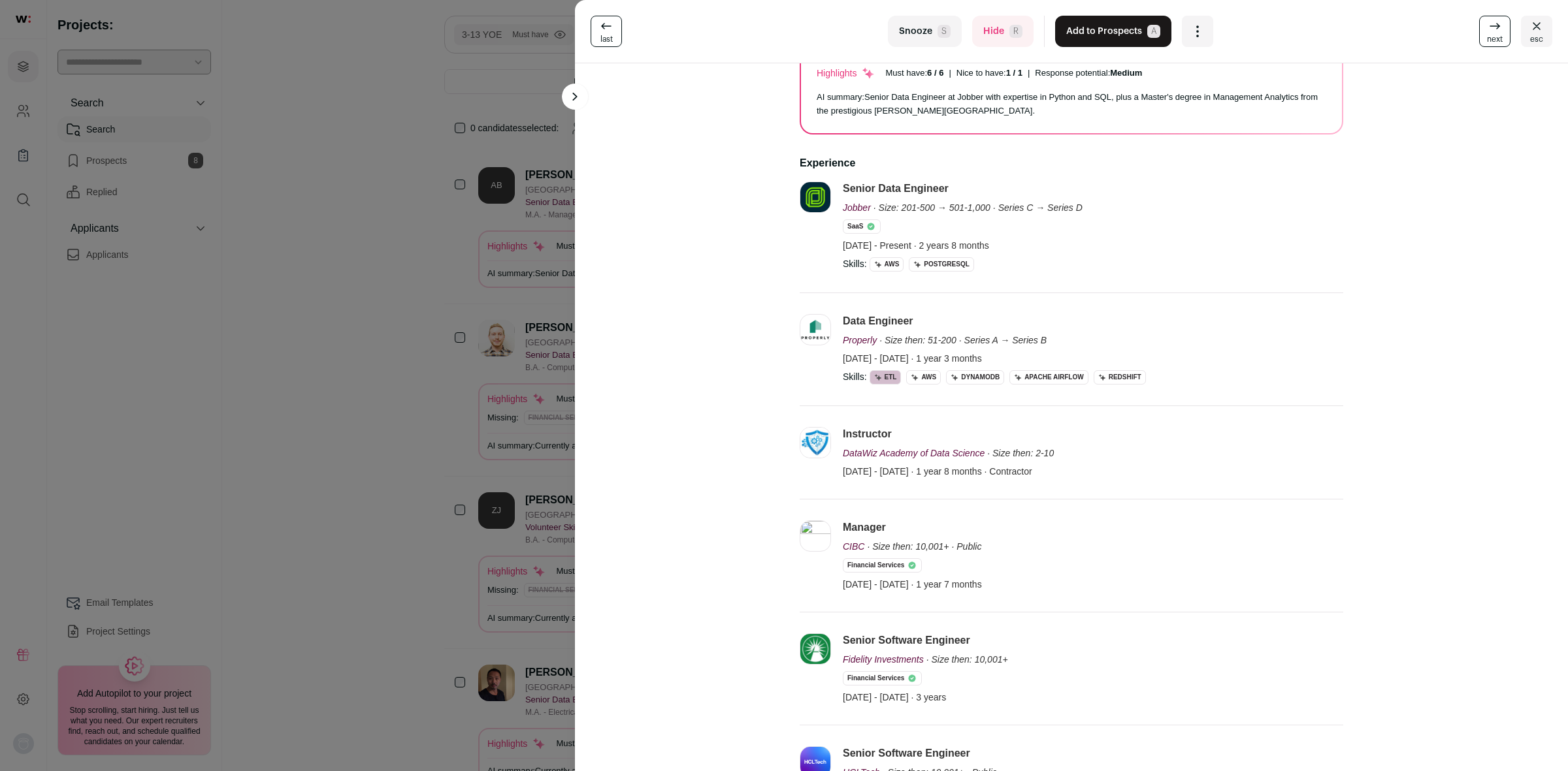
scroll to position [0, 0]
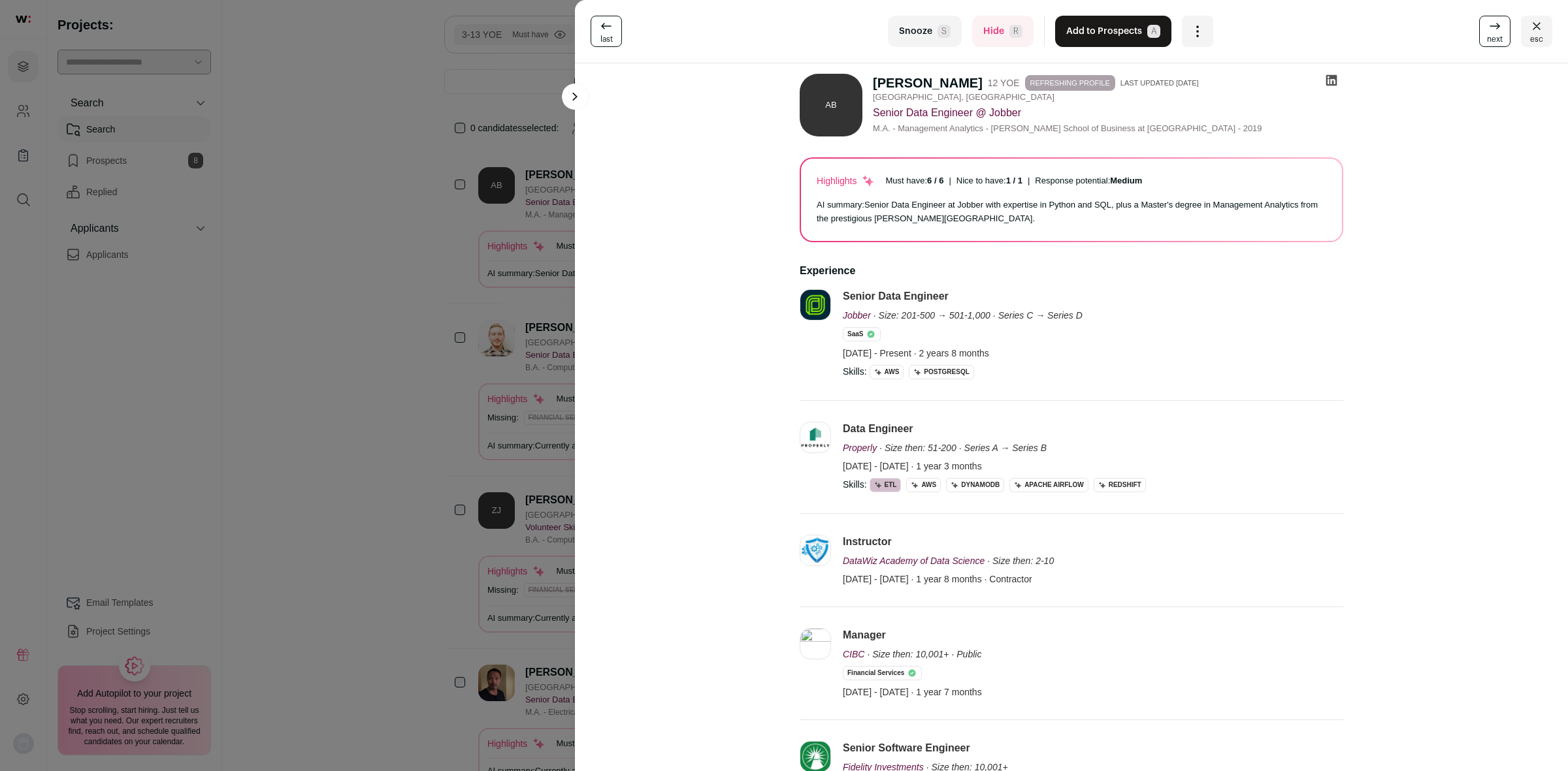
click at [1487, 35] on span "next" at bounding box center [1495, 38] width 15 height 11
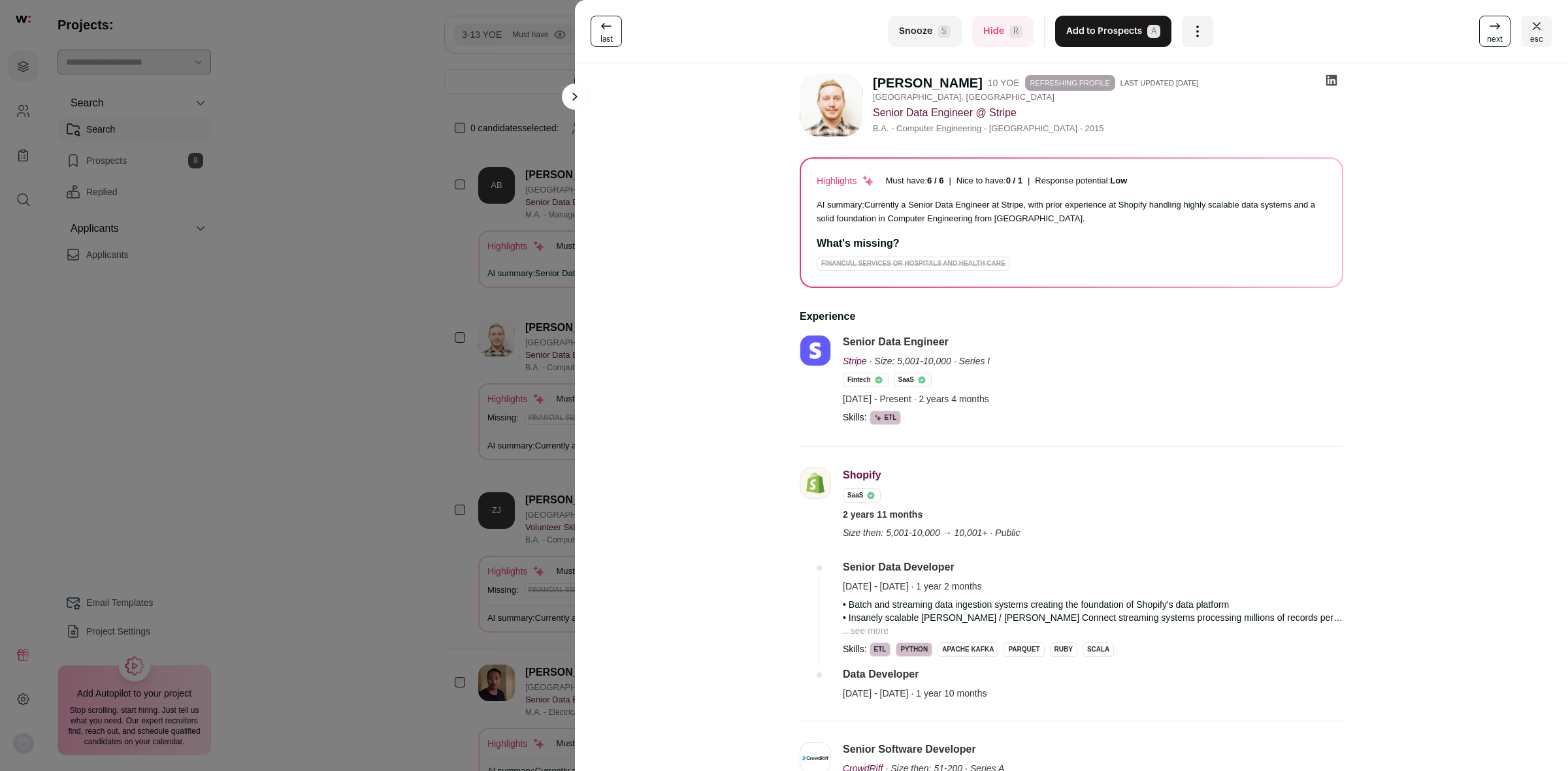
click at [1327, 75] on icon at bounding box center [1332, 81] width 12 height 12
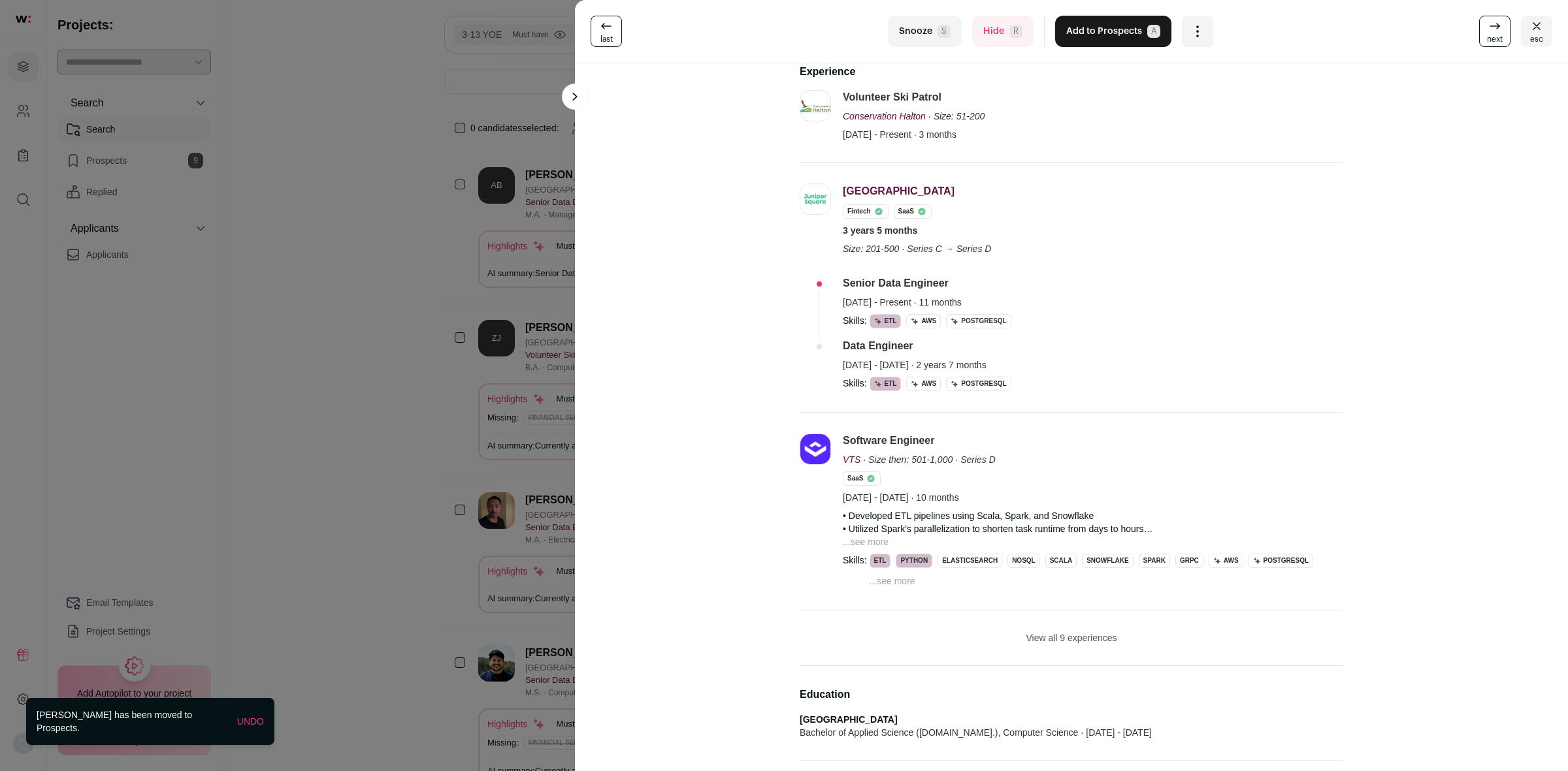
scroll to position [408, 0]
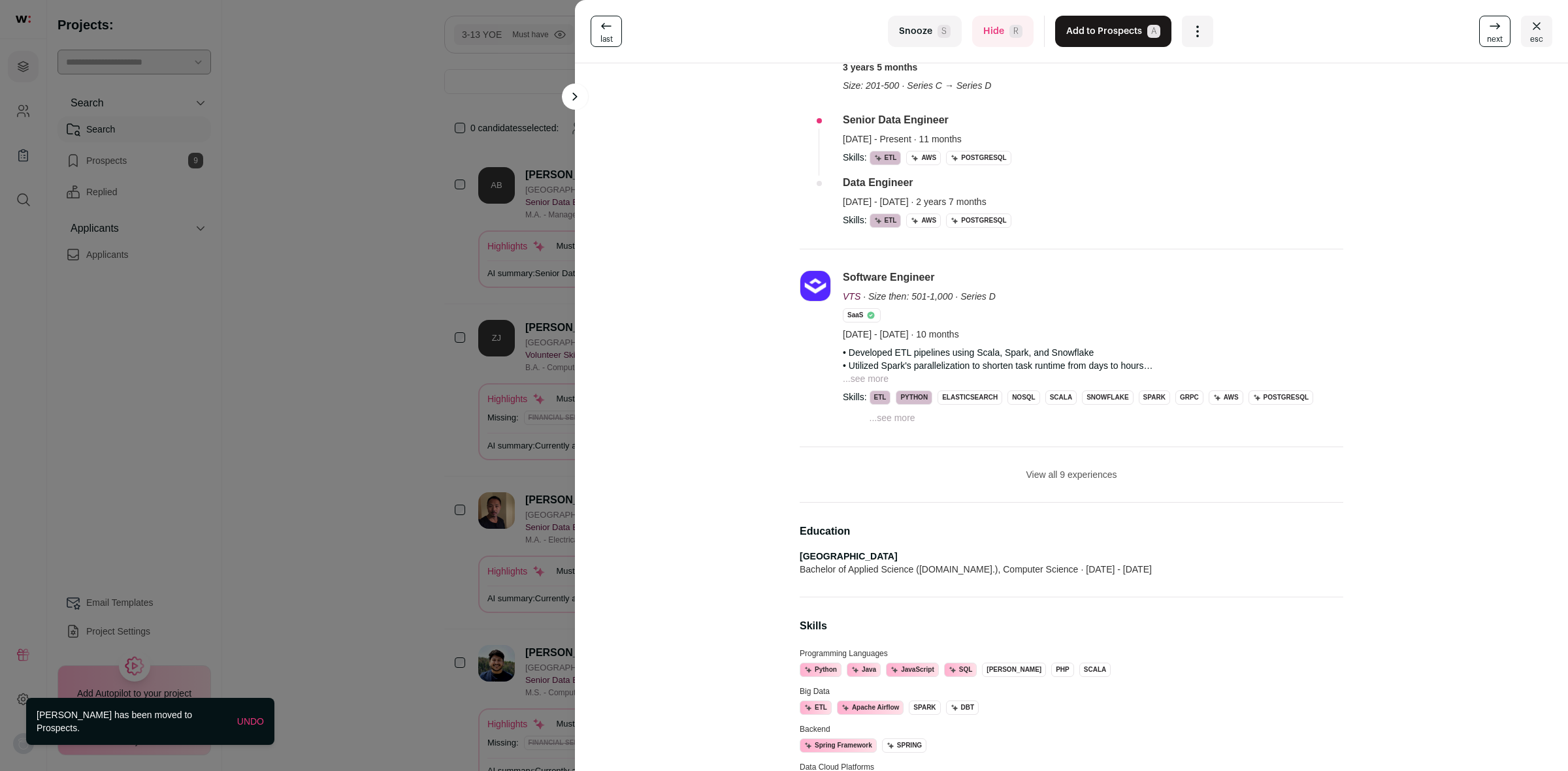
click at [1076, 477] on button "View all 9 experiences" at bounding box center [1071, 475] width 90 height 13
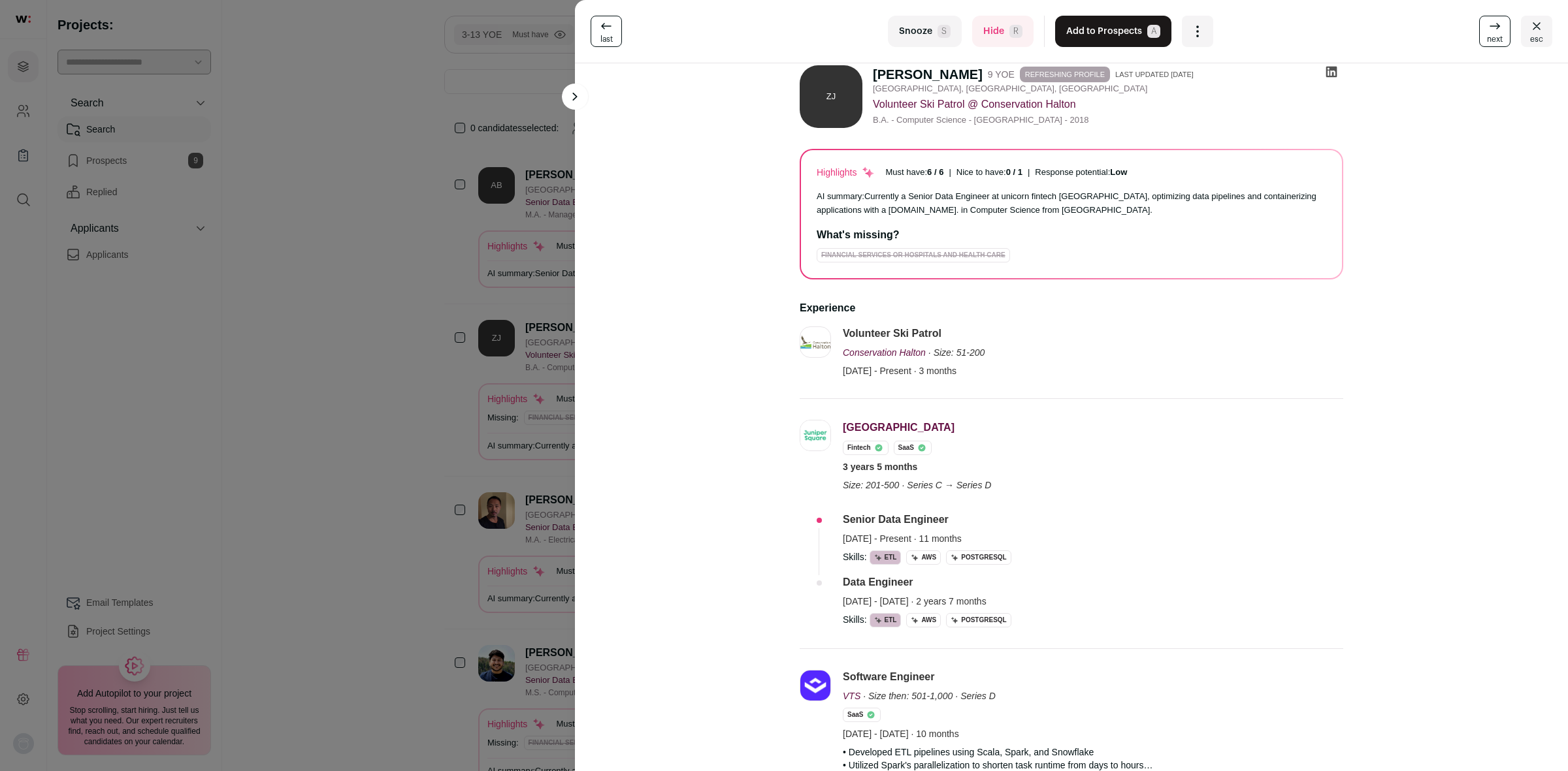
scroll to position [0, 0]
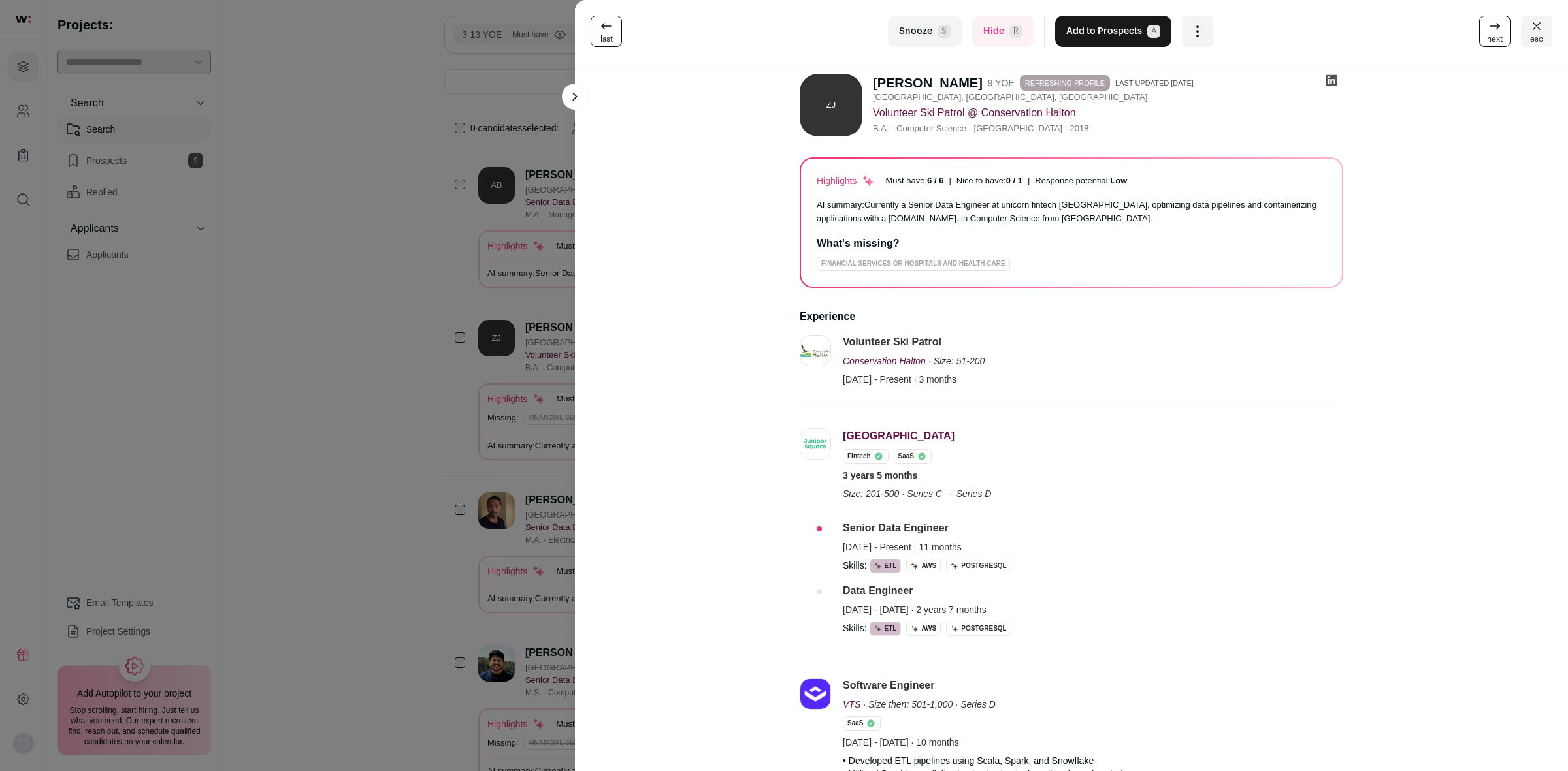
click at [1487, 37] on span "next" at bounding box center [1495, 38] width 15 height 11
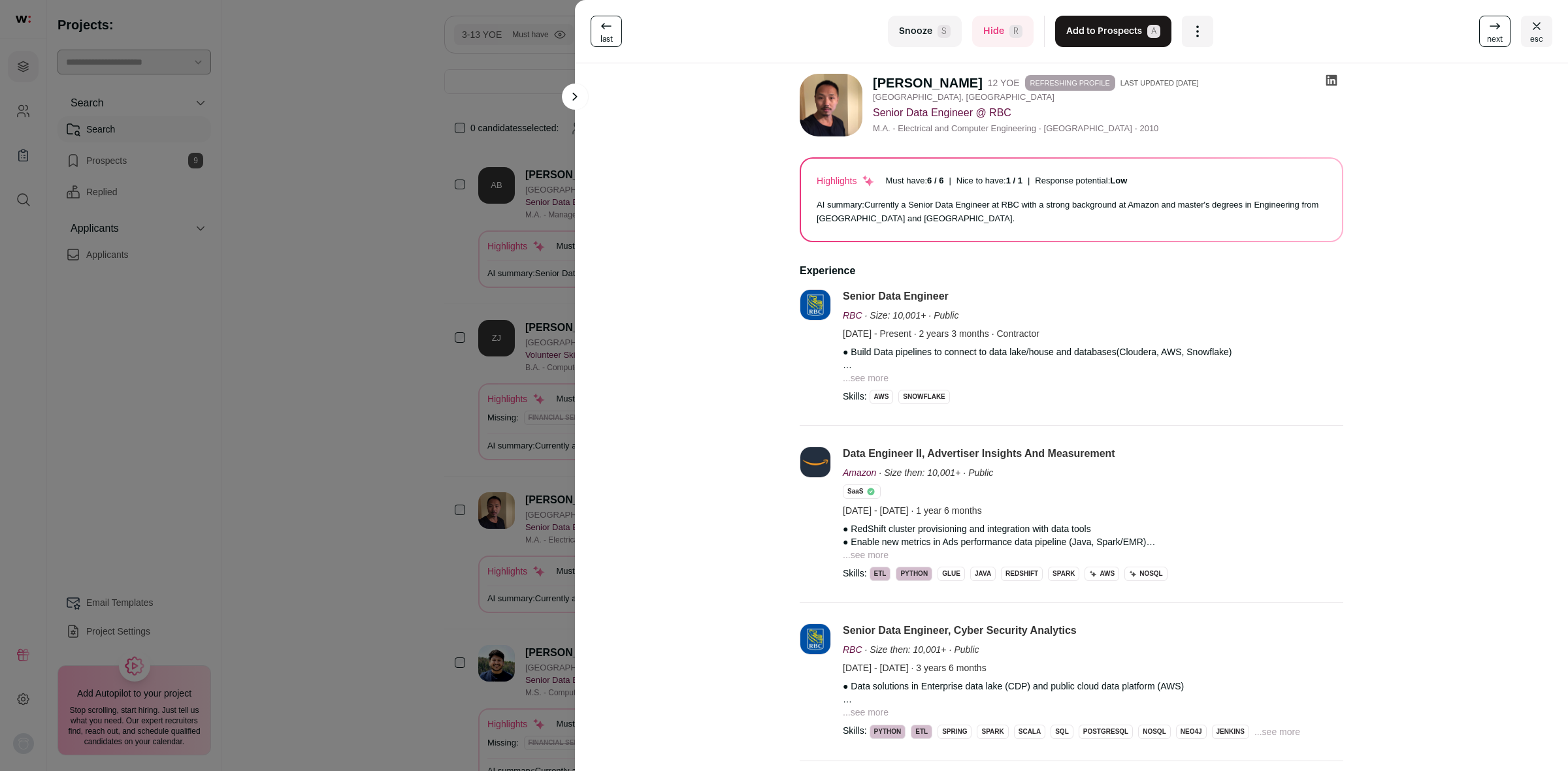
click at [463, 232] on div "last Snooze S Hide R Add to Prospects A Are you sure? [PERSON_NAME] is already …" at bounding box center [784, 386] width 1568 height 771
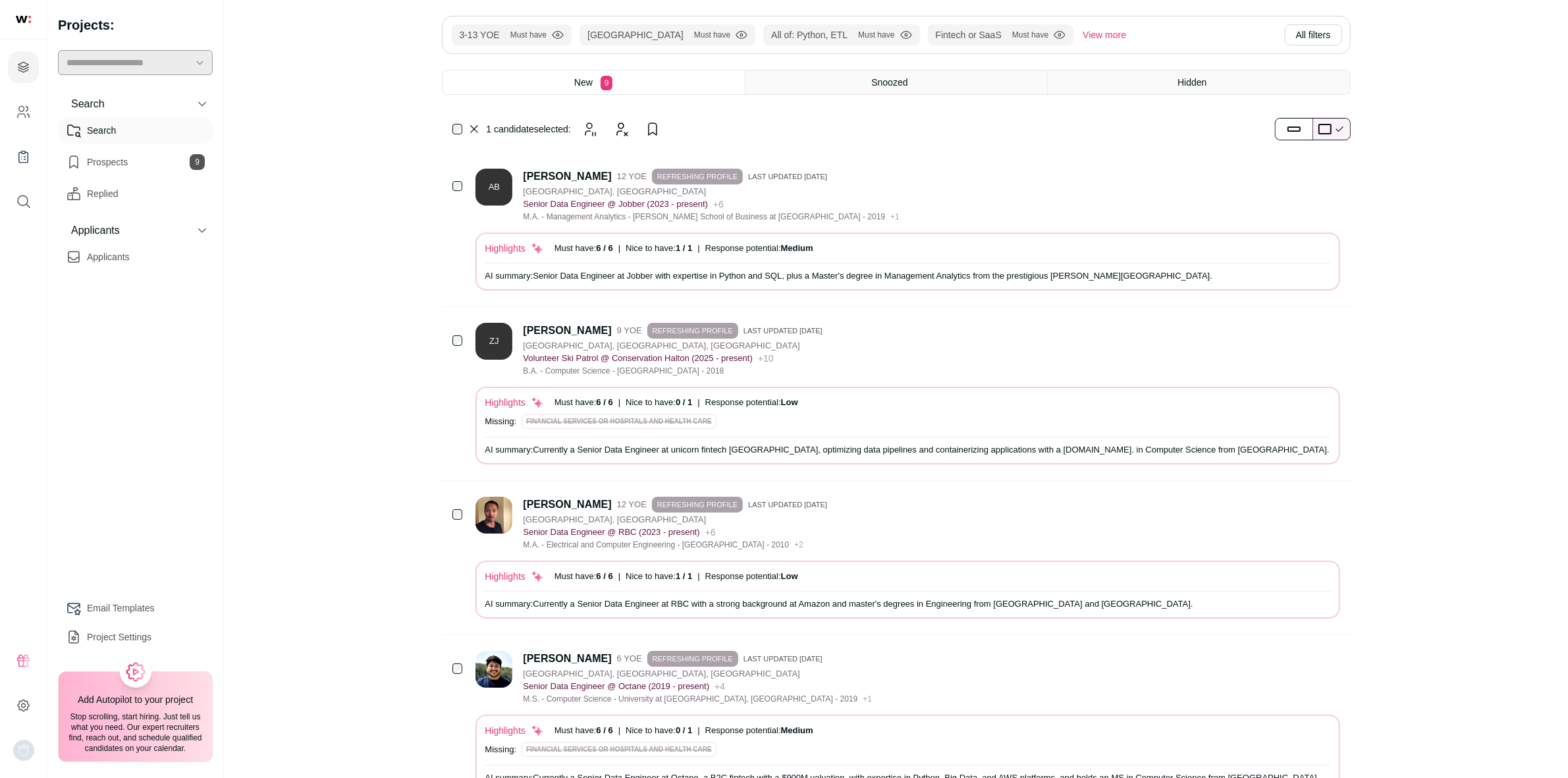
click at [453, 346] on div at bounding box center [460, 341] width 14 height 37
click at [632, 128] on icon "Hide" at bounding box center [626, 129] width 11 height 13
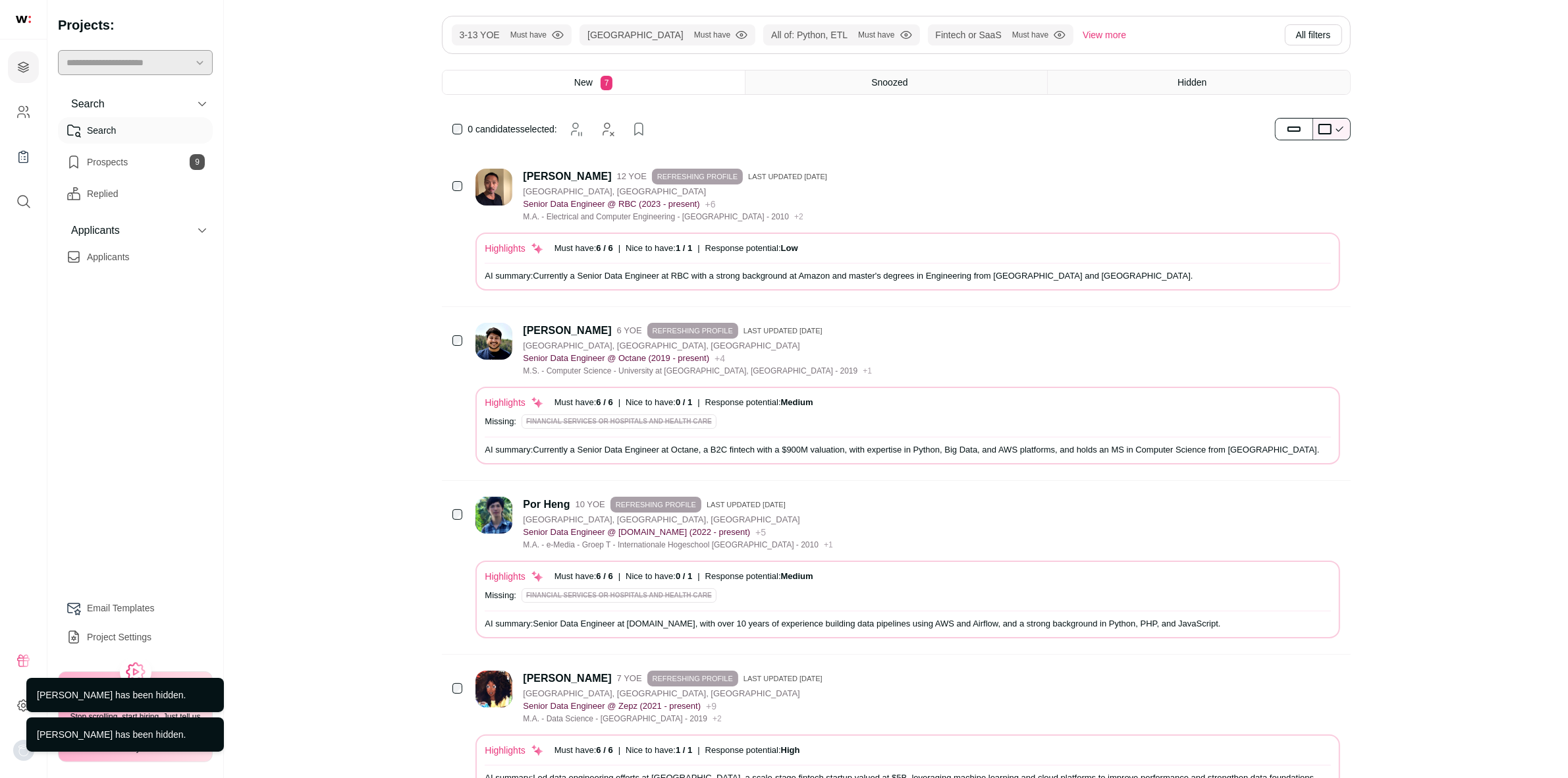
click at [571, 173] on div "[PERSON_NAME]" at bounding box center [566, 177] width 88 height 14
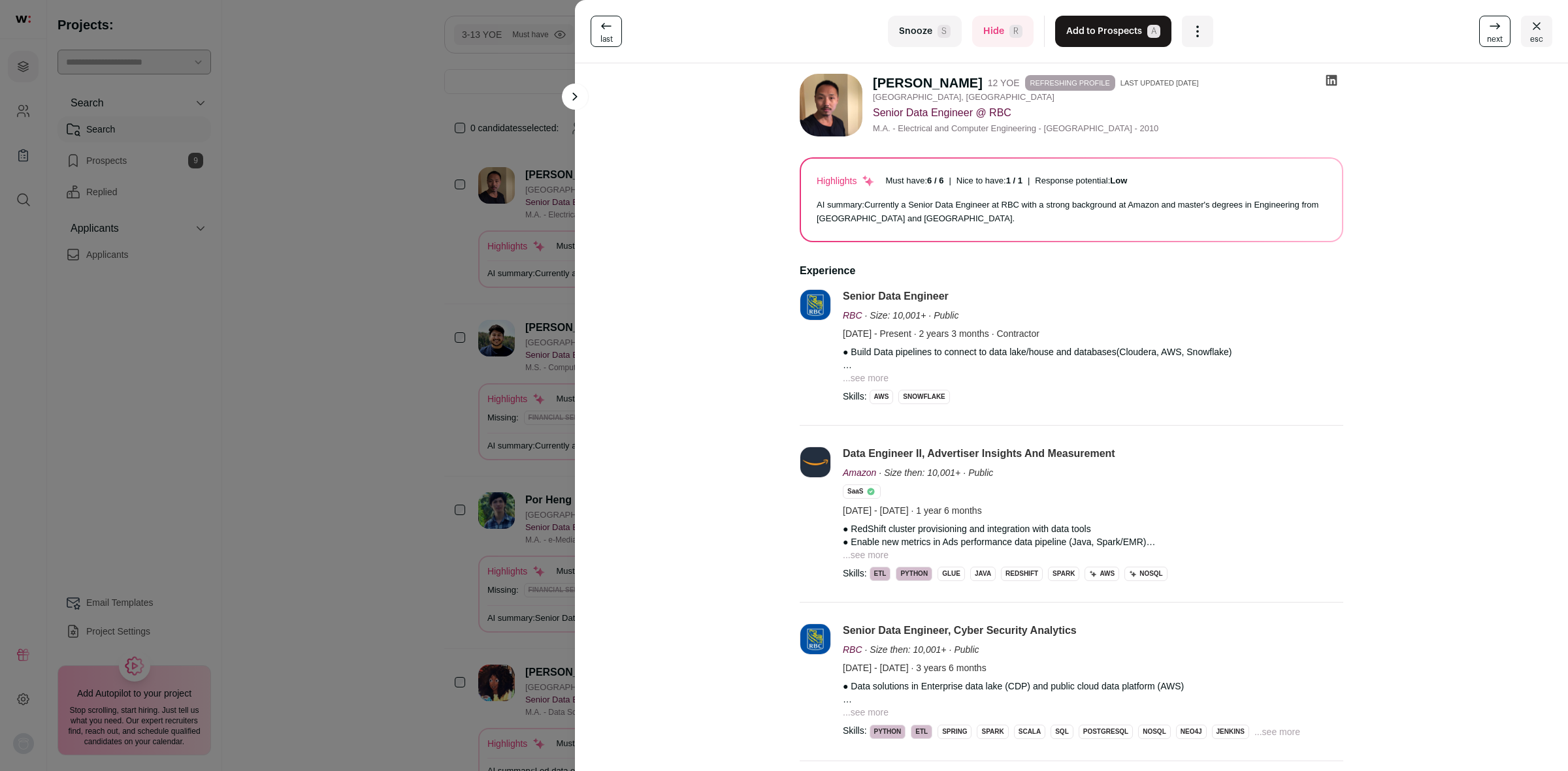
click at [1325, 79] on icon at bounding box center [1331, 81] width 13 height 13
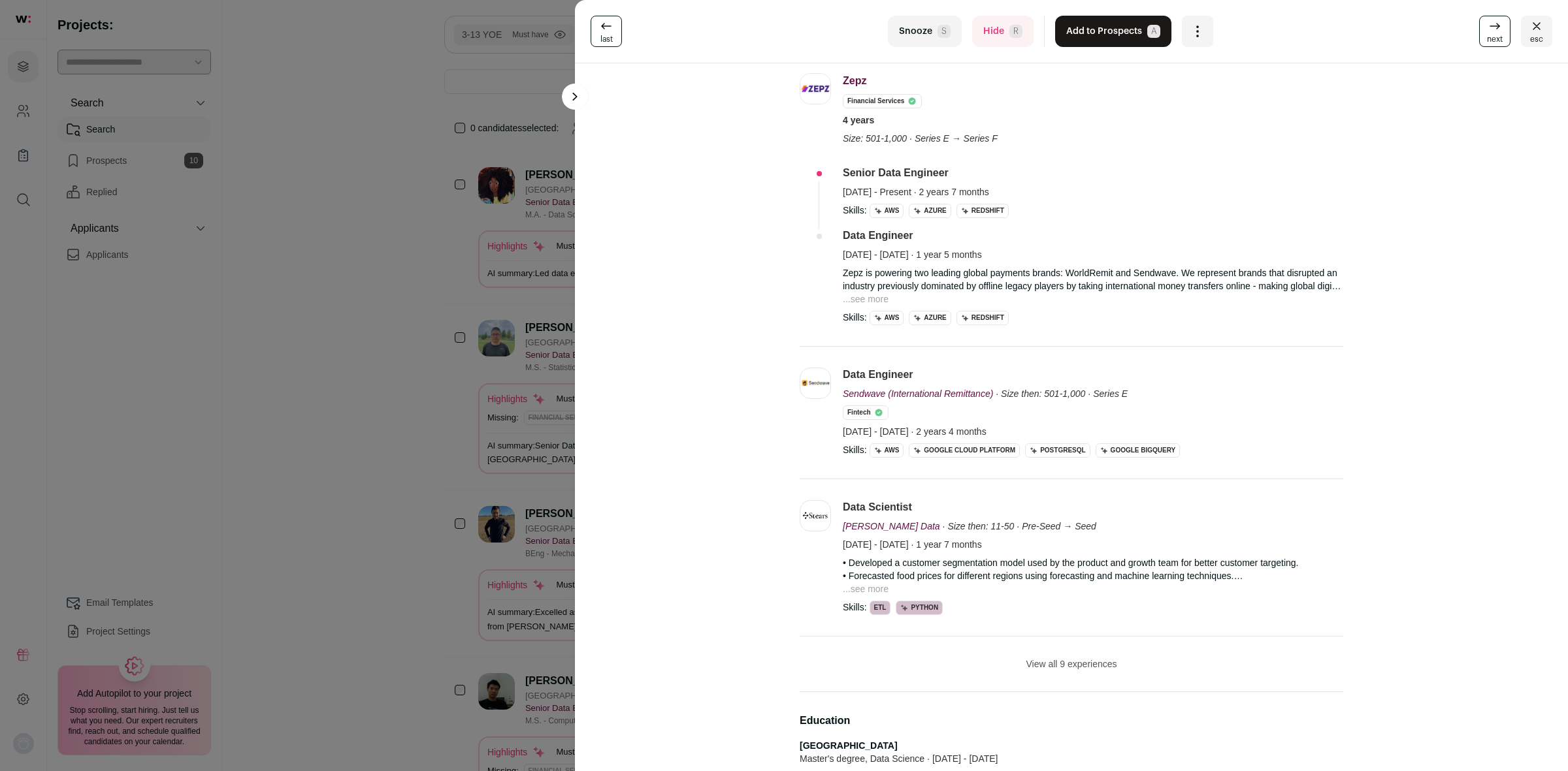
scroll to position [245, 0]
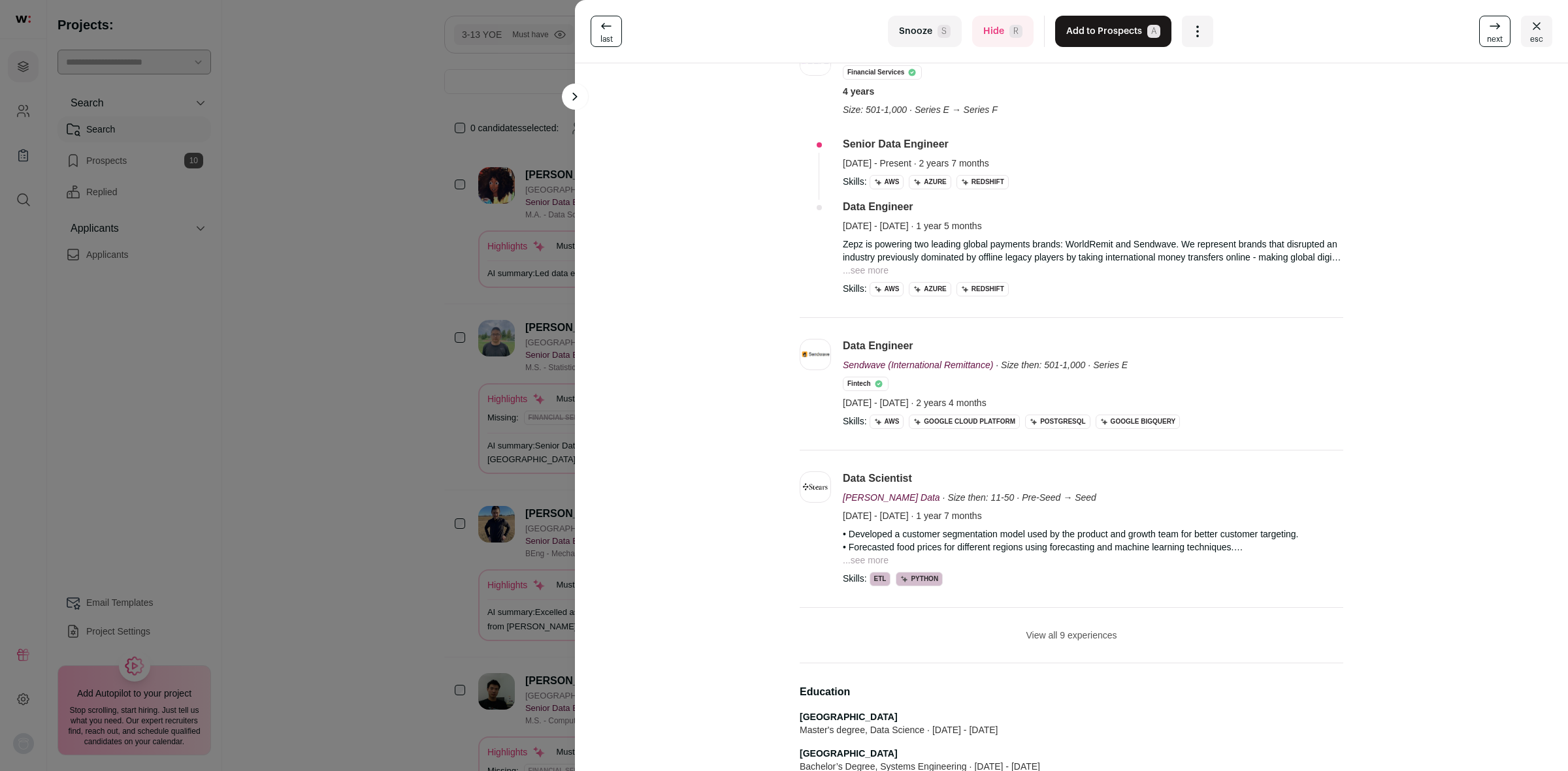
click at [1078, 637] on button "View all 9 experiences" at bounding box center [1071, 635] width 90 height 13
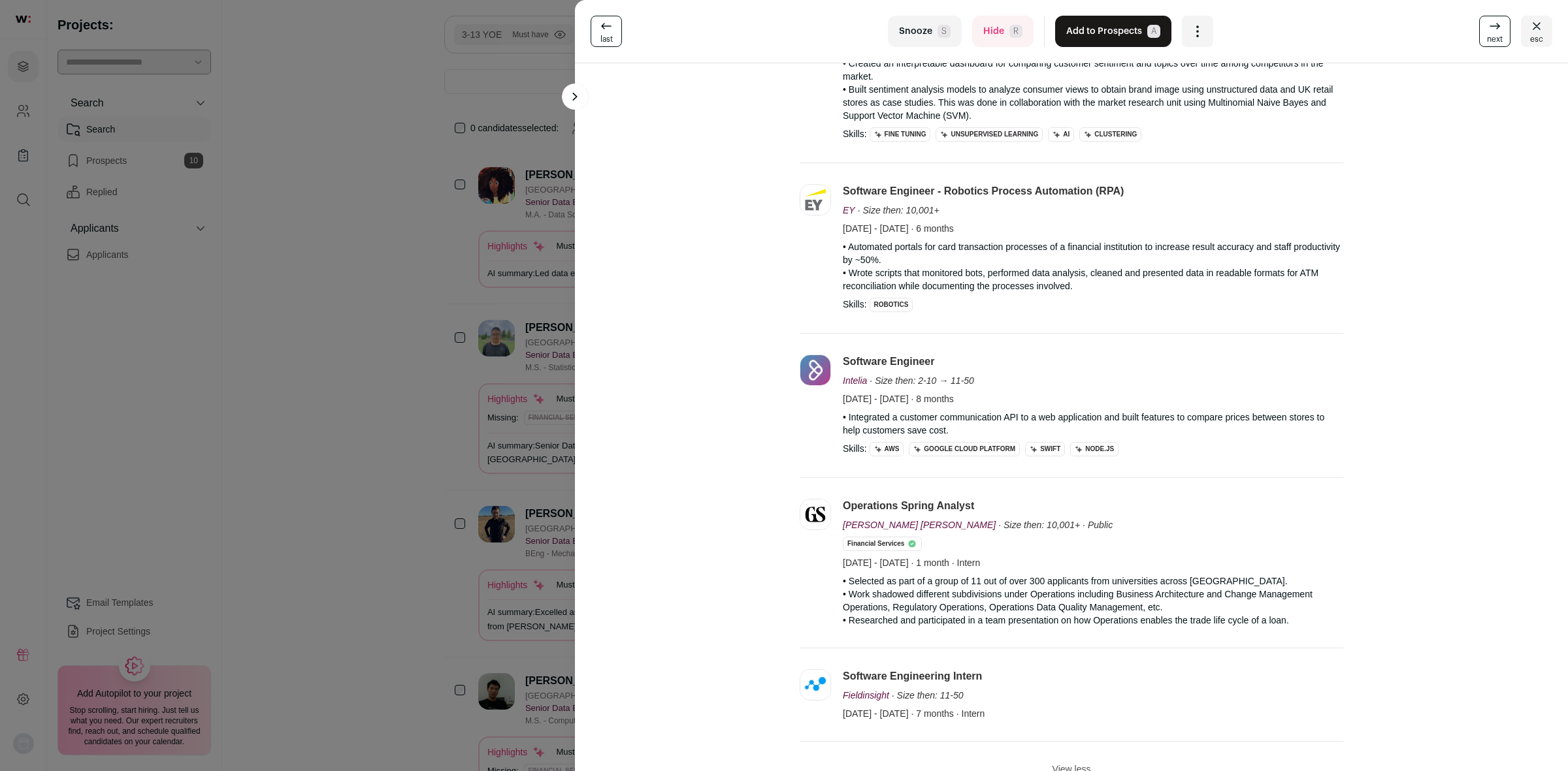
scroll to position [1469, 0]
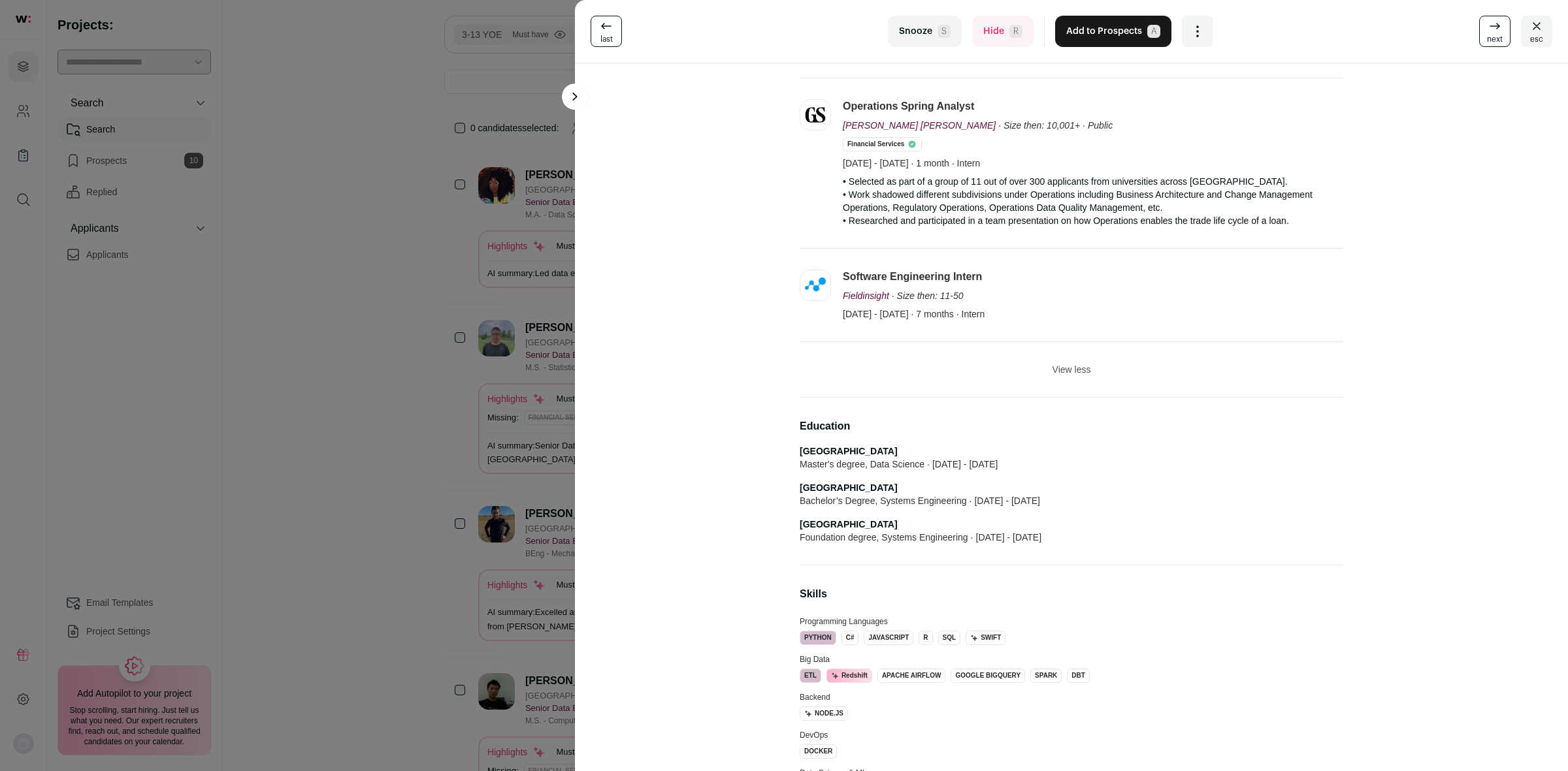
click at [854, 456] on strong "[GEOGRAPHIC_DATA]" at bounding box center [848, 451] width 98 height 11
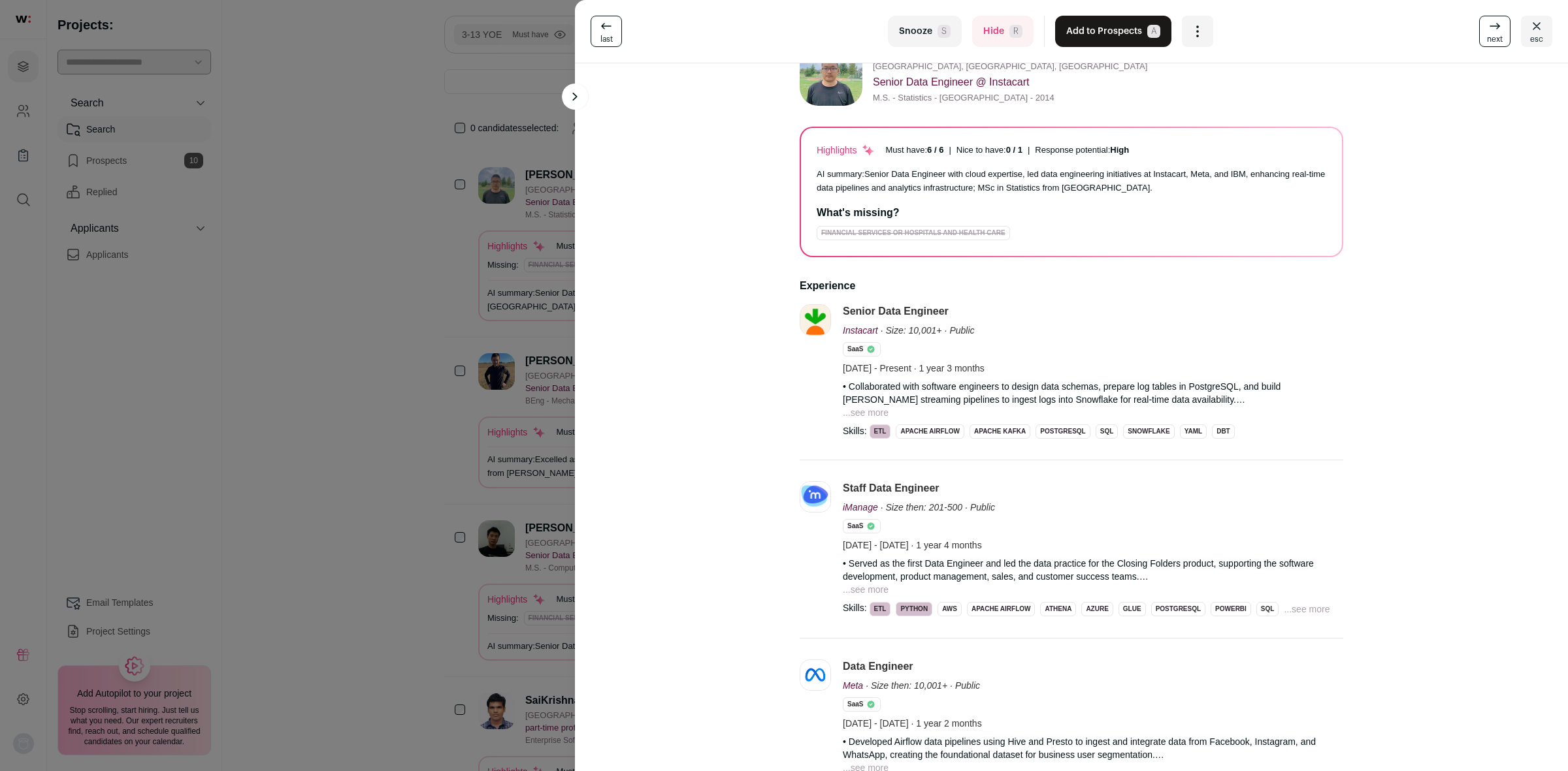
scroll to position [0, 0]
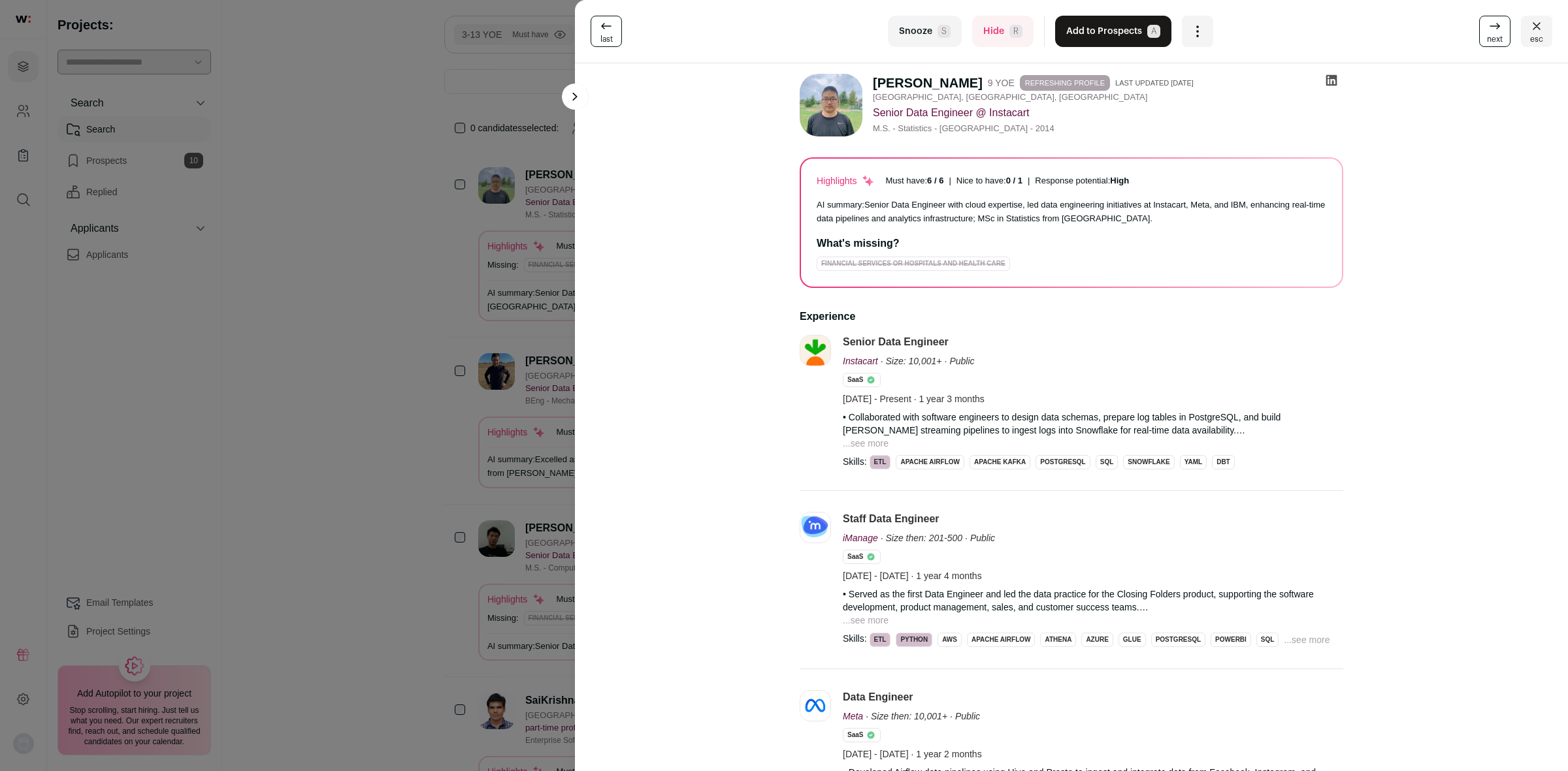
click at [1327, 81] on icon at bounding box center [1332, 81] width 12 height 12
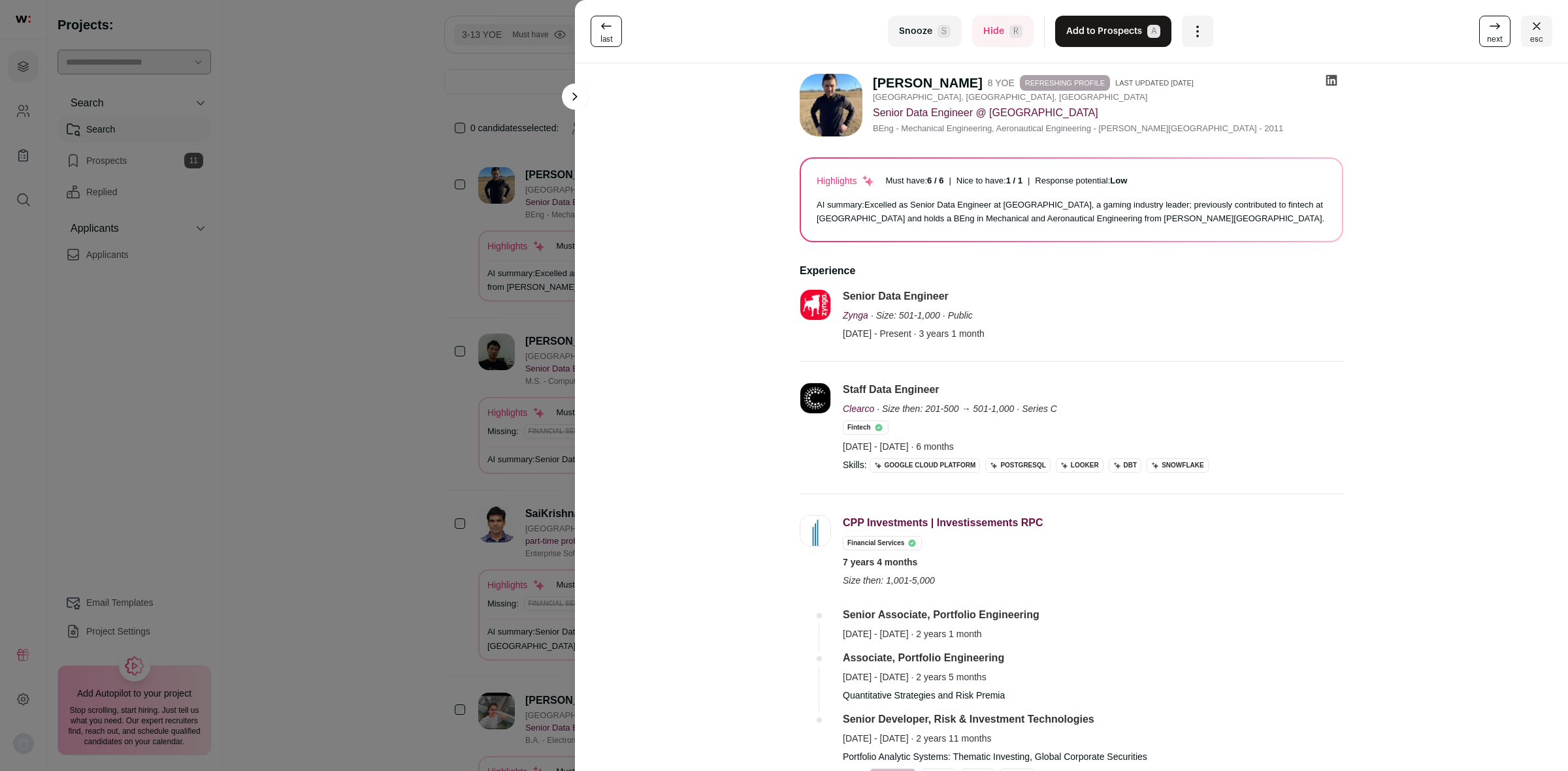
click at [1325, 77] on icon at bounding box center [1331, 81] width 13 height 13
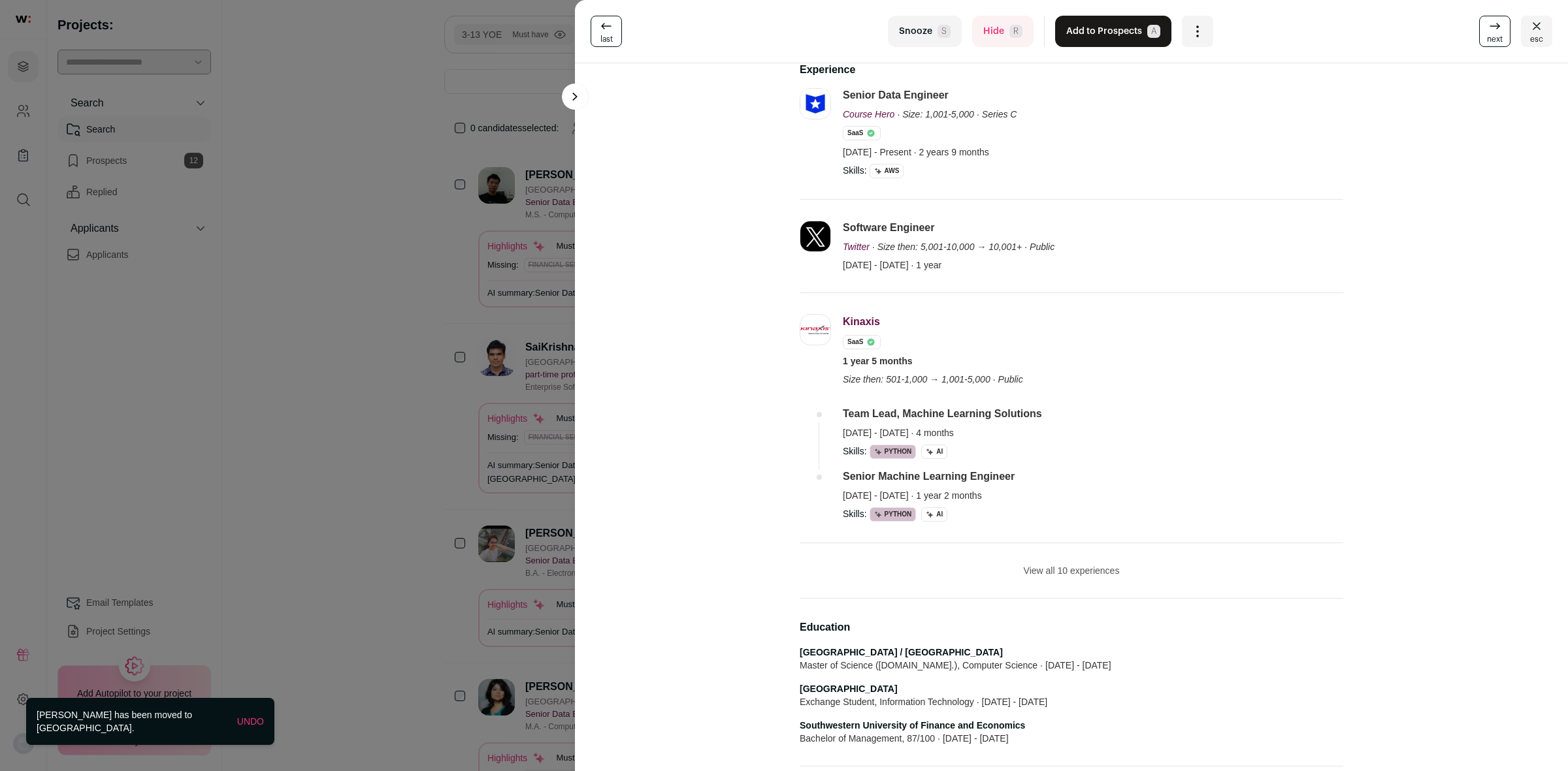
scroll to position [327, 0]
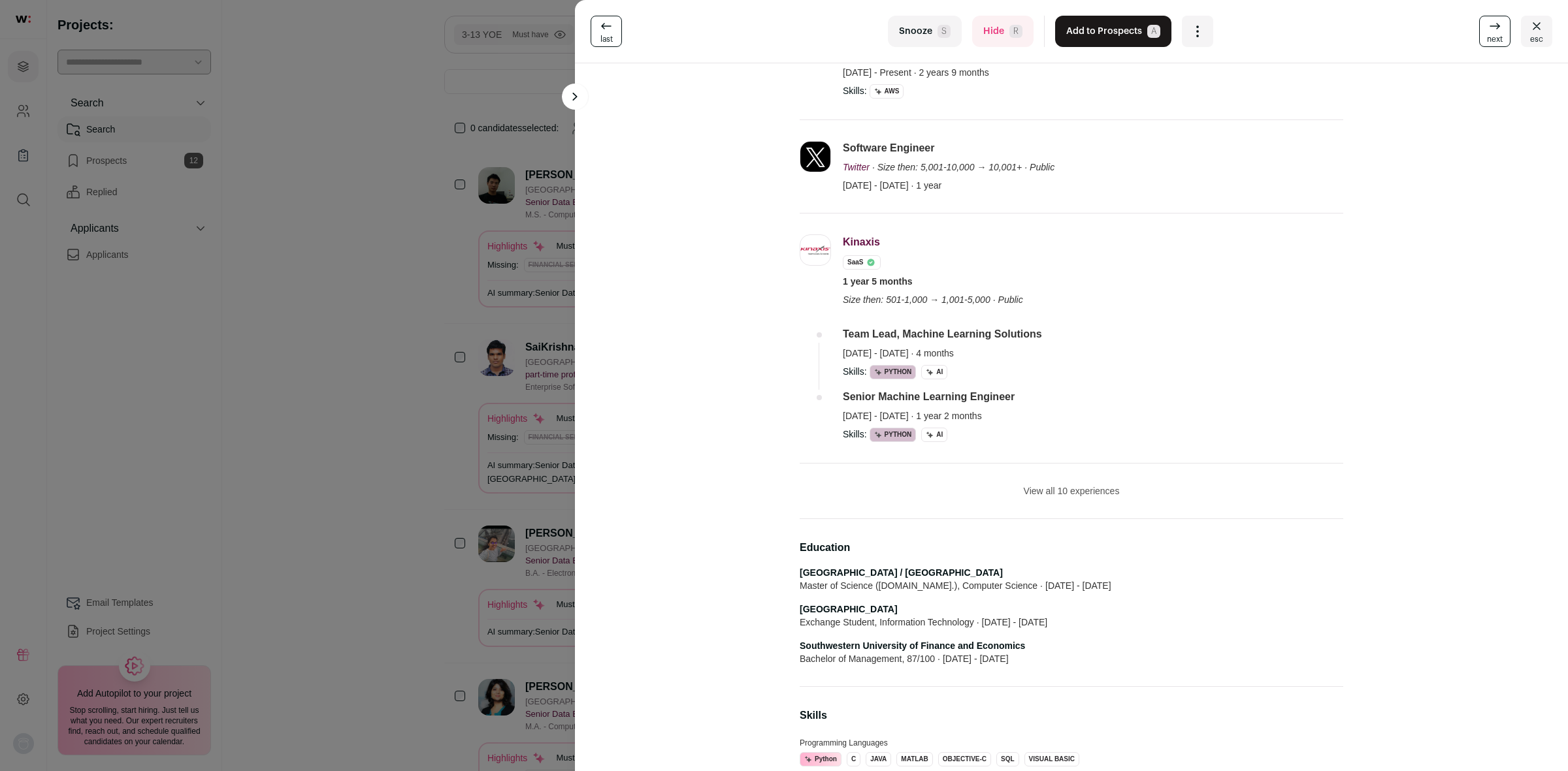
click at [1037, 485] on li "View all 10 experiences View less" at bounding box center [1071, 491] width 544 height 56
click at [1044, 489] on button "View all 10 experiences" at bounding box center [1072, 491] width 96 height 13
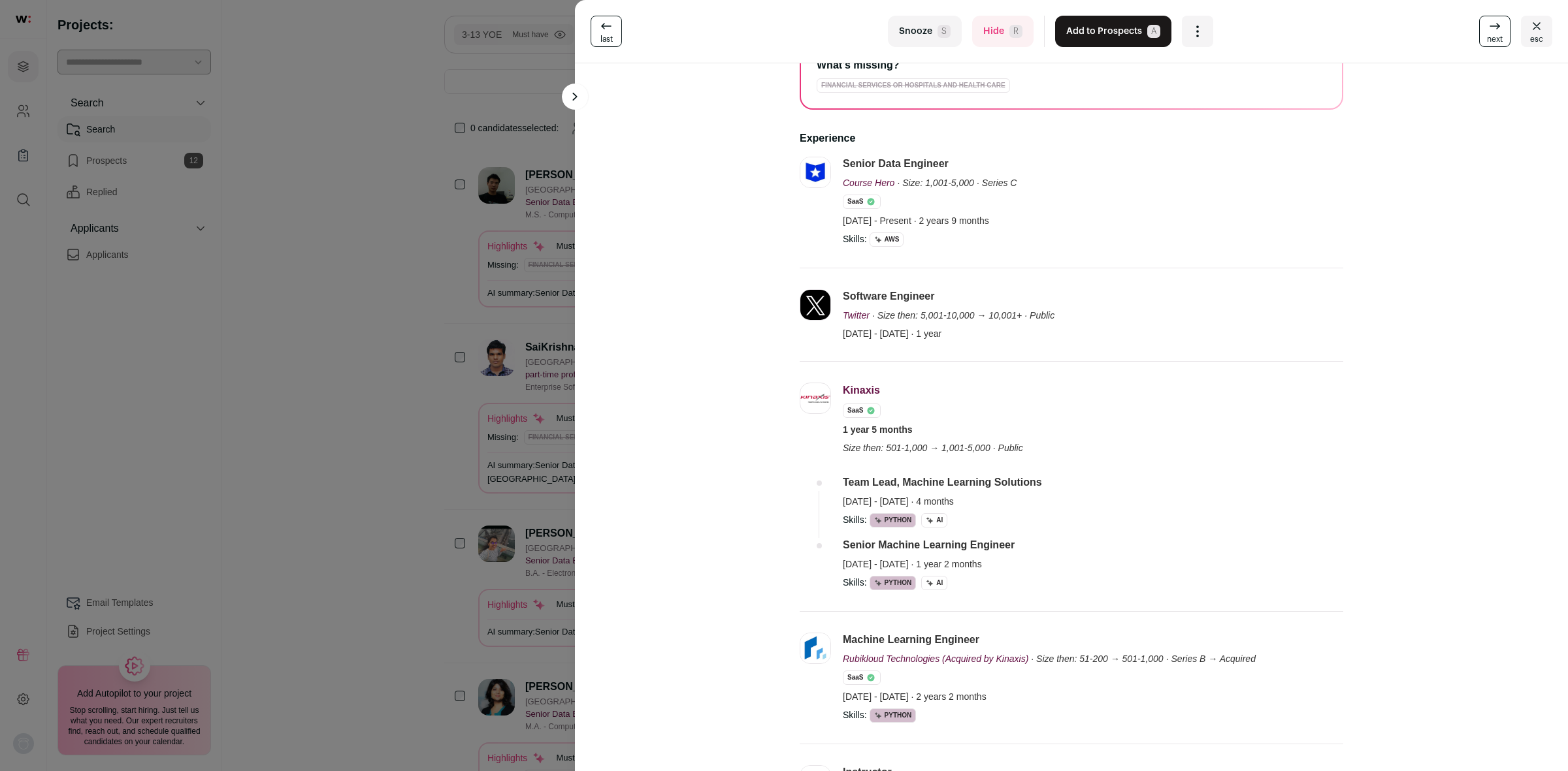
scroll to position [0, 0]
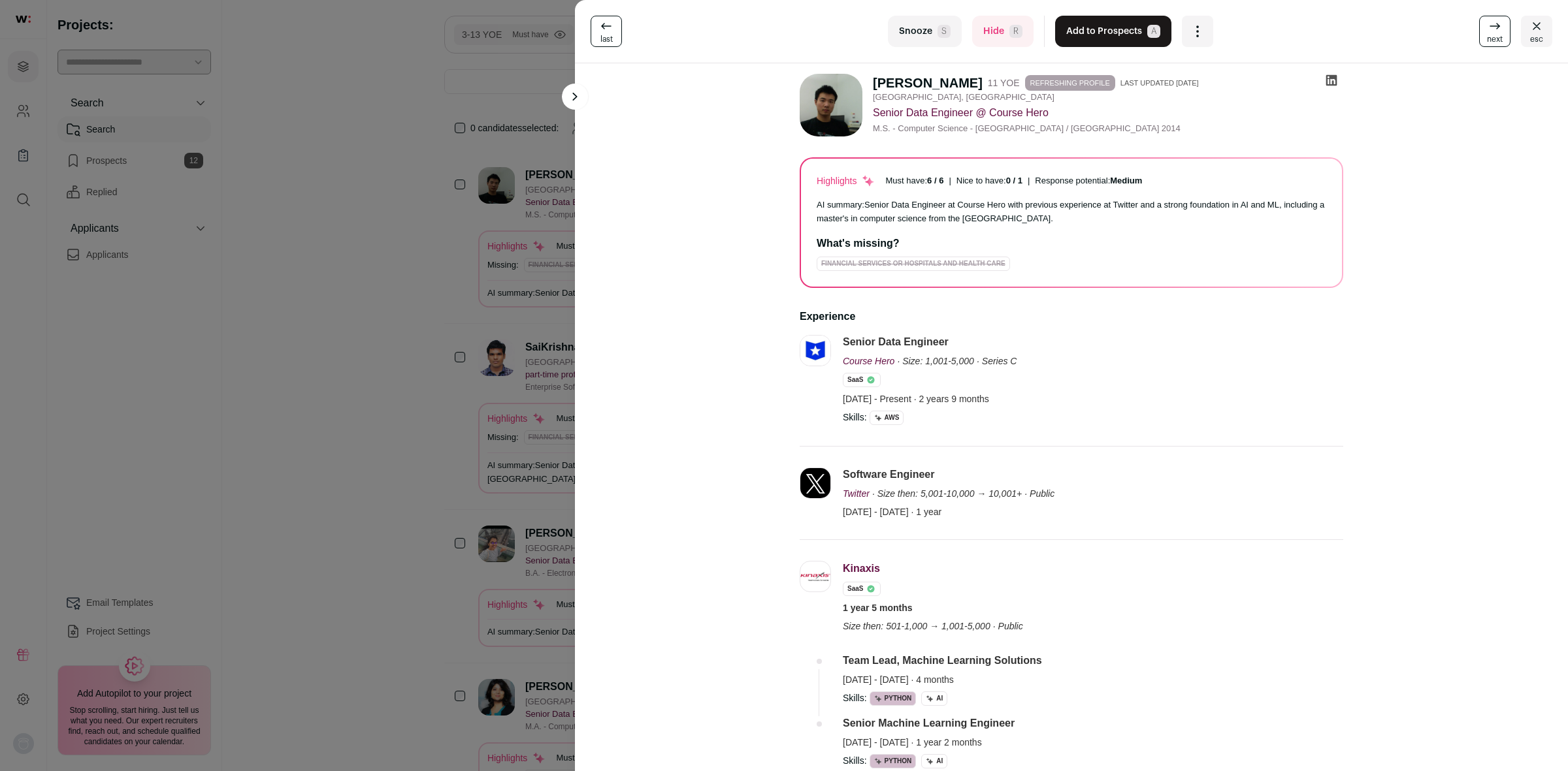
click at [1327, 76] on icon at bounding box center [1332, 81] width 12 height 12
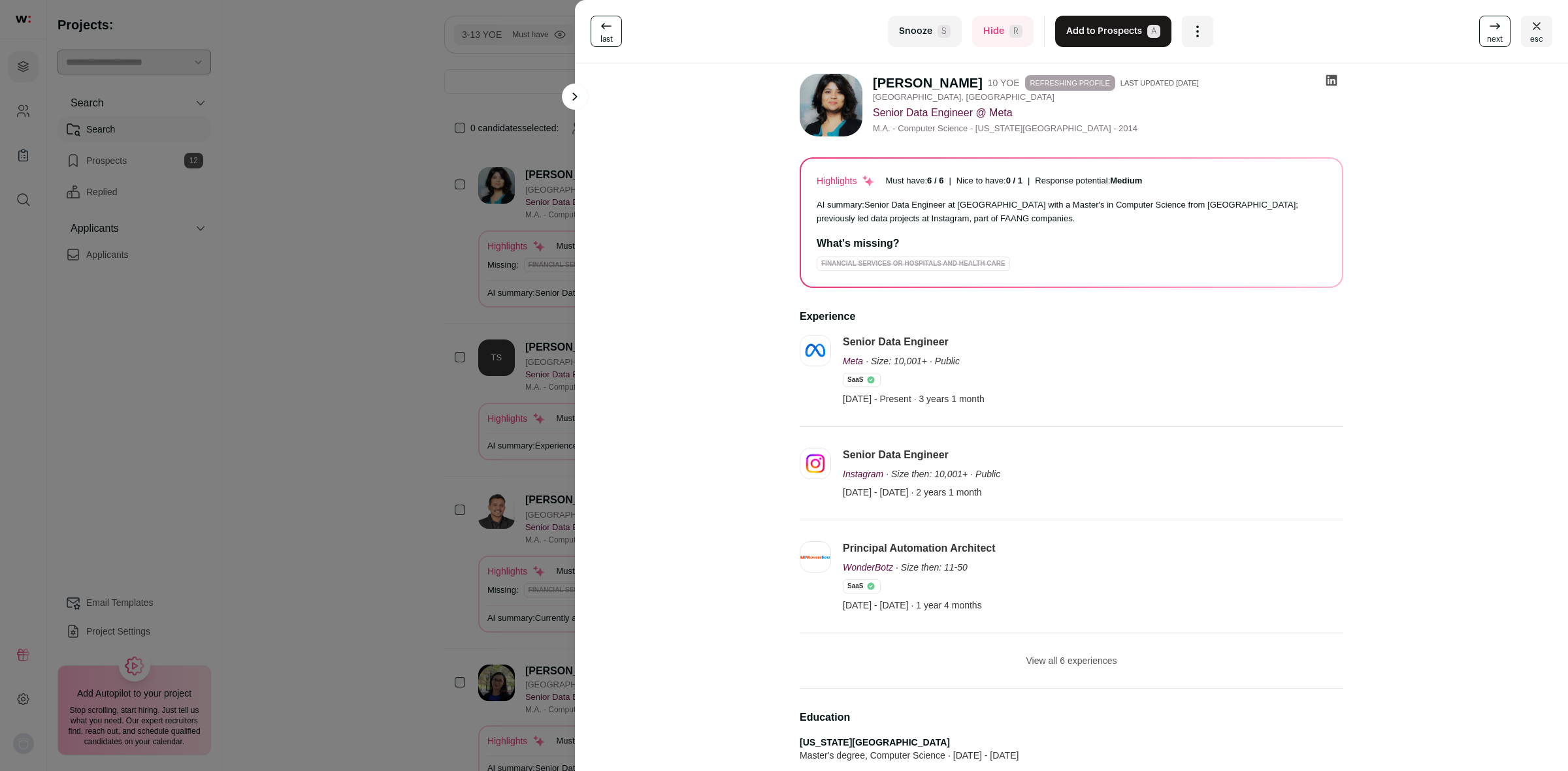
click at [1327, 84] on icon at bounding box center [1332, 81] width 12 height 12
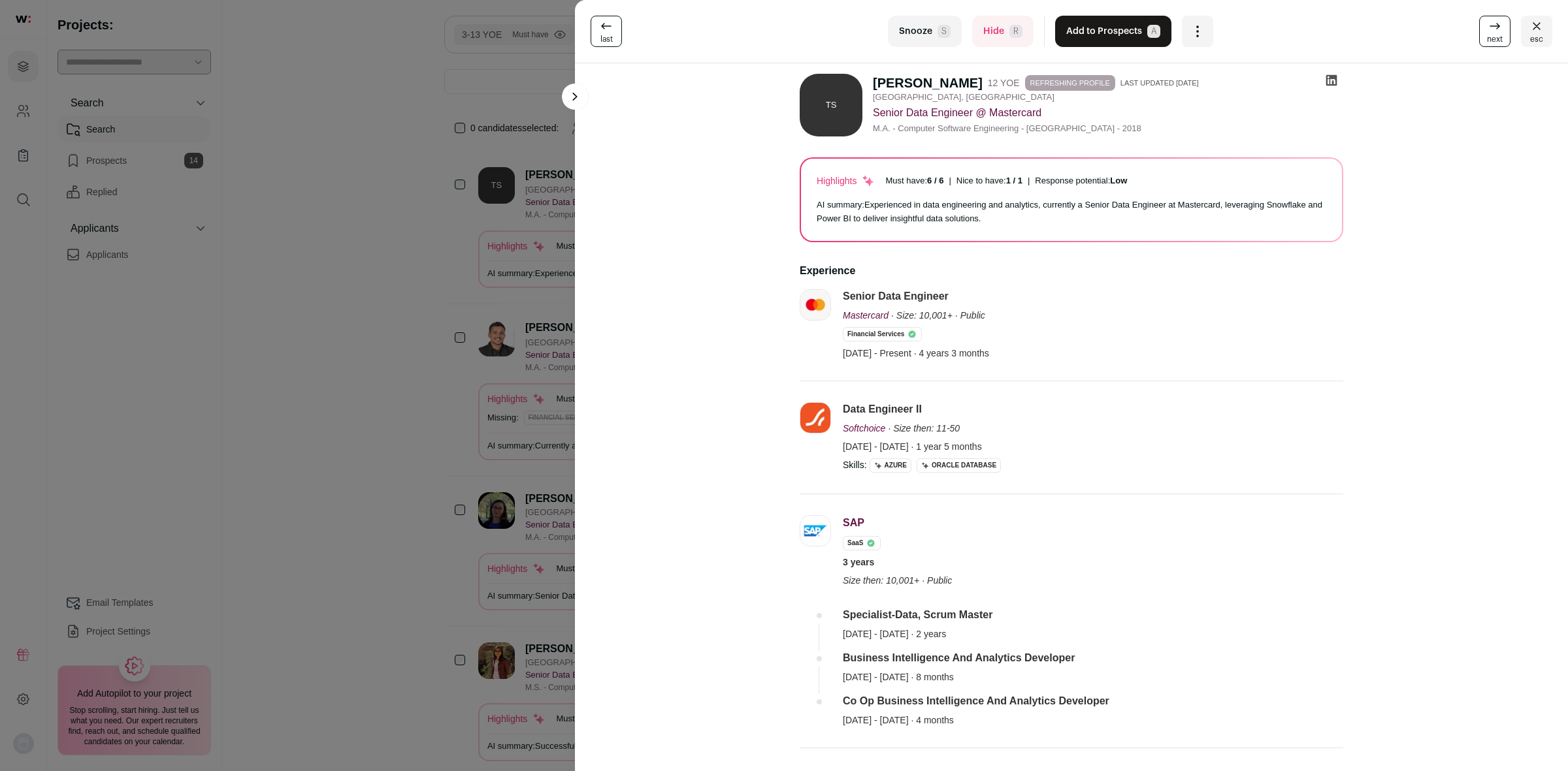
click at [1325, 80] on icon at bounding box center [1331, 81] width 13 height 13
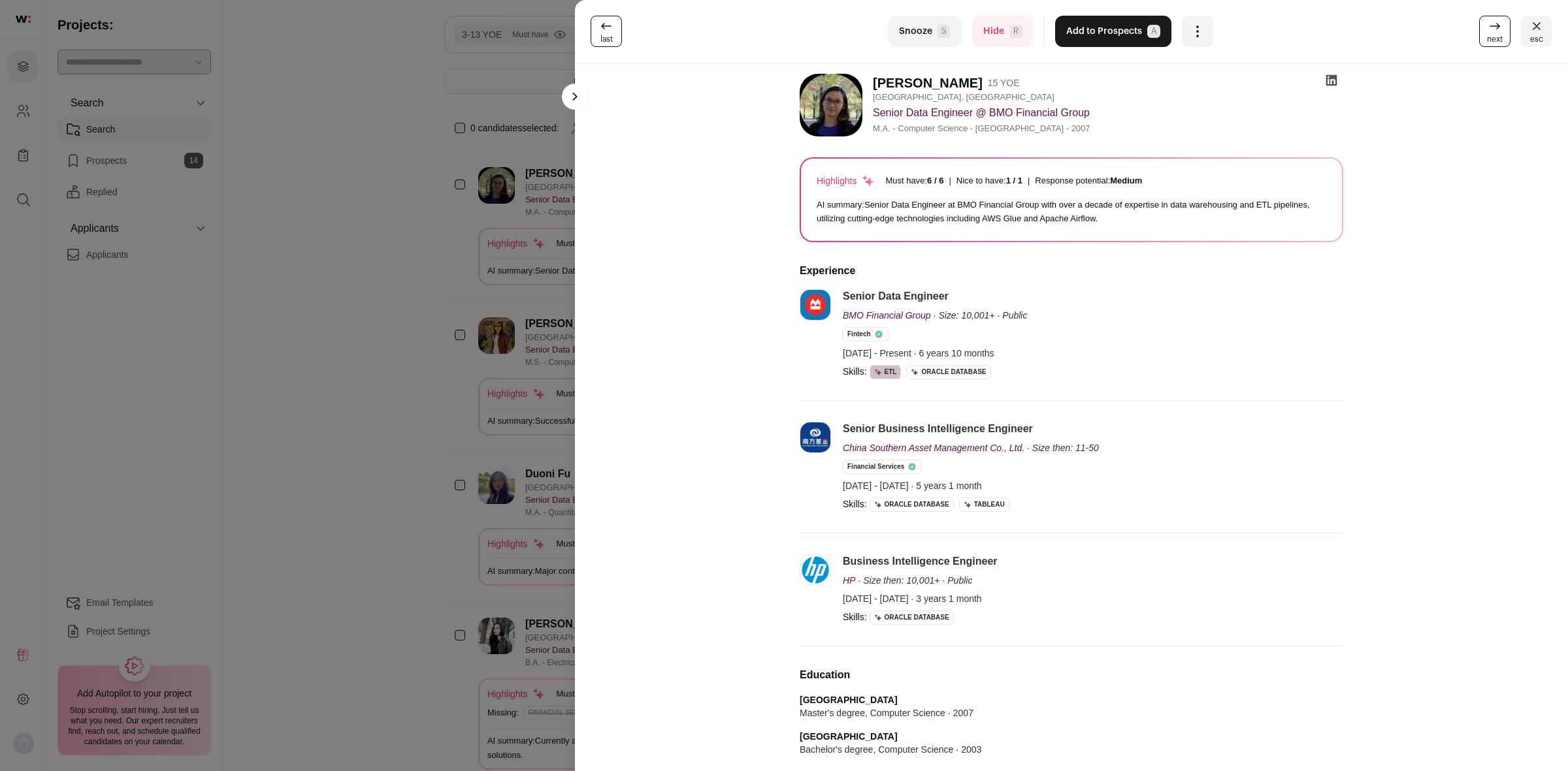
click at [1327, 82] on icon at bounding box center [1332, 81] width 12 height 12
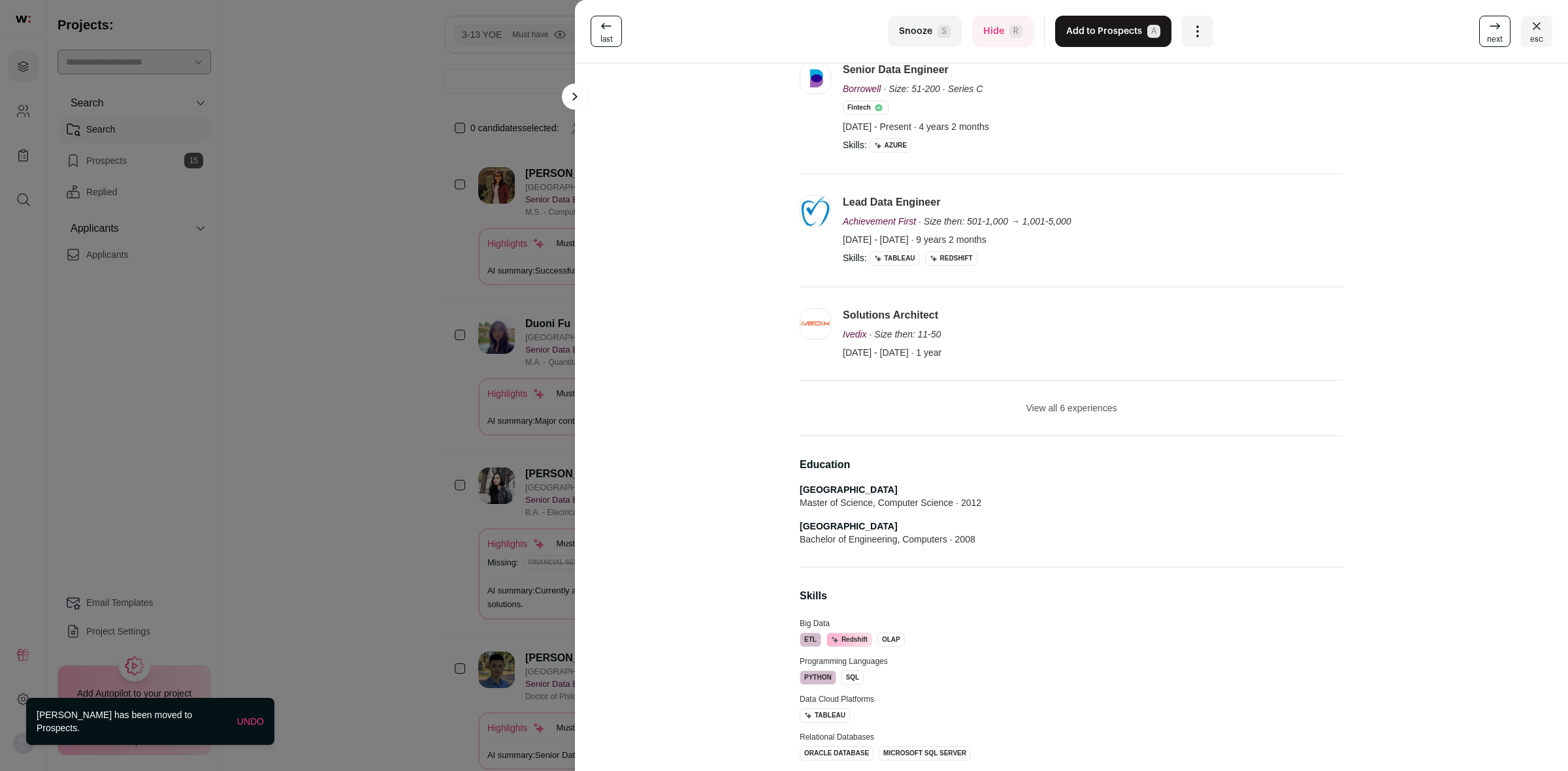
scroll to position [245, 0]
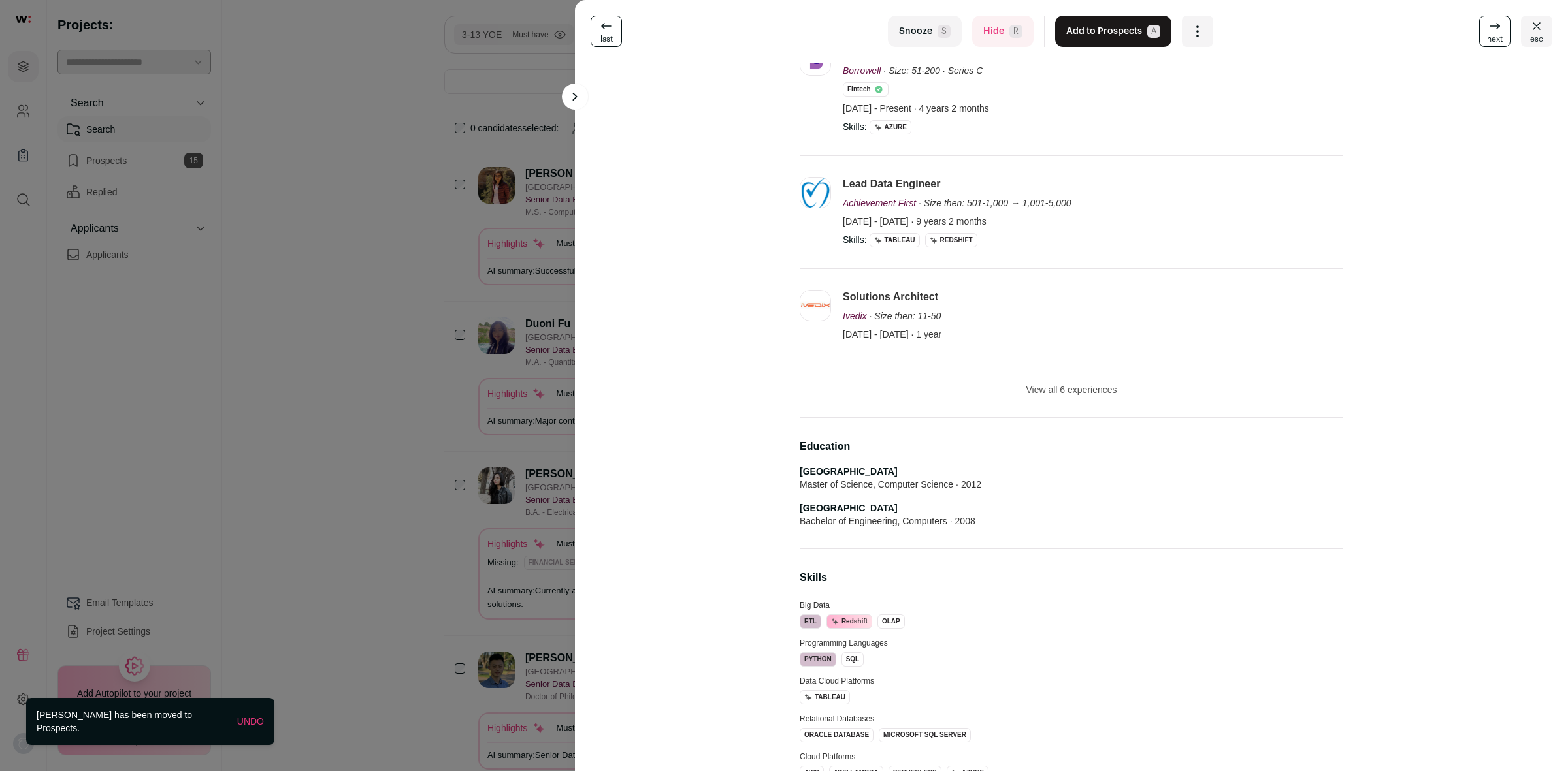
click at [1073, 412] on li "View all 6 experiences View less" at bounding box center [1071, 390] width 544 height 56
click at [1072, 389] on button "View all 6 experiences" at bounding box center [1071, 390] width 90 height 13
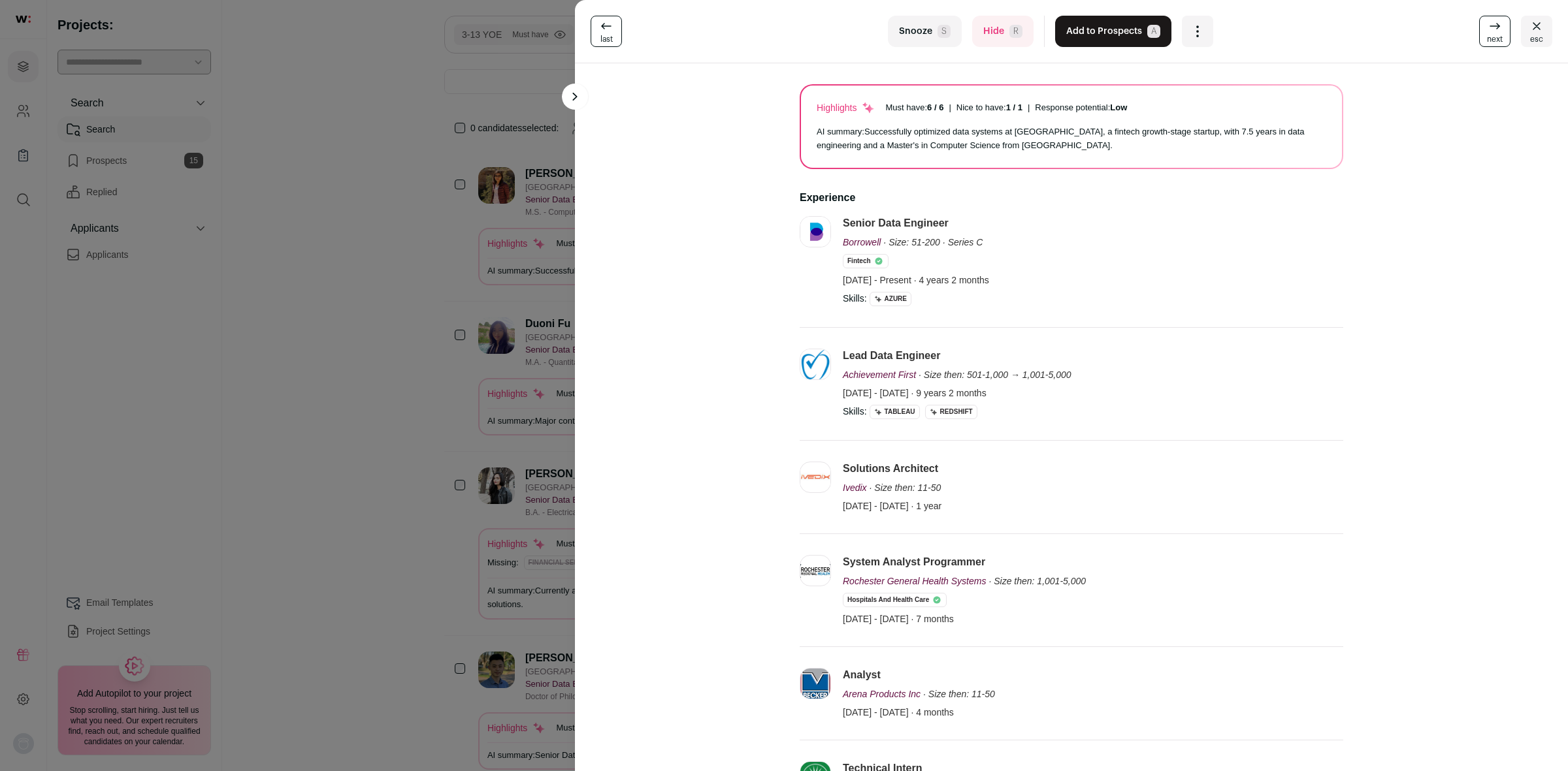
scroll to position [163, 0]
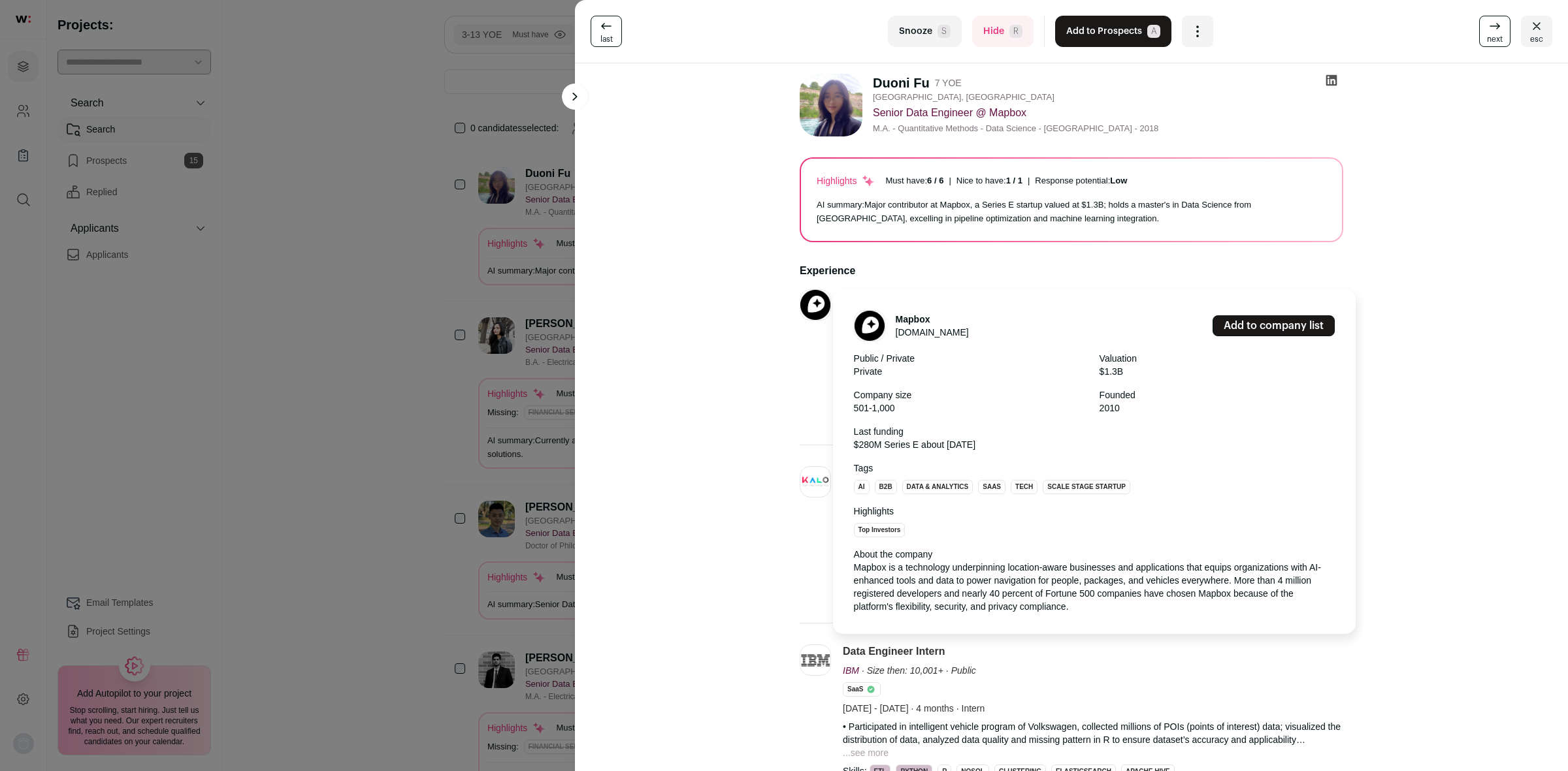
click at [1253, 323] on link "Add to company list" at bounding box center [1273, 326] width 122 height 21
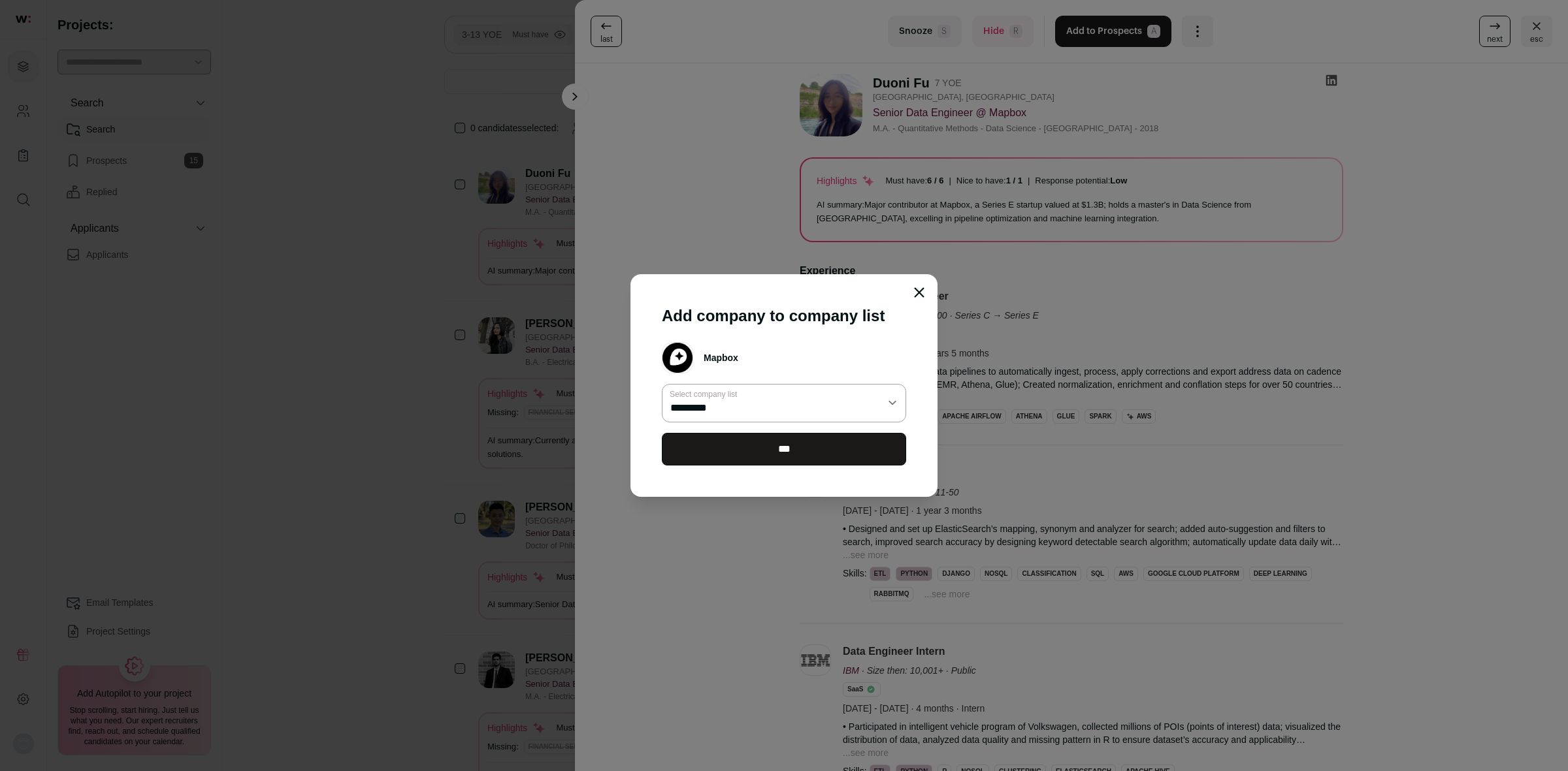
click at [763, 398] on select "*********" at bounding box center [784, 402] width 244 height 37
click at [769, 393] on select "*********" at bounding box center [784, 402] width 244 height 37
click at [778, 455] on input "***" at bounding box center [784, 449] width 244 height 33
